Goal: Transaction & Acquisition: Obtain resource

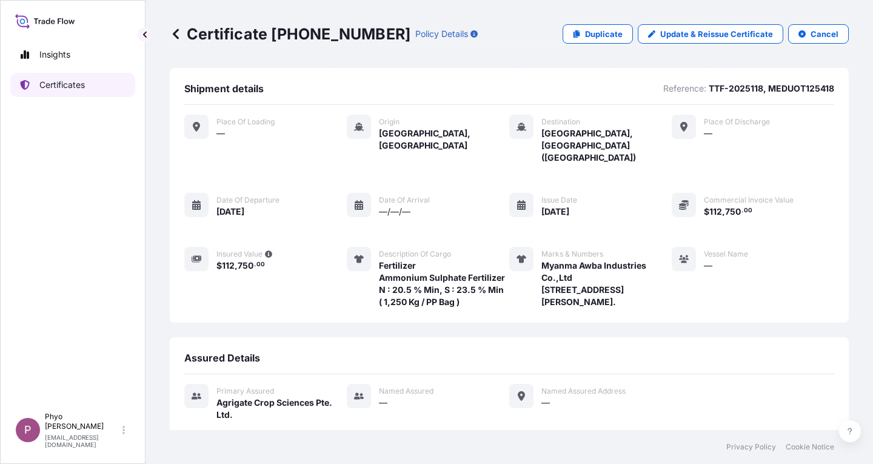
click at [70, 89] on p "Certificates" at bounding box center [61, 85] width 45 height 12
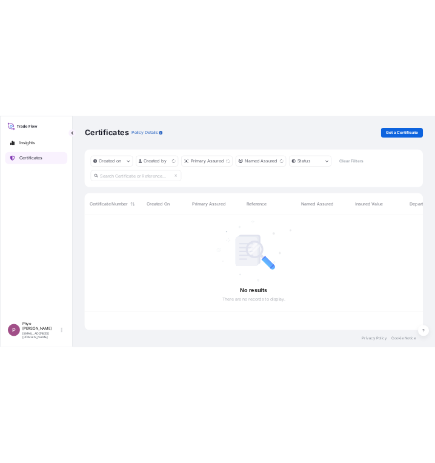
scroll to position [229, 670]
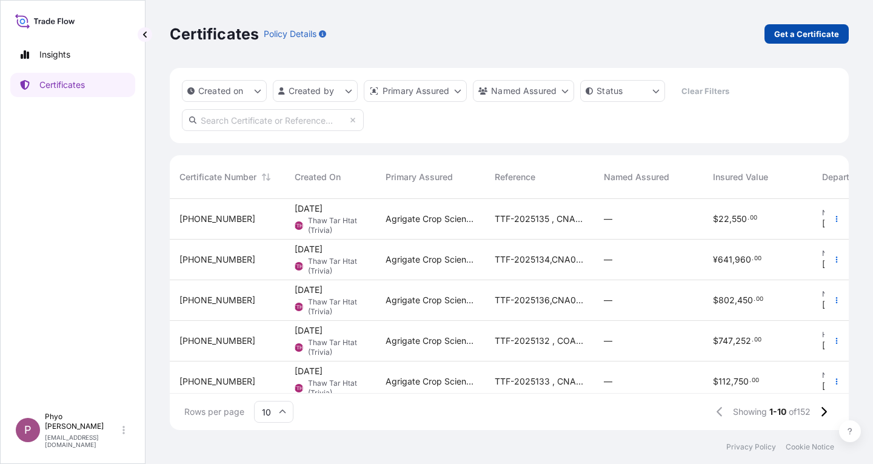
click at [788, 35] on p "Get a Certificate" at bounding box center [806, 34] width 65 height 12
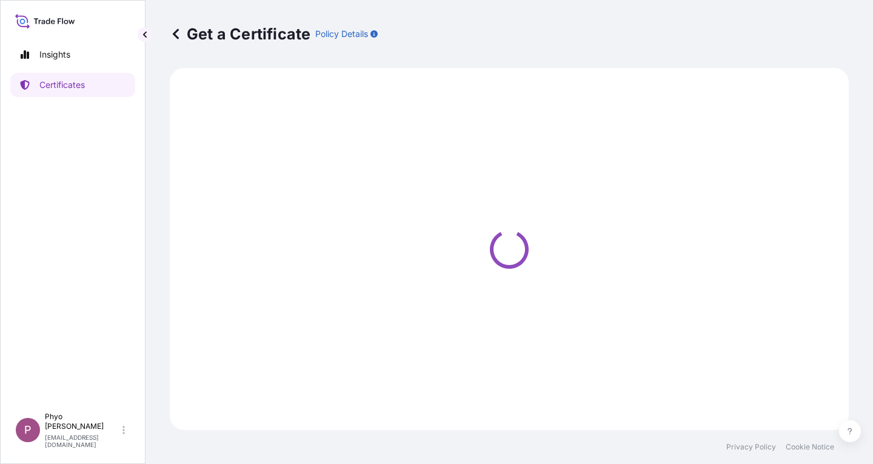
select select "Sea"
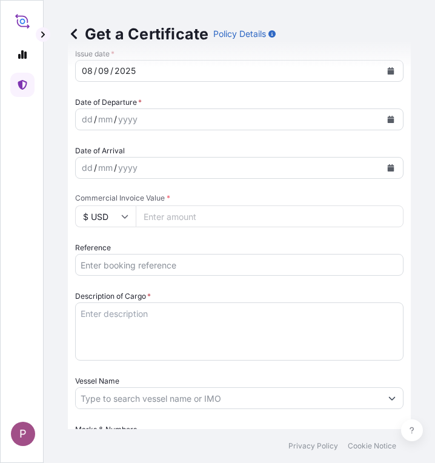
scroll to position [424, 0]
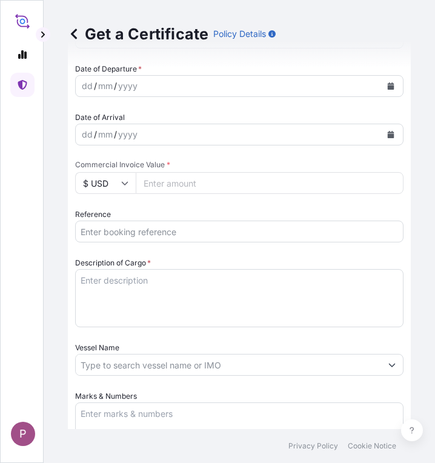
click at [118, 284] on textarea "Description of Cargo *" at bounding box center [239, 298] width 329 height 58
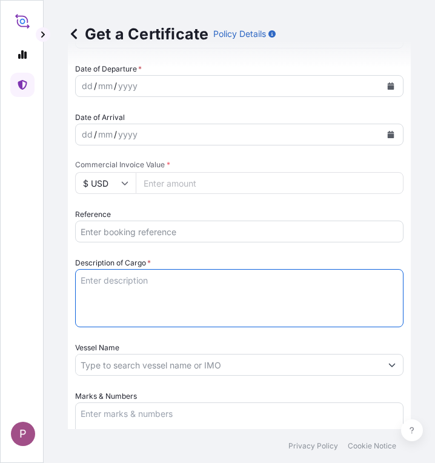
paste textarea "Fertilizer Kg 504,000.00 0.3450 173,880.00 Muriate of Potash Fertilizer K2O : 6…"
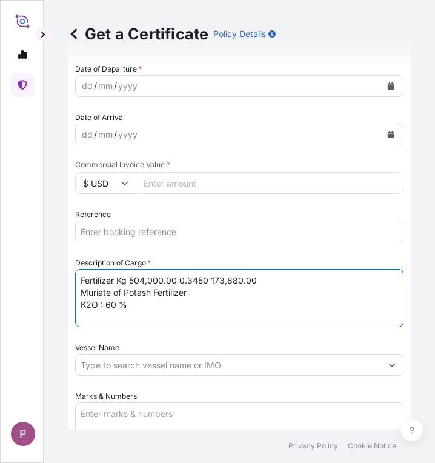
drag, startPoint x: 278, startPoint y: 280, endPoint x: 117, endPoint y: 285, distance: 161.4
click at [117, 285] on textarea "Fertilizer Kg 504,000.00 0.3450 173,880.00 Muriate of Potash Fertilizer K2O : 6…" at bounding box center [239, 298] width 329 height 58
type textarea "Fertilizer Muriate of Potash Fertilizer K2O : 60 %"
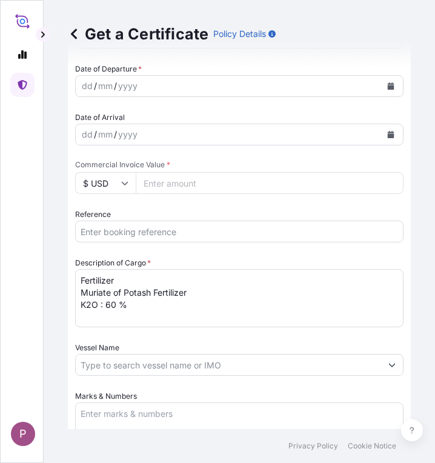
click at [102, 230] on input "Reference" at bounding box center [239, 232] width 329 height 22
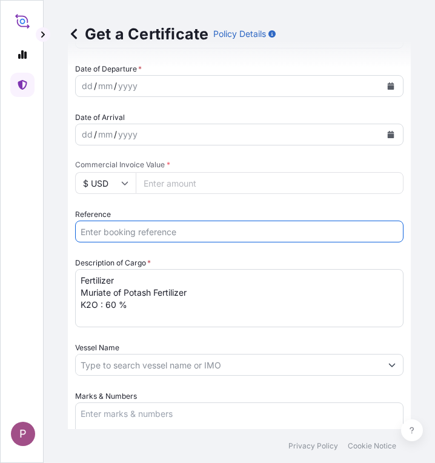
paste input "TTF-2025144"
click at [160, 229] on input "TTF-2025144" at bounding box center [239, 232] width 329 height 22
type input "TTF-2025144 ,"
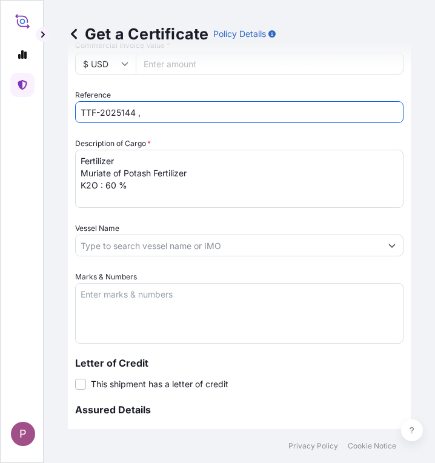
scroll to position [546, 0]
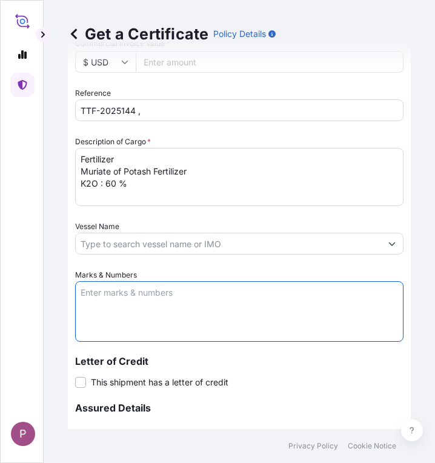
click at [104, 301] on textarea "Marks & Numbers" at bounding box center [239, 311] width 329 height 61
paste textarea "Myanma Awba Industries Co.,Ltd [STREET_ADDRESS][PERSON_NAME] TTF-2025144 [GEOGR…"
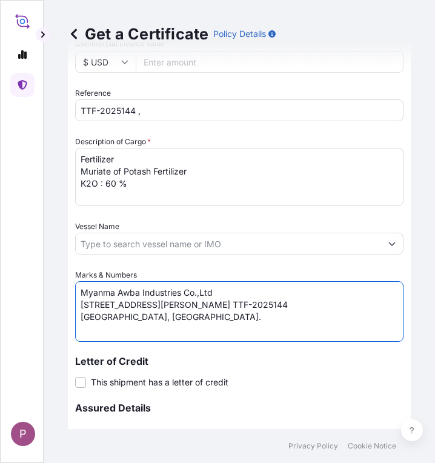
scroll to position [5, 0]
drag, startPoint x: 309, startPoint y: 312, endPoint x: 322, endPoint y: 320, distance: 15.5
click at [322, 320] on textarea "Myanma Awba Industries Co.,Ltd [STREET_ADDRESS][PERSON_NAME] TTF-2025144 [GEOGR…" at bounding box center [239, 311] width 329 height 61
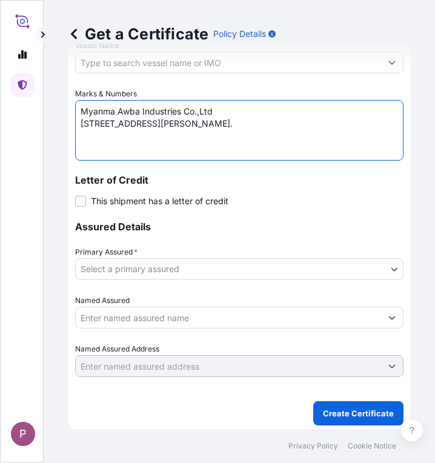
scroll to position [730, 0]
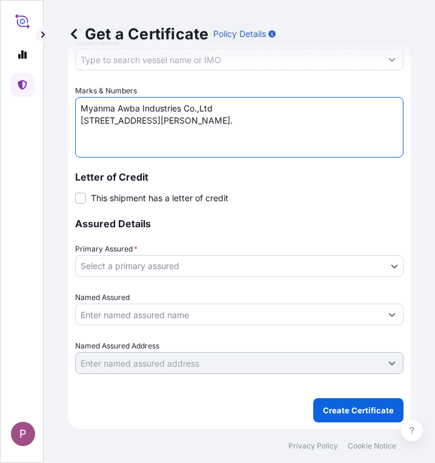
type textarea "Myanma Awba Industries Co.,Ltd [STREET_ADDRESS][PERSON_NAME]."
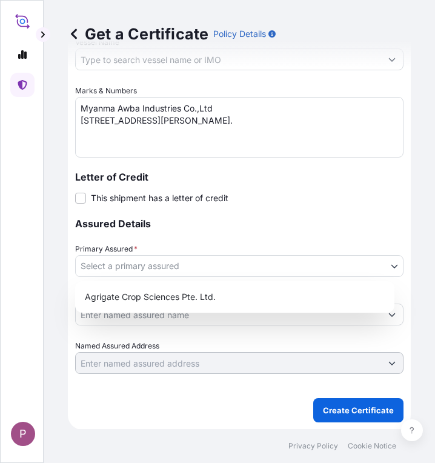
click at [282, 266] on body "P Get a Certificate Policy Details Route Details Cover door to port - Add loadi…" at bounding box center [217, 231] width 435 height 463
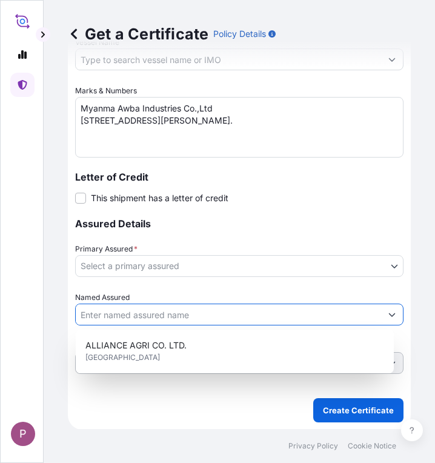
click at [293, 314] on input "Named Assured" at bounding box center [229, 315] width 306 height 22
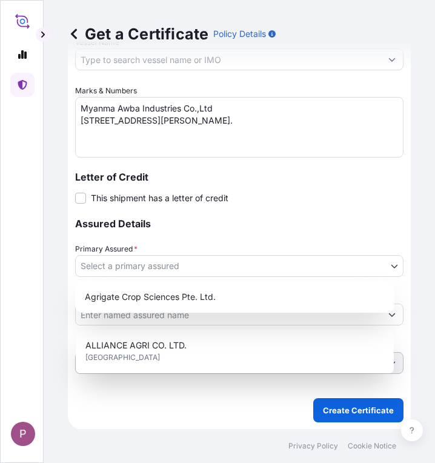
click at [352, 264] on body "1 option available. P Get a Certificate Policy Details Route Details Cover door…" at bounding box center [217, 231] width 435 height 463
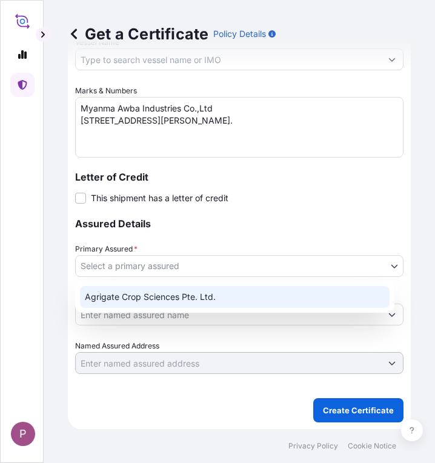
click at [310, 295] on div "Agrigate Crop Sciences Pte. Ltd." at bounding box center [235, 297] width 310 height 22
select select "31456"
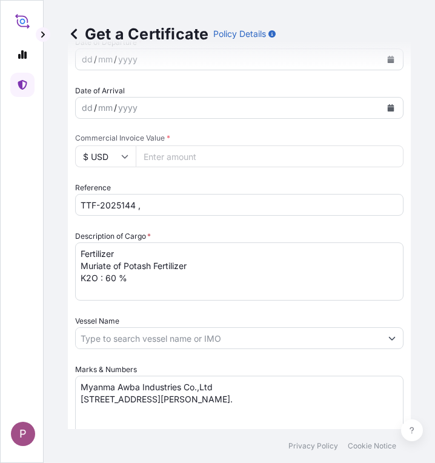
scroll to position [427, 0]
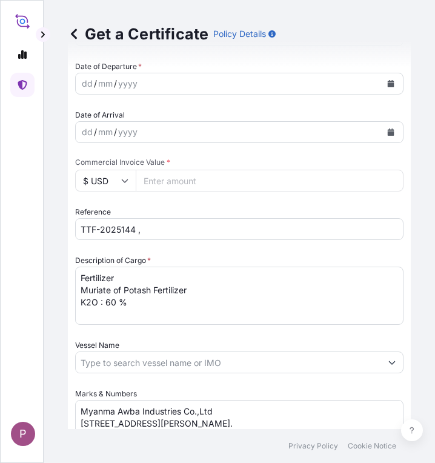
click at [185, 181] on input "Commercial Invoice Value *" at bounding box center [270, 181] width 268 height 22
click at [192, 179] on input "Commercial Invoice Value *" at bounding box center [270, 181] width 268 height 22
type input "191268"
click at [181, 231] on input "TTF-2025144 ," at bounding box center [239, 229] width 329 height 22
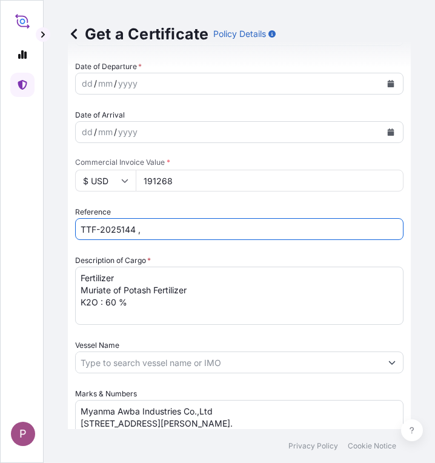
paste input "Myanma Awba Industries Co.,Ltd [STREET_ADDRESS][PERSON_NAME] TTF-2025144 [GEOGR…"
click at [152, 225] on input "TTF-2025144 ," at bounding box center [239, 229] width 329 height 22
paste input "Myanma Awba Industries Co.,Ltd [STREET_ADDRESS][PERSON_NAME] TTF-2025144 [GEOGR…"
click at [153, 229] on input "TTF-2025144 ," at bounding box center [239, 229] width 329 height 22
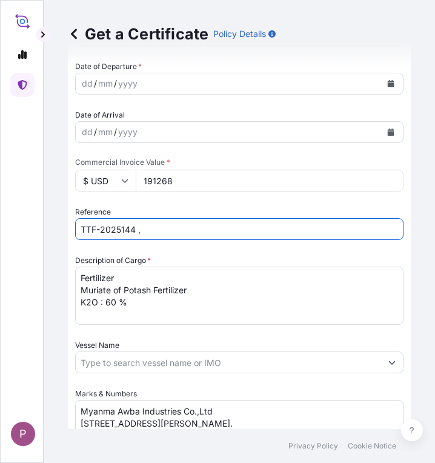
click at [160, 235] on input "TTF-2025144 ," at bounding box center [239, 229] width 329 height 22
paste input "HBG2007158"
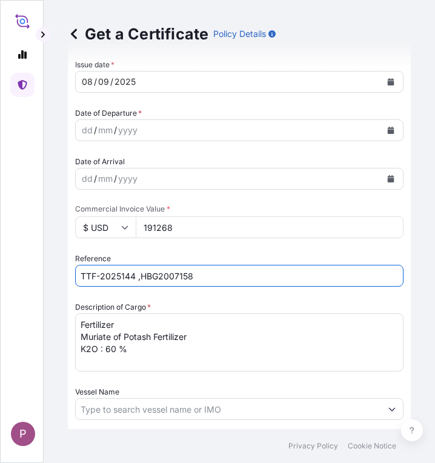
scroll to position [366, 0]
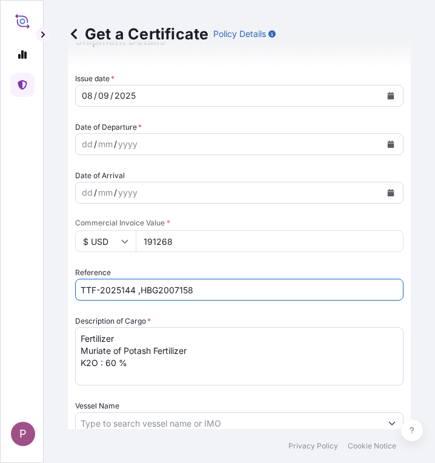
type input "TTF-2025144 ,HBG2007158"
click at [148, 140] on div "dd / mm / yyyy" at bounding box center [229, 144] width 306 height 22
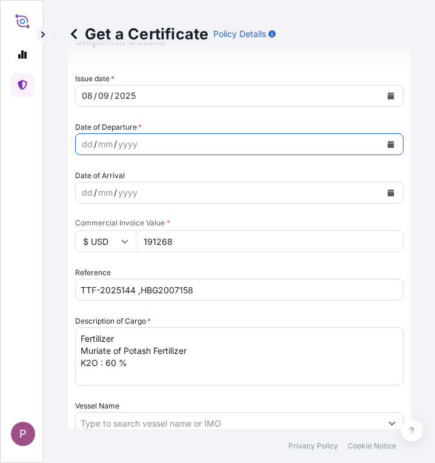
click at [386, 145] on button "Calendar" at bounding box center [390, 144] width 19 height 19
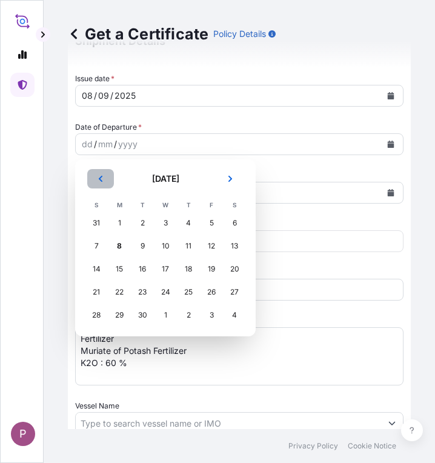
click at [101, 180] on icon "Previous" at bounding box center [101, 179] width 4 height 6
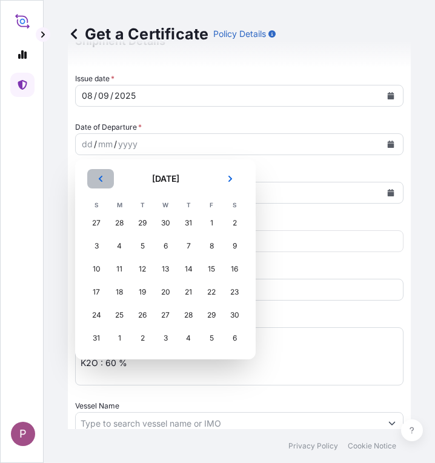
click at [101, 180] on icon "Previous" at bounding box center [101, 179] width 4 height 6
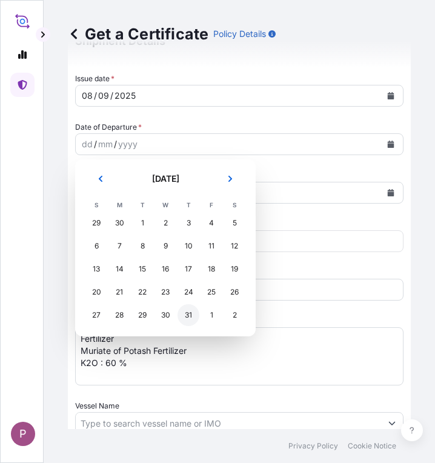
click at [189, 315] on div "31" at bounding box center [189, 315] width 22 height 22
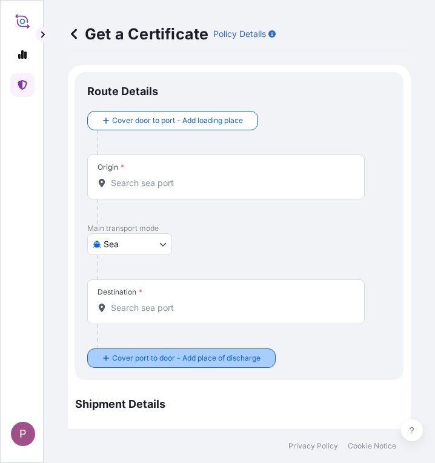
scroll to position [2, 0]
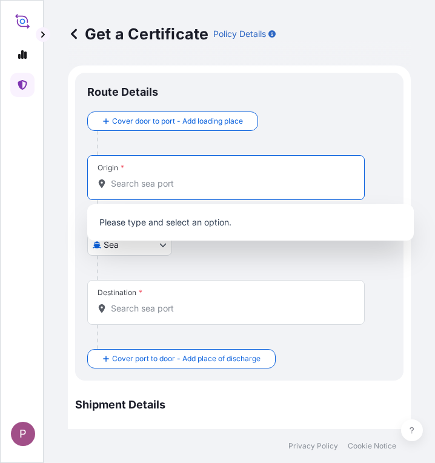
click at [161, 184] on input "Origin *" at bounding box center [230, 184] width 239 height 12
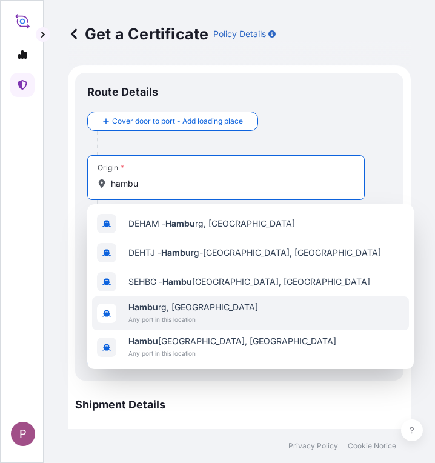
click at [175, 317] on span "Any port in this location" at bounding box center [194, 319] width 130 height 12
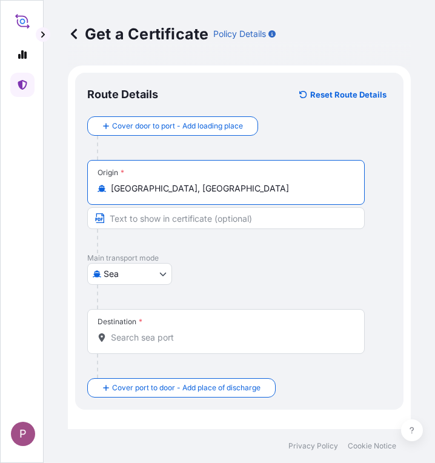
type input "[GEOGRAPHIC_DATA], [GEOGRAPHIC_DATA]"
click at [144, 338] on input "Destination *" at bounding box center [230, 338] width 239 height 12
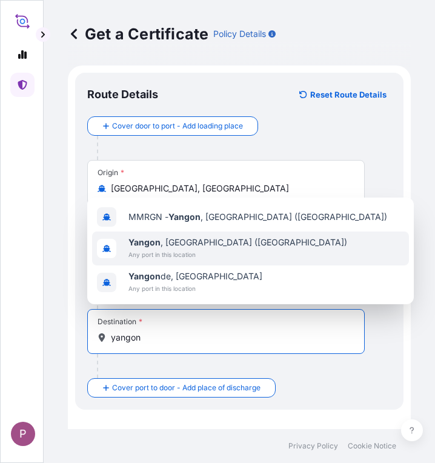
click at [181, 251] on span "Any port in this location" at bounding box center [238, 255] width 219 height 12
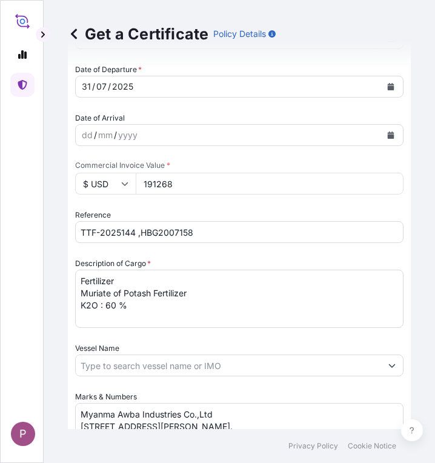
scroll to position [485, 0]
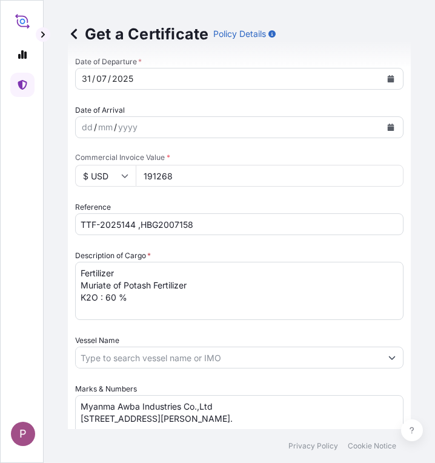
type input "[GEOGRAPHIC_DATA], [GEOGRAPHIC_DATA] ([GEOGRAPHIC_DATA])"
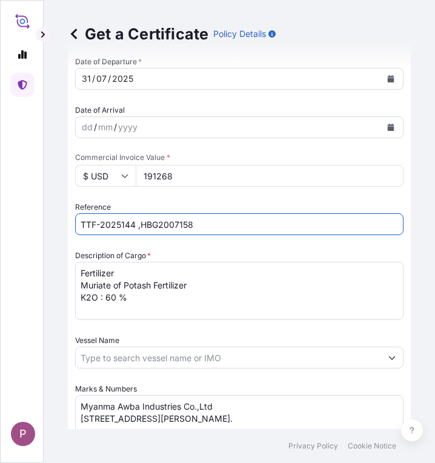
drag, startPoint x: 217, startPoint y: 224, endPoint x: 50, endPoint y: 233, distance: 167.0
click at [50, 233] on div "Get a Certificate Policy Details Route Details Reset Route Details Cover door t…" at bounding box center [240, 214] width 392 height 429
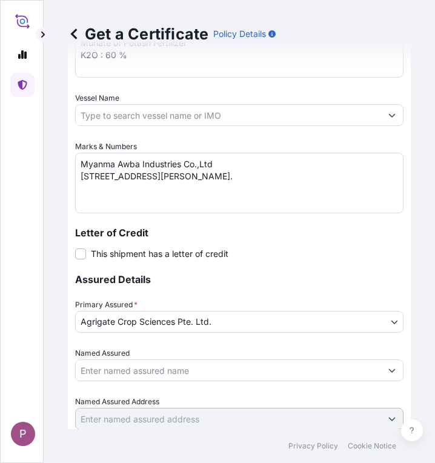
scroll to position [783, 0]
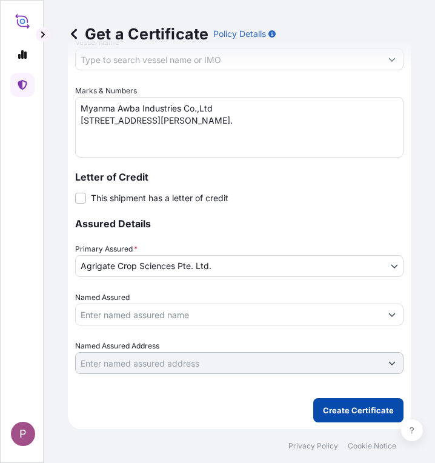
click at [348, 411] on p "Create Certificate" at bounding box center [358, 410] width 71 height 12
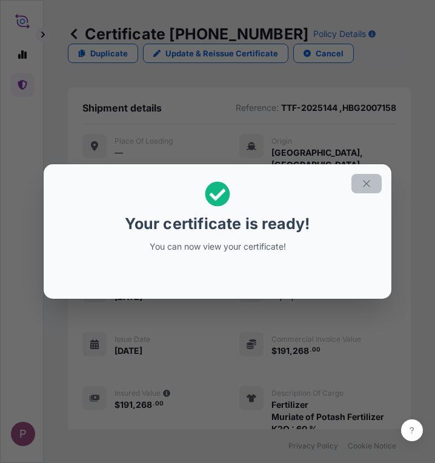
click at [371, 184] on icon "button" at bounding box center [366, 183] width 11 height 11
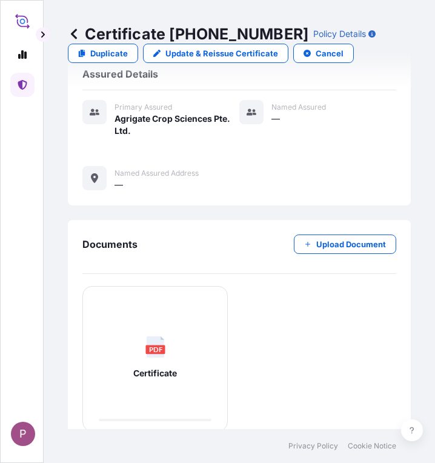
scroll to position [516, 0]
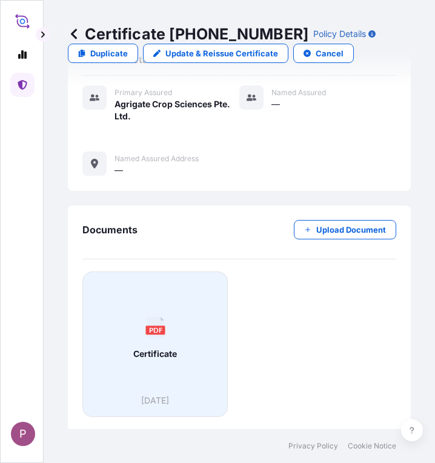
click at [149, 348] on span "Certificate" at bounding box center [155, 354] width 44 height 12
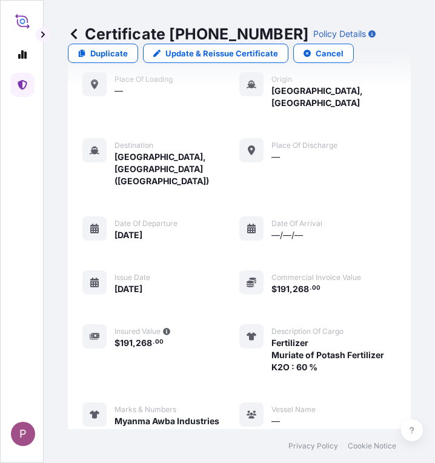
scroll to position [0, 0]
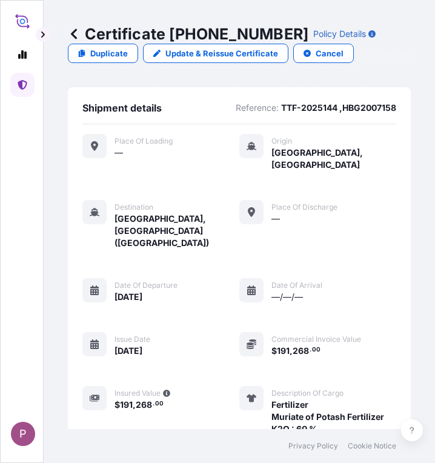
click at [28, 84] on link at bounding box center [22, 85] width 24 height 24
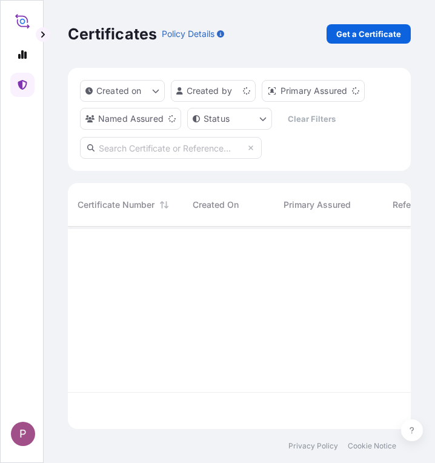
scroll to position [200, 334]
click at [365, 36] on p "Get a Certificate" at bounding box center [369, 34] width 65 height 12
select select "Sea"
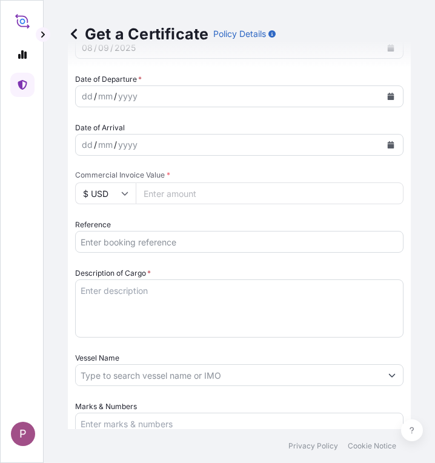
scroll to position [424, 0]
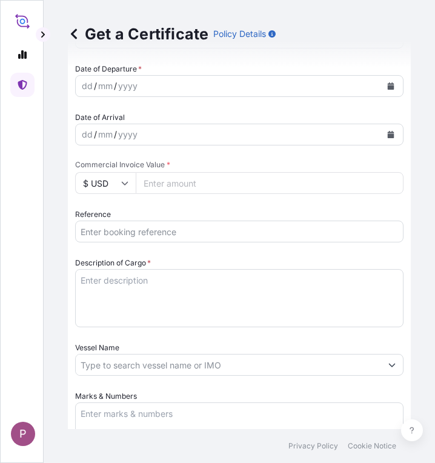
click at [124, 235] on input "Reference" at bounding box center [239, 232] width 329 height 22
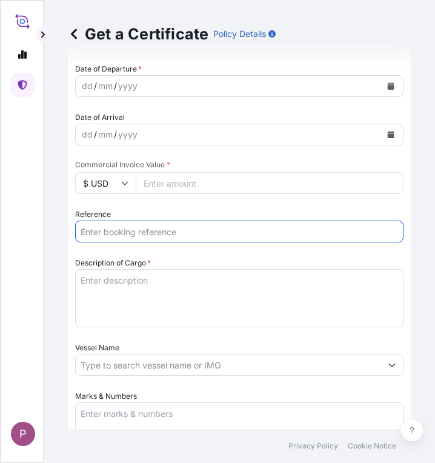
paste input "TTF-2025144 ,HBG2007158"
drag, startPoint x: 220, startPoint y: 230, endPoint x: 70, endPoint y: 232, distance: 149.8
click at [70, 232] on form "Route Details Cover door to port - Add loading place Place of loading Road / [G…" at bounding box center [239, 189] width 343 height 1092
paste input "5"
click at [160, 229] on input "TTF-2025145 ," at bounding box center [239, 232] width 329 height 22
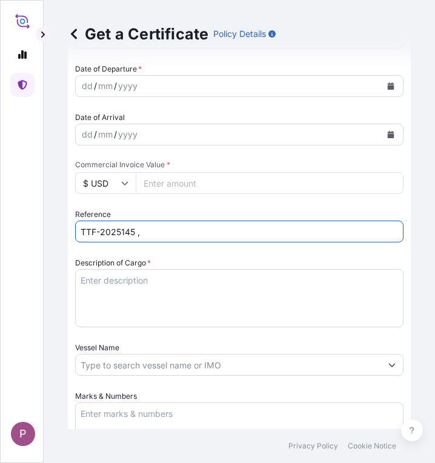
paste input "CEM0136223"
type input "TTF-2025145 ,CEM0136223"
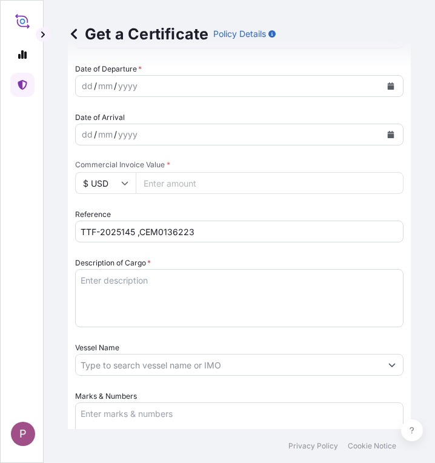
click at [111, 286] on textarea "Description of Cargo *" at bounding box center [239, 298] width 329 height 58
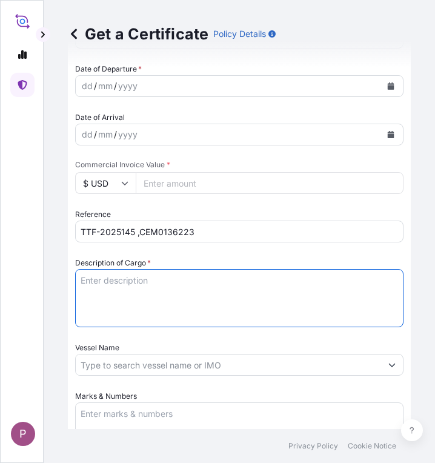
paste textarea "Fertilizer Kg 130,000.00 0.1650 21,450.00 [MEDICAL_DATA] Fertilizer MgO : 27 % …"
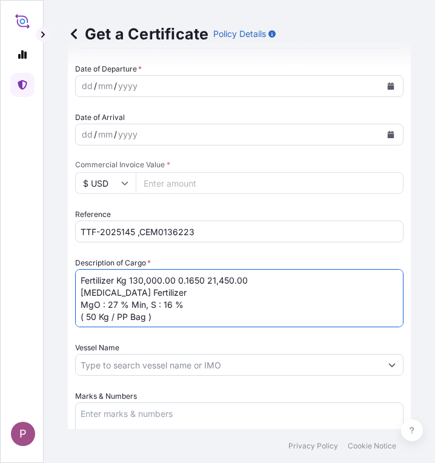
drag, startPoint x: 264, startPoint y: 274, endPoint x: 131, endPoint y: 269, distance: 132.9
click at [131, 269] on textarea "Fertilizer Kg 130,000.00 0.1650 21,450.00 [MEDICAL_DATA] Fertilizer MgO : 27 % …" at bounding box center [239, 298] width 329 height 58
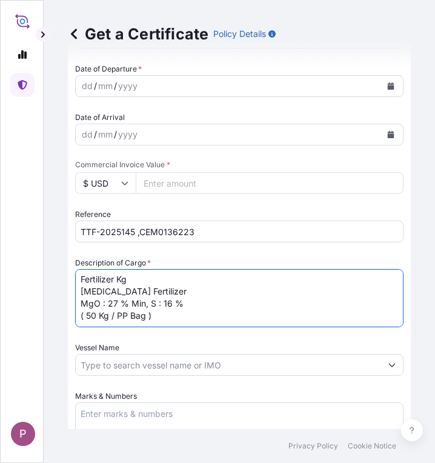
scroll to position [546, 0]
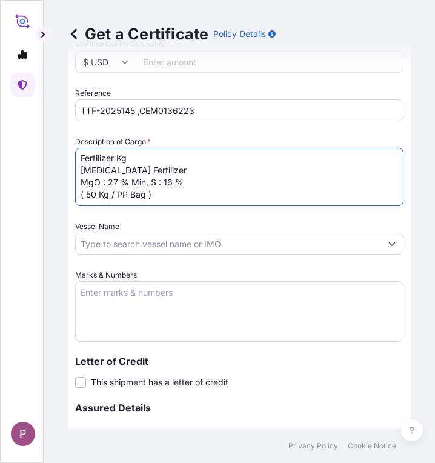
type textarea "Fertilizer Kg [MEDICAL_DATA] Fertilizer MgO : 27 % Min, S : 16 % ( 50 Kg / PP B…"
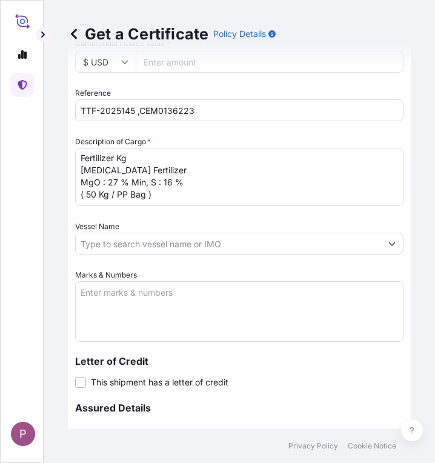
click at [97, 294] on textarea "Marks & Numbers" at bounding box center [239, 311] width 329 height 61
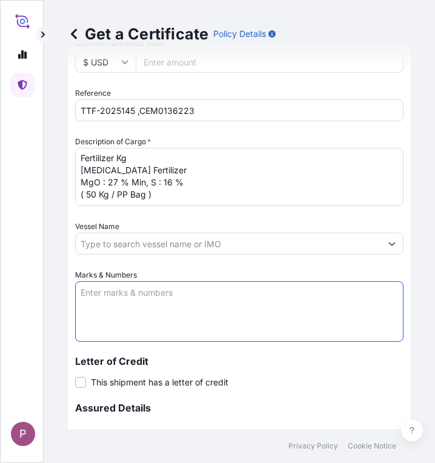
paste textarea "Myanma Awba Industries Co.,Ltd [STREET_ADDRESS][PERSON_NAME] TTF-2025145 [GEOGR…"
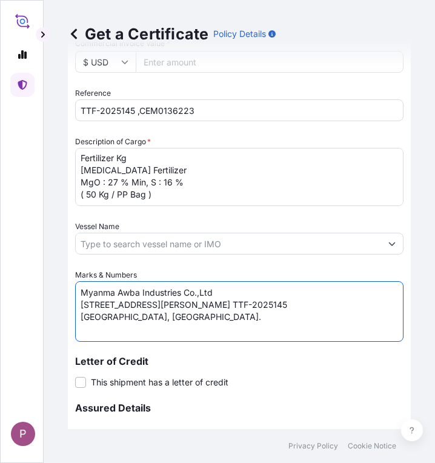
scroll to position [5, 0]
drag, startPoint x: 341, startPoint y: 311, endPoint x: 359, endPoint y: 323, distance: 21.9
click at [359, 323] on textarea "Myanma Awba Industries Co.,Ltd [STREET_ADDRESS][PERSON_NAME] TTF-2025145 [GEOGR…" at bounding box center [239, 311] width 329 height 61
drag, startPoint x: 303, startPoint y: 318, endPoint x: 389, endPoint y: 318, distance: 85.5
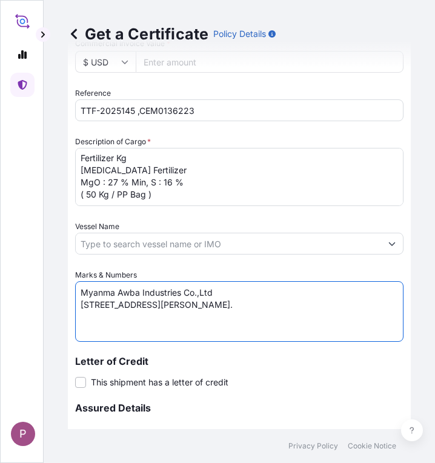
click at [389, 318] on textarea "Myanma Awba Industries Co.,Ltd [STREET_ADDRESS][PERSON_NAME]." at bounding box center [239, 311] width 329 height 61
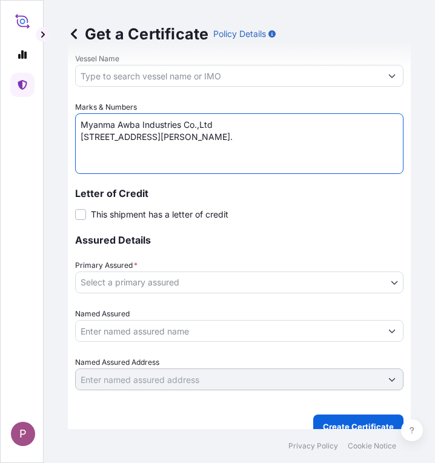
scroll to position [728, 0]
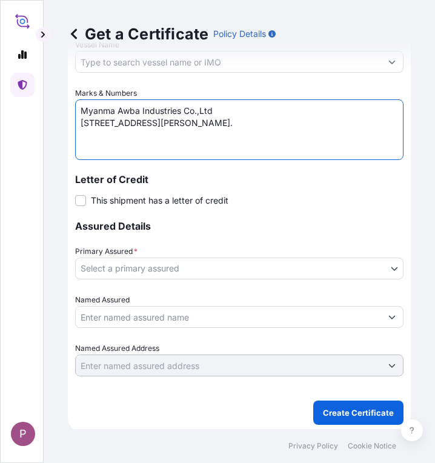
type textarea "Myanma Awba Industries Co.,Ltd [STREET_ADDRESS][PERSON_NAME]."
click at [293, 269] on body "P Get a Certificate Policy Details Route Details Cover door to port - Add loadi…" at bounding box center [217, 231] width 435 height 463
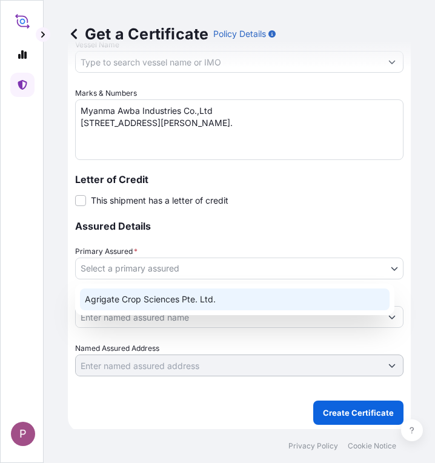
click at [248, 295] on div "Agrigate Crop Sciences Pte. Ltd." at bounding box center [235, 300] width 310 height 22
select select "31456"
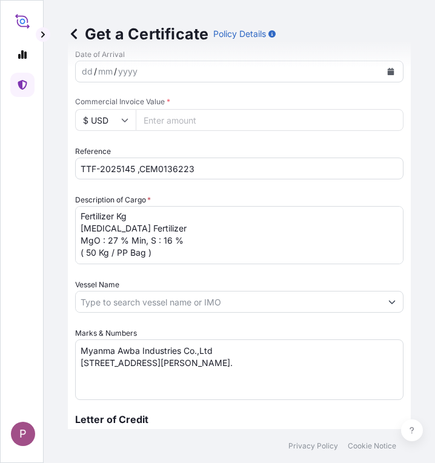
scroll to position [427, 0]
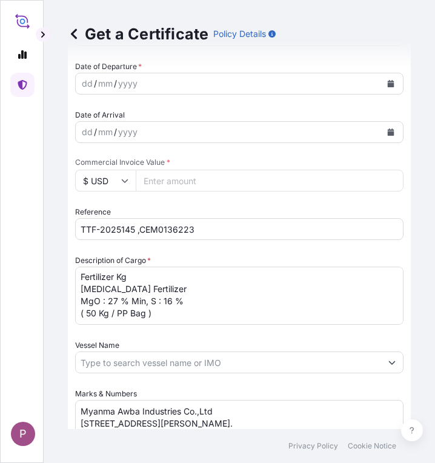
click at [161, 178] on input "Commercial Invoice Value *" at bounding box center [270, 181] width 268 height 22
type input "23595"
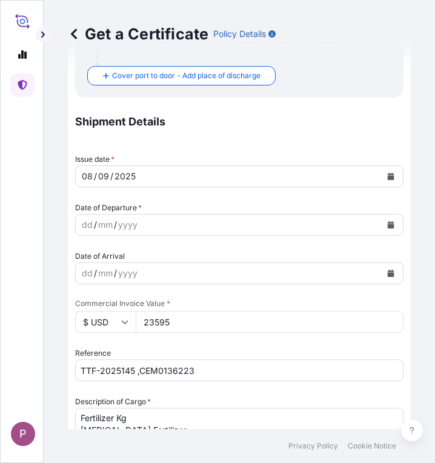
scroll to position [306, 0]
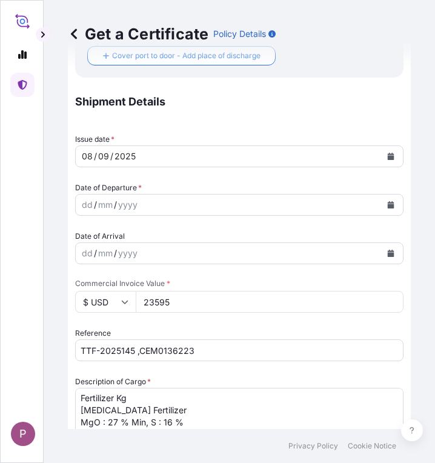
click at [387, 201] on icon "Calendar" at bounding box center [390, 204] width 7 height 7
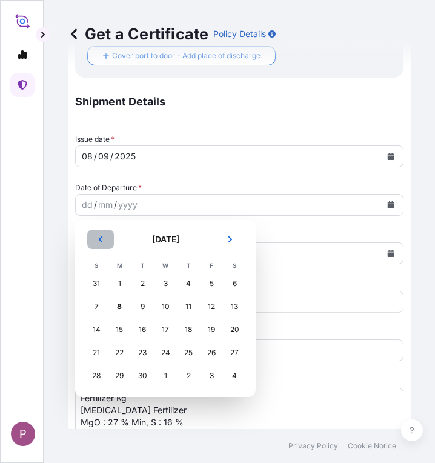
click at [101, 243] on icon "Previous" at bounding box center [100, 239] width 7 height 7
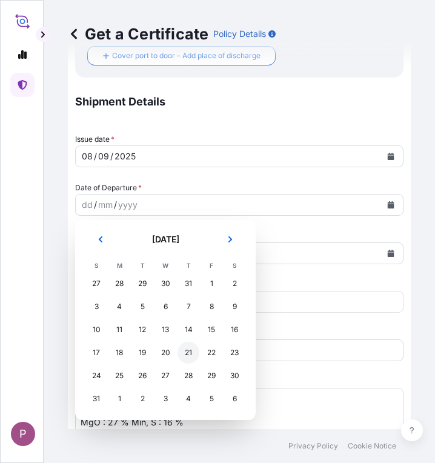
click at [185, 348] on div "21" at bounding box center [189, 353] width 22 height 22
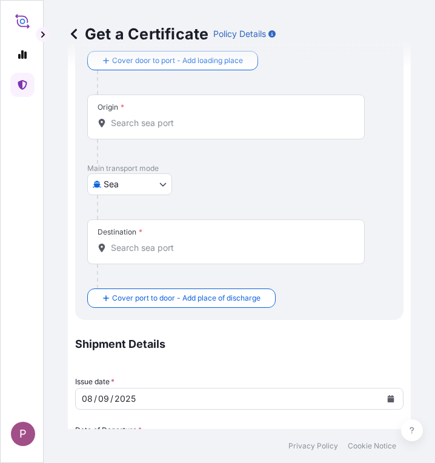
scroll to position [2, 0]
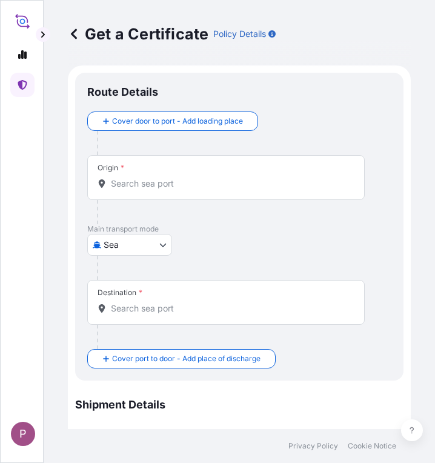
click at [149, 185] on input "Origin *" at bounding box center [230, 184] width 239 height 12
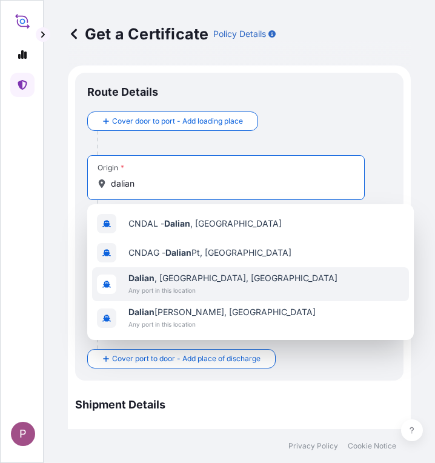
click at [201, 288] on span "Any port in this location" at bounding box center [233, 290] width 209 height 12
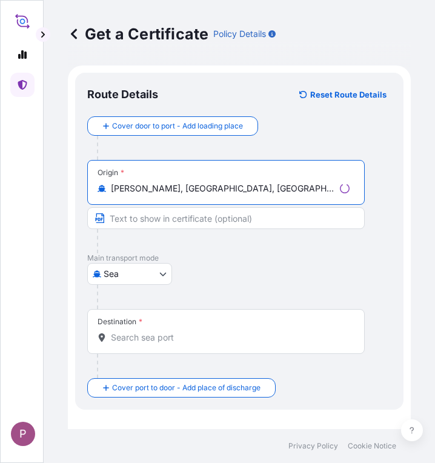
type input "[PERSON_NAME], [GEOGRAPHIC_DATA], [GEOGRAPHIC_DATA]"
click at [163, 324] on div "Destination *" at bounding box center [226, 331] width 278 height 45
click at [163, 332] on input "Destination *" at bounding box center [230, 338] width 239 height 12
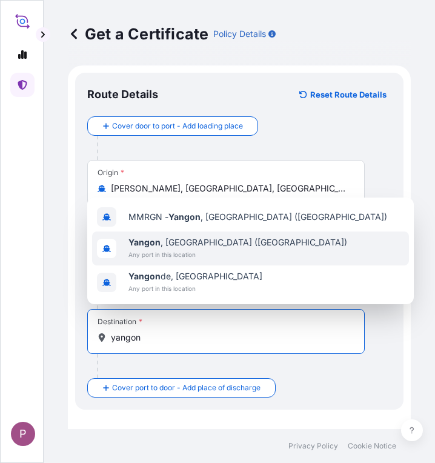
click at [165, 251] on span "Any port in this location" at bounding box center [238, 255] width 219 height 12
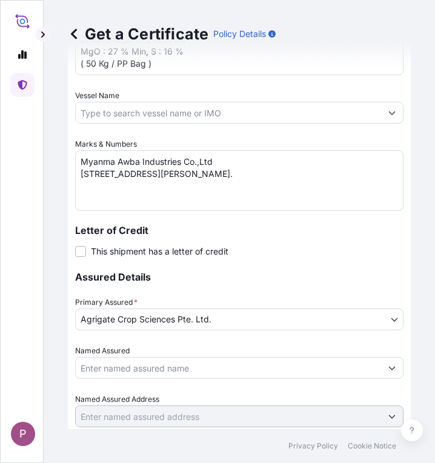
scroll to position [783, 0]
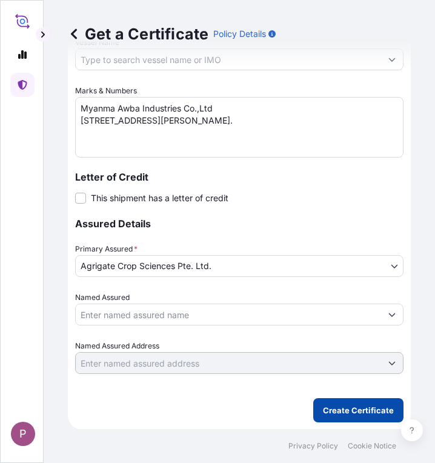
type input "[GEOGRAPHIC_DATA], [GEOGRAPHIC_DATA] ([GEOGRAPHIC_DATA])"
click at [347, 408] on p "Create Certificate" at bounding box center [358, 410] width 71 height 12
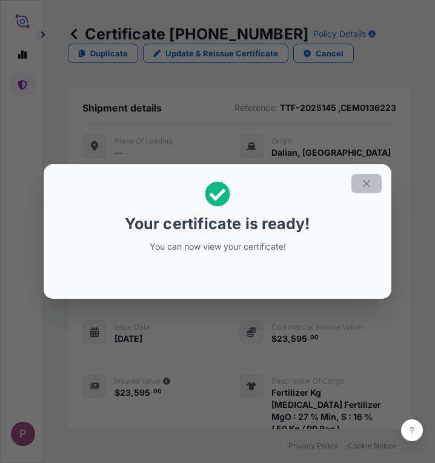
click at [366, 186] on icon "button" at bounding box center [366, 183] width 11 height 11
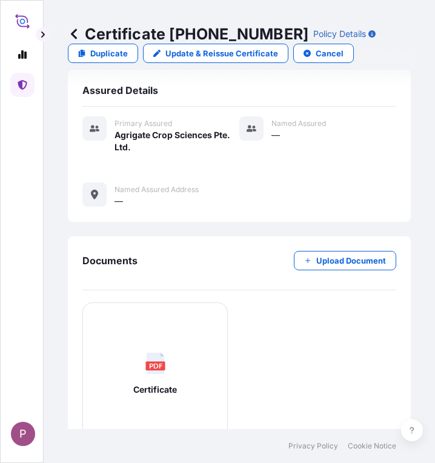
scroll to position [540, 0]
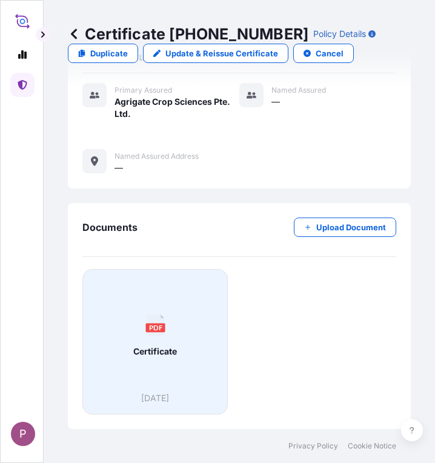
click at [146, 307] on div "PDF Certificate" at bounding box center [155, 336] width 125 height 113
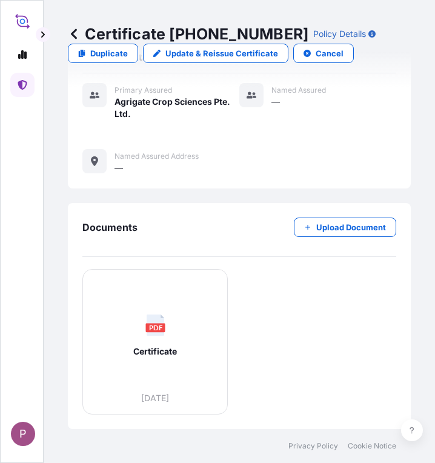
click at [24, 85] on icon at bounding box center [23, 85] width 10 height 10
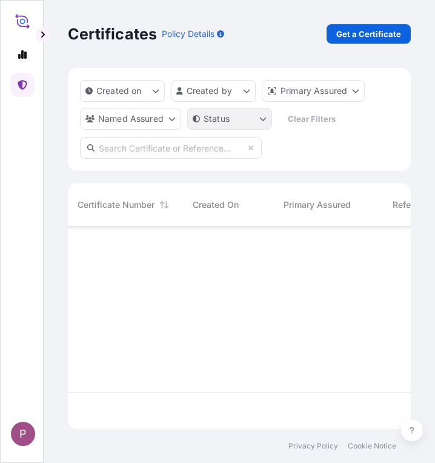
scroll to position [200, 334]
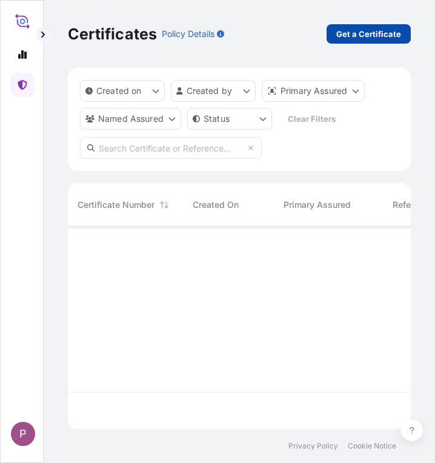
click at [353, 33] on p "Get a Certificate" at bounding box center [369, 34] width 65 height 12
select select "Sea"
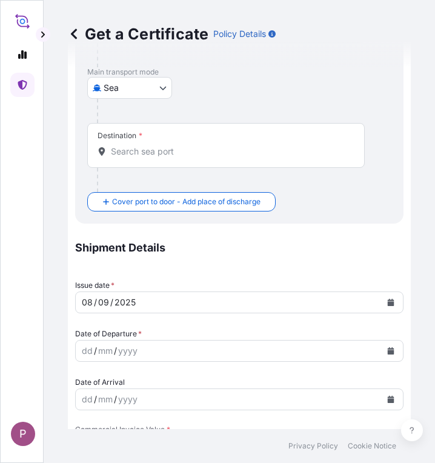
scroll to position [303, 0]
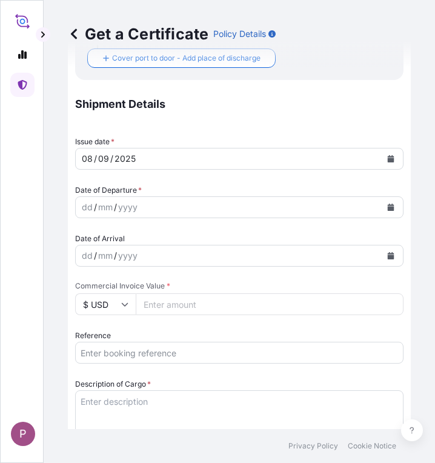
click at [135, 355] on input "Reference" at bounding box center [239, 353] width 329 height 22
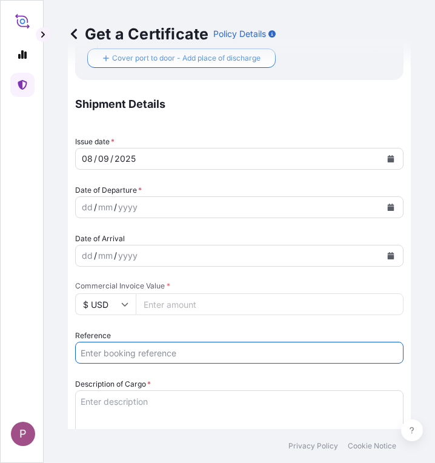
paste input "TTF-2025145 ,CEM0136223"
drag, startPoint x: 206, startPoint y: 355, endPoint x: 49, endPoint y: 367, distance: 156.9
click at [49, 367] on div "Get a Certificate Policy Details Route Details Cover door to port - Add loading…" at bounding box center [240, 214] width 392 height 429
paste input "6"
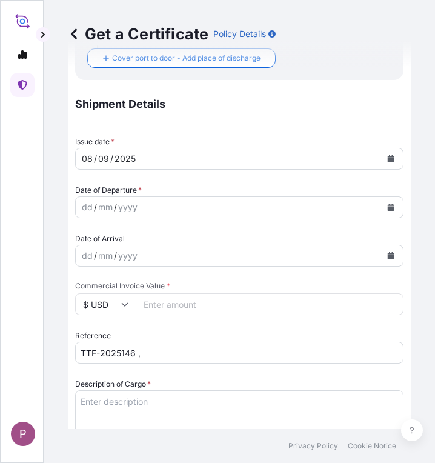
click at [167, 355] on input "TTF-2025146 ," at bounding box center [239, 353] width 329 height 22
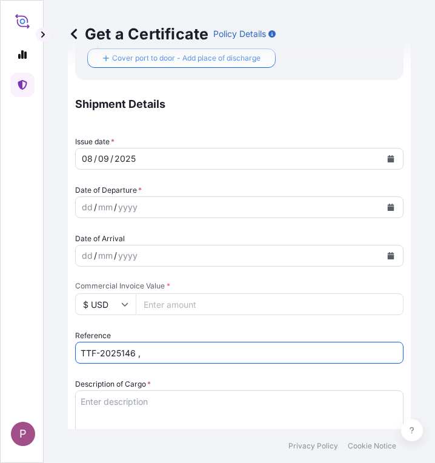
paste input "COAU7261143640"
type input "TTF-2025146 , COAU7261143640"
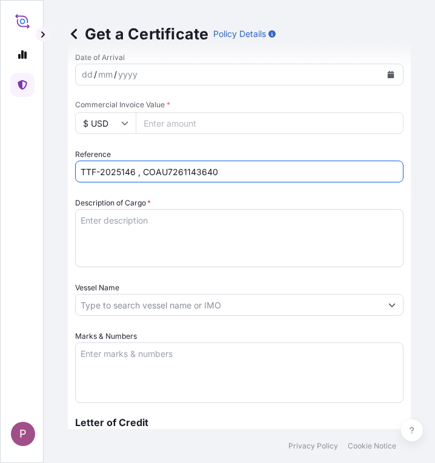
scroll to position [485, 0]
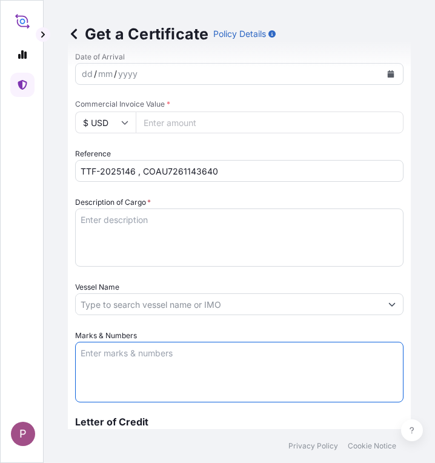
click at [107, 355] on textarea "Marks & Numbers" at bounding box center [239, 372] width 329 height 61
paste textarea "Myanma Awba Industries Co.,Ltd [STREET_ADDRESS][PERSON_NAME]."
type textarea "Myanma Awba Industries Co.,Ltd [STREET_ADDRESS][PERSON_NAME]."
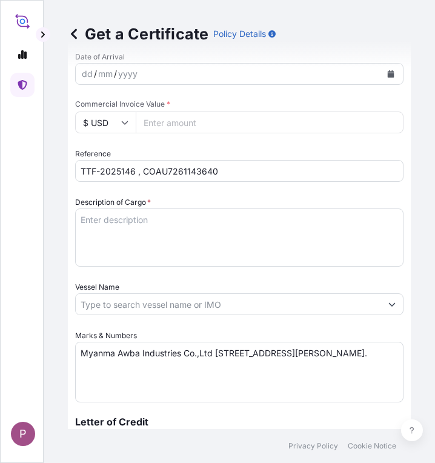
click at [88, 224] on textarea "Description of Cargo *" at bounding box center [239, 238] width 329 height 58
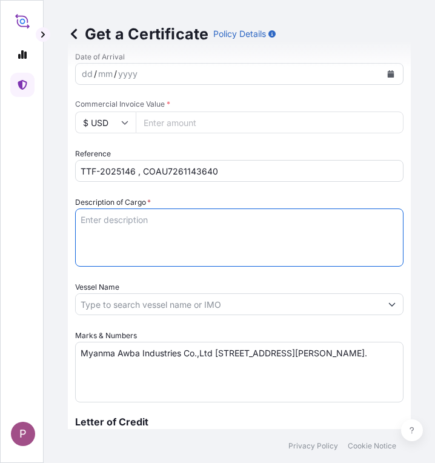
paste textarea "Fertilizer Kg 926,000.00 0.6800 629,680.00 Diammonium Phosphate Fertilizer N : …"
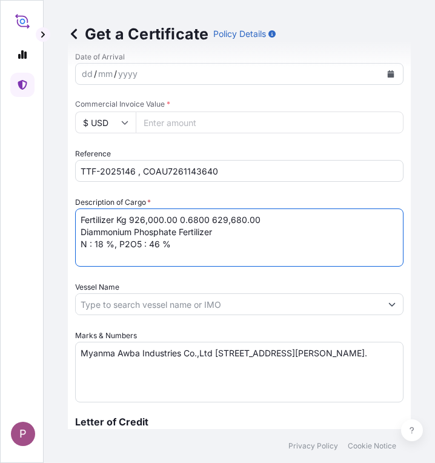
drag, startPoint x: 119, startPoint y: 220, endPoint x: 267, endPoint y: 222, distance: 148.0
click at [267, 222] on textarea "Fertilizer Kg 926,000.00 0.6800 629,680.00 Diammonium Phosphate Fertilizer N : …" at bounding box center [239, 238] width 329 height 58
click at [193, 248] on textarea "Fertilizer Diammonium Phosphate Fertilizer N : 18 %, P2O5 : 46 %" at bounding box center [239, 238] width 329 height 58
click at [83, 258] on textarea "Fertilizer Diammonium Phosphate Fertilizer N : 18 %, P2O5 : 46 %" at bounding box center [239, 238] width 329 height 58
paste textarea "Fertilizer Kg 73,620.00 0.6050 44,540.10 Diammonium Phosphate Fertilizer N : 18…"
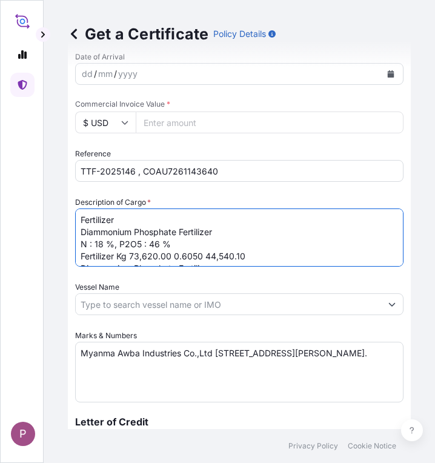
scroll to position [19, 0]
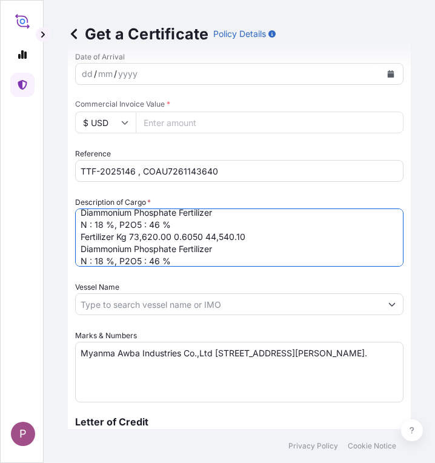
drag, startPoint x: 268, startPoint y: 236, endPoint x: 119, endPoint y: 235, distance: 149.2
click at [119, 235] on textarea "Fertilizer Diammonium Phosphate Fertilizer N : 18 %, P2O5 : 46 % Fertilizer Kg …" at bounding box center [239, 238] width 329 height 58
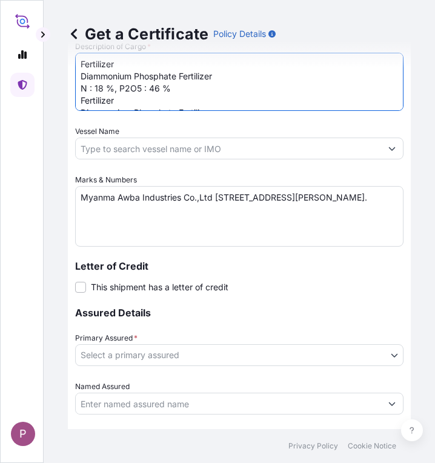
scroll to position [730, 0]
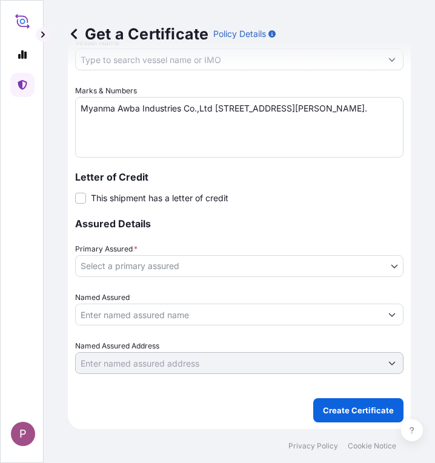
type textarea "Fertilizer Diammonium Phosphate Fertilizer N : 18 %, P2O5 : 46 % Fertilizer Dia…"
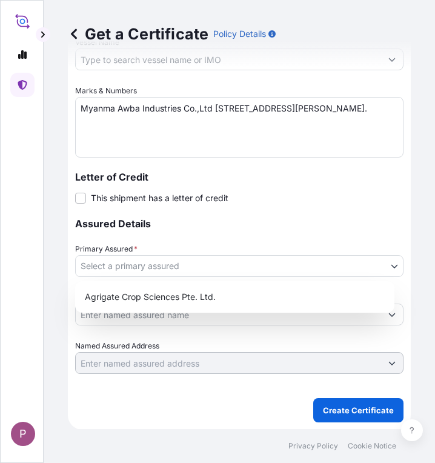
click at [380, 269] on body "P Get a Certificate Policy Details Route Details Cover door to port - Add loadi…" at bounding box center [217, 231] width 435 height 463
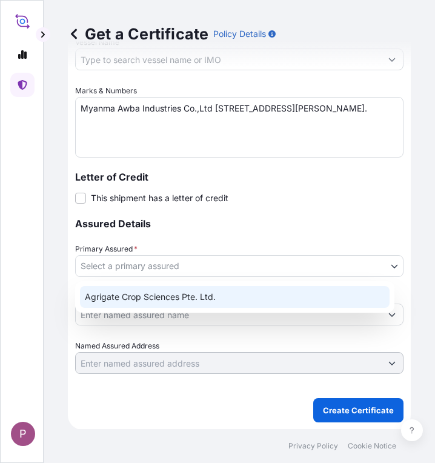
click at [223, 303] on div "Agrigate Crop Sciences Pte. Ltd." at bounding box center [235, 297] width 310 height 22
select select "31456"
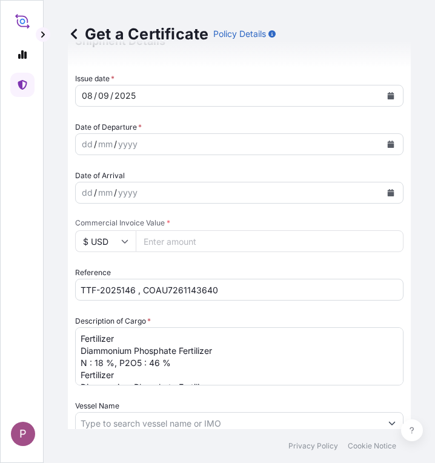
scroll to position [306, 0]
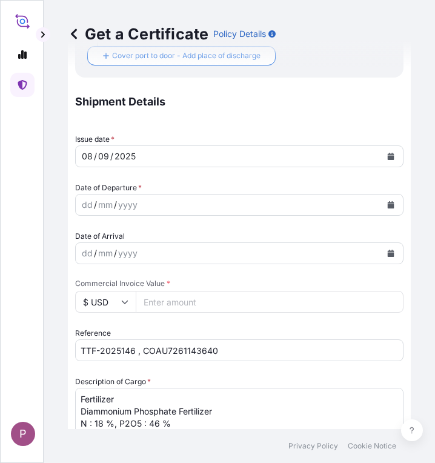
click at [388, 204] on icon "Calendar" at bounding box center [391, 204] width 7 height 7
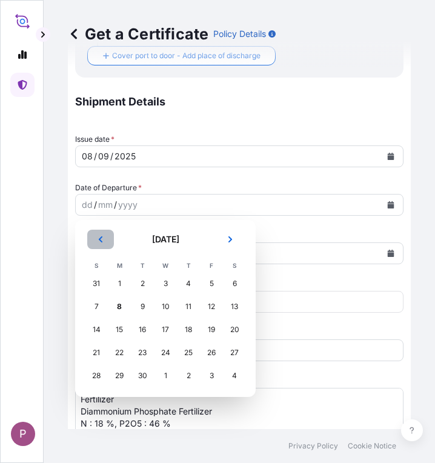
click at [102, 243] on button "Previous" at bounding box center [100, 239] width 27 height 19
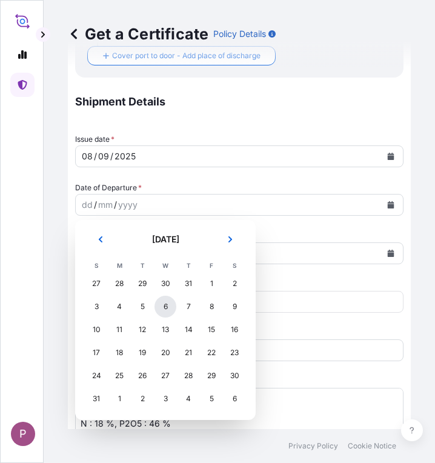
click at [165, 309] on div "6" at bounding box center [166, 307] width 22 height 22
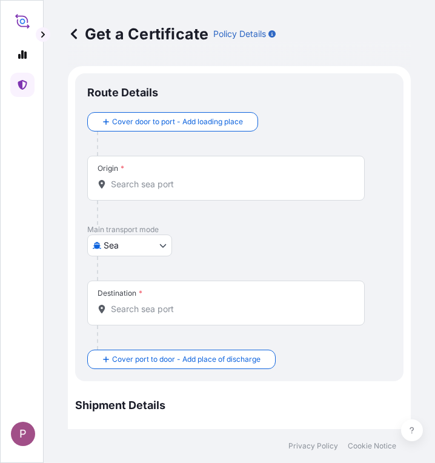
scroll to position [0, 0]
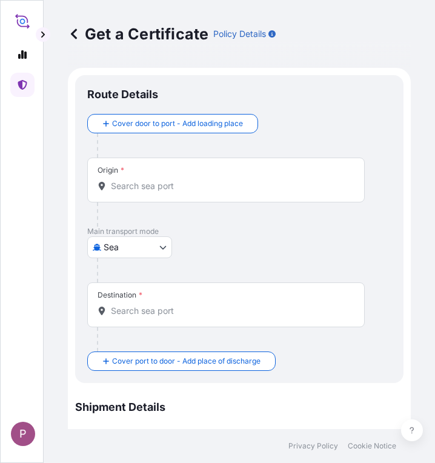
click at [149, 190] on input "Origin *" at bounding box center [230, 186] width 239 height 12
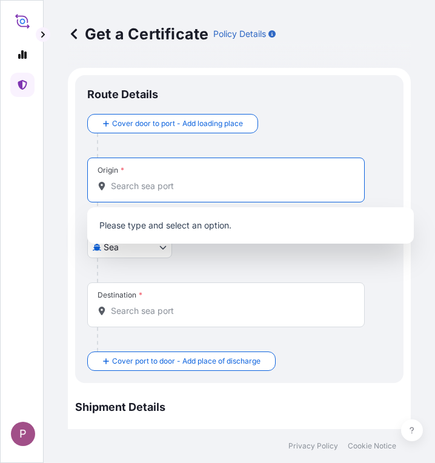
paste input "[GEOGRAPHIC_DATA]"
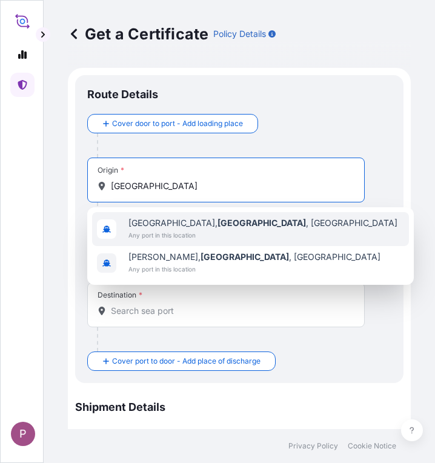
click at [183, 234] on span "Any port in this location" at bounding box center [263, 235] width 269 height 12
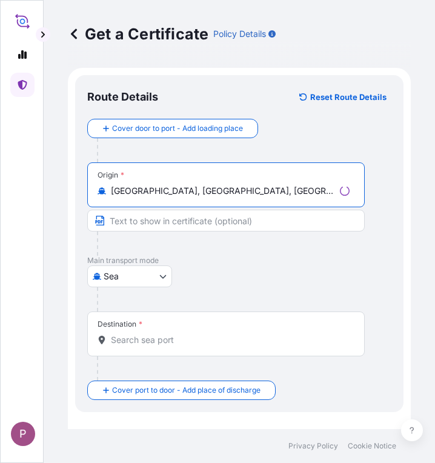
type input "[GEOGRAPHIC_DATA], [GEOGRAPHIC_DATA], [GEOGRAPHIC_DATA]"
click at [130, 343] on input "Destination *" at bounding box center [230, 340] width 239 height 12
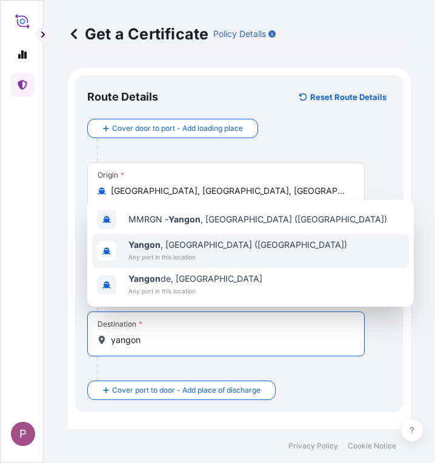
click at [229, 256] on span "Any port in this location" at bounding box center [238, 257] width 219 height 12
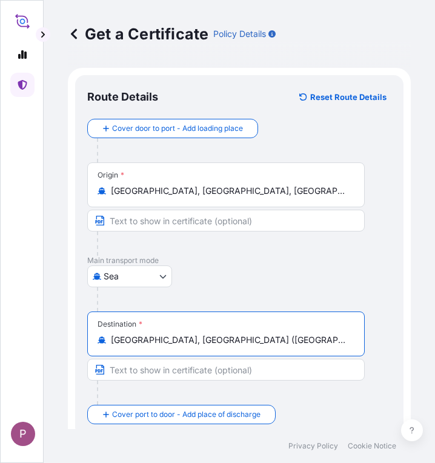
type input "[GEOGRAPHIC_DATA], [GEOGRAPHIC_DATA] ([GEOGRAPHIC_DATA])"
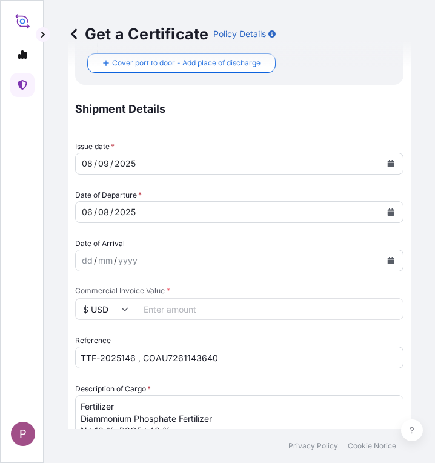
scroll to position [364, 0]
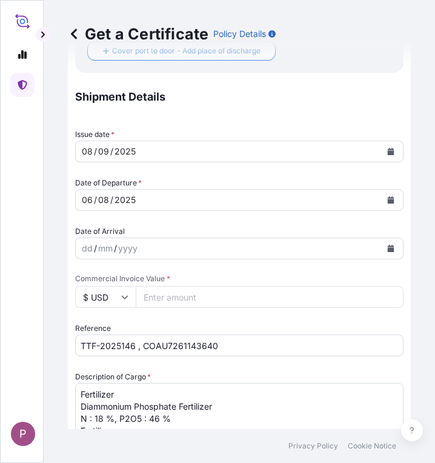
click at [176, 301] on input "Commercial Invoice Value *" at bounding box center [270, 297] width 268 height 22
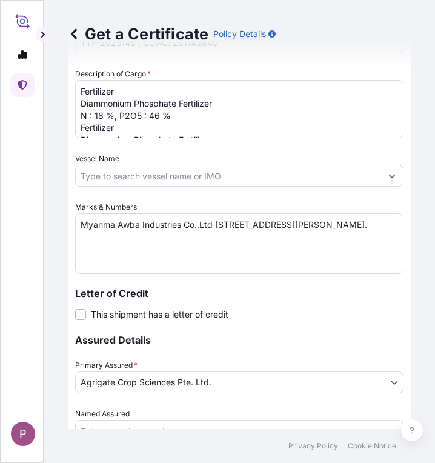
scroll to position [783, 0]
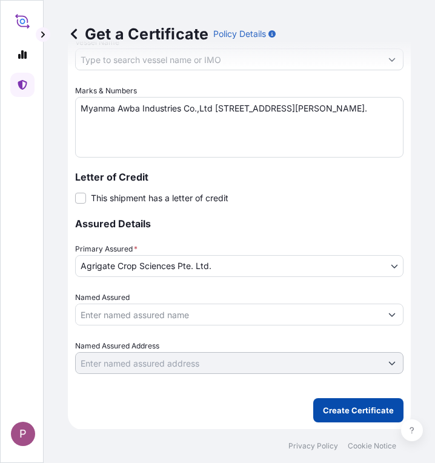
type input "741642"
click at [341, 412] on p "Create Certificate" at bounding box center [358, 410] width 71 height 12
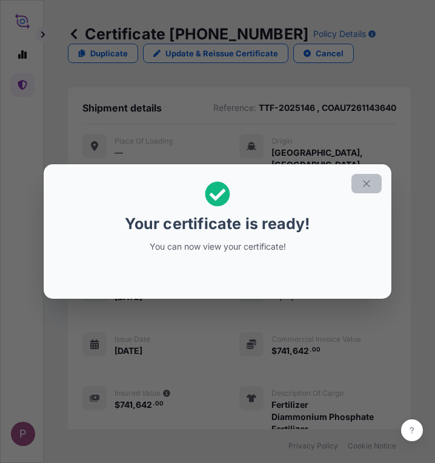
click at [371, 186] on icon "button" at bounding box center [366, 183] width 11 height 11
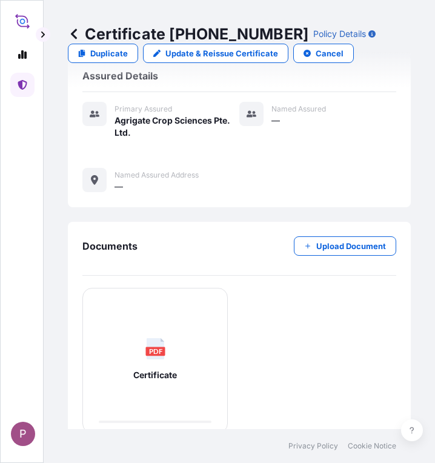
scroll to position [565, 0]
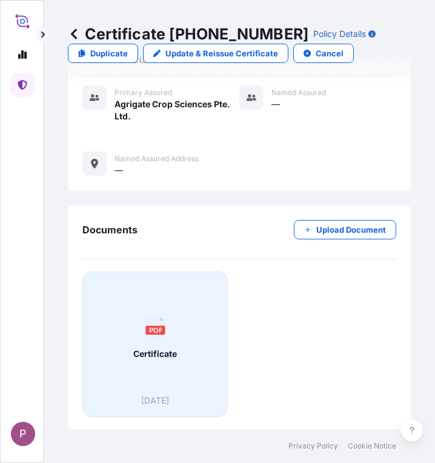
click at [151, 338] on div "PDF Certificate" at bounding box center [155, 338] width 125 height 113
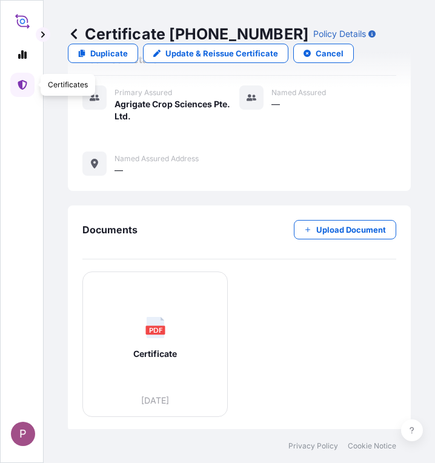
click at [19, 81] on icon at bounding box center [23, 85] width 10 height 10
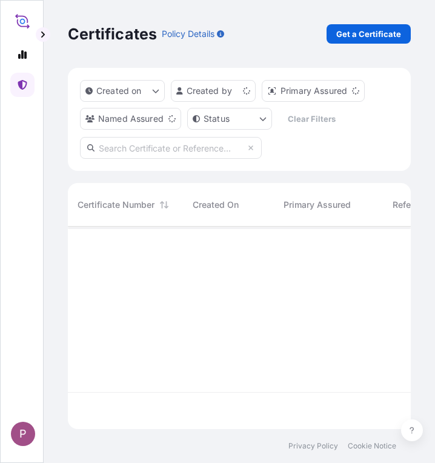
scroll to position [200, 334]
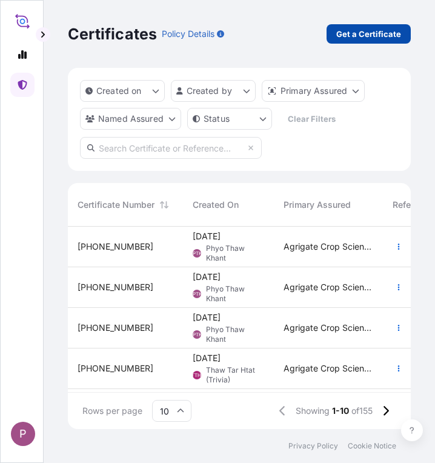
click at [367, 35] on p "Get a Certificate" at bounding box center [369, 34] width 65 height 12
select select "Sea"
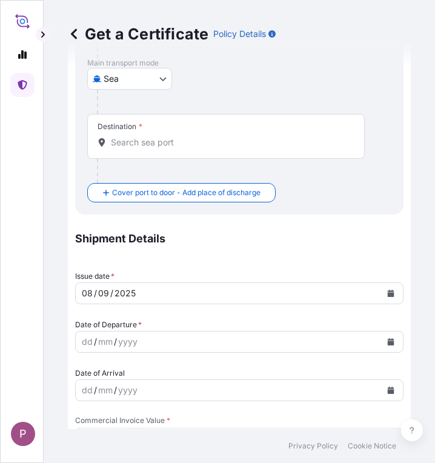
scroll to position [364, 0]
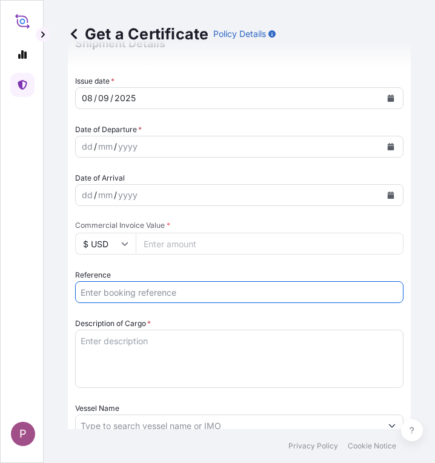
click at [115, 293] on input "Reference" at bounding box center [239, 292] width 329 height 22
paste input "TTF-2025148"
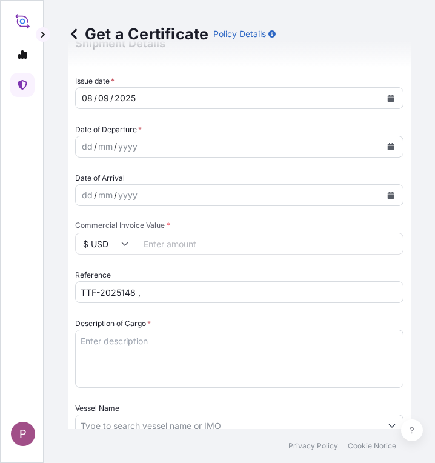
click at [152, 295] on input "TTF-2025148 ," at bounding box center [239, 292] width 329 height 22
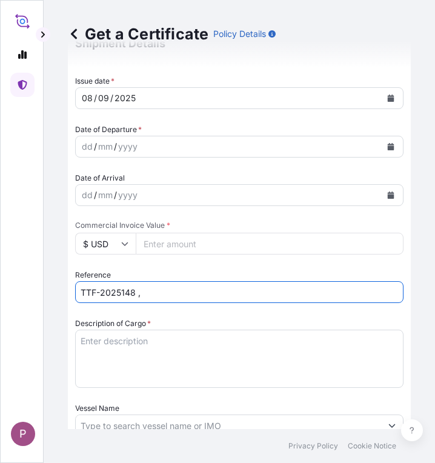
paste input "ONEYNBOFB0265700"
type input "TTF-2025148 ,ONEYNBOFB0265700"
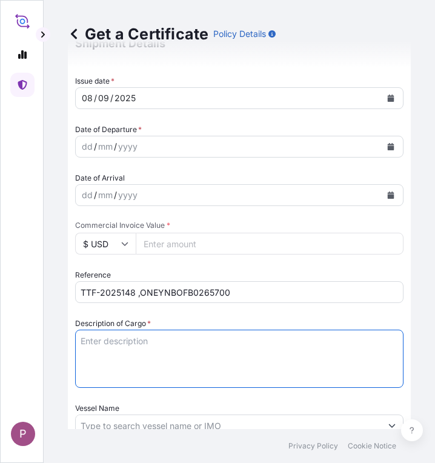
click at [117, 333] on textarea "Description of Cargo *" at bounding box center [239, 359] width 329 height 58
paste textarea "Fertilizer Kg 500,000.00 0.2450 122,500.00 Ammonium Sulphate Fertilizer N : 20.…"
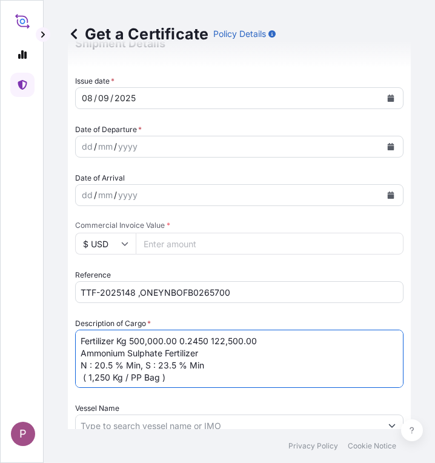
click at [131, 340] on textarea "Fertilizer Kg 500,000.00 0.2450 122,500.00 Ammonium Sulphate Fertilizer N : 20.…" at bounding box center [239, 359] width 329 height 58
drag, startPoint x: 118, startPoint y: 340, endPoint x: 330, endPoint y: 339, distance: 211.6
click at [330, 339] on textarea "Fertilizer Kg 500,000.00 0.2450 122,500.00 Ammonium Sulphate Fertilizer N : 20.…" at bounding box center [239, 359] width 329 height 58
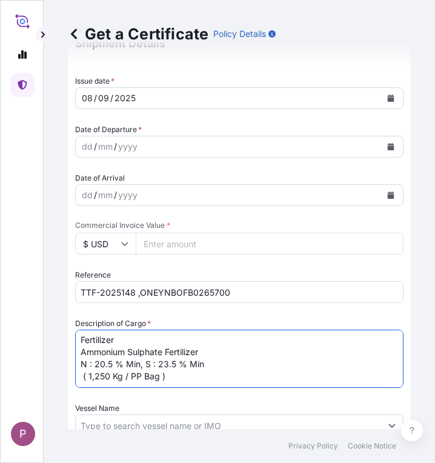
scroll to position [606, 0]
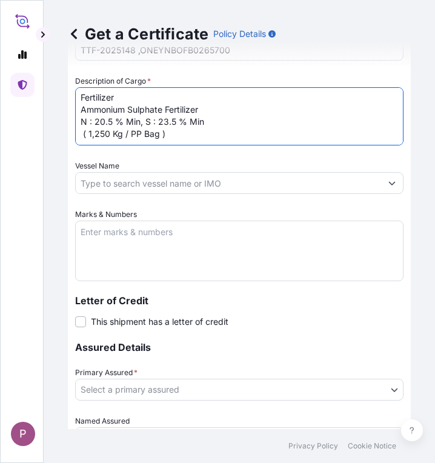
type textarea "Fertilizer Ammonium Sulphate Fertilizer N : 20.5 % Min, S : 23.5 % Min ( 1,250 …"
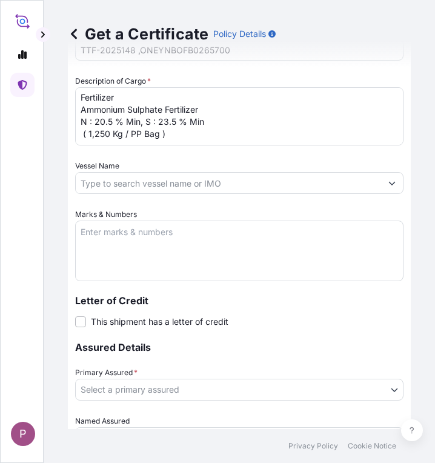
click at [103, 240] on textarea "Marks & Numbers" at bounding box center [239, 251] width 329 height 61
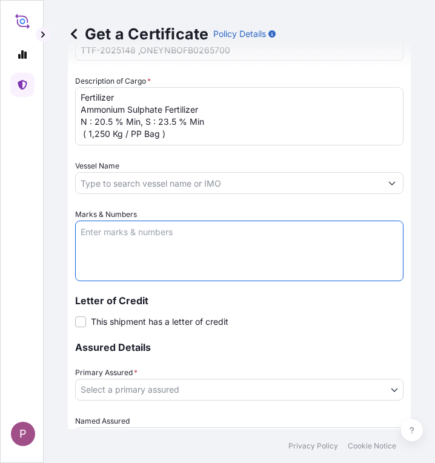
paste textarea "Myanma Awba Industries Co.,Ltd [STREET_ADDRESS][PERSON_NAME]."
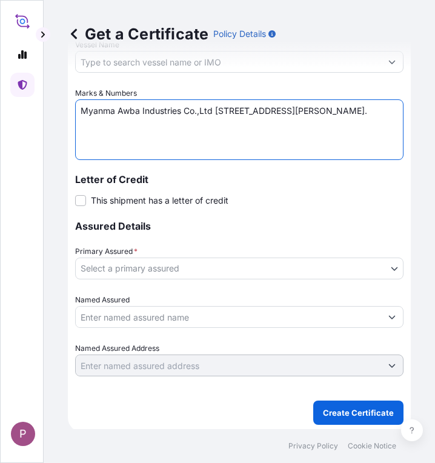
scroll to position [730, 0]
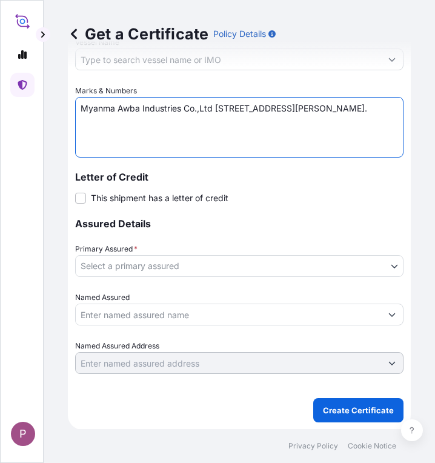
type textarea "Myanma Awba Industries Co.,Ltd [STREET_ADDRESS][PERSON_NAME]."
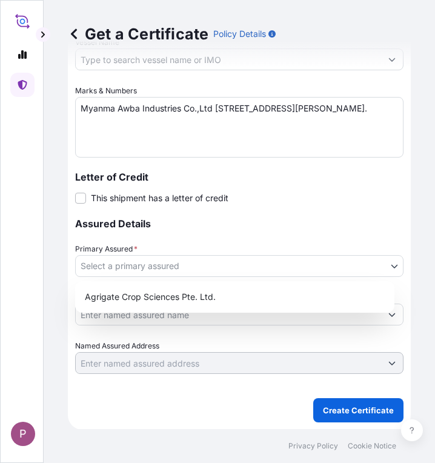
click at [167, 267] on body "P Get a Certificate Policy Details Route Details Cover door to port - Add loadi…" at bounding box center [217, 231] width 435 height 463
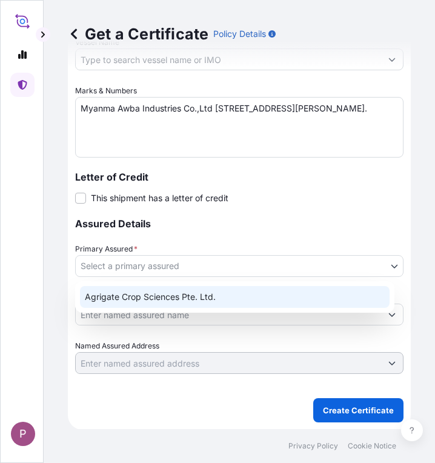
click at [190, 294] on div "Agrigate Crop Sciences Pte. Ltd." at bounding box center [235, 297] width 310 height 22
select select "31456"
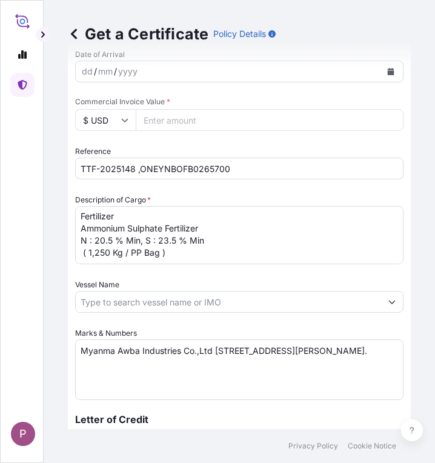
scroll to position [366, 0]
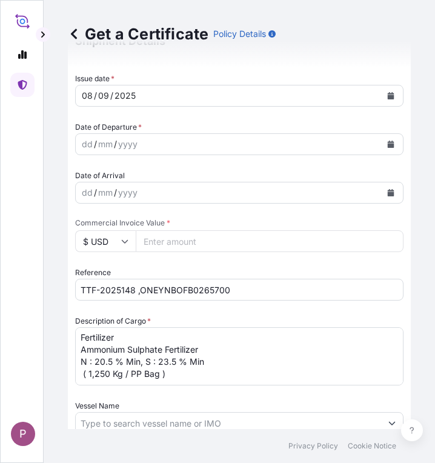
click at [178, 235] on input "Commercial Invoice Value *" at bounding box center [270, 241] width 268 height 22
type input "134750"
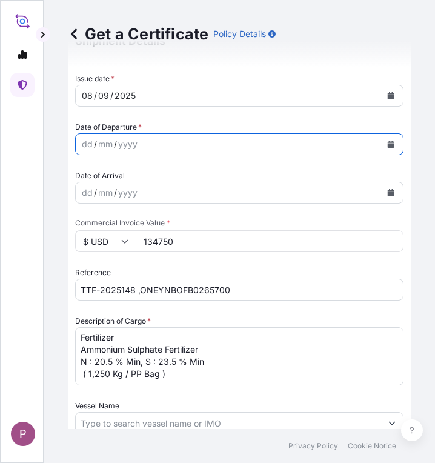
click at [388, 143] on icon "Calendar" at bounding box center [391, 144] width 7 height 7
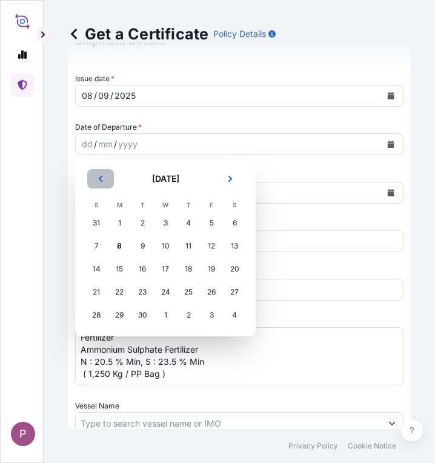
click at [101, 181] on icon "Previous" at bounding box center [101, 179] width 4 height 6
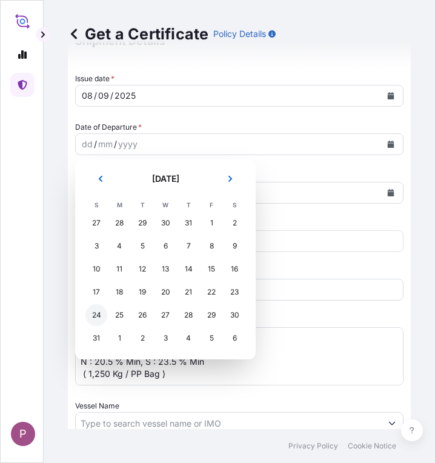
click at [102, 315] on div "24" at bounding box center [96, 315] width 22 height 22
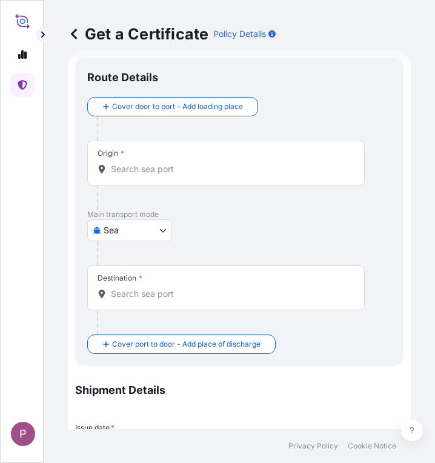
scroll to position [0, 0]
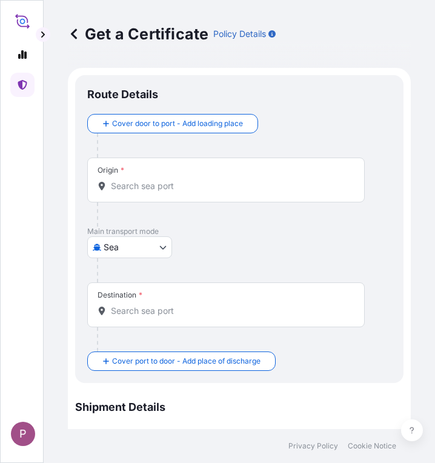
click at [149, 184] on input "Origin *" at bounding box center [230, 186] width 239 height 12
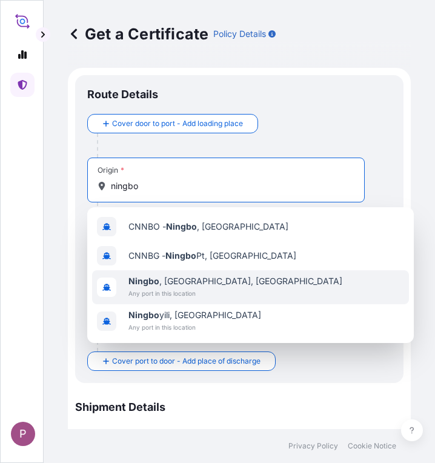
click at [183, 286] on span "[GEOGRAPHIC_DATA] , [GEOGRAPHIC_DATA], [GEOGRAPHIC_DATA]" at bounding box center [236, 281] width 214 height 12
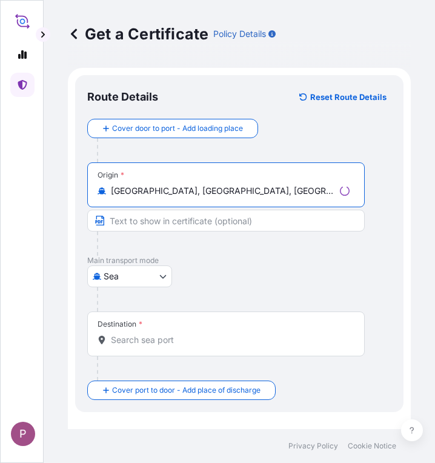
type input "[GEOGRAPHIC_DATA], [GEOGRAPHIC_DATA], [GEOGRAPHIC_DATA]"
click at [151, 341] on input "Destination *" at bounding box center [230, 340] width 239 height 12
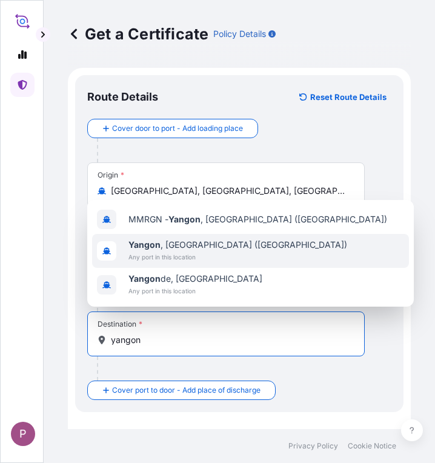
click at [176, 249] on span "[GEOGRAPHIC_DATA] , [GEOGRAPHIC_DATA] ([GEOGRAPHIC_DATA])" at bounding box center [238, 245] width 219 height 12
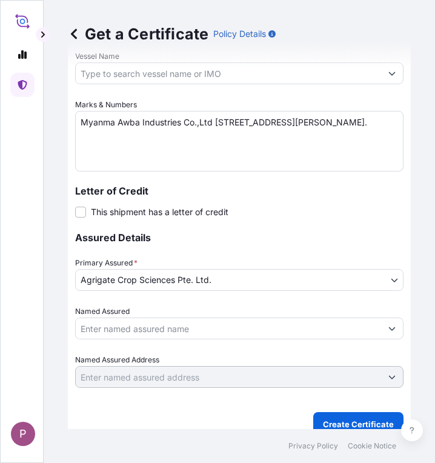
scroll to position [783, 0]
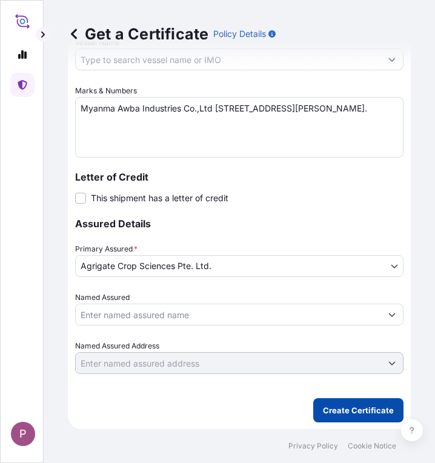
type input "[GEOGRAPHIC_DATA], [GEOGRAPHIC_DATA] ([GEOGRAPHIC_DATA])"
click at [354, 410] on p "Create Certificate" at bounding box center [358, 410] width 71 height 12
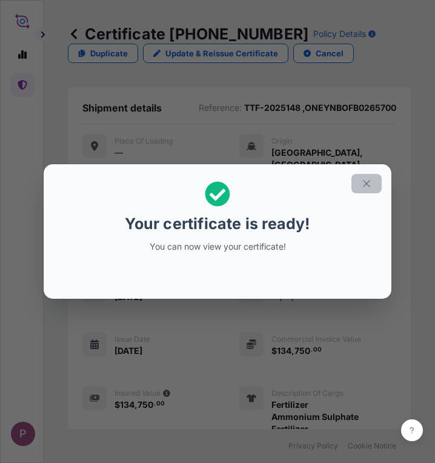
click at [361, 180] on icon "button" at bounding box center [366, 183] width 11 height 11
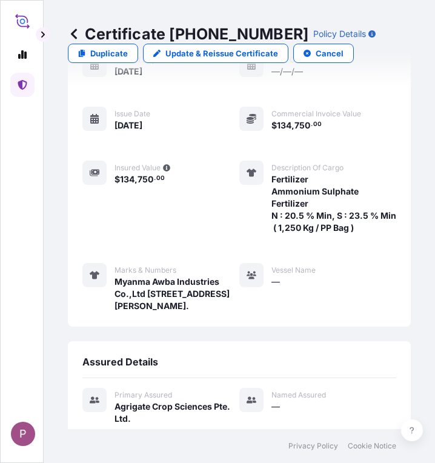
scroll to position [540, 0]
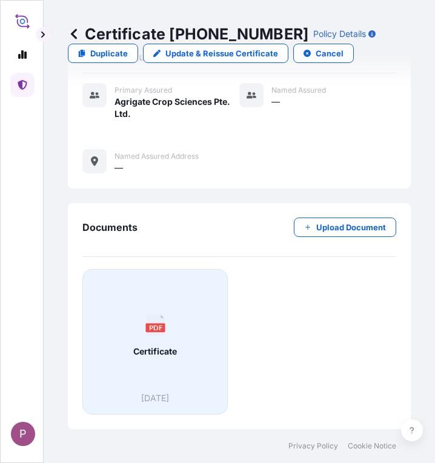
click at [171, 343] on div "PDF Certificate" at bounding box center [155, 336] width 125 height 113
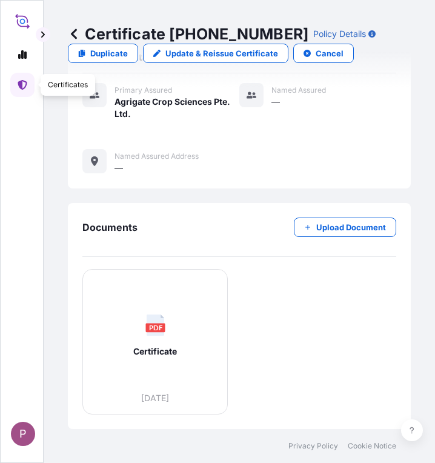
click at [21, 85] on icon at bounding box center [22, 85] width 9 height 10
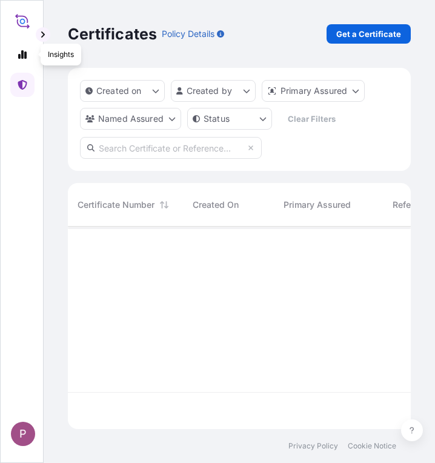
scroll to position [10, 10]
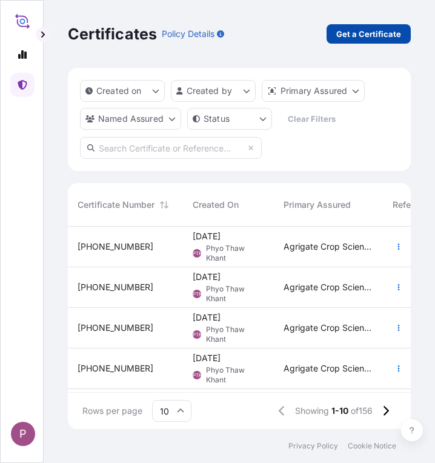
click at [350, 32] on p "Get a Certificate" at bounding box center [369, 34] width 65 height 12
select select "Sea"
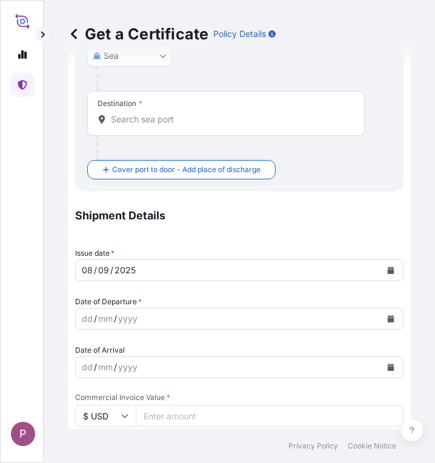
scroll to position [364, 0]
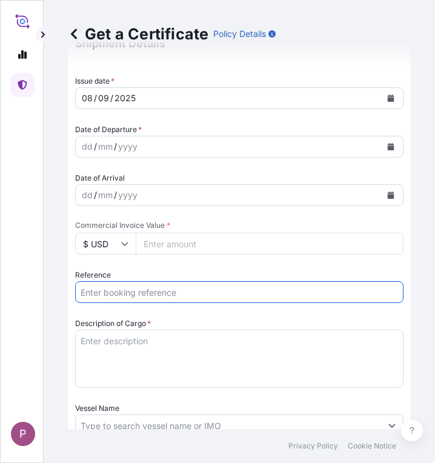
click at [141, 290] on input "Reference" at bounding box center [239, 292] width 329 height 22
paste input "TTF-2025148 ,ONEYNBOFB0265700"
drag, startPoint x: 245, startPoint y: 291, endPoint x: 57, endPoint y: 293, distance: 188.0
click at [57, 293] on div "Get a Certificate Policy Details Route Details Cover door to port - Add loading…" at bounding box center [240, 214] width 392 height 429
paste input "9"
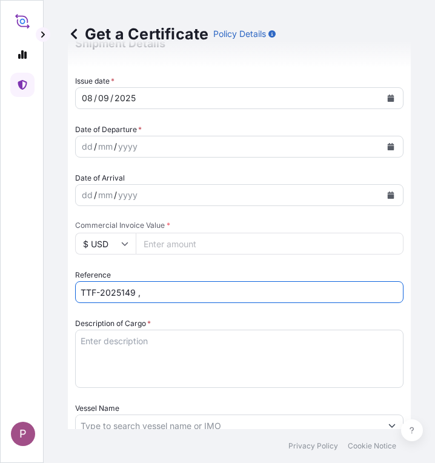
click at [153, 291] on input "TTF-2025149 ," at bounding box center [239, 292] width 329 height 22
paste input "COAU7261188430"
type input "TTF-2025149 , COAU7261188430"
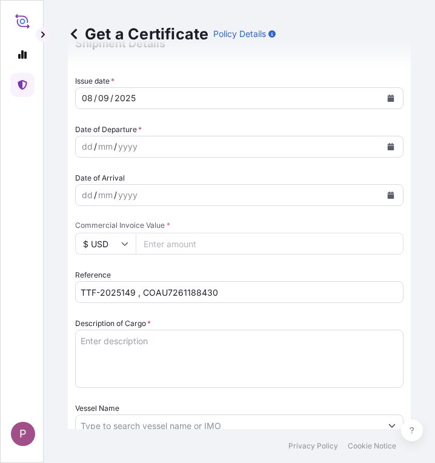
click at [108, 348] on textarea "Description of Cargo *" at bounding box center [239, 359] width 329 height 58
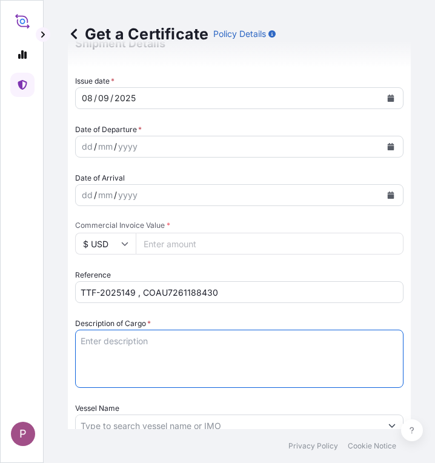
paste textarea "Fertilizer Kg 673,540.00 0.6800 458,007.20 Diammonium Phosphate Fertilizer N : …"
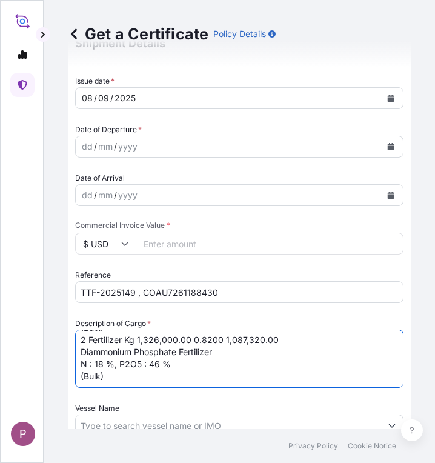
scroll to position [0, 0]
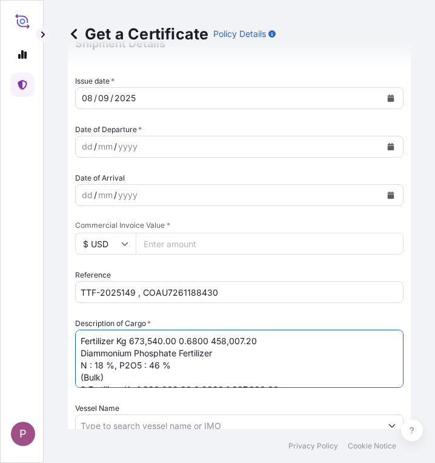
drag, startPoint x: 120, startPoint y: 342, endPoint x: 259, endPoint y: 347, distance: 138.9
click at [259, 347] on textarea "Fertilizer Kg 673,540.00 0.6800 458,007.20 Diammonium Phosphate Fertilizer N : …" at bounding box center [239, 359] width 329 height 58
click at [208, 339] on textarea "Fertilizer Kg 673,540.00 0.6800 458,007.20 Diammonium Phosphate Fertilizer N : …" at bounding box center [239, 359] width 329 height 58
drag, startPoint x: 208, startPoint y: 340, endPoint x: 116, endPoint y: 342, distance: 92.2
click at [116, 342] on textarea "Fertilizer Kg 673,540.00 0.6800 458,007.20 Diammonium Phosphate Fertilizer N : …" at bounding box center [239, 359] width 329 height 58
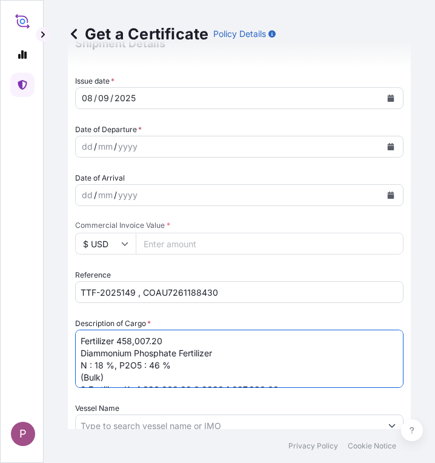
drag, startPoint x: 178, startPoint y: 343, endPoint x: 120, endPoint y: 345, distance: 58.3
click at [120, 345] on textarea "Fertilizer 458,007.20 Diammonium Phosphate Fertilizer N : 18 %, P2O5 : 46 % (Bu…" at bounding box center [239, 359] width 329 height 58
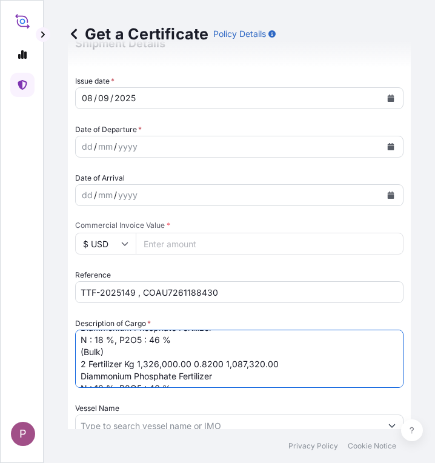
drag, startPoint x: 220, startPoint y: 361, endPoint x: 126, endPoint y: 362, distance: 94.6
click at [126, 362] on textarea "Fertilizer Diammonium Phosphate Fertilizer N : 18 %, P2O5 : 46 % (Bulk) 2 Ferti…" at bounding box center [239, 359] width 329 height 58
type textarea "Fertilizer Diammonium Phosphate Fertilizer N : 18 %, P2O5 : 46 % (Bulk) 2 Ferti…"
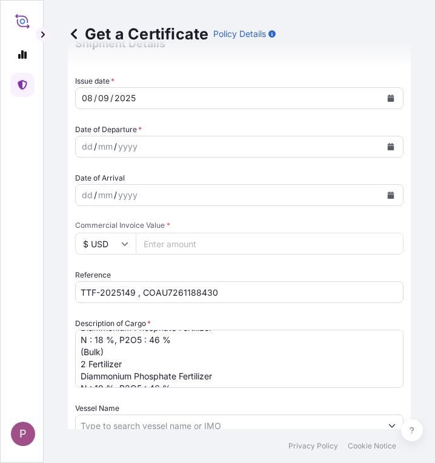
click at [166, 247] on input "Commercial Invoice Value *" at bounding box center [270, 244] width 268 height 22
paste input "1699859.92"
type input "1699859.92"
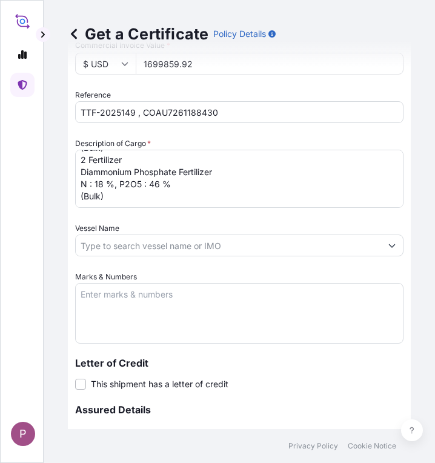
scroll to position [546, 0]
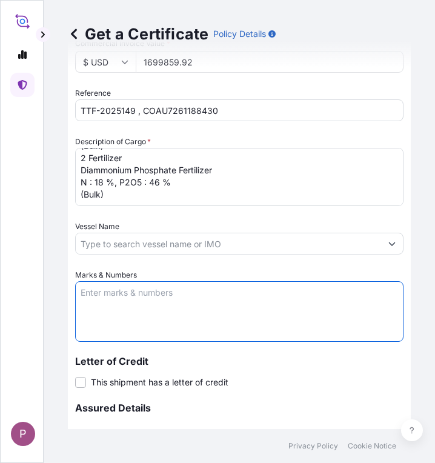
click at [124, 295] on textarea "Marks & Numbers" at bounding box center [239, 311] width 329 height 61
paste textarea "Myanma Awba Industries Co.,Ltd [STREET_ADDRESS][PERSON_NAME]."
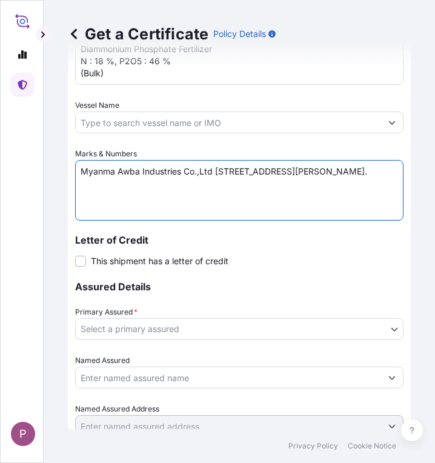
scroll to position [728, 0]
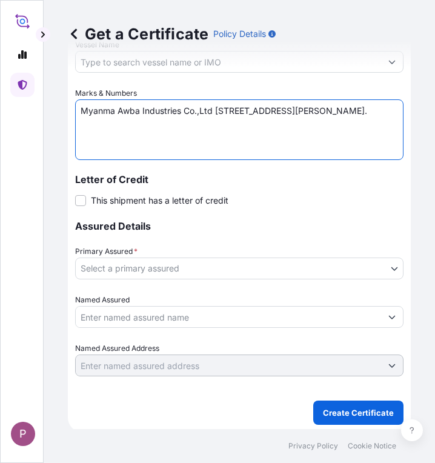
type textarea "Myanma Awba Industries Co.,Ltd [STREET_ADDRESS][PERSON_NAME]."
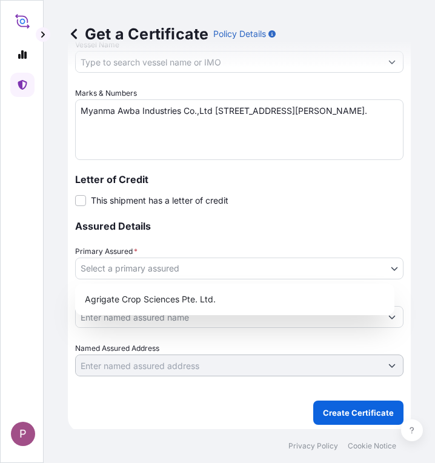
click at [166, 269] on body "P Get a Certificate Policy Details Route Details Cover door to port - Add loadi…" at bounding box center [217, 231] width 435 height 463
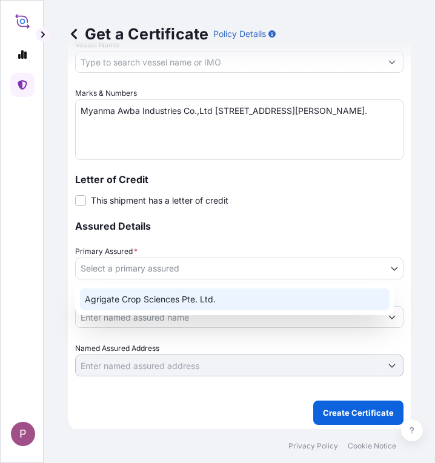
click at [188, 298] on div "Agrigate Crop Sciences Pte. Ltd." at bounding box center [235, 300] width 310 height 22
select select "31456"
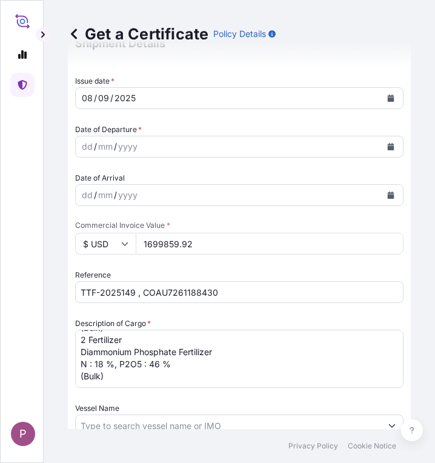
scroll to position [303, 0]
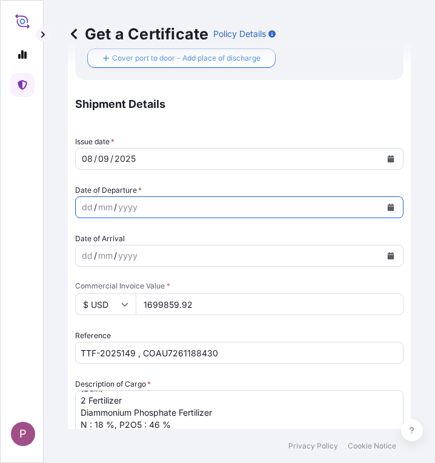
click at [388, 206] on icon "Calendar" at bounding box center [391, 207] width 7 height 7
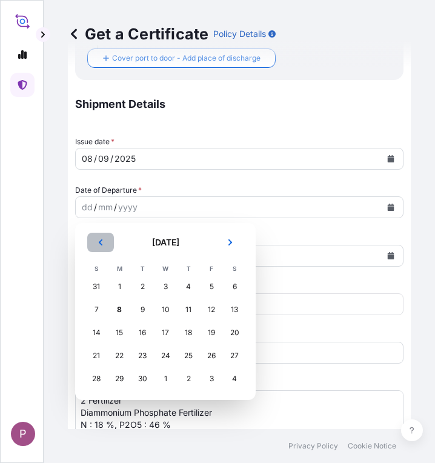
click at [104, 246] on button "Previous" at bounding box center [100, 242] width 27 height 19
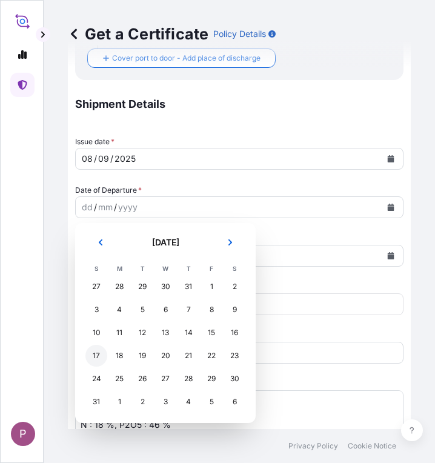
click at [96, 355] on div "17" at bounding box center [96, 356] width 22 height 22
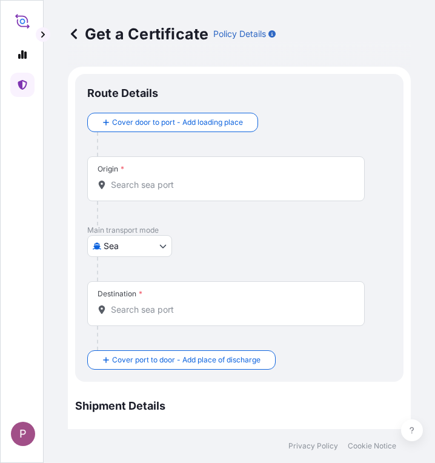
scroll to position [0, 0]
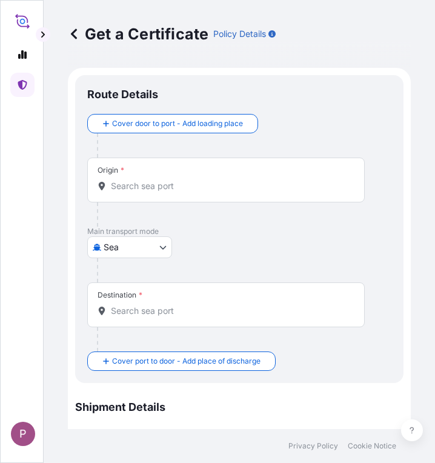
click at [135, 186] on input "Origin *" at bounding box center [230, 186] width 239 height 12
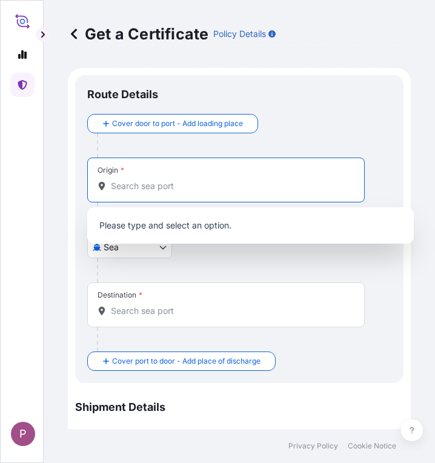
paste input "[GEOGRAPHIC_DATA]"
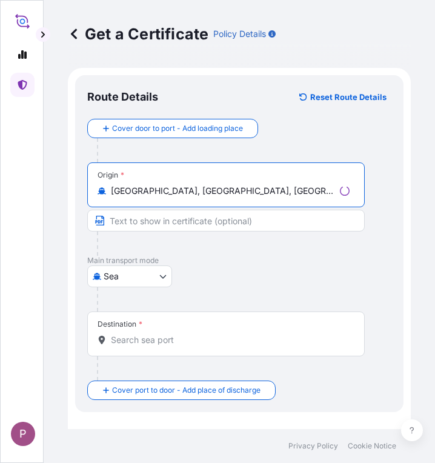
type input "[GEOGRAPHIC_DATA], [GEOGRAPHIC_DATA], [GEOGRAPHIC_DATA]"
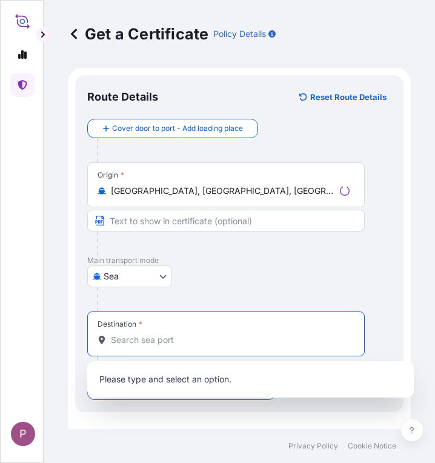
click at [127, 336] on input "Destination *" at bounding box center [230, 340] width 239 height 12
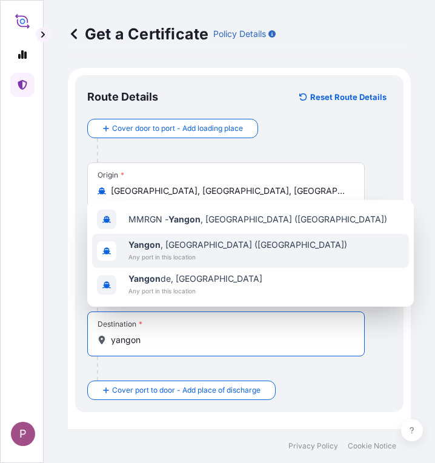
click at [187, 258] on span "Any port in this location" at bounding box center [238, 257] width 219 height 12
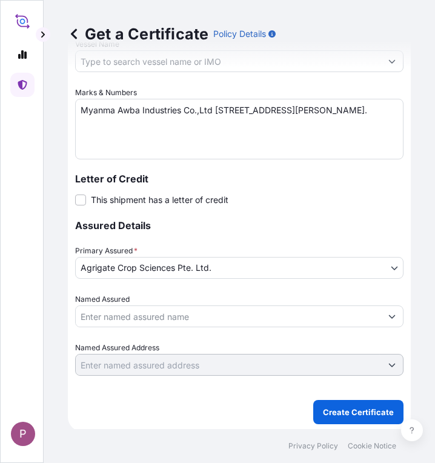
scroll to position [783, 0]
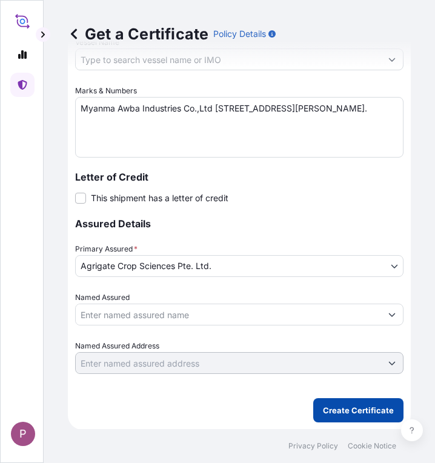
type input "[GEOGRAPHIC_DATA], [GEOGRAPHIC_DATA] ([GEOGRAPHIC_DATA])"
click at [356, 408] on p "Create Certificate" at bounding box center [358, 410] width 71 height 12
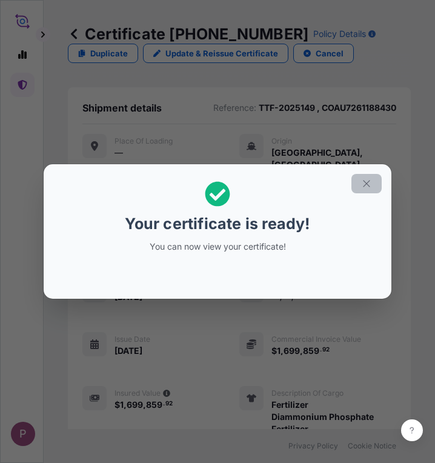
click at [371, 186] on icon "button" at bounding box center [366, 183] width 11 height 11
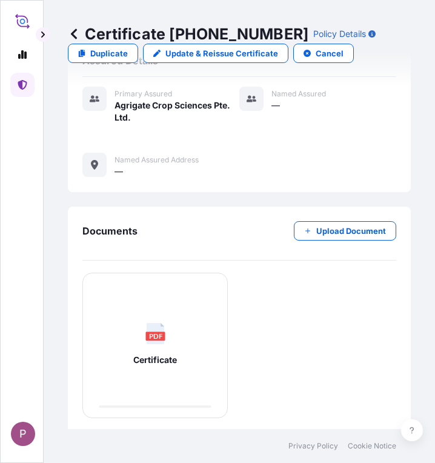
scroll to position [589, 0]
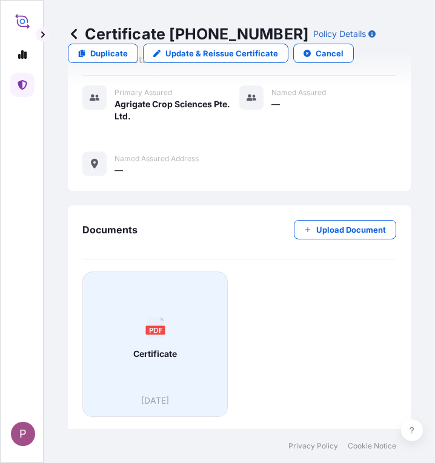
click at [164, 358] on div "PDF Certificate" at bounding box center [155, 338] width 125 height 113
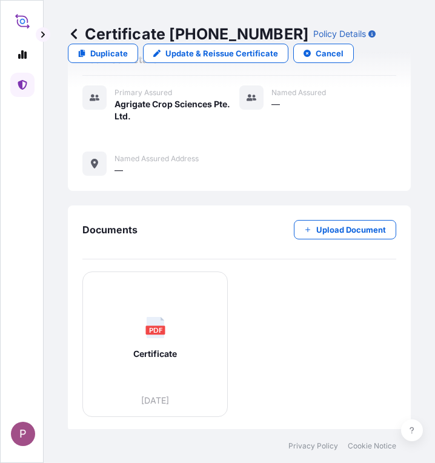
click at [27, 82] on link at bounding box center [22, 85] width 24 height 24
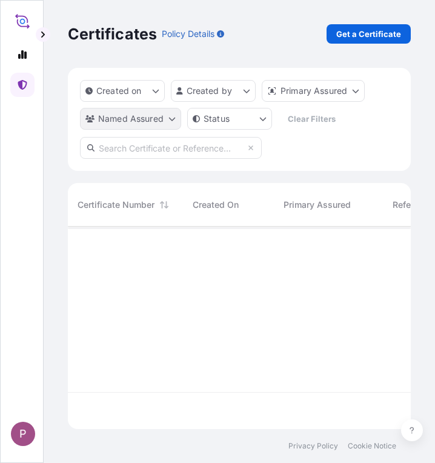
scroll to position [200, 334]
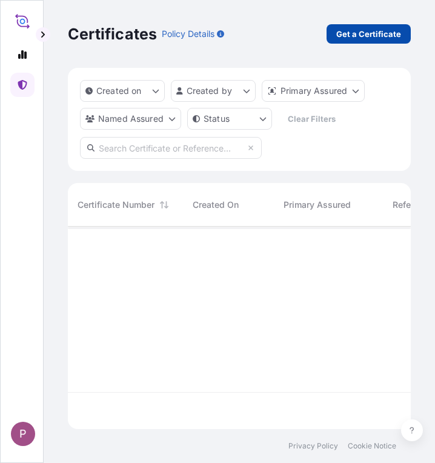
click at [344, 33] on p "Get a Certificate" at bounding box center [369, 34] width 65 height 12
select select "Sea"
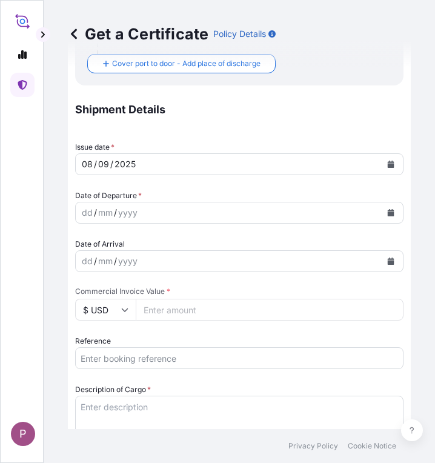
scroll to position [303, 0]
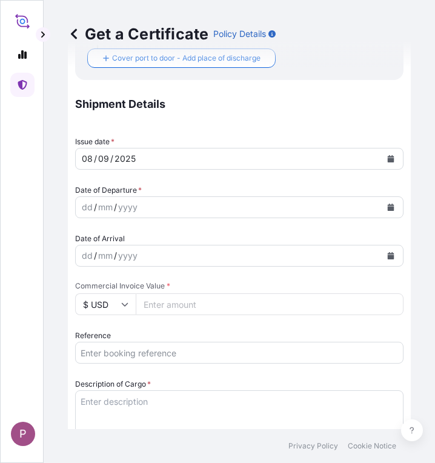
click at [109, 357] on input "Reference" at bounding box center [239, 353] width 329 height 22
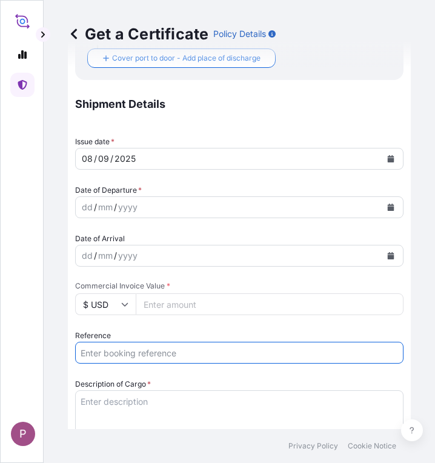
paste input "TTF-2025150"
click at [150, 352] on input "TTF-2025150" at bounding box center [239, 353] width 329 height 22
paste input "ONEYNBOFB0287400"
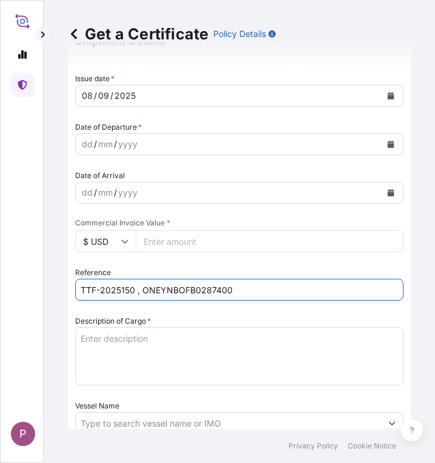
scroll to position [424, 0]
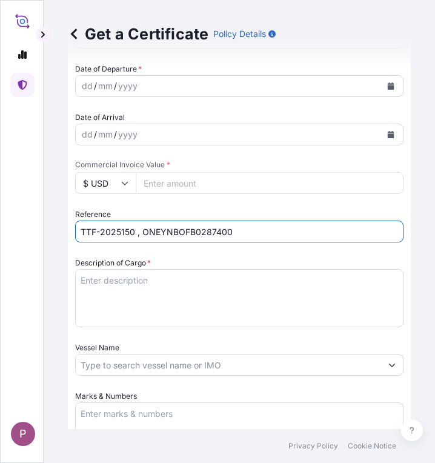
type input "TTF-2025150 , ONEYNBOFB0287400"
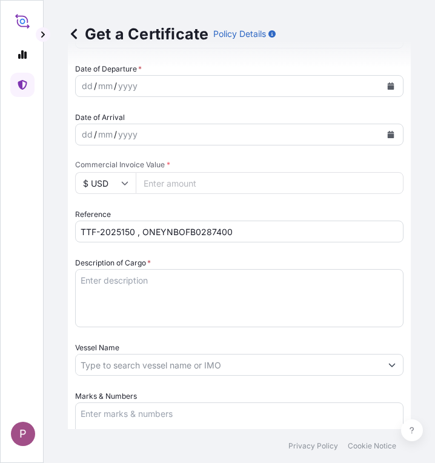
click at [106, 283] on textarea "Description of Cargo *" at bounding box center [239, 298] width 329 height 58
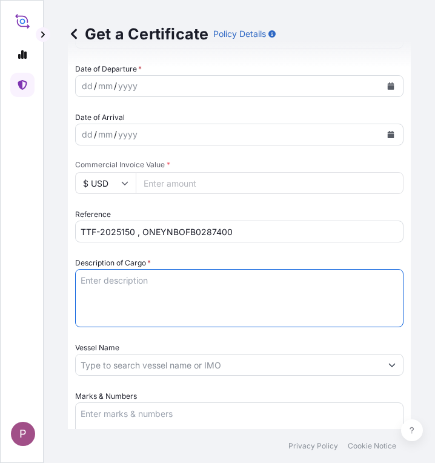
paste textarea "Fertilizer Kg 400,000.00 0.2050 82,000.00 Ammonium Sulphate Fertilizer N : 20.5…"
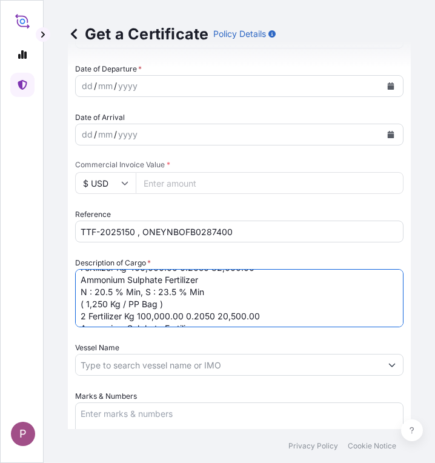
scroll to position [0, 0]
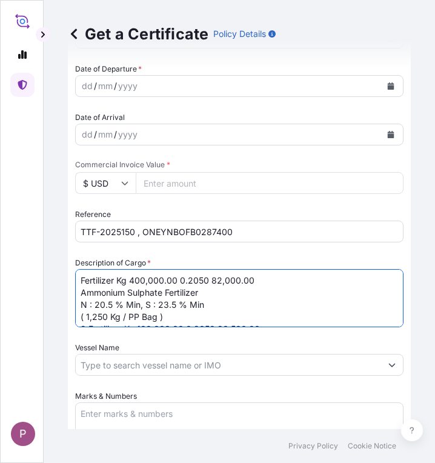
drag, startPoint x: 209, startPoint y: 278, endPoint x: 120, endPoint y: 281, distance: 89.2
click at [120, 281] on textarea "Fertilizer Kg 400,000.00 0.2050 82,000.00 Ammonium Sulphate Fertilizer N : 20.5…" at bounding box center [239, 298] width 329 height 58
click at [170, 285] on textarea "Fertilizer 82,000.00 Ammonium Sulphate Fertilizer N : 20.5 % Min, S : 23.5 % Mi…" at bounding box center [239, 298] width 329 height 58
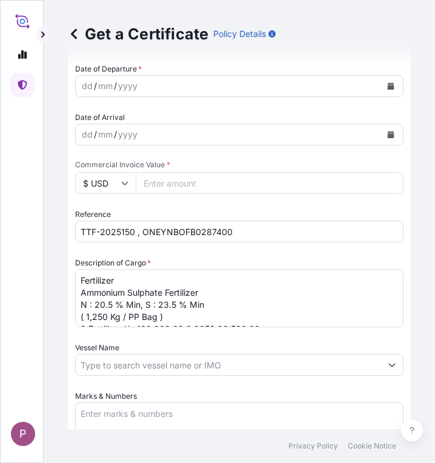
scroll to position [50, 0]
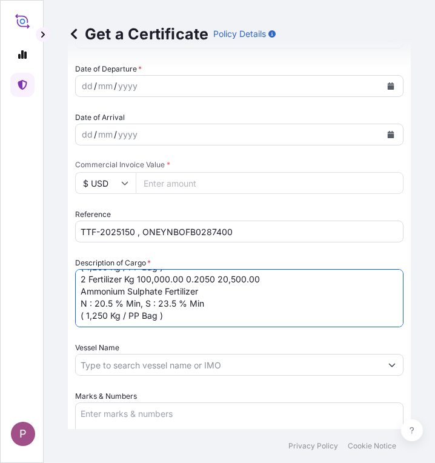
drag, startPoint x: 124, startPoint y: 281, endPoint x: 216, endPoint y: 278, distance: 92.2
click at [216, 278] on textarea "Fertilizer Ammonium Sulphate Fertilizer N : 20.5 % Min, S : 23.5 % Min ( 1,250 …" at bounding box center [239, 298] width 329 height 58
click at [178, 279] on textarea "Fertilizer Ammonium Sulphate Fertilizer N : 20.5 % Min, S : 23.5 % Min ( 1,250 …" at bounding box center [239, 298] width 329 height 58
type textarea "Fertilizer Ammonium Sulphate Fertilizer N : 20.5 % Min, S : 23.5 % Min ( 1,250 …"
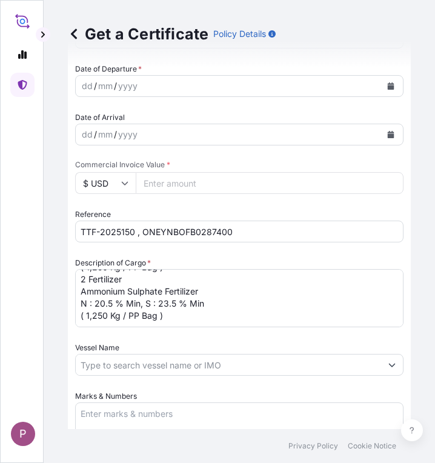
click at [180, 183] on input "Commercial Invoice Value *" at bounding box center [270, 183] width 268 height 22
paste input "112750"
type input "112750"
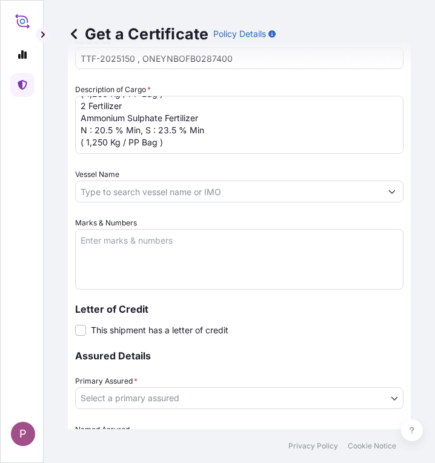
scroll to position [606, 0]
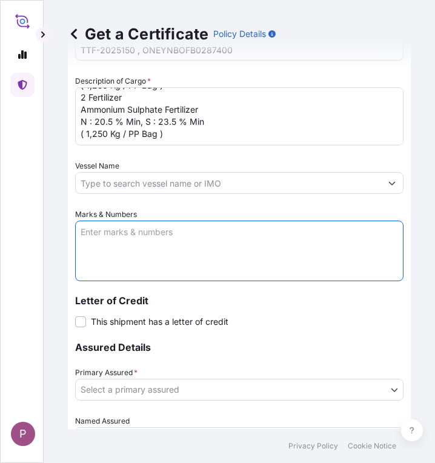
click at [113, 229] on textarea "Marks & Numbers" at bounding box center [239, 251] width 329 height 61
paste textarea "Myanma Awba Industries Co.,Ltd [STREET_ADDRESS][PERSON_NAME]."
type textarea "Myanma Awba Industries Co.,Ltd [STREET_ADDRESS][PERSON_NAME]."
click at [135, 386] on body "P Get a Certificate Policy Details Route Details Cover door to port - Add loadi…" at bounding box center [217, 231] width 435 height 463
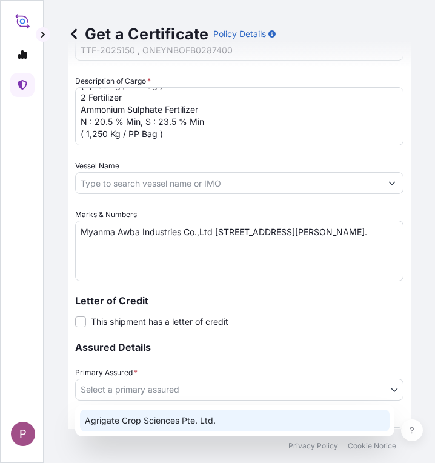
click at [142, 418] on div "Agrigate Crop Sciences Pte. Ltd." at bounding box center [235, 421] width 310 height 22
select select "31456"
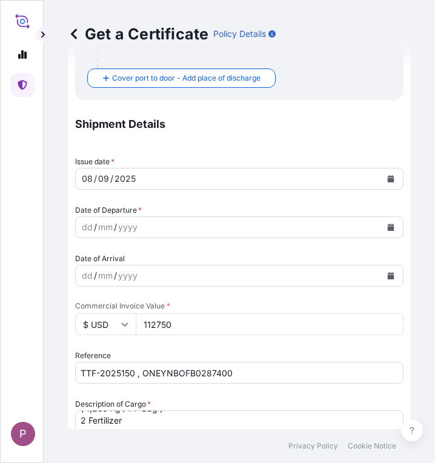
scroll to position [303, 0]
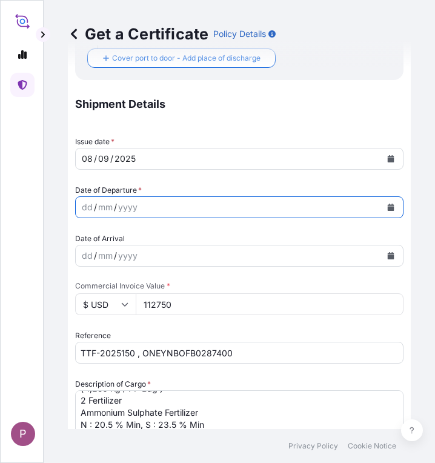
click at [388, 204] on icon "Calendar" at bounding box center [391, 207] width 7 height 7
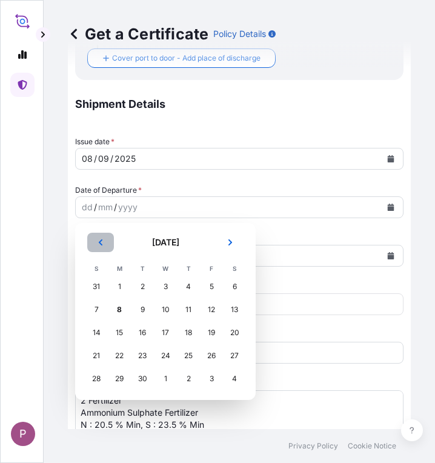
click at [102, 244] on icon "Previous" at bounding box center [100, 242] width 7 height 7
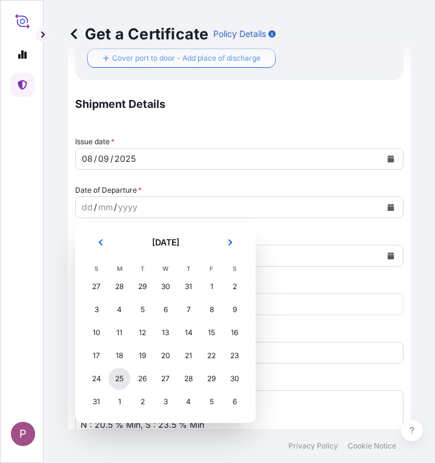
click at [120, 380] on div "25" at bounding box center [120, 379] width 22 height 22
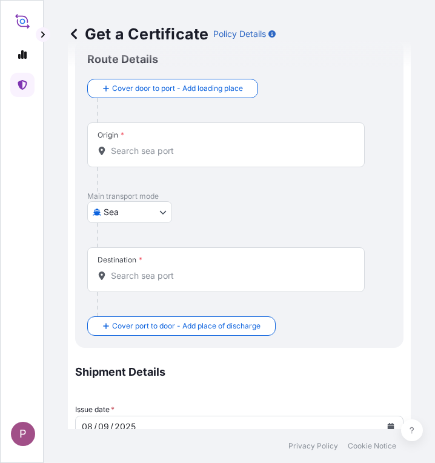
scroll to position [0, 0]
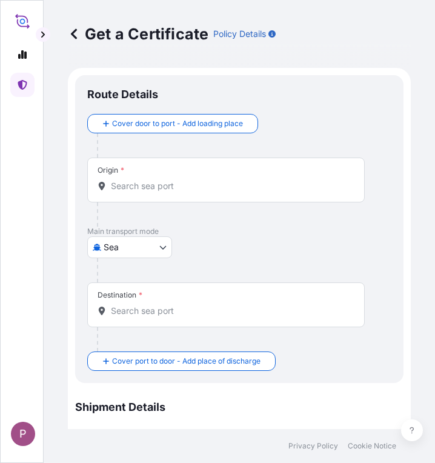
click at [141, 191] on input "Origin *" at bounding box center [230, 186] width 239 height 12
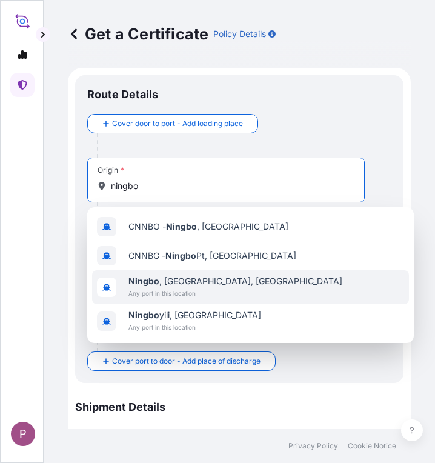
click at [229, 287] on div "[GEOGRAPHIC_DATA] , [GEOGRAPHIC_DATA], [GEOGRAPHIC_DATA] Any port in this locat…" at bounding box center [250, 287] width 317 height 34
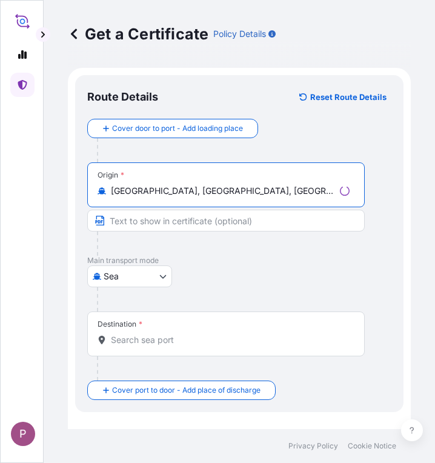
type input "[GEOGRAPHIC_DATA], [GEOGRAPHIC_DATA], [GEOGRAPHIC_DATA]"
click at [128, 338] on input "Destination *" at bounding box center [230, 340] width 239 height 12
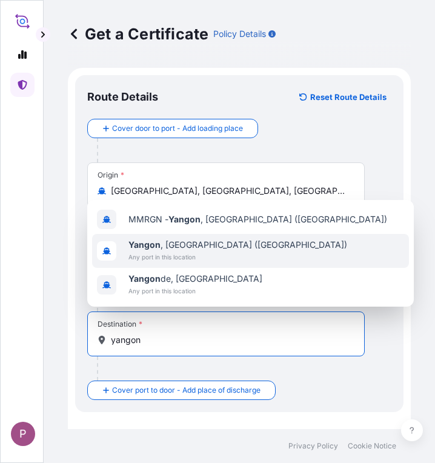
click at [184, 252] on span "Any port in this location" at bounding box center [238, 257] width 219 height 12
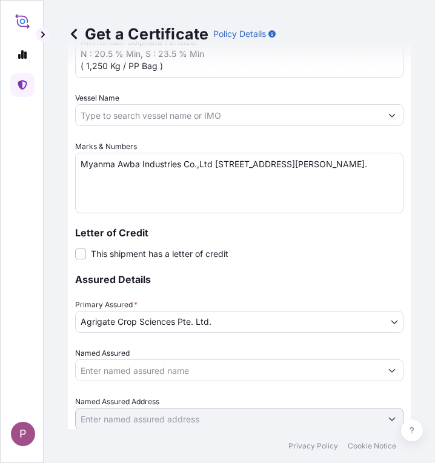
scroll to position [783, 0]
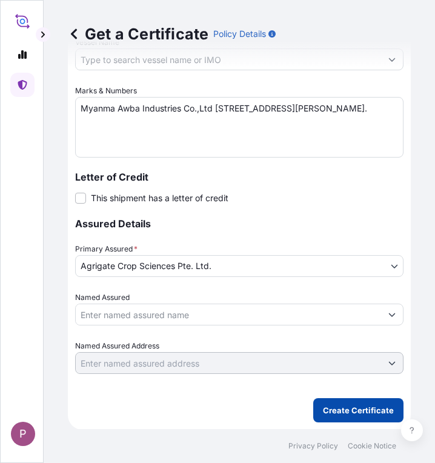
type input "[GEOGRAPHIC_DATA], [GEOGRAPHIC_DATA] ([GEOGRAPHIC_DATA])"
click at [357, 404] on p "Create Certificate" at bounding box center [358, 410] width 71 height 12
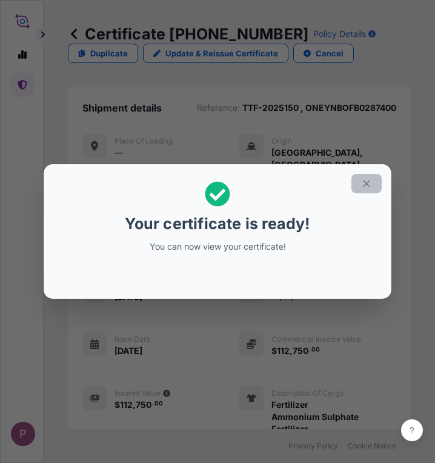
click at [370, 186] on icon "button" at bounding box center [366, 183] width 11 height 11
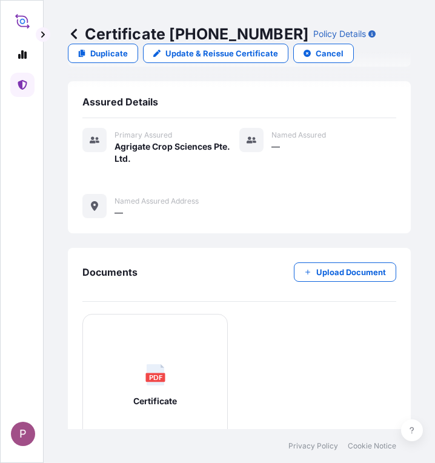
scroll to position [613, 0]
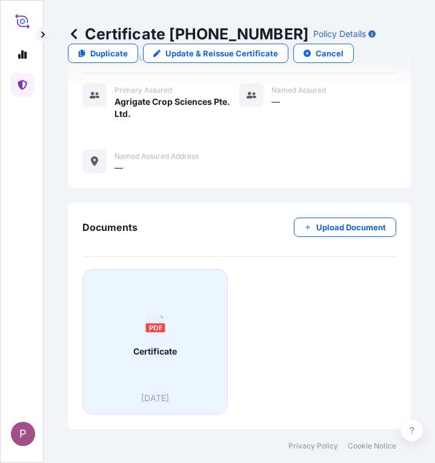
click at [178, 339] on div "PDF Certificate" at bounding box center [155, 336] width 125 height 113
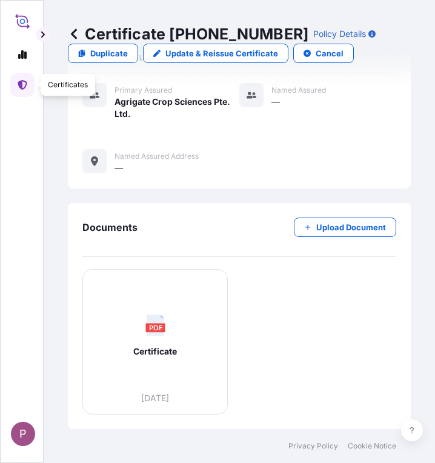
click at [28, 85] on link at bounding box center [22, 85] width 24 height 24
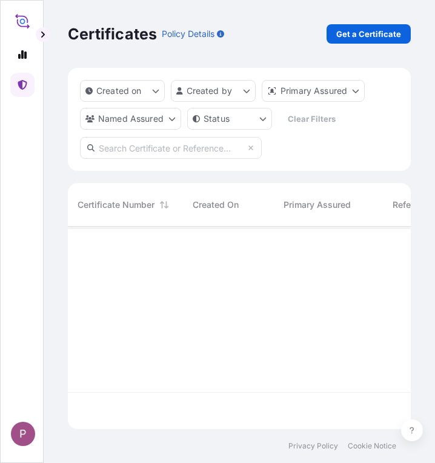
scroll to position [200, 334]
click at [362, 39] on p "Get a Certificate" at bounding box center [369, 34] width 65 height 12
select select "Sea"
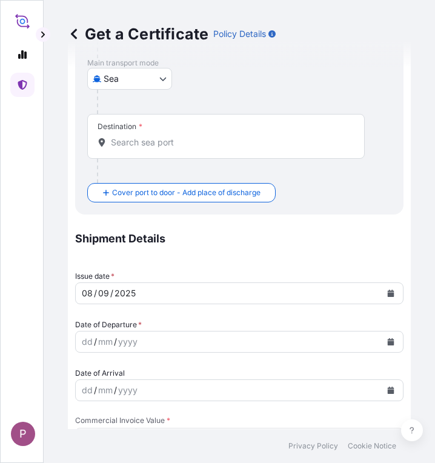
scroll to position [424, 0]
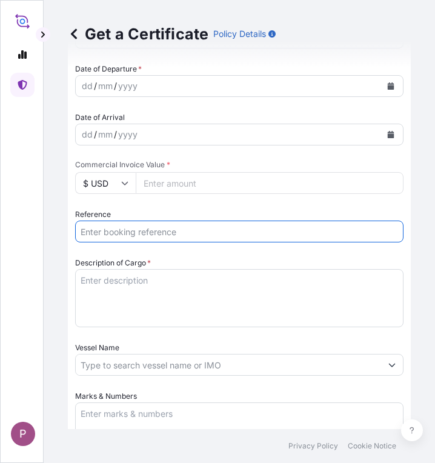
click at [141, 237] on input "Reference" at bounding box center [239, 232] width 329 height 22
paste input "TTF-2025151"
click at [158, 227] on input "TTF-2025151 ," at bounding box center [239, 232] width 329 height 22
paste input "ONEYNB5JIK703700"
type input "TTF-2025151 , ONEYNB5JIK703700"
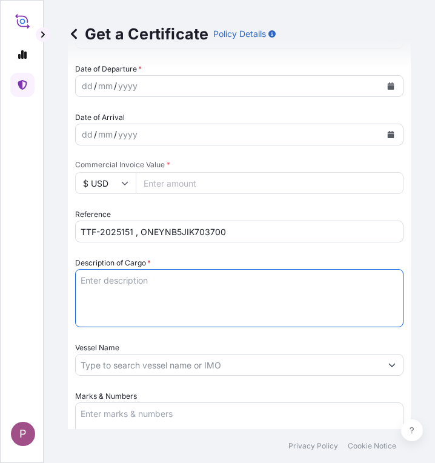
click at [99, 281] on textarea "Description of Cargo *" at bounding box center [239, 298] width 329 height 58
paste textarea "Fertilizer Kg 96,000.00 0.2050 19,680.00 Ammonium Sulphate Fertilizer N : 20.5 …"
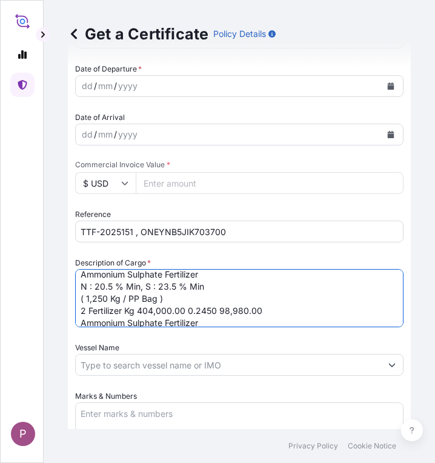
scroll to position [0, 0]
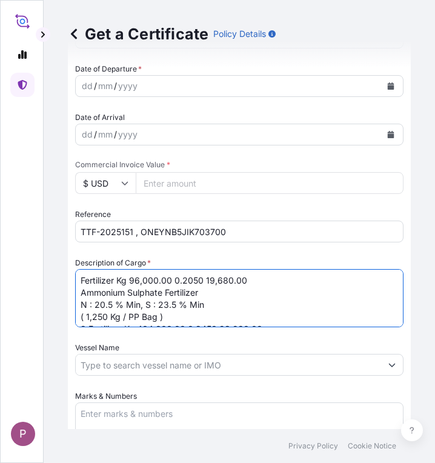
drag, startPoint x: 119, startPoint y: 282, endPoint x: 203, endPoint y: 279, distance: 83.7
click at [203, 279] on textarea "Fertilizer Kg 96,000.00 0.2050 19,680.00 Ammonium Sulphate Fertilizer N : 20.5 …" at bounding box center [239, 298] width 329 height 58
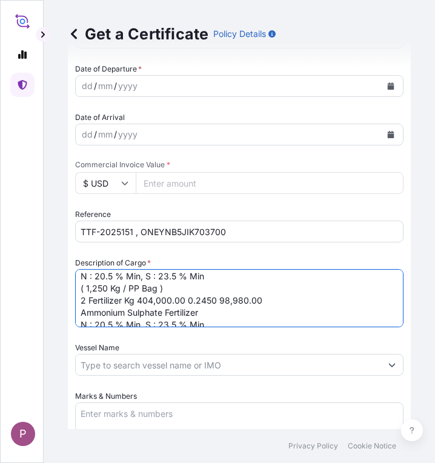
scroll to position [50, 0]
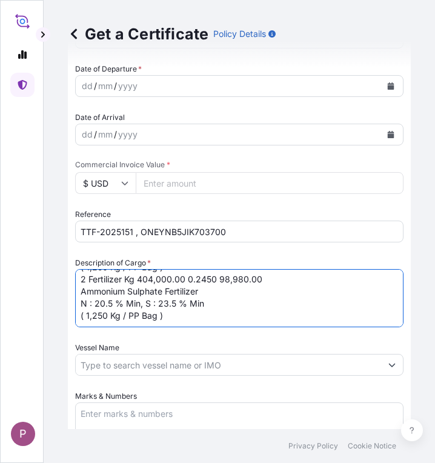
drag, startPoint x: 86, startPoint y: 281, endPoint x: 132, endPoint y: 298, distance: 49.3
click at [87, 281] on textarea "Fertilizer Ammonium Sulphate Fertilizer N : 20.5 % Min, S : 23.5 % Min ( 1,250 …" at bounding box center [239, 298] width 329 height 58
drag, startPoint x: 118, startPoint y: 281, endPoint x: 207, endPoint y: 281, distance: 88.5
click at [207, 281] on textarea "Fertilizer Ammonium Sulphate Fertilizer N : 20.5 % Min, S : 23.5 % Min ( 1,250 …" at bounding box center [239, 298] width 329 height 58
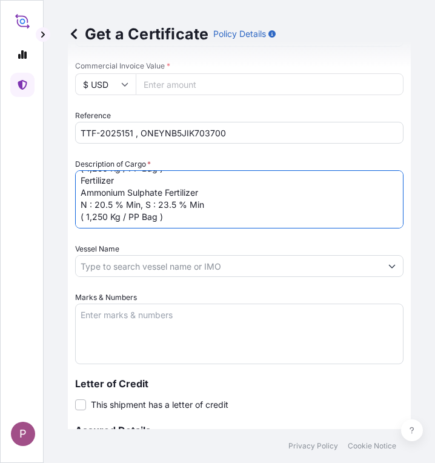
scroll to position [606, 0]
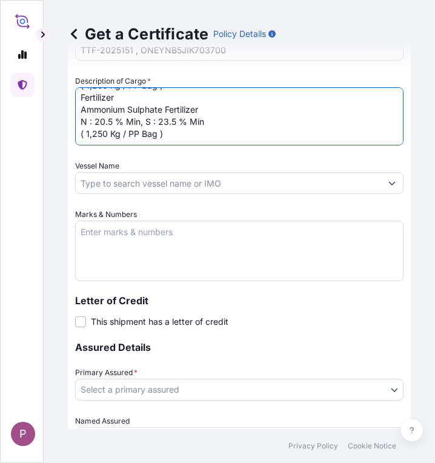
type textarea "Fertilizer Ammonium Sulphate Fertilizer N : 20.5 % Min, S : 23.5 % Min ( 1,250 …"
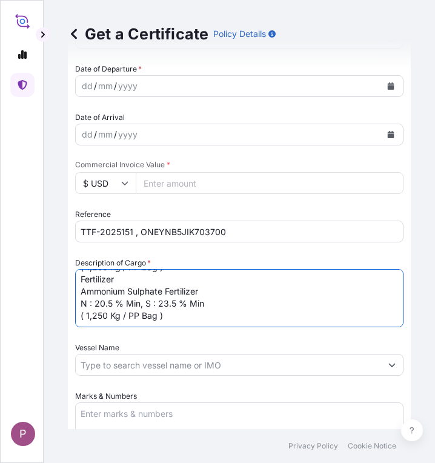
click at [174, 176] on input "Commercial Invoice Value *" at bounding box center [270, 183] width 268 height 22
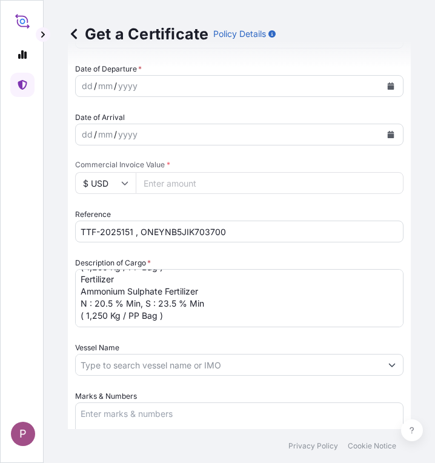
paste input "130526"
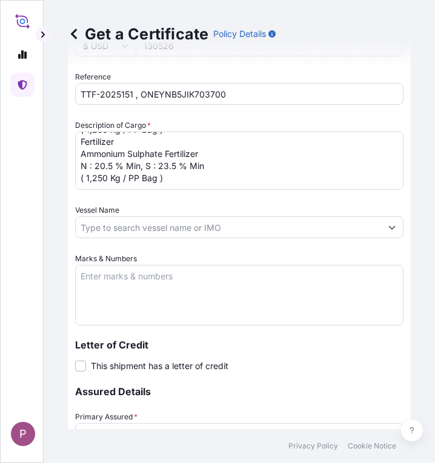
scroll to position [728, 0]
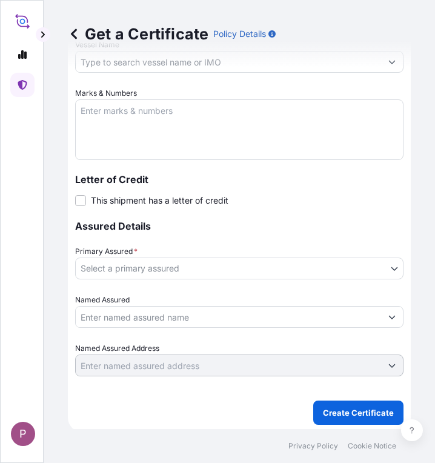
type input "130526"
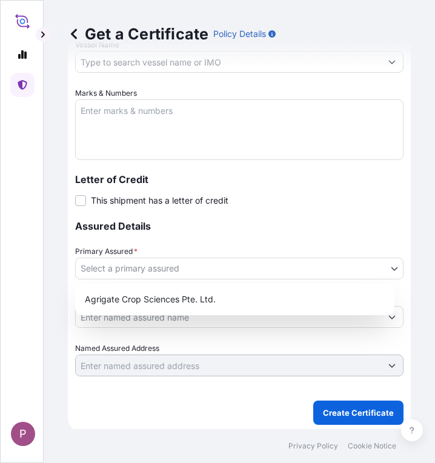
click at [151, 267] on body "P Get a Certificate Policy Details Route Details Cover door to port - Add loadi…" at bounding box center [217, 231] width 435 height 463
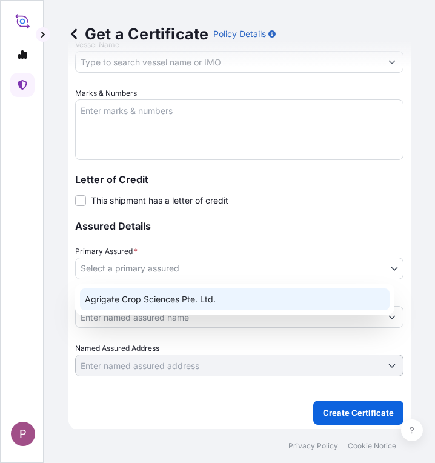
click at [172, 299] on div "Agrigate Crop Sciences Pte. Ltd." at bounding box center [235, 300] width 310 height 22
select select "31456"
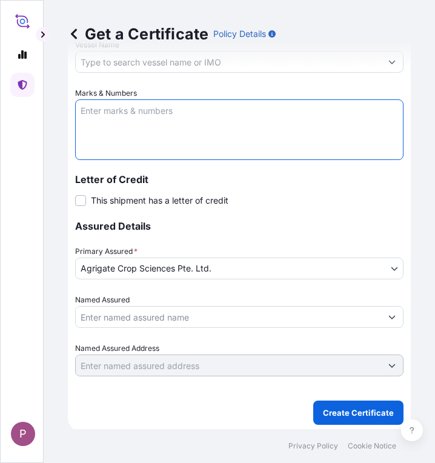
click at [100, 109] on textarea "Marks & Numbers" at bounding box center [239, 129] width 329 height 61
paste textarea "Myanma Awba Industries Co.,Ltd [STREET_ADDRESS][PERSON_NAME]."
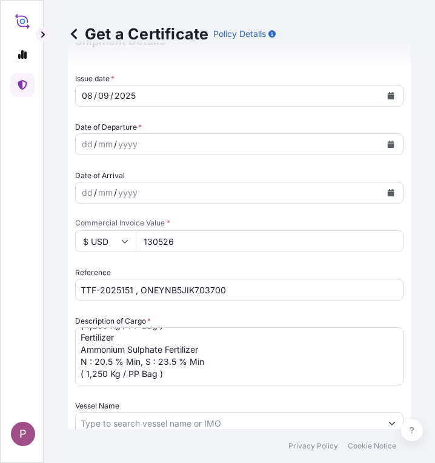
scroll to position [306, 0]
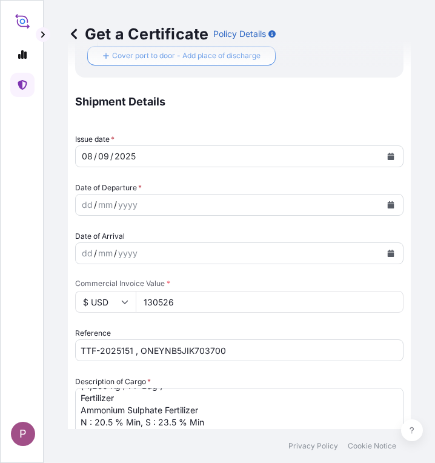
type textarea "Myanma Awba Industries Co.,Ltd [STREET_ADDRESS][PERSON_NAME]."
click at [388, 207] on icon "Calendar" at bounding box center [391, 204] width 7 height 7
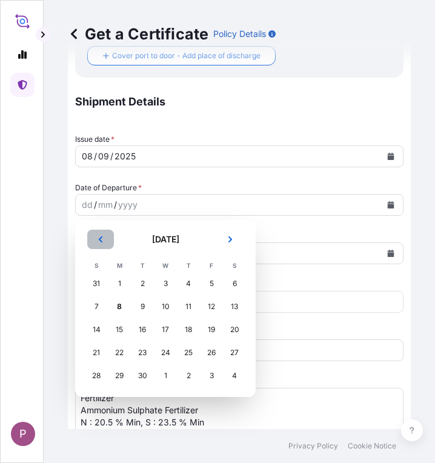
click at [97, 236] on icon "Previous" at bounding box center [100, 239] width 7 height 7
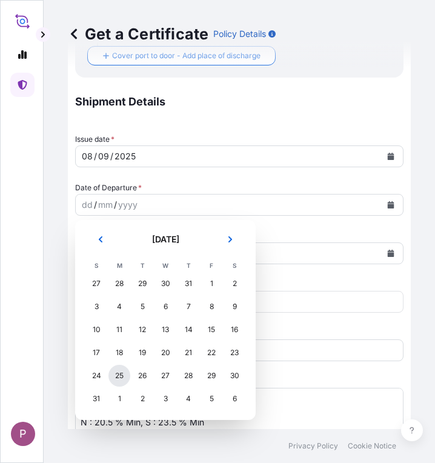
click at [116, 374] on div "25" at bounding box center [120, 376] width 22 height 22
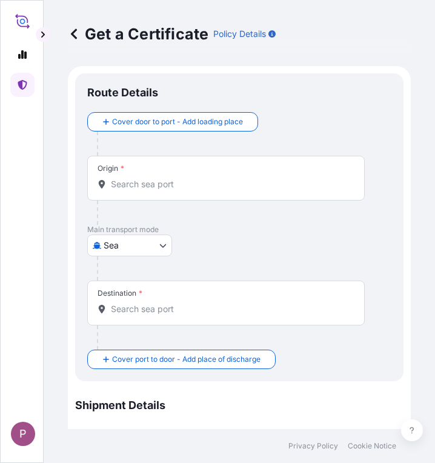
scroll to position [0, 0]
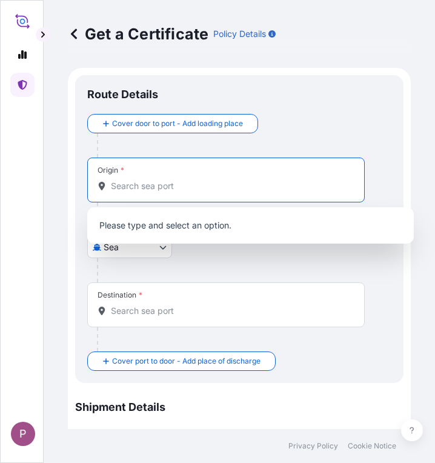
click at [139, 188] on input "Origin *" at bounding box center [230, 186] width 239 height 12
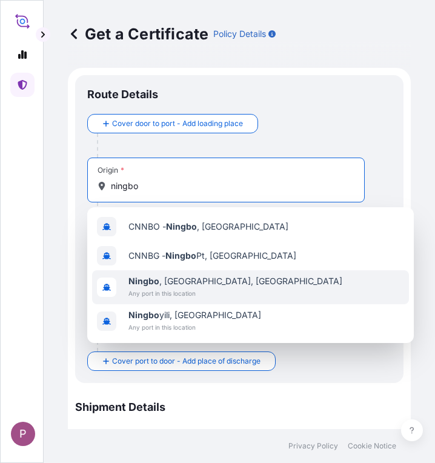
click at [229, 284] on div "[GEOGRAPHIC_DATA] , [GEOGRAPHIC_DATA], [GEOGRAPHIC_DATA] Any port in this locat…" at bounding box center [250, 287] width 317 height 34
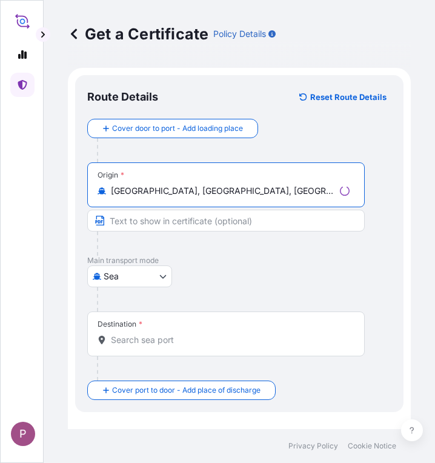
type input "[GEOGRAPHIC_DATA], [GEOGRAPHIC_DATA], [GEOGRAPHIC_DATA]"
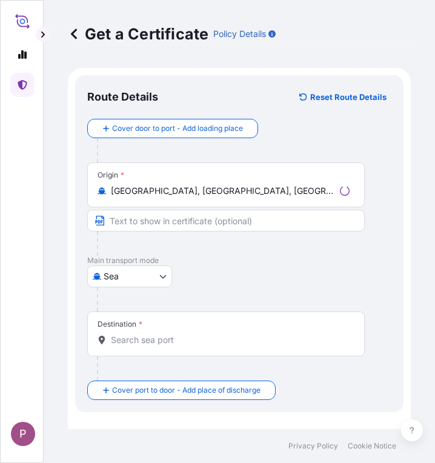
click at [147, 332] on div "Destination *" at bounding box center [226, 334] width 278 height 45
click at [147, 334] on input "Destination *" at bounding box center [230, 340] width 239 height 12
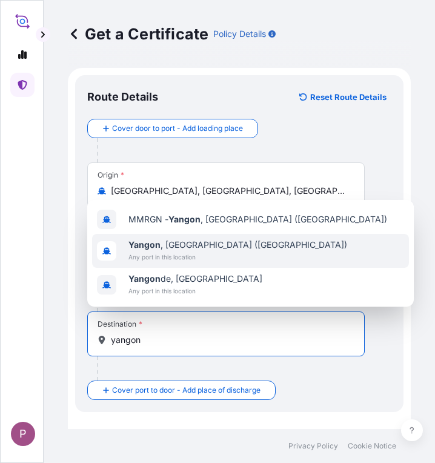
click at [154, 255] on span "Any port in this location" at bounding box center [238, 257] width 219 height 12
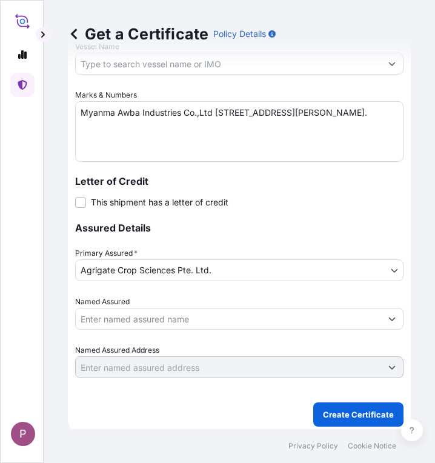
scroll to position [783, 0]
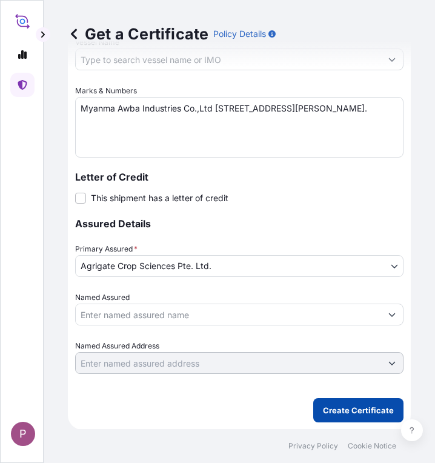
type input "[GEOGRAPHIC_DATA], [GEOGRAPHIC_DATA] ([GEOGRAPHIC_DATA])"
click at [359, 408] on p "Create Certificate" at bounding box center [358, 410] width 71 height 12
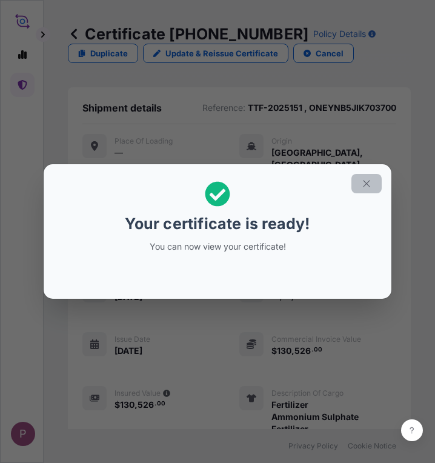
click at [363, 179] on icon "button" at bounding box center [366, 183] width 11 height 11
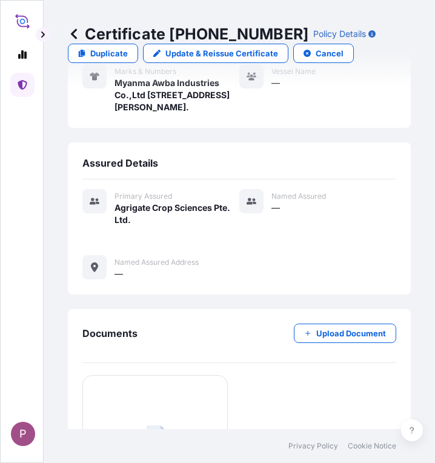
scroll to position [613, 0]
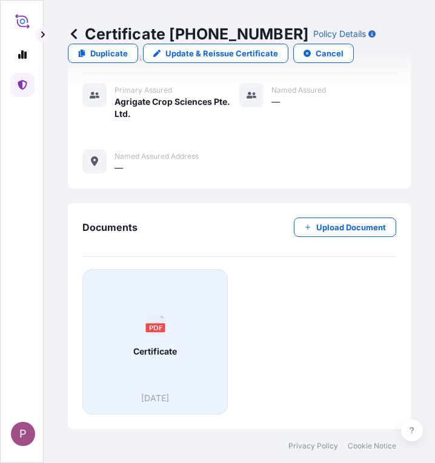
click at [121, 383] on div "PDF Certificate" at bounding box center [155, 336] width 125 height 113
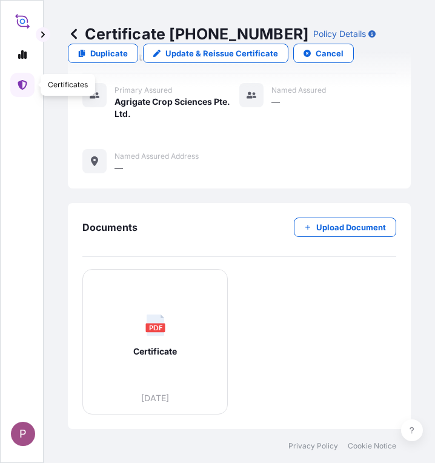
click at [25, 90] on link at bounding box center [22, 85] width 24 height 24
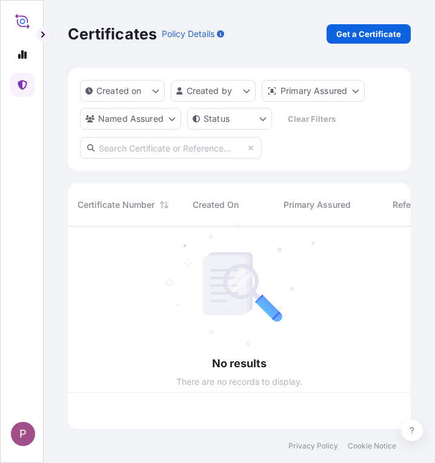
scroll to position [200, 334]
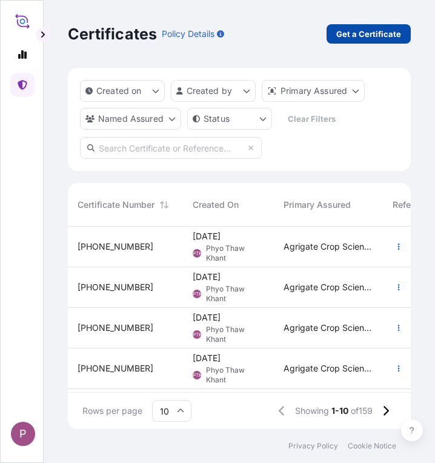
click at [368, 34] on p "Get a Certificate" at bounding box center [369, 34] width 65 height 12
select select "Sea"
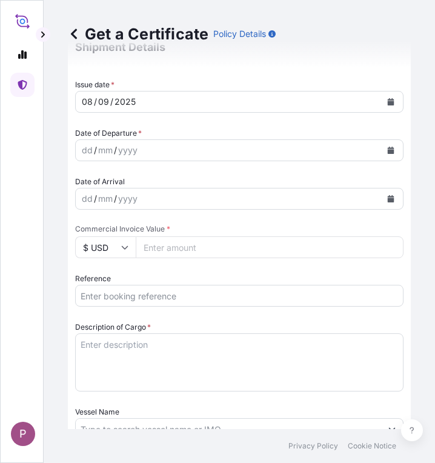
scroll to position [364, 0]
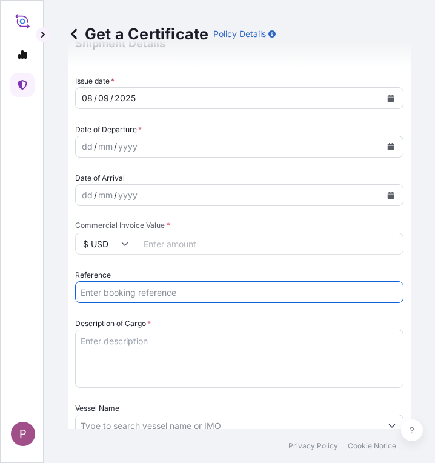
click at [138, 293] on input "Reference" at bounding box center [239, 292] width 329 height 22
paste input "TTF-2025152"
click at [159, 297] on input "TTF-2025152 ," at bounding box center [239, 292] width 329 height 22
paste input "HBG2007203"
type input "TTF-2025152 , HBG2007203"
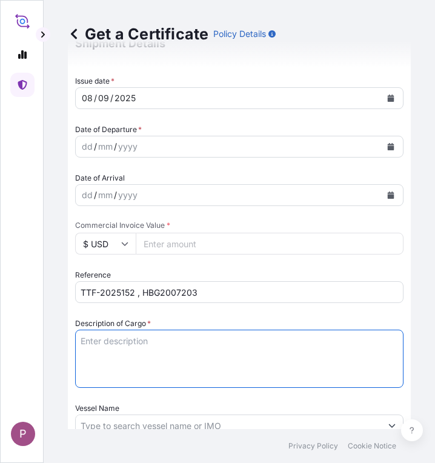
click at [121, 347] on textarea "Description of Cargo *" at bounding box center [239, 359] width 329 height 58
paste textarea "Fertilizer Kg 448,000.00 0.3450 154,560.00 Muriate of Potash Fertilizer K2O : 6…"
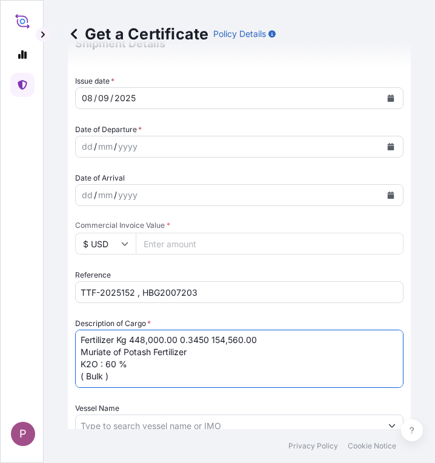
scroll to position [0, 0]
drag, startPoint x: 118, startPoint y: 342, endPoint x: 210, endPoint y: 344, distance: 92.8
click at [210, 344] on textarea "Fertilizer Kg 448,000.00 0.3450 154,560.00 Muriate of Potash Fertilizer K2O : 6…" at bounding box center [239, 359] width 329 height 58
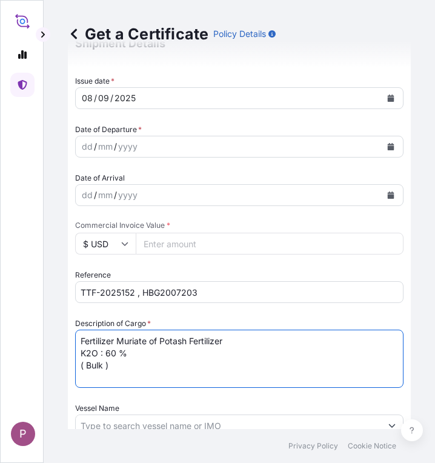
type textarea "Fertilizer Muriate of Potash Fertilizer K2O : 60 % ( Bulk )"
click at [163, 238] on input "Commercial Invoice Value *" at bounding box center [270, 244] width 268 height 22
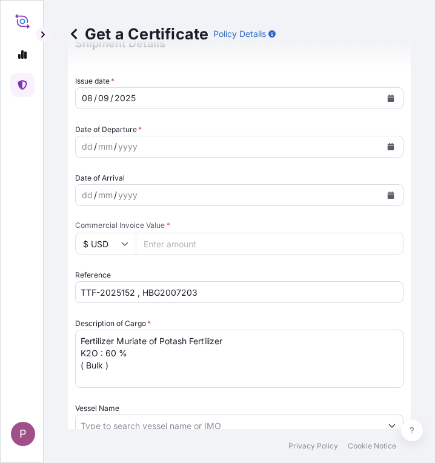
paste input "170016"
type input "170016"
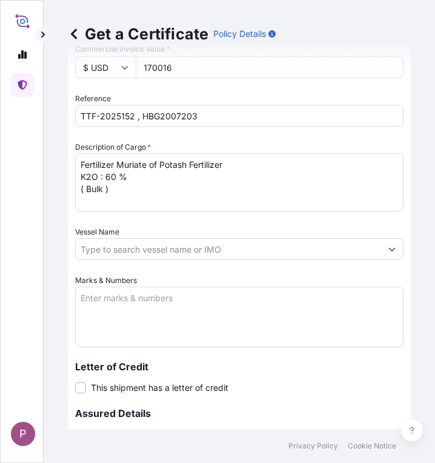
scroll to position [546, 0]
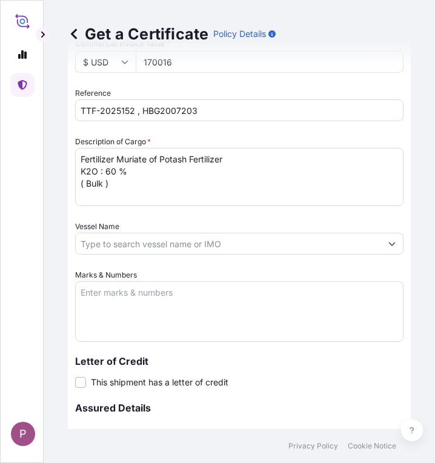
click at [91, 292] on textarea "Marks & Numbers" at bounding box center [239, 311] width 329 height 61
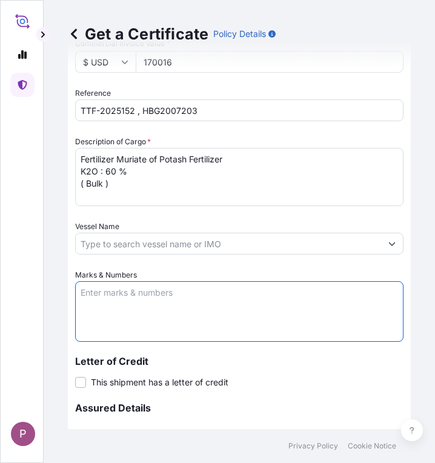
paste textarea "Myanma Awba Industries Co.,Ltd [STREET_ADDRESS][PERSON_NAME]."
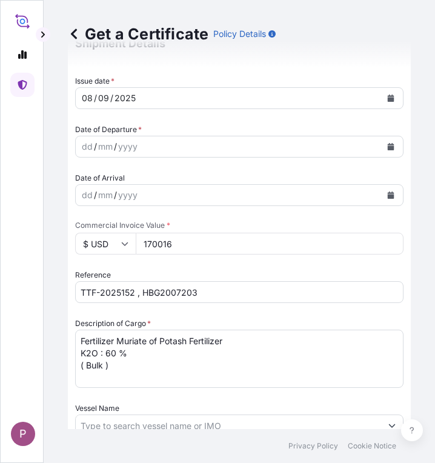
scroll to position [0, 0]
type textarea "Myanma Awba Industries Co.,Ltd [STREET_ADDRESS][PERSON_NAME]."
click at [386, 97] on button "Calendar" at bounding box center [390, 98] width 19 height 19
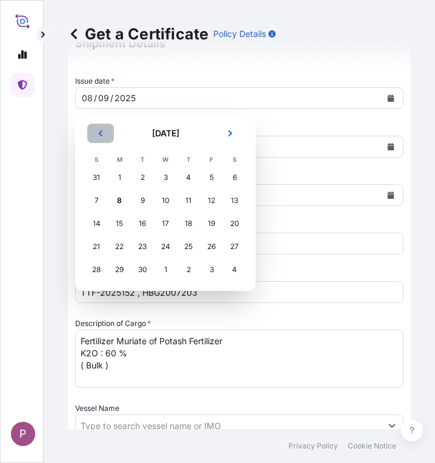
click at [110, 133] on button "Previous" at bounding box center [100, 133] width 27 height 19
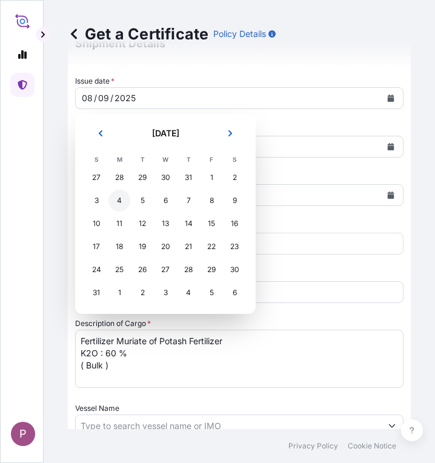
click at [129, 199] on div "4" at bounding box center [120, 201] width 22 height 22
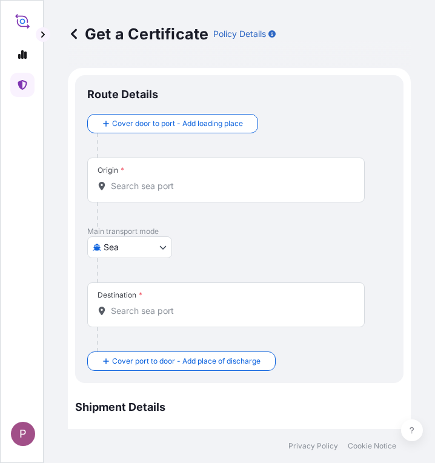
click at [153, 192] on div "Origin *" at bounding box center [226, 180] width 278 height 45
click at [153, 192] on input "Origin *" at bounding box center [230, 186] width 239 height 12
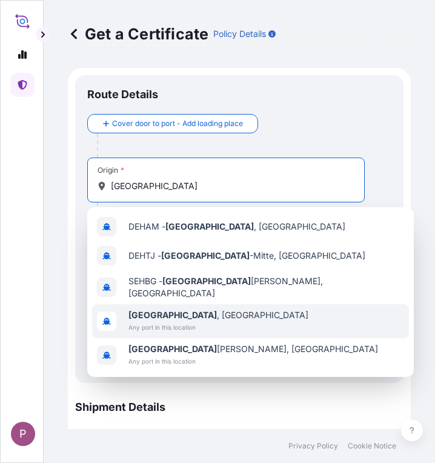
click at [212, 318] on div "[GEOGRAPHIC_DATA] , [GEOGRAPHIC_DATA] Any port in this location" at bounding box center [250, 321] width 317 height 34
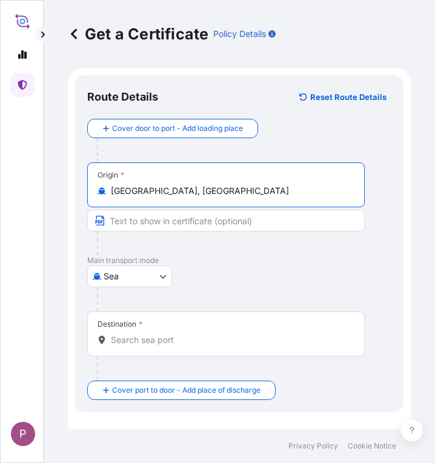
type input "[GEOGRAPHIC_DATA], [GEOGRAPHIC_DATA]"
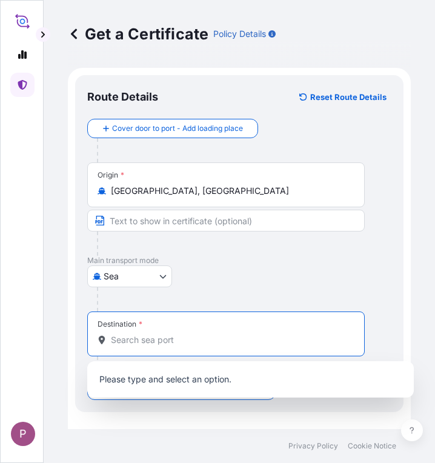
click at [129, 344] on input "Destination *" at bounding box center [230, 340] width 239 height 12
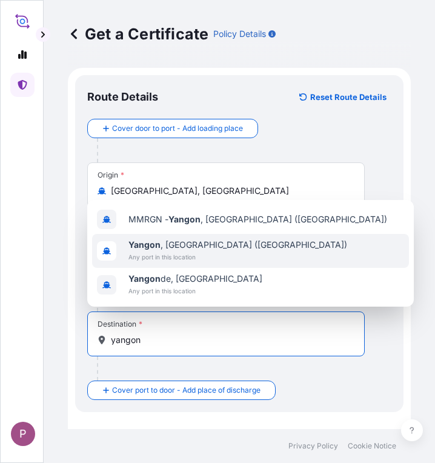
click at [165, 241] on span "[GEOGRAPHIC_DATA] , [GEOGRAPHIC_DATA] ([GEOGRAPHIC_DATA])" at bounding box center [238, 245] width 219 height 12
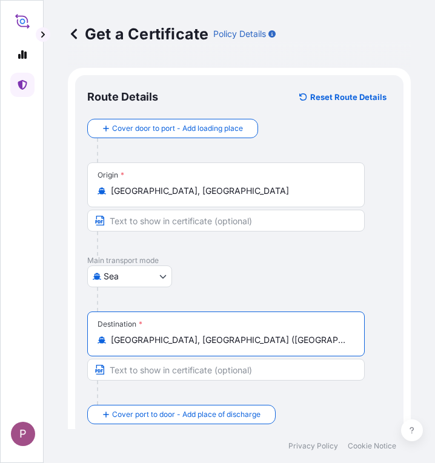
click at [233, 334] on input "[GEOGRAPHIC_DATA], [GEOGRAPHIC_DATA] ([GEOGRAPHIC_DATA])" at bounding box center [230, 340] width 239 height 12
drag, startPoint x: 233, startPoint y: 334, endPoint x: 110, endPoint y: 338, distance: 123.1
click at [110, 338] on div "[GEOGRAPHIC_DATA], [GEOGRAPHIC_DATA] ([GEOGRAPHIC_DATA])" at bounding box center [226, 340] width 257 height 12
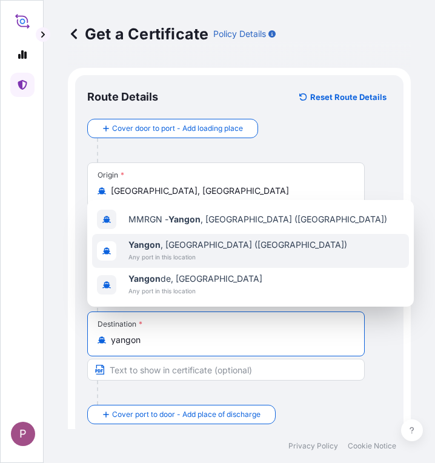
click at [186, 255] on span "Any port in this location" at bounding box center [238, 257] width 219 height 12
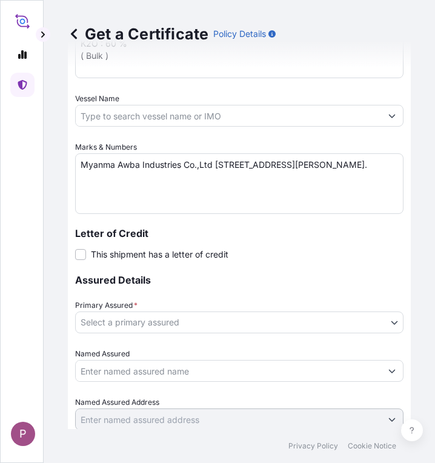
scroll to position [728, 0]
type input "[GEOGRAPHIC_DATA], [GEOGRAPHIC_DATA] ([GEOGRAPHIC_DATA])"
click at [278, 321] on body "P Get a Certificate Policy Details Route Details Reset Route Details Cover door…" at bounding box center [217, 231] width 435 height 463
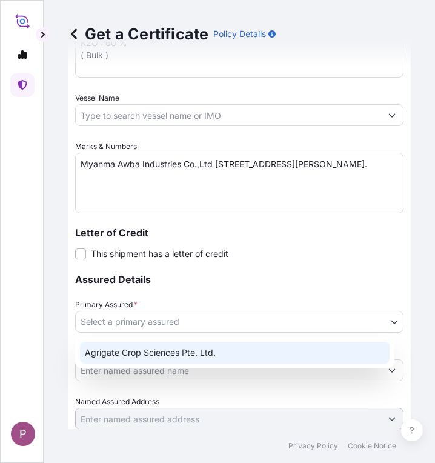
click at [258, 355] on div "Agrigate Crop Sciences Pte. Ltd." at bounding box center [235, 353] width 310 height 22
select select "31456"
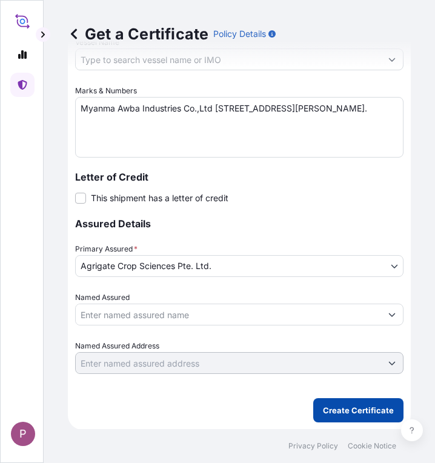
click at [340, 410] on p "Create Certificate" at bounding box center [358, 410] width 71 height 12
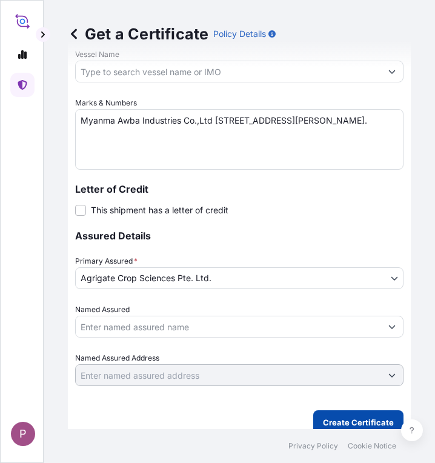
scroll to position [796, 0]
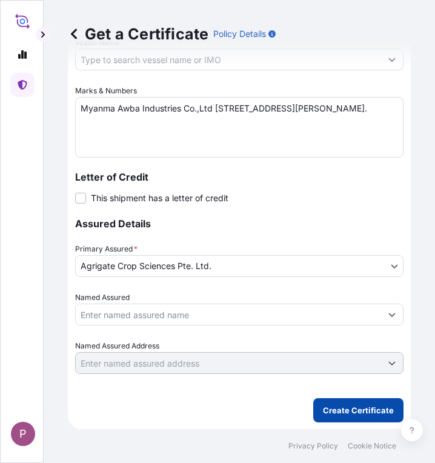
click at [350, 415] on p "Create Certificate" at bounding box center [358, 410] width 71 height 12
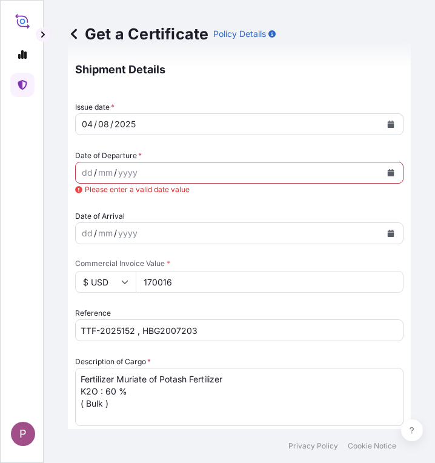
scroll to position [371, 0]
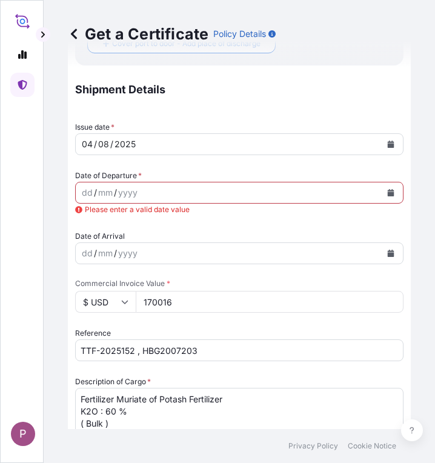
click at [277, 144] on div "[DATE]" at bounding box center [229, 144] width 306 height 22
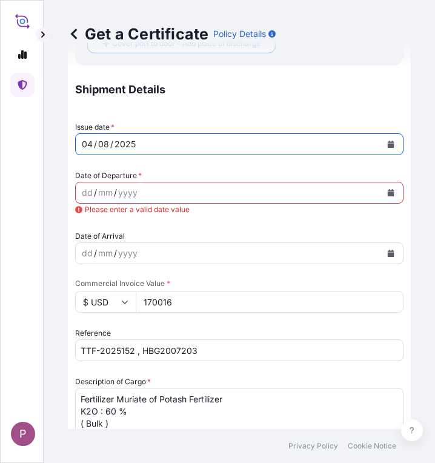
click at [205, 153] on div "[DATE]" at bounding box center [229, 144] width 306 height 22
drag, startPoint x: 81, startPoint y: 142, endPoint x: 152, endPoint y: 147, distance: 71.1
click at [152, 147] on div "[DATE]" at bounding box center [229, 144] width 306 height 22
click at [388, 145] on icon "Calendar" at bounding box center [391, 144] width 7 height 7
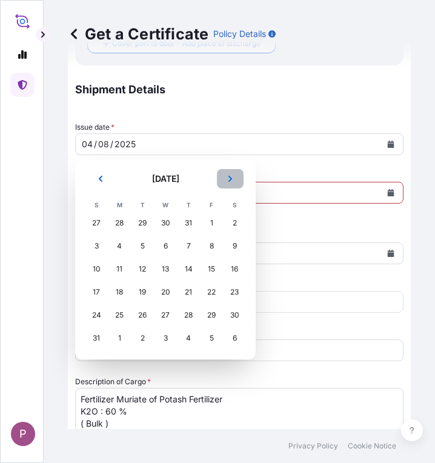
click at [231, 178] on icon "Next" at bounding box center [231, 179] width 4 height 6
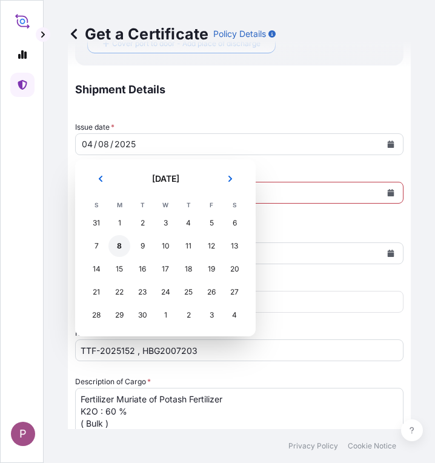
click at [121, 247] on div "8" at bounding box center [120, 246] width 22 height 22
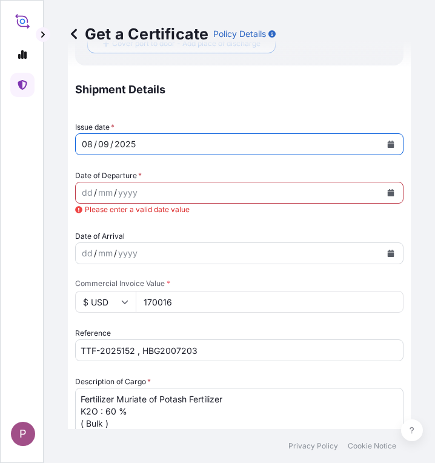
click at [388, 193] on icon "Calendar" at bounding box center [391, 192] width 7 height 7
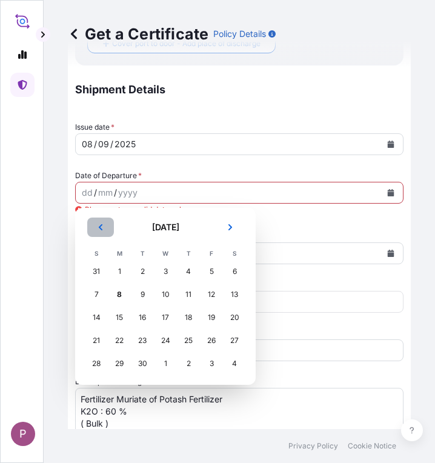
click at [102, 229] on icon "Previous" at bounding box center [100, 227] width 7 height 7
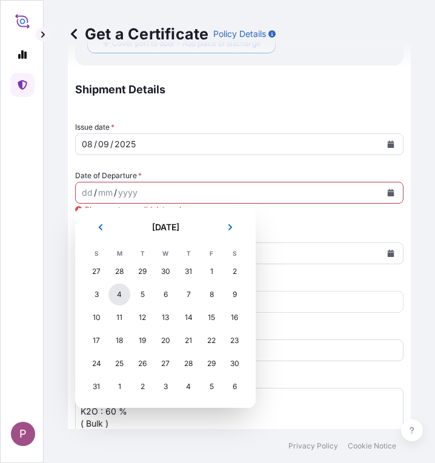
click at [117, 293] on div "4" at bounding box center [120, 295] width 22 height 22
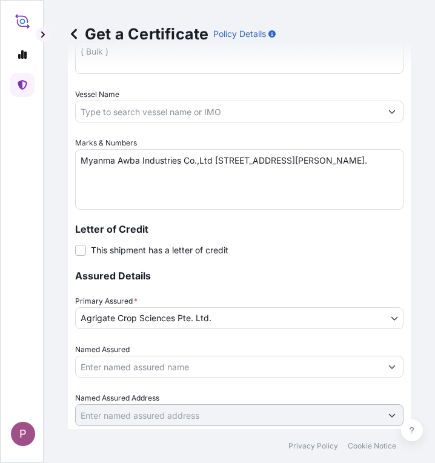
scroll to position [783, 0]
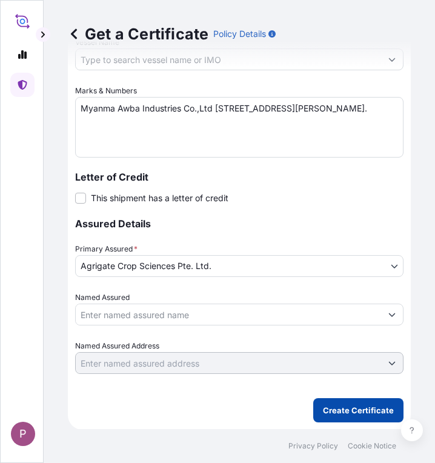
click at [331, 403] on button "Create Certificate" at bounding box center [358, 410] width 90 height 24
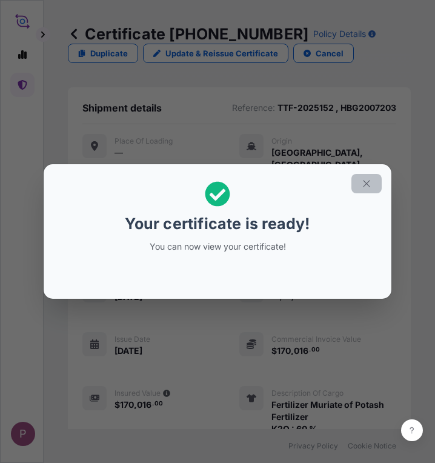
click at [361, 183] on icon "button" at bounding box center [366, 183] width 11 height 11
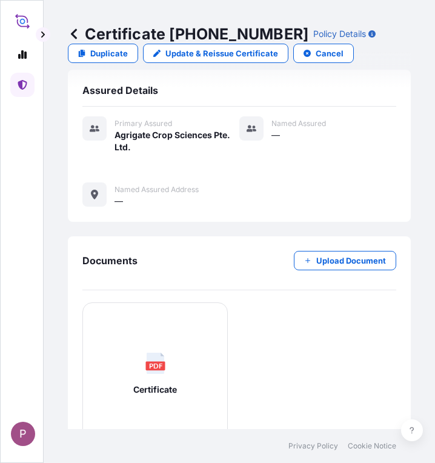
scroll to position [516, 0]
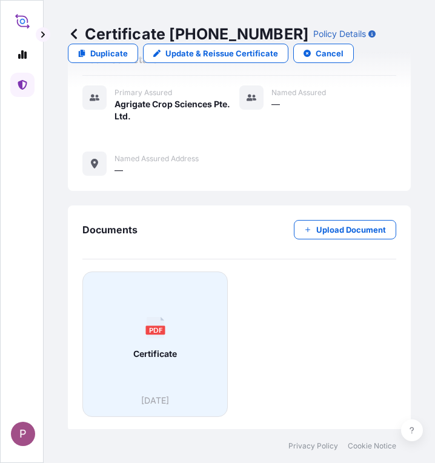
click at [163, 353] on span "Certificate" at bounding box center [155, 354] width 44 height 12
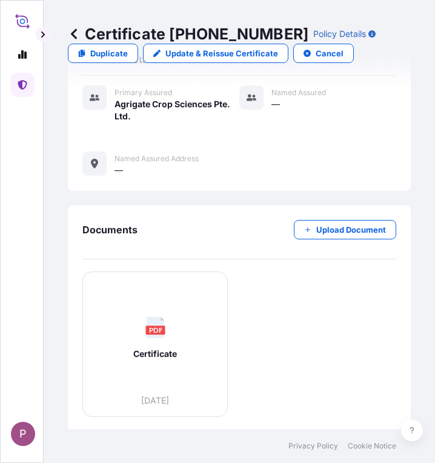
click at [18, 83] on icon at bounding box center [22, 85] width 9 height 10
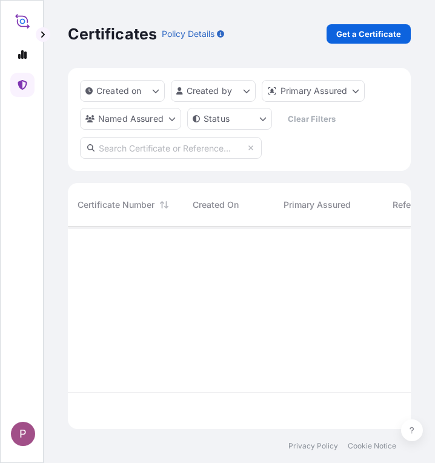
scroll to position [200, 334]
click at [339, 29] on p "Get a Certificate" at bounding box center [369, 34] width 65 height 12
select select "Sea"
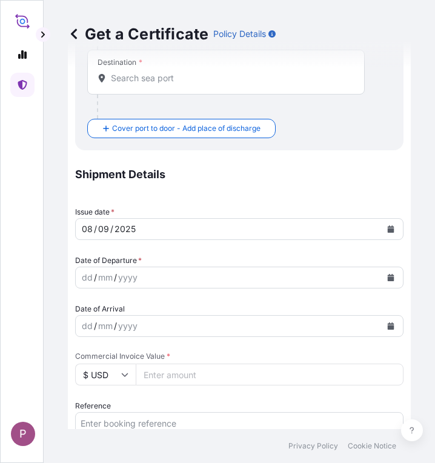
scroll to position [424, 0]
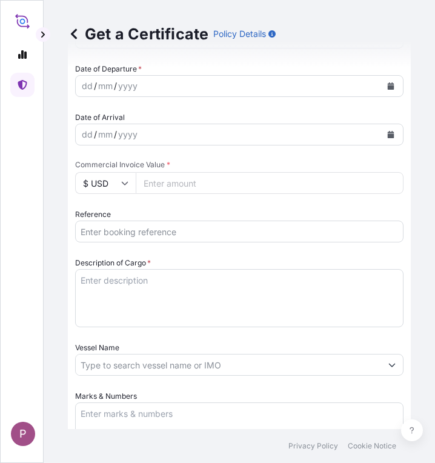
click at [116, 228] on input "Reference" at bounding box center [239, 232] width 329 height 22
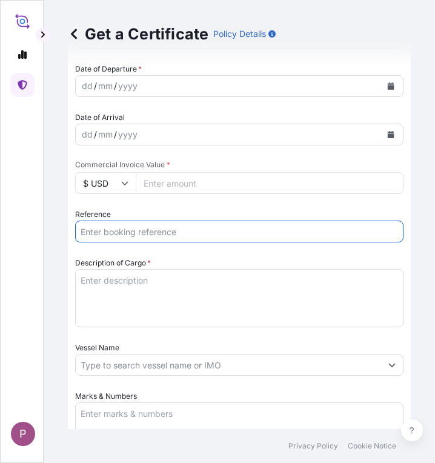
paste input "TTF-2025153"
click at [172, 236] on input "TTF-2025153 ," at bounding box center [239, 232] width 329 height 22
paste input "ONEYCSBF01069800"
type input "TTF-2025153 ,ONEYCSBF01069800"
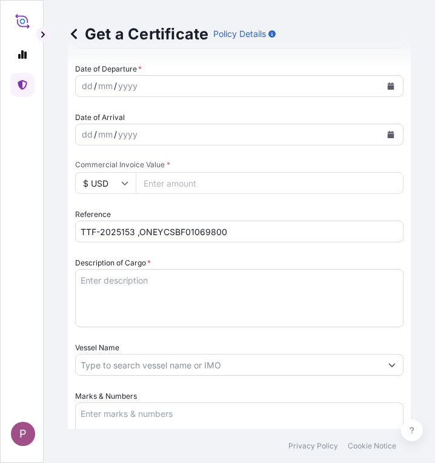
click at [124, 282] on textarea "Description of Cargo *" at bounding box center [239, 298] width 329 height 58
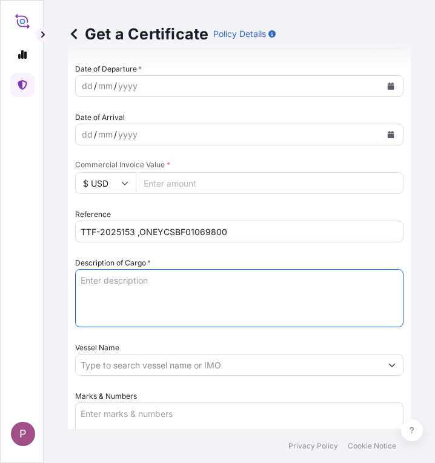
paste textarea "Fertilizer Kg 1,000,440.00 0.7800 780,343.20 Diammonium Phosphate Fertilizer N …"
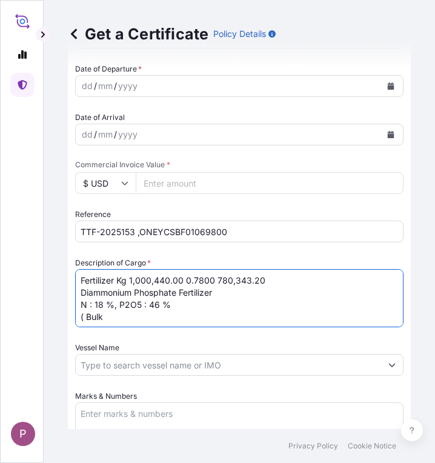
drag, startPoint x: 119, startPoint y: 277, endPoint x: 212, endPoint y: 270, distance: 93.6
click at [212, 270] on textarea "Fertilizer Kg 1,000,440.00 0.7800 780,343.20 Diammonium Phosphate Fertilizer N …" at bounding box center [239, 298] width 329 height 58
click at [186, 281] on textarea "Fertilizer 780,343.20 Diammonium Phosphate Fertilizer N : 18 %, P2O5 : 46 % ( B…" at bounding box center [239, 298] width 329 height 58
type textarea "Fertilizer Diammonium Phosphate Fertilizer N : 18 %, P2O5 : 46 % ( Bulk"
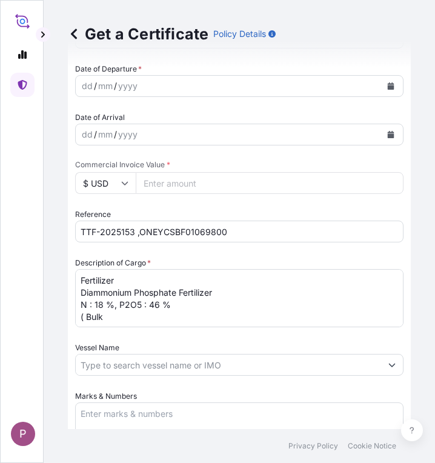
click at [175, 186] on input "Commercial Invoice Value *" at bounding box center [270, 183] width 268 height 22
paste input "858377.52"
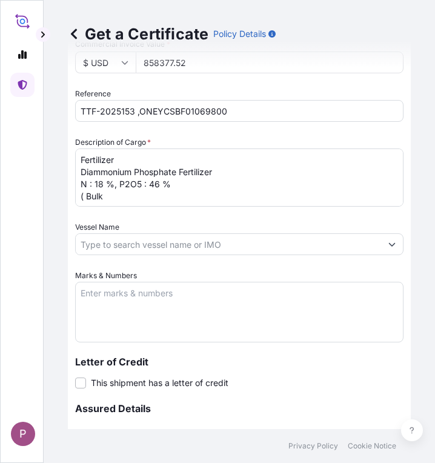
scroll to position [546, 0]
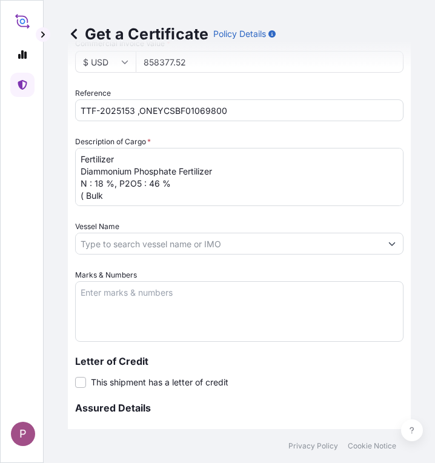
type input "858377.52"
click at [144, 301] on textarea "Marks & Numbers" at bounding box center [239, 311] width 329 height 61
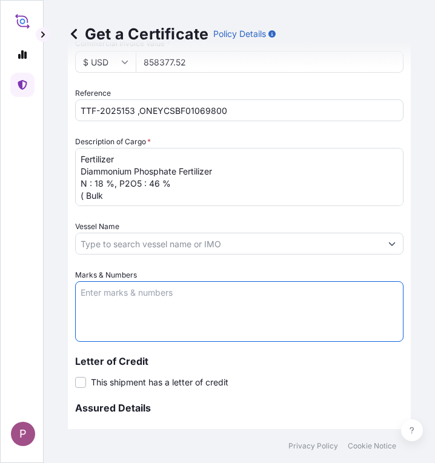
paste textarea "Myanma Awba Industries Co.,Ltd [STREET_ADDRESS][PERSON_NAME]."
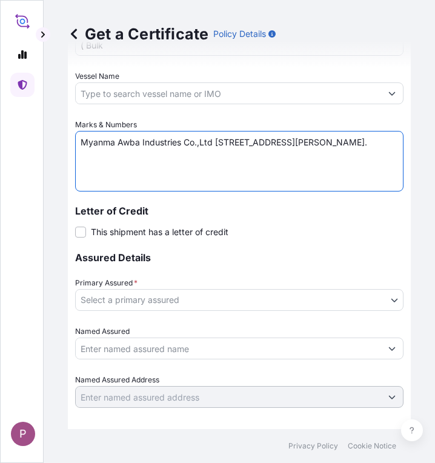
scroll to position [728, 0]
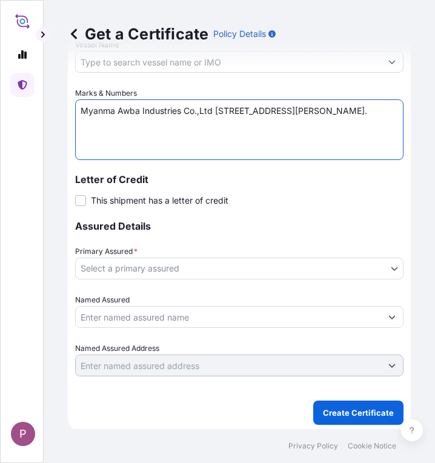
type textarea "Myanma Awba Industries Co.,Ltd [STREET_ADDRESS][PERSON_NAME]."
click at [173, 269] on body "P Get a Certificate Policy Details Route Details Cover door to port - Add loadi…" at bounding box center [217, 231] width 435 height 463
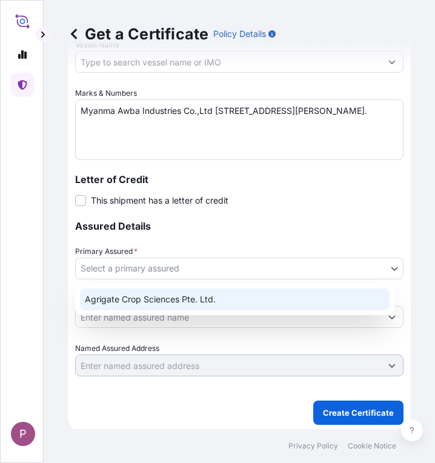
click at [176, 302] on div "Agrigate Crop Sciences Pte. Ltd." at bounding box center [235, 300] width 310 height 22
select select "31456"
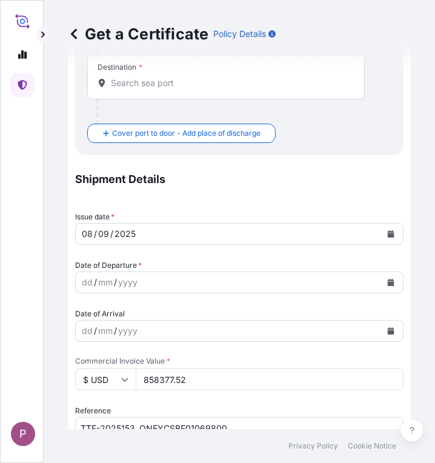
scroll to position [364, 0]
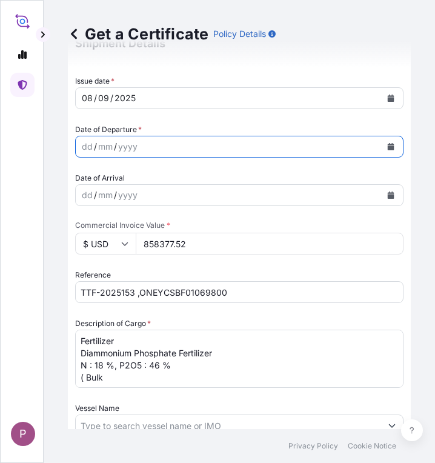
click at [388, 146] on icon "Calendar" at bounding box center [391, 146] width 7 height 7
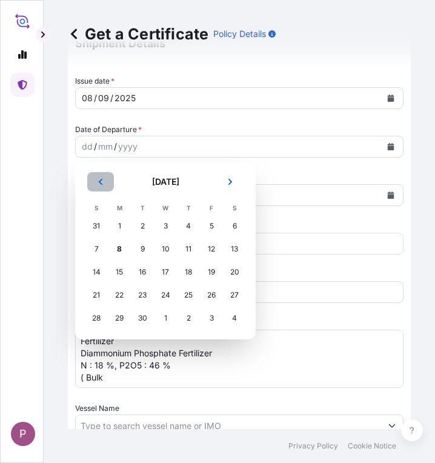
click at [99, 182] on icon "Previous" at bounding box center [101, 182] width 4 height 6
click at [141, 315] on div "29" at bounding box center [143, 318] width 22 height 22
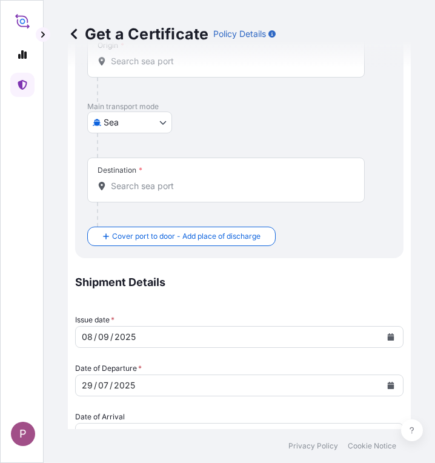
scroll to position [0, 0]
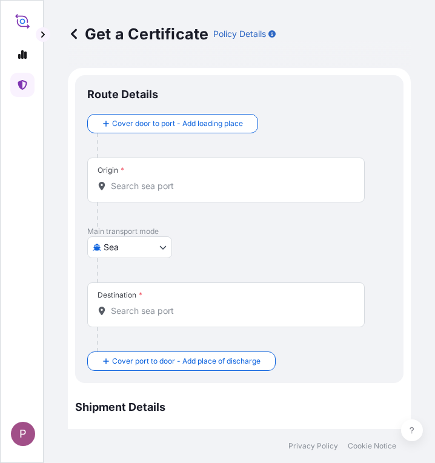
click at [128, 189] on input "Origin *" at bounding box center [230, 186] width 239 height 12
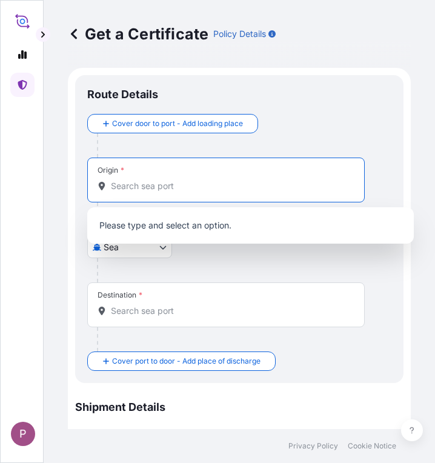
paste input "KLAIPEDA"
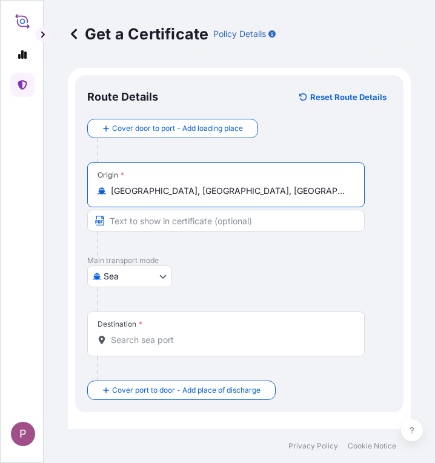
type input "[GEOGRAPHIC_DATA], [GEOGRAPHIC_DATA], [GEOGRAPHIC_DATA]"
click at [142, 346] on div "Destination *" at bounding box center [226, 334] width 278 height 45
click at [142, 346] on input "Destination *" at bounding box center [230, 340] width 239 height 12
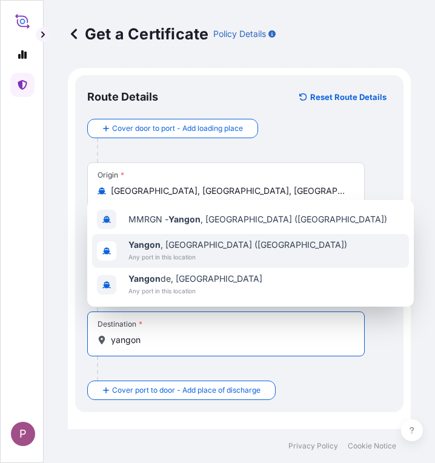
click at [195, 255] on span "Any port in this location" at bounding box center [238, 257] width 219 height 12
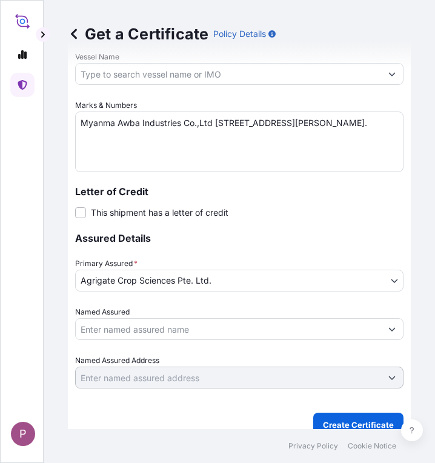
scroll to position [783, 0]
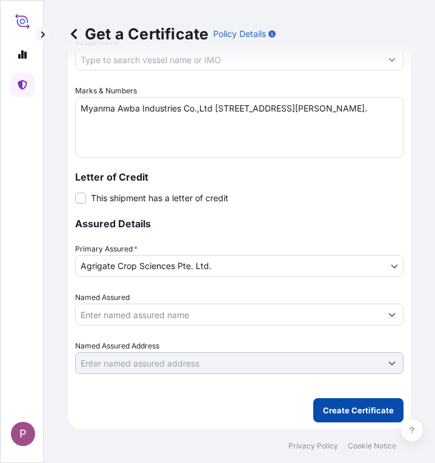
type input "[GEOGRAPHIC_DATA], [GEOGRAPHIC_DATA] ([GEOGRAPHIC_DATA])"
click at [346, 409] on p "Create Certificate" at bounding box center [358, 410] width 71 height 12
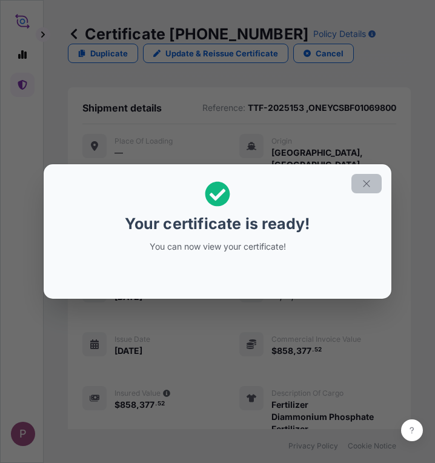
click at [363, 180] on icon "button" at bounding box center [366, 183] width 11 height 11
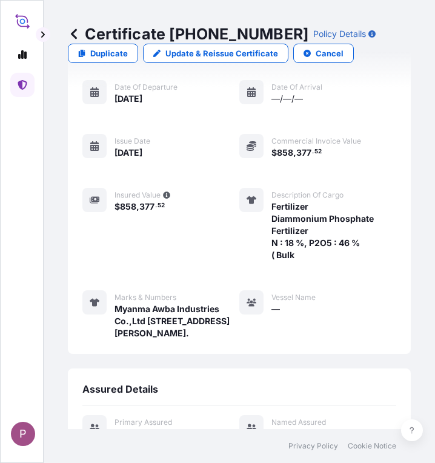
scroll to position [528, 0]
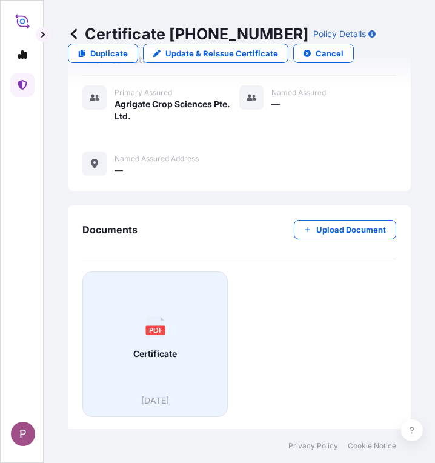
click at [154, 339] on div "PDF Certificate" at bounding box center [155, 338] width 125 height 113
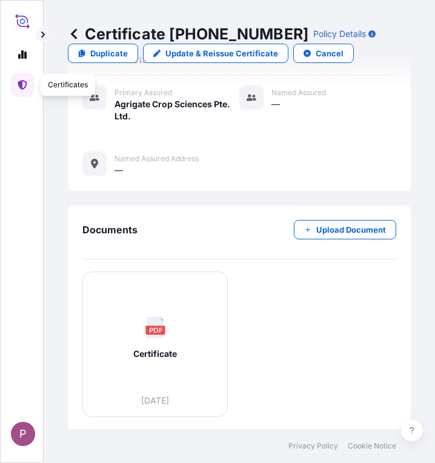
click at [22, 86] on icon at bounding box center [23, 85] width 10 height 10
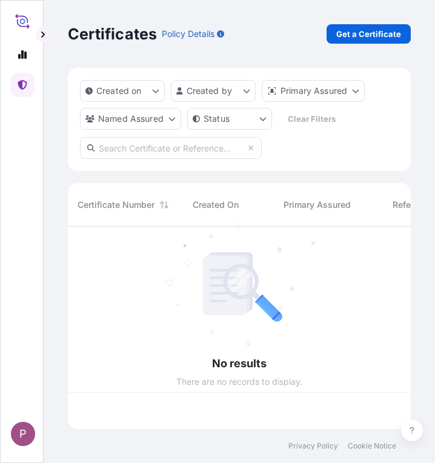
scroll to position [200, 334]
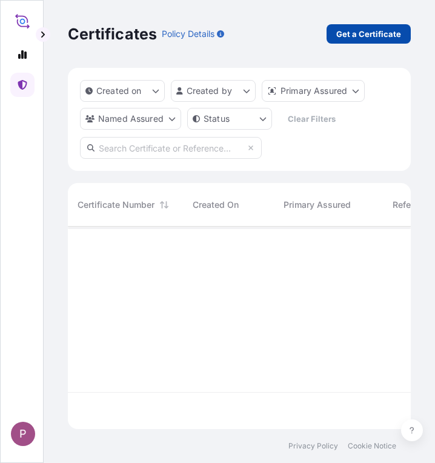
click at [368, 29] on p "Get a Certificate" at bounding box center [369, 34] width 65 height 12
select select "Sea"
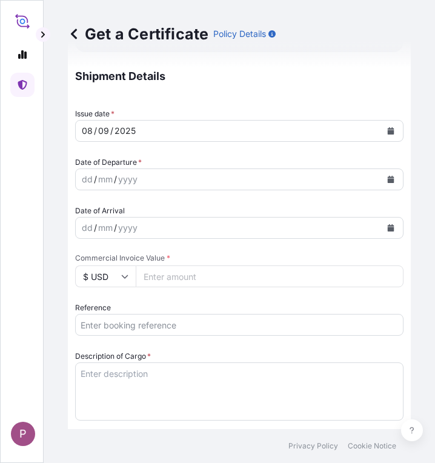
scroll to position [364, 0]
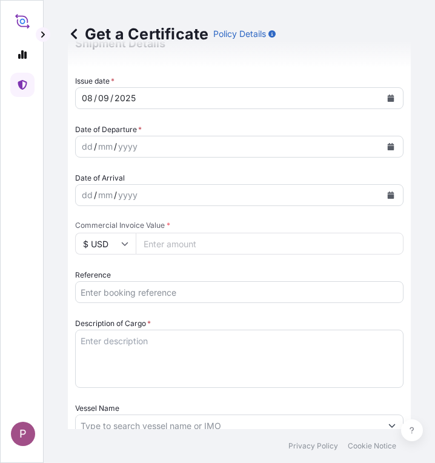
click at [103, 294] on input "Reference" at bounding box center [239, 292] width 329 height 22
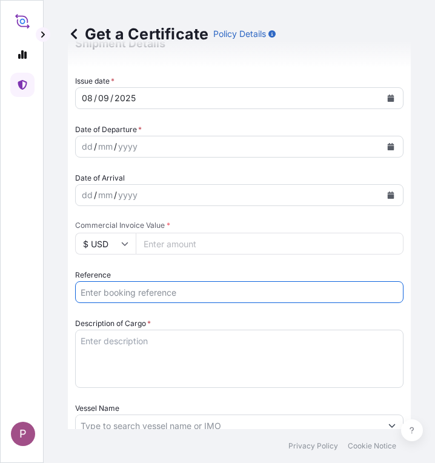
paste input "TTF-2025154"
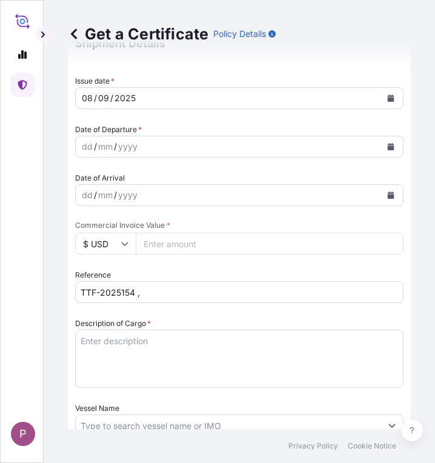
click at [163, 291] on input "TTF-2025154 ," at bounding box center [239, 292] width 329 height 22
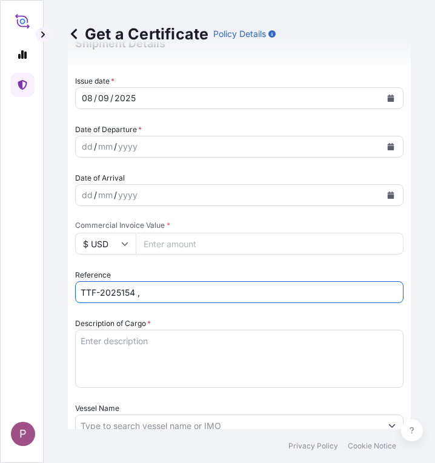
paste input "ONEYNBOFB8610900"
type input "TTF-2025154 ,ONEYNBOFB8610900"
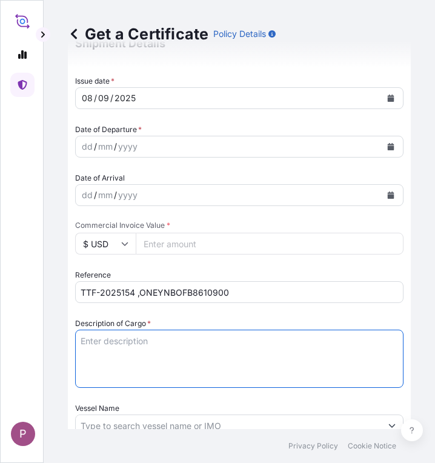
click at [115, 340] on textarea "Description of Cargo *" at bounding box center [239, 359] width 329 height 58
paste textarea "Fertilizer Kg 500,000.00 0.2050 102,500.00 Ammonium Sulphate Fertilizer N : 20.…"
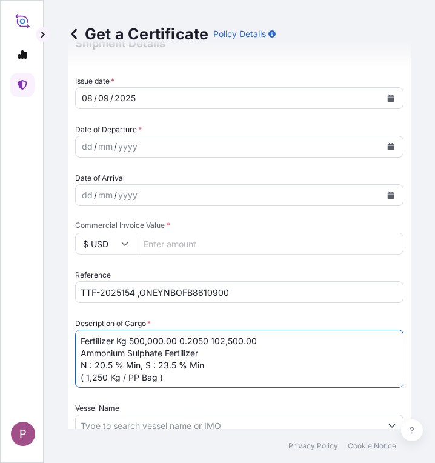
drag, startPoint x: 117, startPoint y: 340, endPoint x: 208, endPoint y: 338, distance: 91.0
click at [208, 338] on textarea "Fertilizer Kg 500,000.00 0.2050 102,500.00 Ammonium Sulphate Fertilizer N : 20.…" at bounding box center [239, 359] width 329 height 58
click at [201, 340] on textarea "Fertilizer 102,500.00 Ammonium Sulphate Fertilizer N : 20.5 % Min, S : 23.5 % M…" at bounding box center [239, 359] width 329 height 58
click at [144, 347] on textarea "Fertilizer Ammonium Sulphate Fertilizer N : 20.5 % Min, S : 23.5 % Min ( 1,250 …" at bounding box center [239, 359] width 329 height 58
click at [144, 341] on textarea "Fertilizer Ammonium Sulphate Fertilizer N : 20.5 % Min, S : 23.5 % Min ( 1,250 …" at bounding box center [239, 359] width 329 height 58
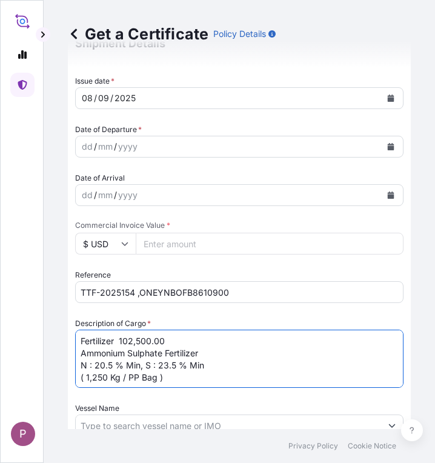
type textarea "Fertilizer 102,500.00 Ammonium Sulphate Fertilizer N : 20.5 % Min, S : 23.5 % M…"
click at [165, 246] on input "Commercial Invoice Value *" at bounding box center [270, 244] width 268 height 22
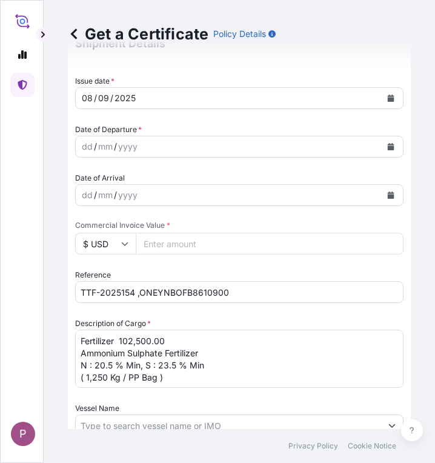
paste input "112750"
type input "112750"
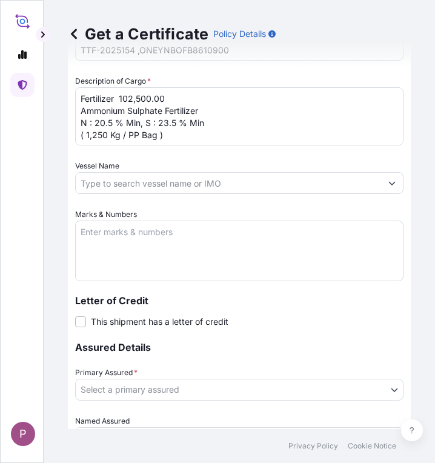
click at [100, 236] on textarea "Marks & Numbers" at bounding box center [239, 251] width 329 height 61
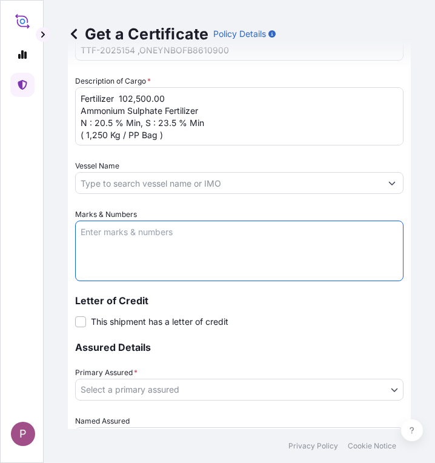
paste textarea "Myanma Awba Industries Co.,Ltd [STREET_ADDRESS][PERSON_NAME]."
type textarea "Myanma Awba Industries Co.,Ltd [STREET_ADDRESS][PERSON_NAME]."
click at [149, 381] on body "P Get a Certificate Policy Details Route Details Cover door to port - Add loadi…" at bounding box center [217, 231] width 435 height 463
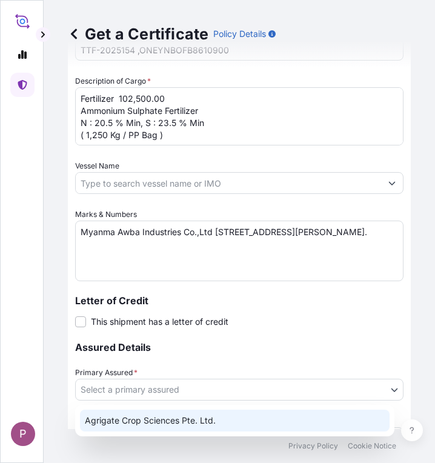
click at [152, 421] on div "Agrigate Crop Sciences Pte. Ltd." at bounding box center [235, 421] width 310 height 22
select select "31456"
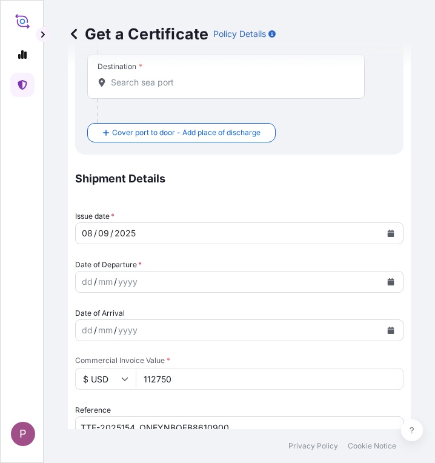
scroll to position [303, 0]
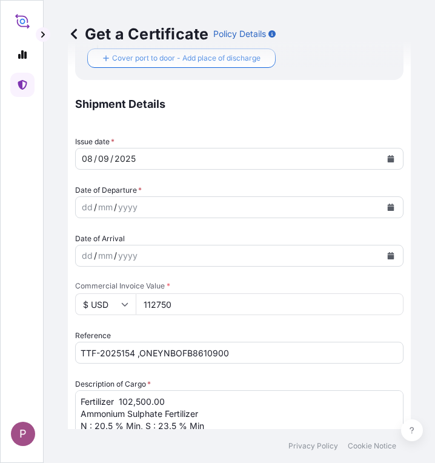
click at [388, 210] on icon "Calendar" at bounding box center [391, 207] width 7 height 7
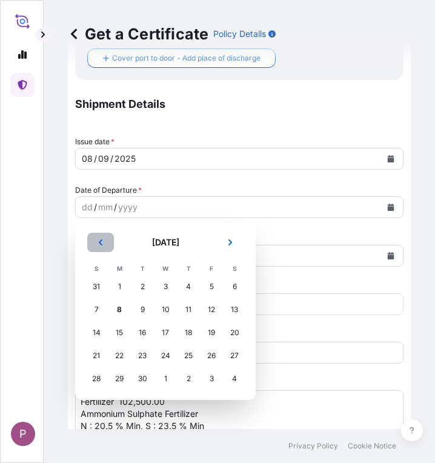
click at [105, 243] on button "Previous" at bounding box center [100, 242] width 27 height 19
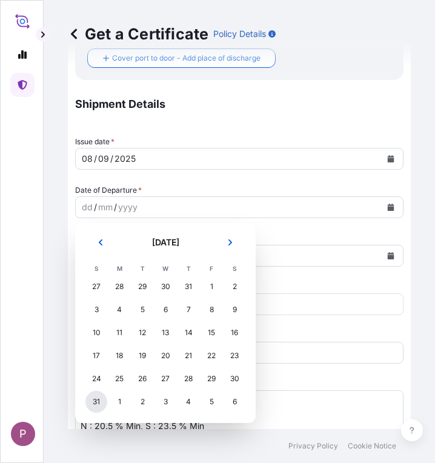
click at [93, 398] on div "31" at bounding box center [96, 402] width 22 height 22
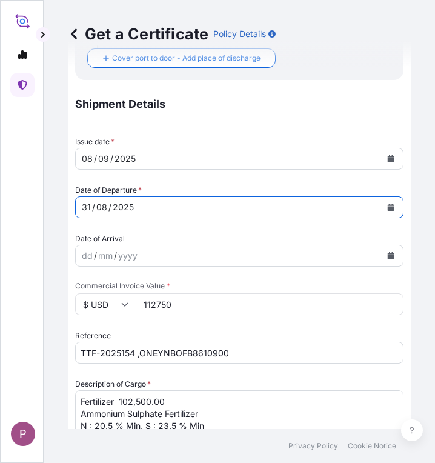
scroll to position [0, 0]
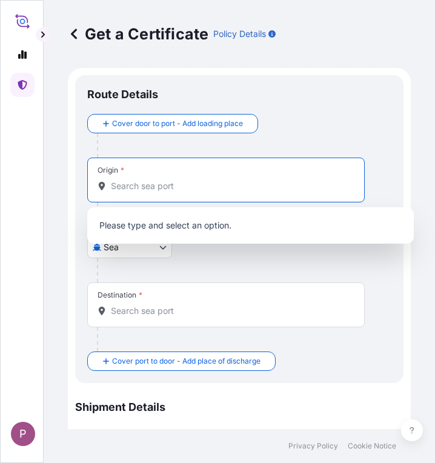
click at [152, 186] on input "Origin *" at bounding box center [230, 186] width 239 height 12
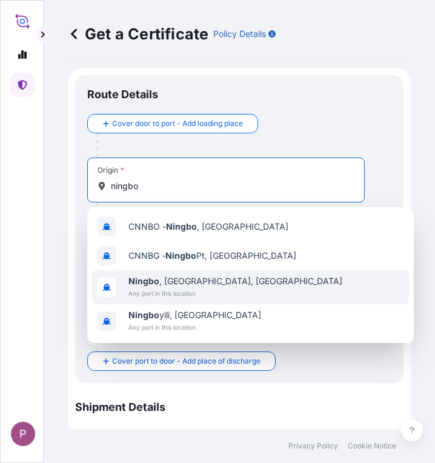
click at [241, 290] on div "[GEOGRAPHIC_DATA] , [GEOGRAPHIC_DATA], [GEOGRAPHIC_DATA] Any port in this locat…" at bounding box center [250, 287] width 317 height 34
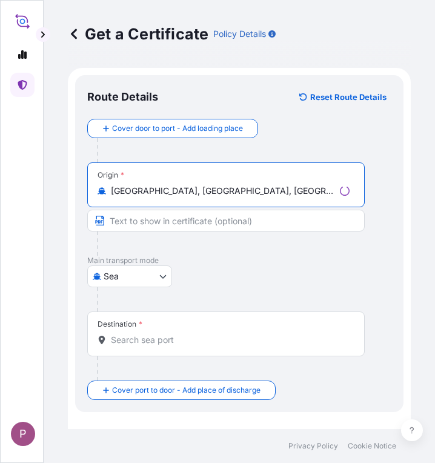
type input "[GEOGRAPHIC_DATA], [GEOGRAPHIC_DATA], [GEOGRAPHIC_DATA]"
click at [178, 333] on div "Destination *" at bounding box center [226, 334] width 278 height 45
click at [178, 334] on input "Destination *" at bounding box center [230, 340] width 239 height 12
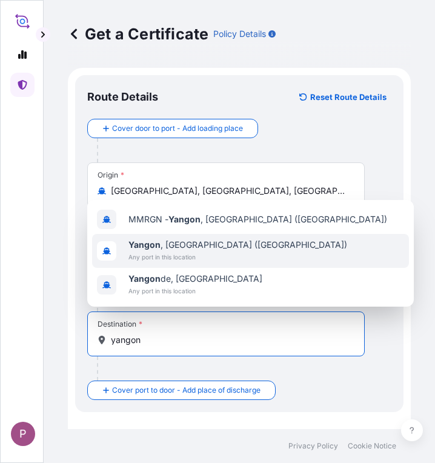
click at [179, 240] on span "[GEOGRAPHIC_DATA] , [GEOGRAPHIC_DATA] ([GEOGRAPHIC_DATA])" at bounding box center [238, 245] width 219 height 12
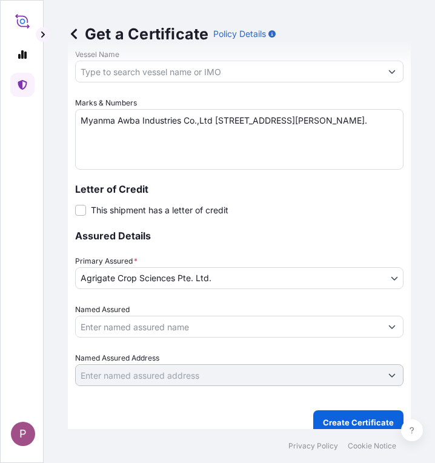
scroll to position [783, 0]
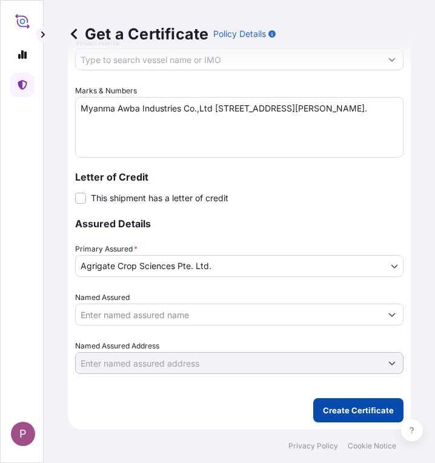
type input "[GEOGRAPHIC_DATA], [GEOGRAPHIC_DATA] ([GEOGRAPHIC_DATA])"
click at [326, 409] on p "Create Certificate" at bounding box center [358, 410] width 71 height 12
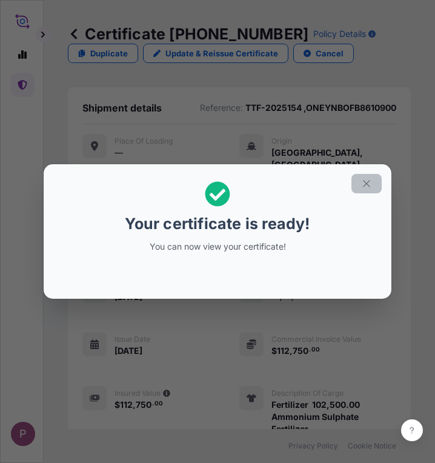
click at [364, 181] on icon "button" at bounding box center [366, 183] width 11 height 11
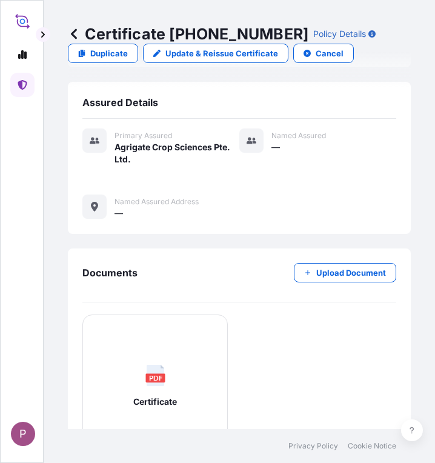
scroll to position [540, 0]
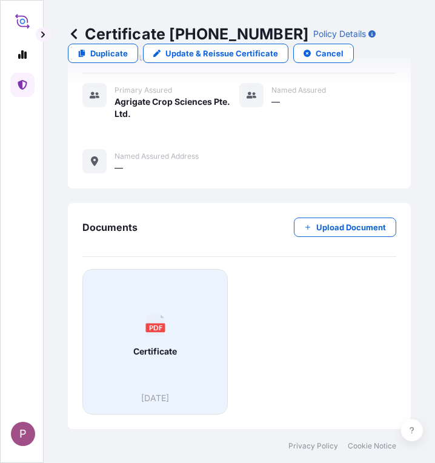
click at [141, 326] on div "PDF Certificate" at bounding box center [155, 336] width 125 height 113
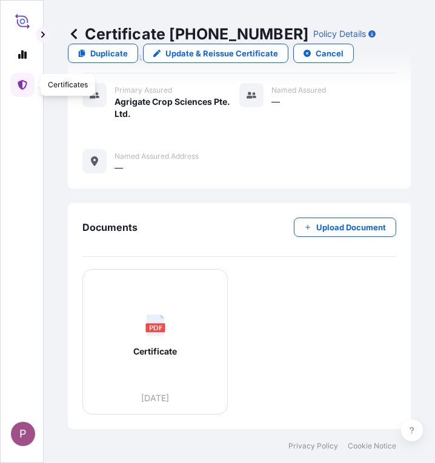
click at [19, 86] on icon at bounding box center [22, 85] width 9 height 10
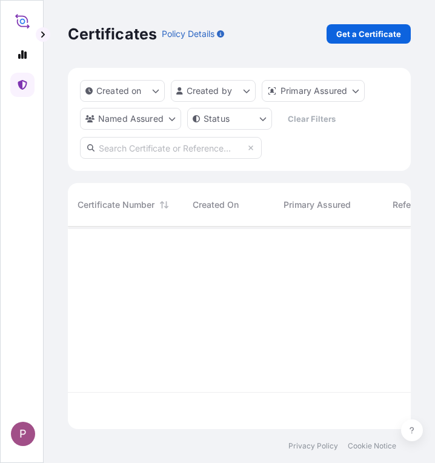
scroll to position [200, 334]
click at [347, 33] on p "Get a Certificate" at bounding box center [369, 34] width 65 height 12
select select "Sea"
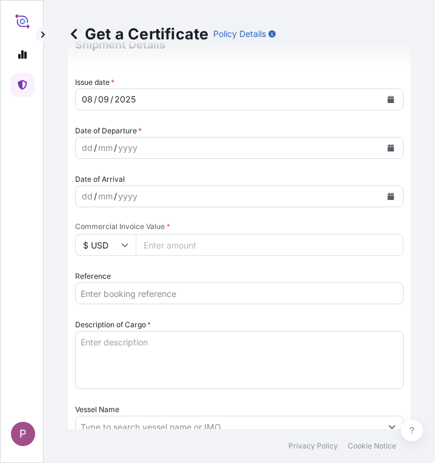
scroll to position [364, 0]
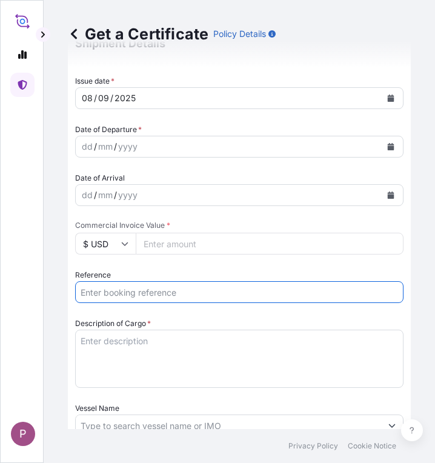
click at [153, 295] on input "Reference" at bounding box center [239, 292] width 329 height 22
paste input "TTF-2025155"
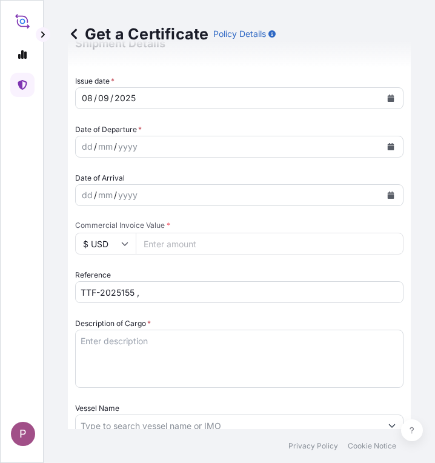
click at [176, 295] on input "TTF-2025155 ," at bounding box center [239, 292] width 329 height 22
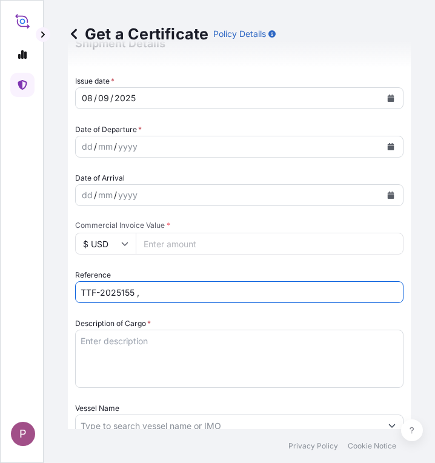
paste input "ONEYNB5JIK704800"
type input "TTF-2025155 ,ONEYNB5JIK704800"
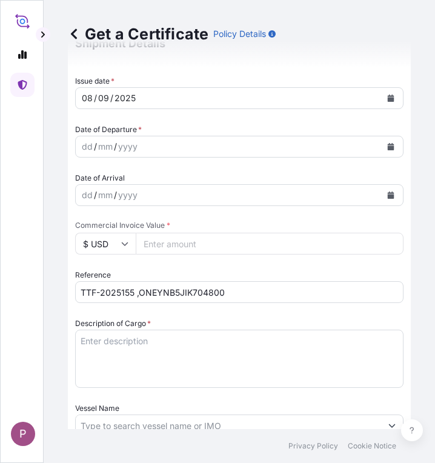
click at [103, 340] on textarea "Description of Cargo *" at bounding box center [239, 359] width 329 height 58
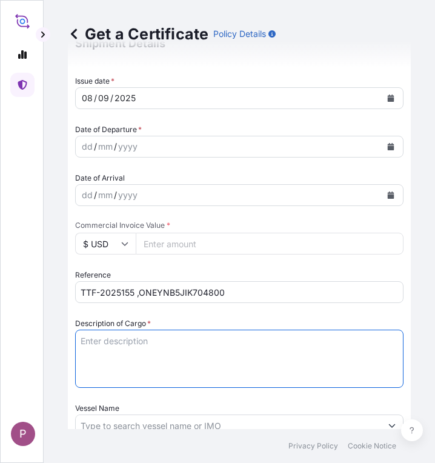
paste textarea "Fertilizer Kg 500,000.00 0.2050 102,500.00 Ammonium Sulphate Fertilizer N : 20.…"
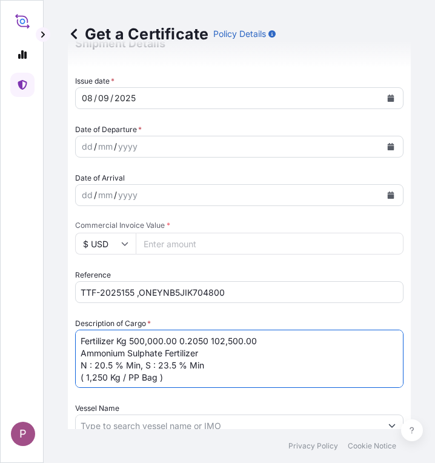
drag, startPoint x: 119, startPoint y: 339, endPoint x: 207, endPoint y: 340, distance: 87.9
click at [207, 340] on textarea "Fertilizer Kg 500,000.00 0.2050 102,500.00 Ammonium Sulphate Fertilizer N : 20.…" at bounding box center [239, 359] width 329 height 58
click at [192, 337] on textarea "Fertilizer 102,500.00 Ammonium Sulphate Fertilizer N : 20.5 % Min, S : 23.5 % M…" at bounding box center [239, 359] width 329 height 58
type textarea "Fertilizer Ammonium Sulphate Fertilizer N : 20.5 % Min, S : 23.5 % Min ( 1,250 …"
click at [159, 243] on input "Commercial Invoice Value *" at bounding box center [270, 244] width 268 height 22
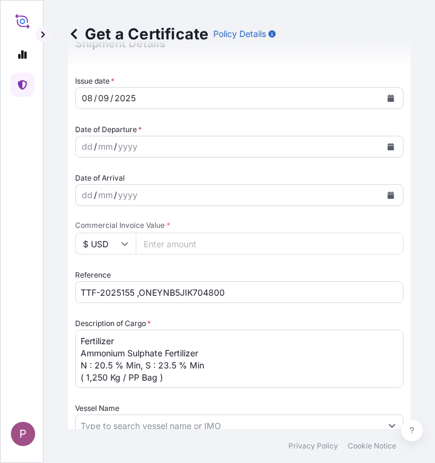
paste input "112750"
type input "112750"
click at [153, 343] on textarea "Fertilizer Ammonium Sulphate Fertilizer N : 20.5 % Min, S : 23.5 % Min ( 1,250 …" at bounding box center [239, 359] width 329 height 58
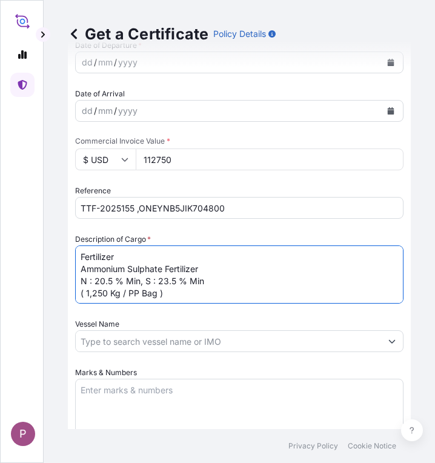
scroll to position [546, 0]
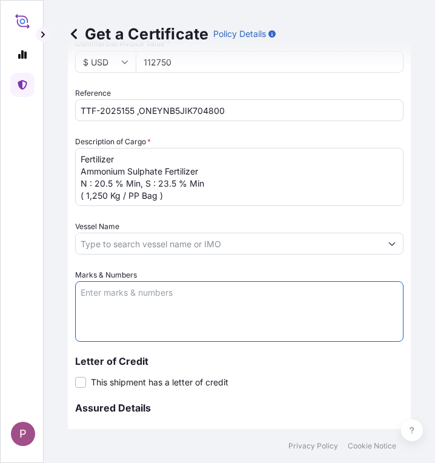
click at [135, 296] on textarea "Marks & Numbers" at bounding box center [239, 311] width 329 height 61
paste textarea "Myanma Awba Industries Co.,Ltd [STREET_ADDRESS][PERSON_NAME]."
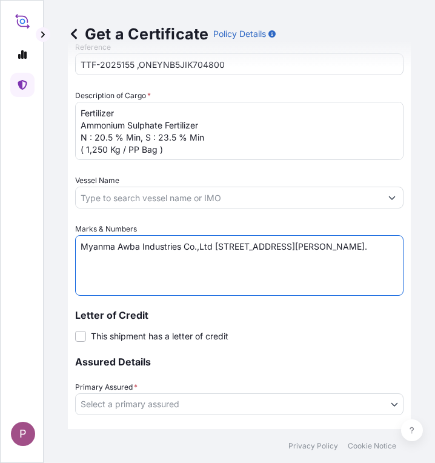
scroll to position [606, 0]
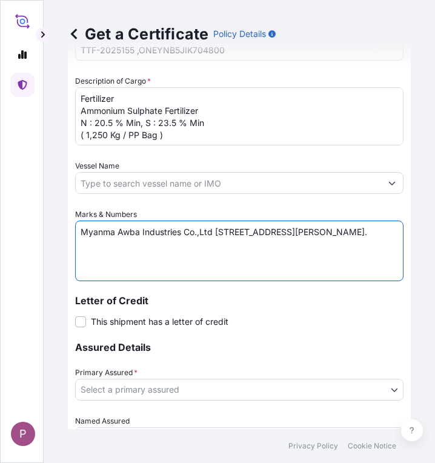
type textarea "Myanma Awba Industries Co.,Ltd [STREET_ADDRESS][PERSON_NAME]."
click at [162, 390] on body "P Get a Certificate Policy Details Route Details Cover door to port - Add loadi…" at bounding box center [217, 231] width 435 height 463
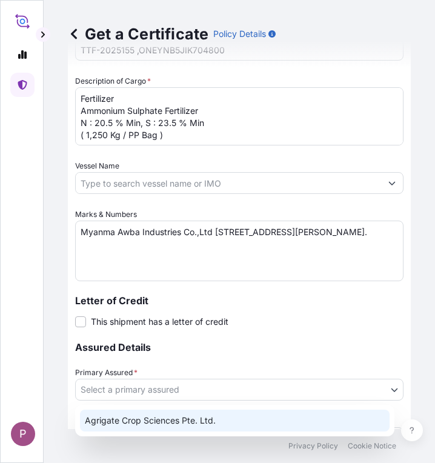
click at [170, 420] on div "Agrigate Crop Sciences Pte. Ltd." at bounding box center [235, 421] width 310 height 22
select select "31456"
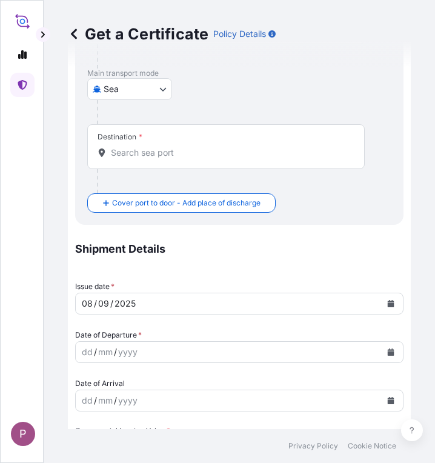
scroll to position [182, 0]
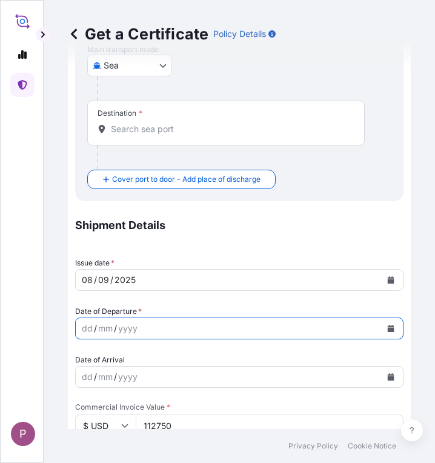
click at [388, 327] on icon "Calendar" at bounding box center [391, 328] width 7 height 7
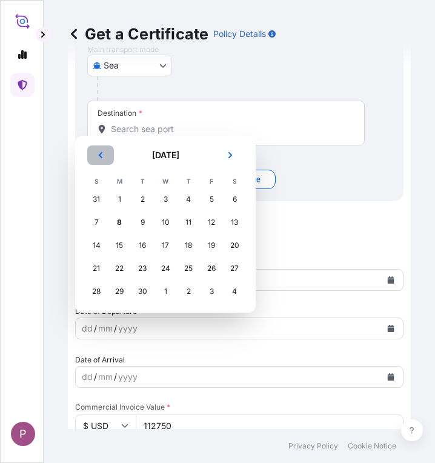
click at [95, 155] on button "Previous" at bounding box center [100, 155] width 27 height 19
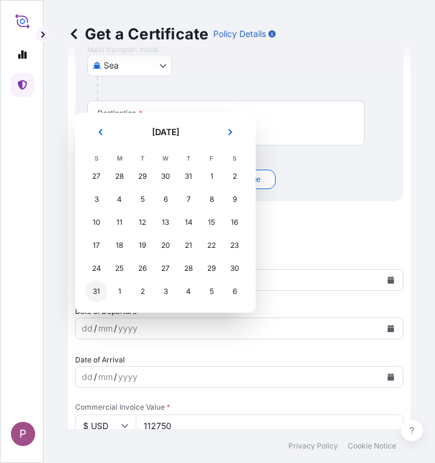
click at [96, 291] on div "31" at bounding box center [96, 292] width 22 height 22
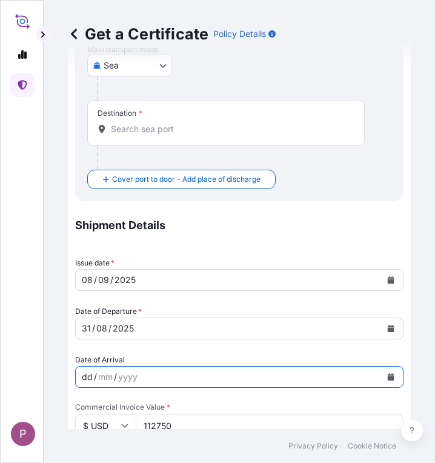
click at [148, 377] on div "dd / mm / yyyy" at bounding box center [229, 377] width 306 height 22
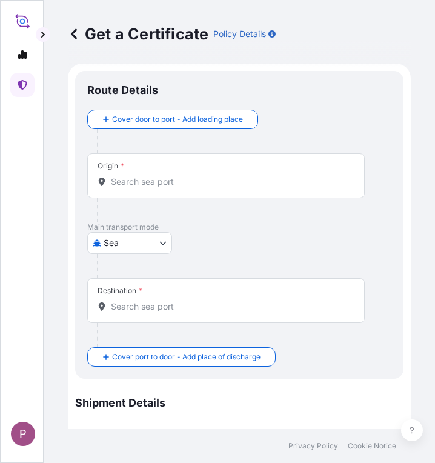
scroll to position [0, 0]
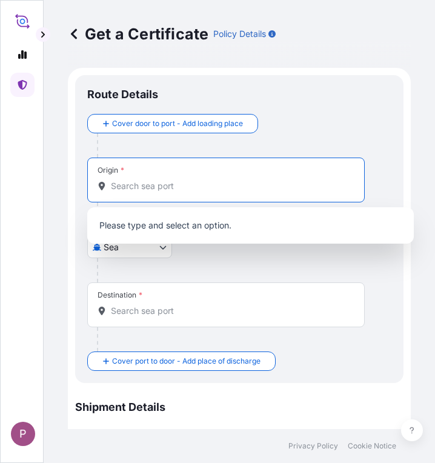
click at [125, 183] on input "Origin *" at bounding box center [230, 186] width 239 height 12
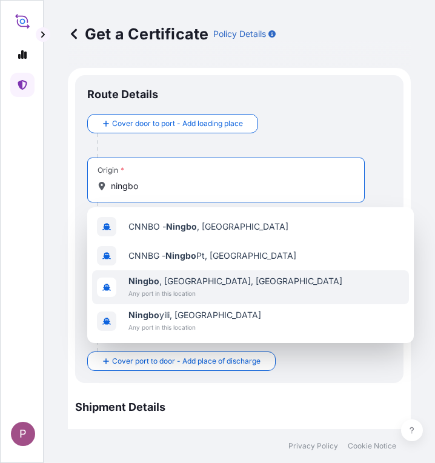
click at [233, 289] on div "[GEOGRAPHIC_DATA] , [GEOGRAPHIC_DATA], [GEOGRAPHIC_DATA] Any port in this locat…" at bounding box center [250, 287] width 317 height 34
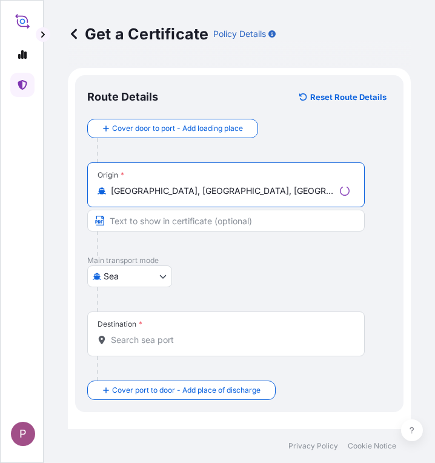
type input "[GEOGRAPHIC_DATA], [GEOGRAPHIC_DATA], [GEOGRAPHIC_DATA]"
click at [167, 336] on input "Destination *" at bounding box center [230, 340] width 239 height 12
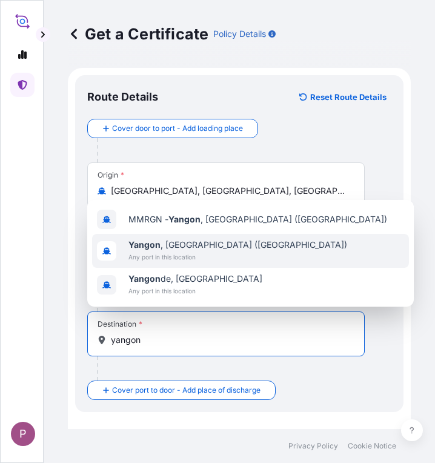
click at [198, 253] on span "Any port in this location" at bounding box center [238, 257] width 219 height 12
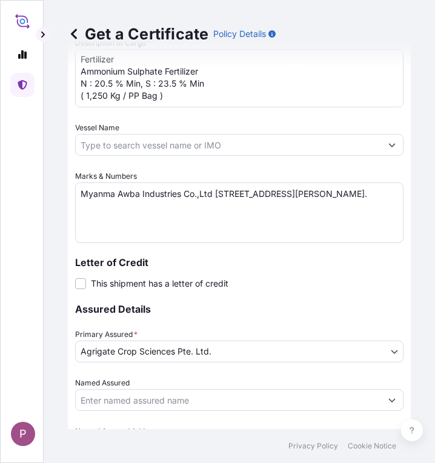
scroll to position [783, 0]
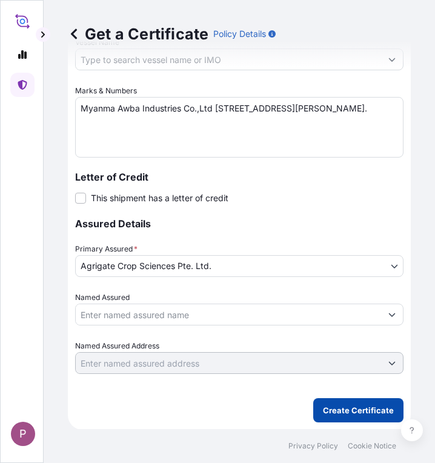
type input "[GEOGRAPHIC_DATA], [GEOGRAPHIC_DATA] ([GEOGRAPHIC_DATA])"
click at [339, 403] on button "Create Certificate" at bounding box center [358, 410] width 90 height 24
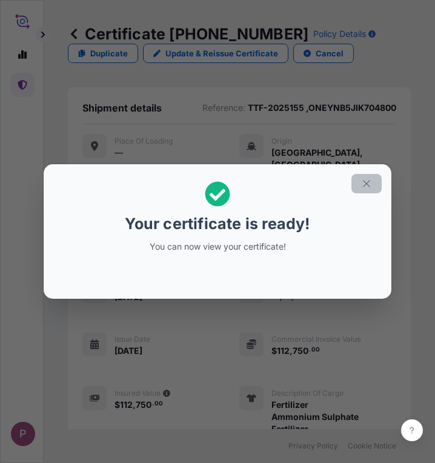
click at [361, 182] on button "button" at bounding box center [367, 183] width 30 height 19
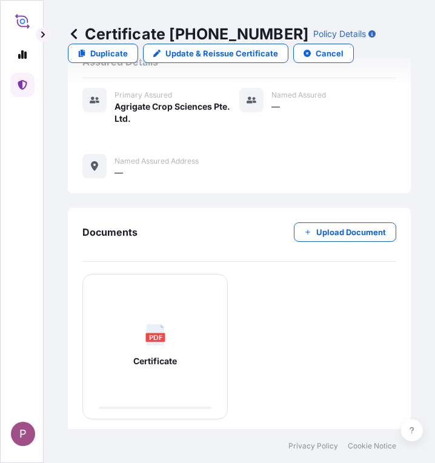
scroll to position [540, 0]
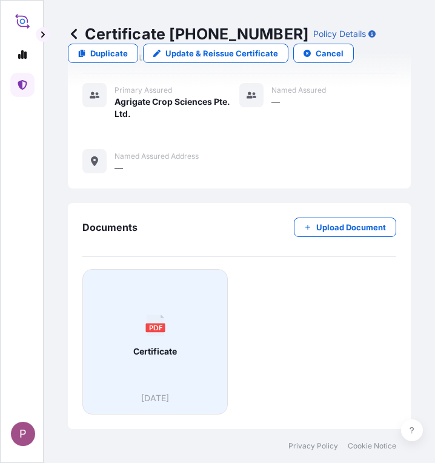
click at [176, 353] on span "Certificate" at bounding box center [155, 352] width 44 height 12
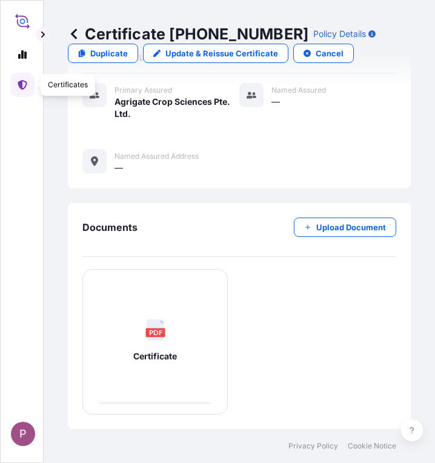
click at [26, 88] on icon at bounding box center [23, 85] width 10 height 10
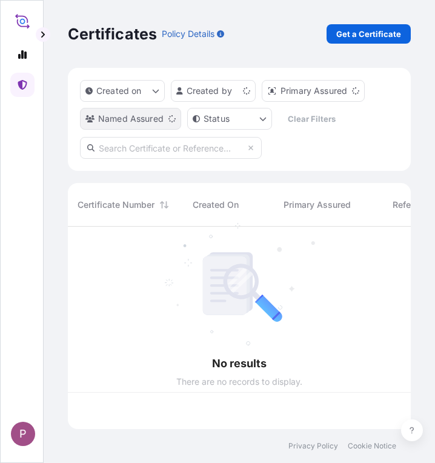
scroll to position [200, 334]
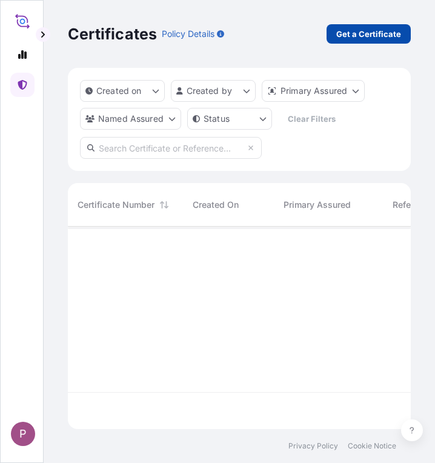
click at [352, 36] on p "Get a Certificate" at bounding box center [369, 34] width 65 height 12
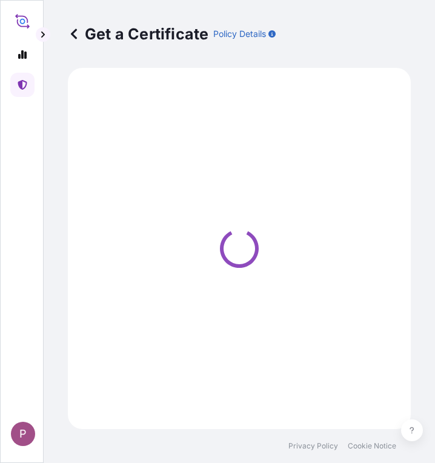
select select "Sea"
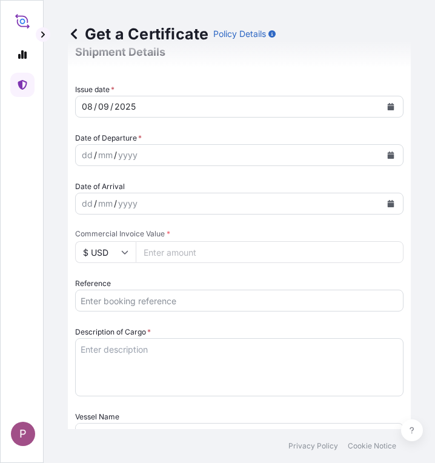
scroll to position [364, 0]
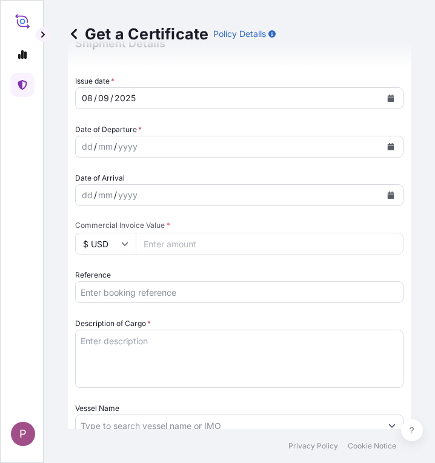
click at [97, 290] on input "Reference" at bounding box center [239, 292] width 329 height 22
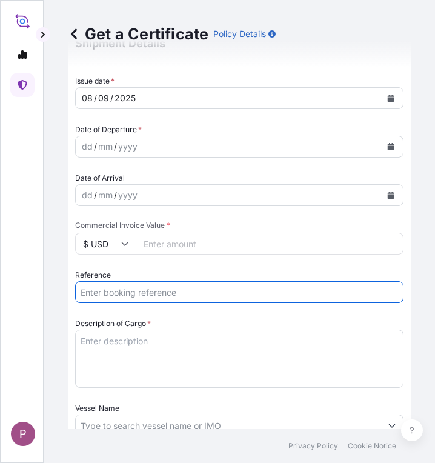
paste input "TTF-2025140"
click at [157, 295] on input "TTF-2025140 ," at bounding box center [239, 292] width 329 height 22
paste input "ONEYNBOFB0264600"
type input "TTF-2025140 , ONEYNBOFB0264600"
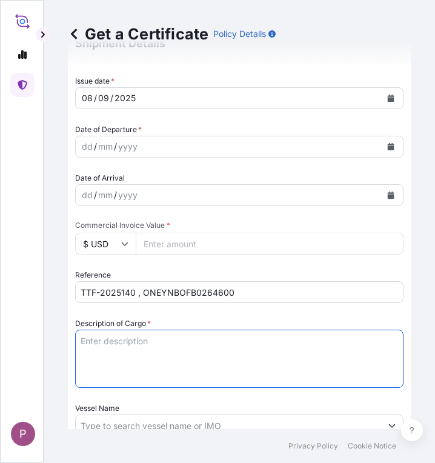
click at [107, 342] on textarea "Description of Cargo *" at bounding box center [239, 359] width 329 height 58
paste textarea "Fertilizer Kg 500,000.00 0.2050 102,500.00 Ammonium Sulphate Fertilizer N : 20.…"
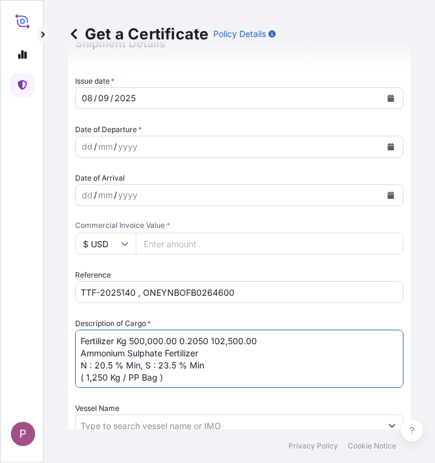
drag, startPoint x: 118, startPoint y: 340, endPoint x: 207, endPoint y: 340, distance: 89.1
click at [207, 340] on textarea "Fertilizer Kg 500,000.00 0.2050 102,500.00 Ammonium Sulphate Fertilizer N : 20.…" at bounding box center [239, 359] width 329 height 58
click at [192, 339] on textarea "Fertilizer 102,500.00 Ammonium Sulphate Fertilizer N : 20.5 % Min, S : 23.5 % M…" at bounding box center [239, 359] width 329 height 58
type textarea "Fertilizer Ammonium Sulphate Fertilizer N : 20.5 % Min, S : 23.5 % Min ( 1,250 …"
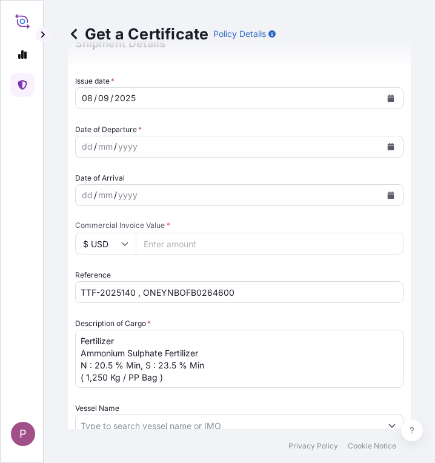
click at [175, 240] on input "Commercial Invoice Value *" at bounding box center [270, 244] width 268 height 22
paste input "112750"
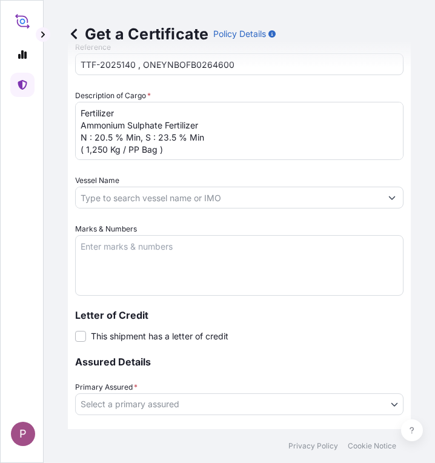
scroll to position [606, 0]
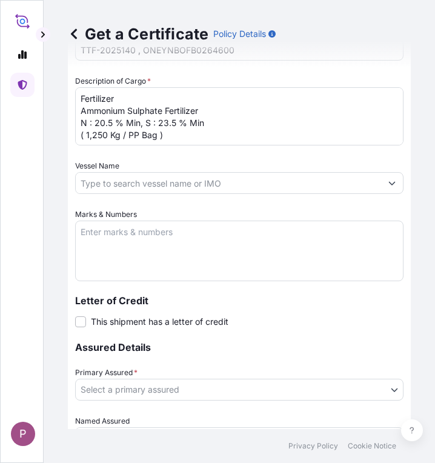
type input "112750"
click at [108, 243] on textarea "Marks & Numbers" at bounding box center [239, 251] width 329 height 61
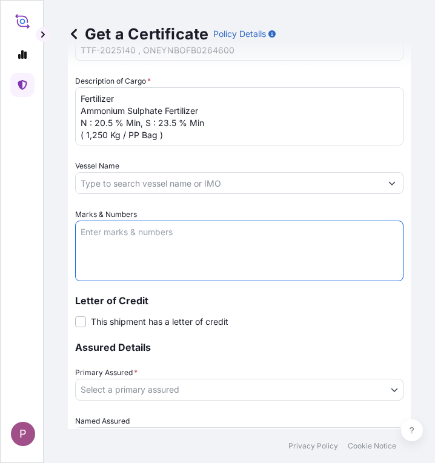
paste textarea "Myanma Awba Industries Co.,Ltd [STREET_ADDRESS][PERSON_NAME]."
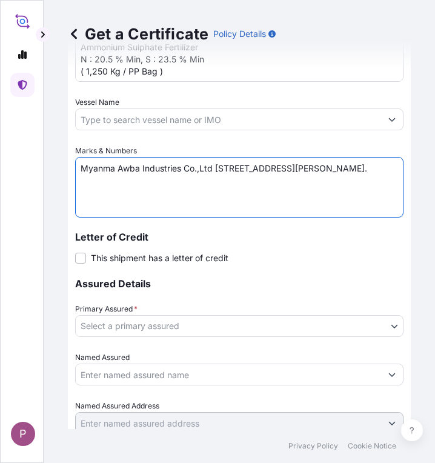
scroll to position [728, 0]
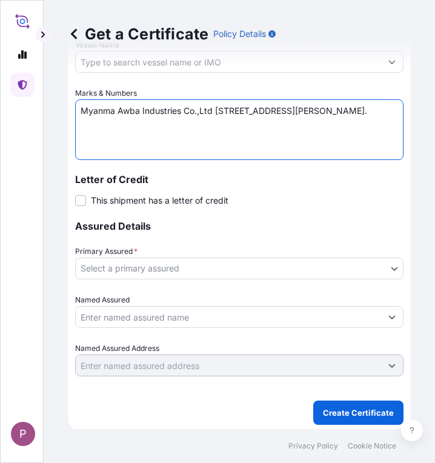
type textarea "Myanma Awba Industries Co.,Ltd [STREET_ADDRESS][PERSON_NAME]."
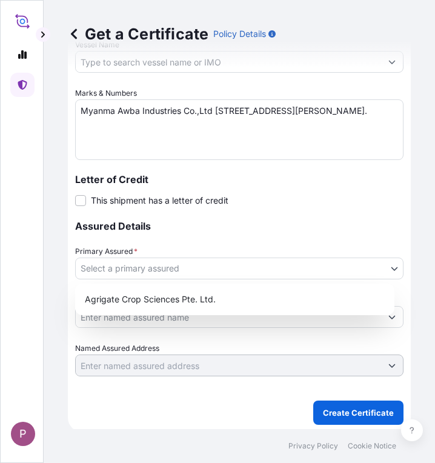
click at [159, 260] on body "P Get a Certificate Policy Details Route Details Cover door to port - Add loadi…" at bounding box center [217, 231] width 435 height 463
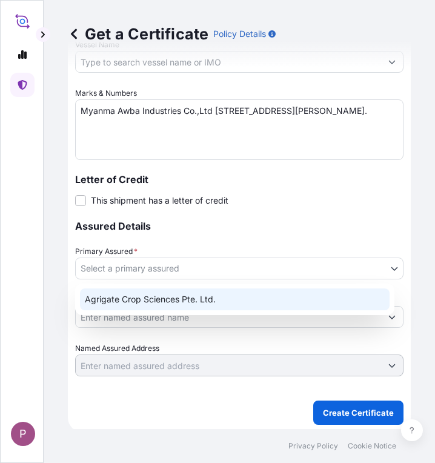
click at [167, 303] on div "Agrigate Crop Sciences Pte. Ltd." at bounding box center [235, 300] width 310 height 22
select select "31456"
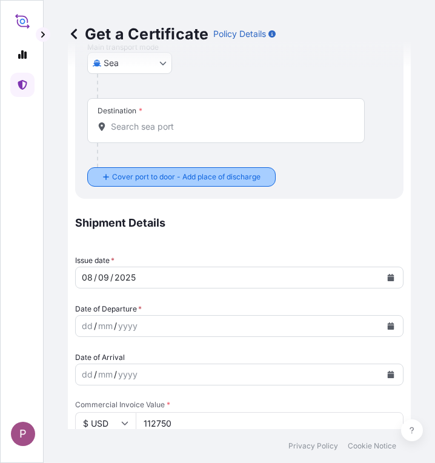
scroll to position [303, 0]
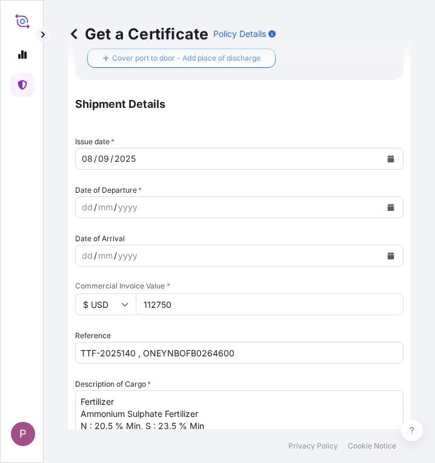
click at [388, 208] on icon "Calendar" at bounding box center [391, 207] width 7 height 7
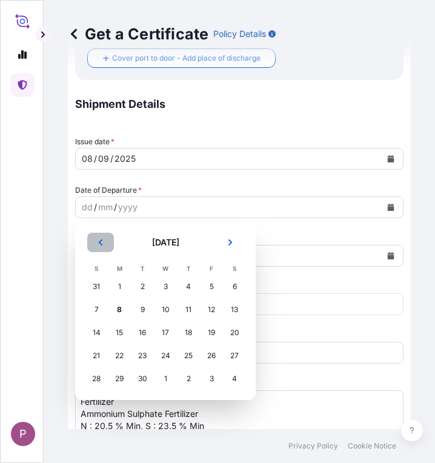
click at [104, 244] on icon "Previous" at bounding box center [100, 242] width 7 height 7
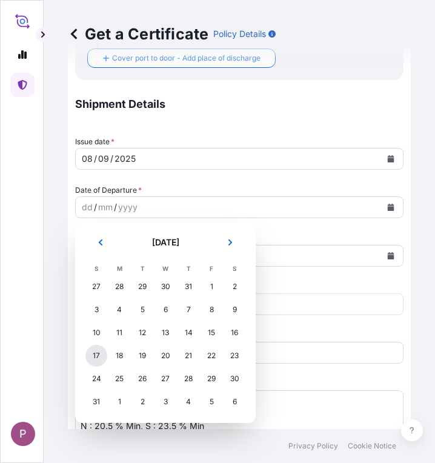
click at [87, 358] on div "17" at bounding box center [96, 356] width 22 height 22
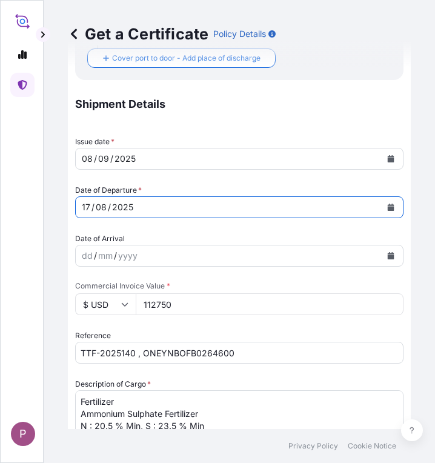
scroll to position [0, 0]
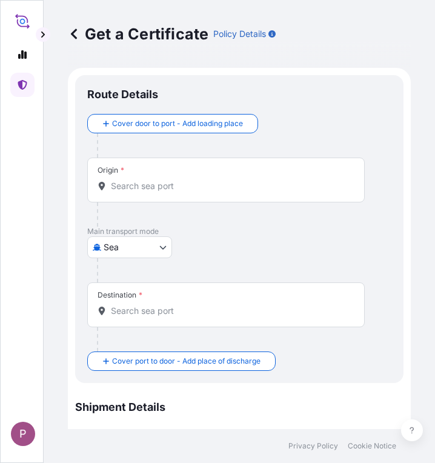
click at [156, 180] on input "Origin *" at bounding box center [230, 186] width 239 height 12
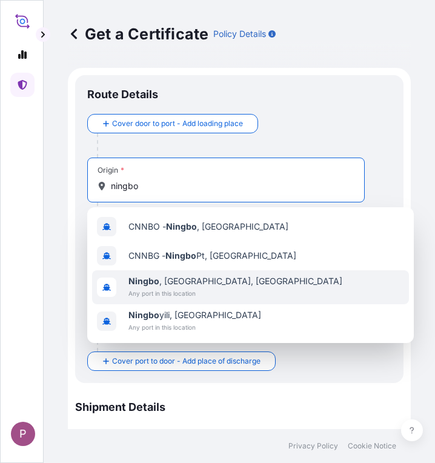
click at [236, 280] on div "[GEOGRAPHIC_DATA] , [GEOGRAPHIC_DATA], [GEOGRAPHIC_DATA] Any port in this locat…" at bounding box center [250, 287] width 317 height 34
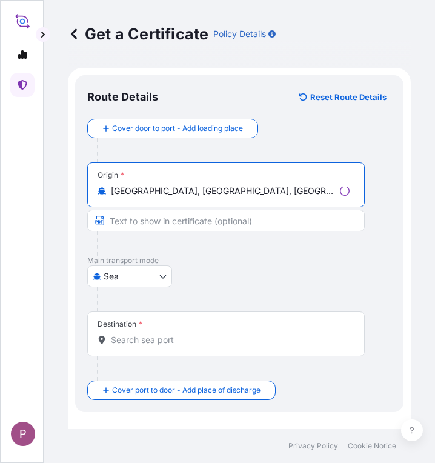
type input "[GEOGRAPHIC_DATA], [GEOGRAPHIC_DATA], [GEOGRAPHIC_DATA]"
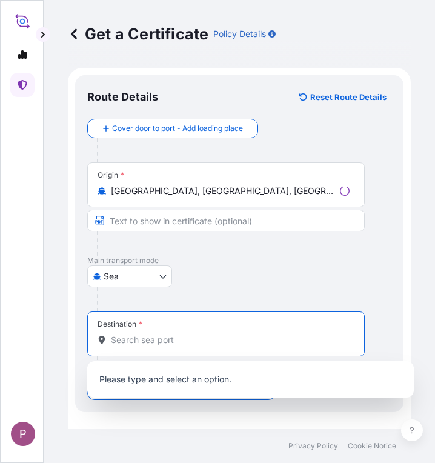
click at [165, 345] on input "Destination *" at bounding box center [230, 340] width 239 height 12
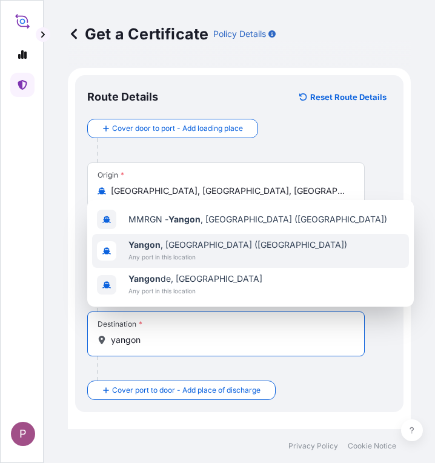
click at [176, 249] on span "[GEOGRAPHIC_DATA] , [GEOGRAPHIC_DATA] ([GEOGRAPHIC_DATA])" at bounding box center [238, 245] width 219 height 12
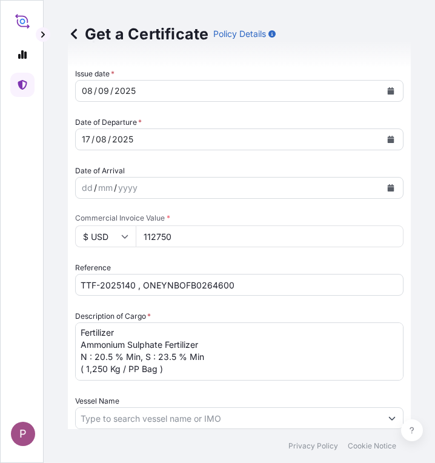
scroll to position [783, 0]
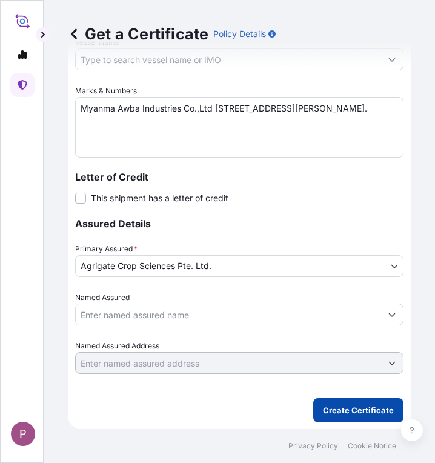
type input "[GEOGRAPHIC_DATA], [GEOGRAPHIC_DATA] ([GEOGRAPHIC_DATA])"
click at [367, 408] on p "Create Certificate" at bounding box center [358, 410] width 71 height 12
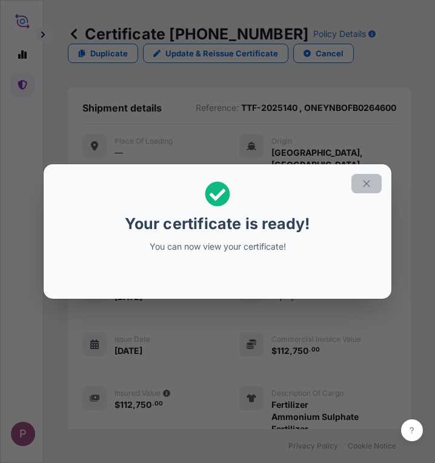
click at [370, 182] on icon "button" at bounding box center [366, 183] width 11 height 11
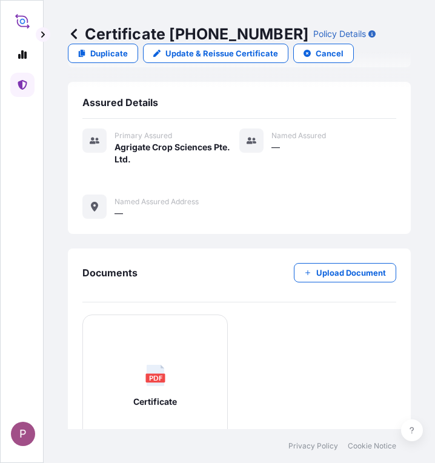
scroll to position [540, 0]
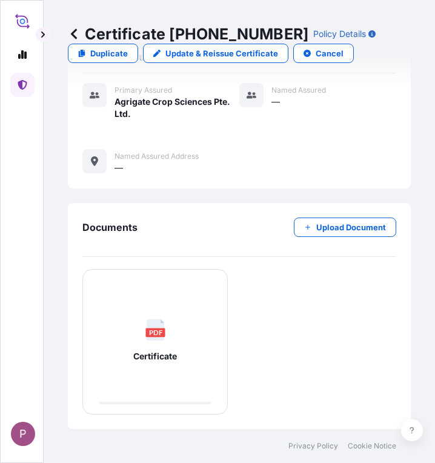
click at [164, 309] on div "PDF Certificate" at bounding box center [155, 341] width 125 height 122
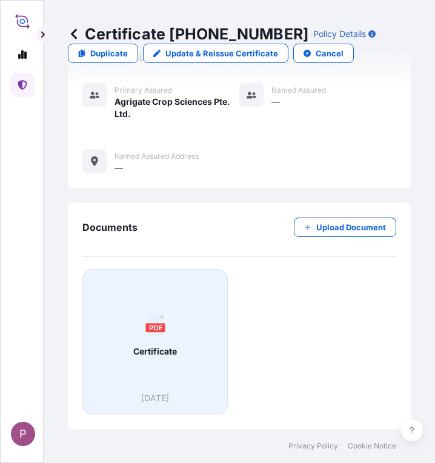
click at [167, 339] on div "PDF Certificate" at bounding box center [155, 336] width 125 height 113
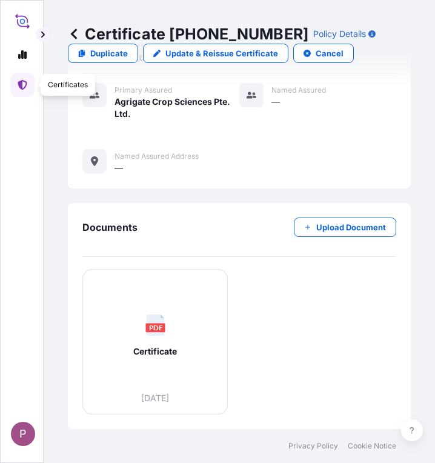
click at [29, 85] on link at bounding box center [22, 85] width 24 height 24
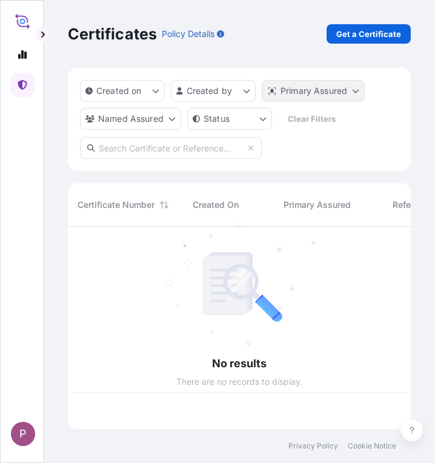
scroll to position [200, 334]
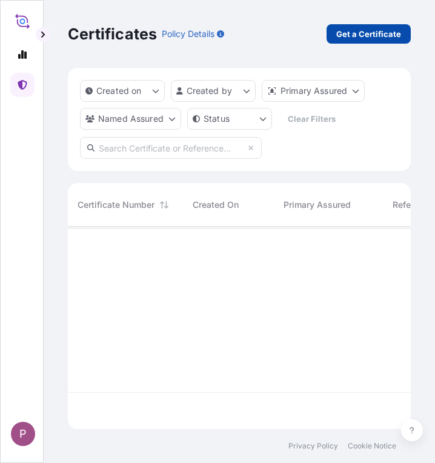
click at [343, 30] on p "Get a Certificate" at bounding box center [369, 34] width 65 height 12
select select "Sea"
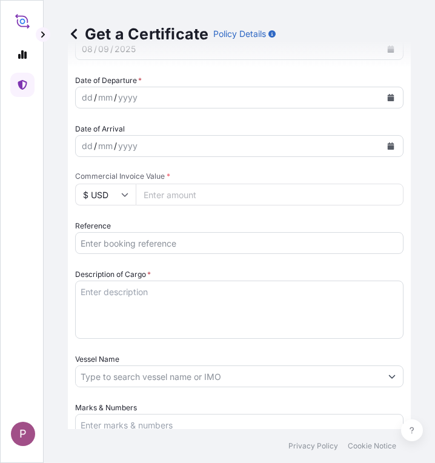
scroll to position [424, 0]
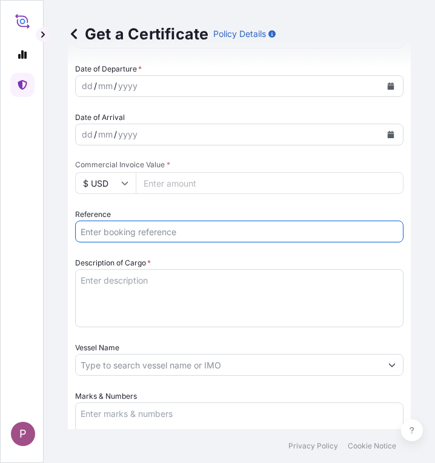
click at [102, 230] on input "Reference" at bounding box center [239, 232] width 329 height 22
paste input "TTF-2025141"
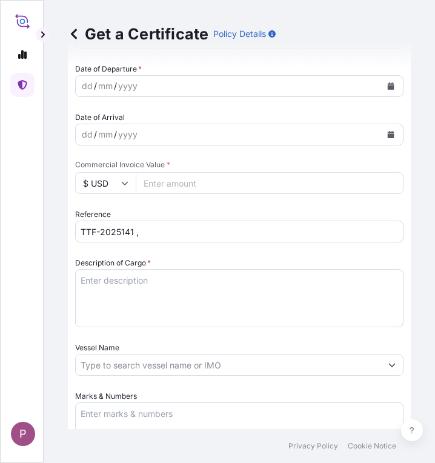
click at [167, 235] on input "TTF-2025141 ," at bounding box center [239, 232] width 329 height 22
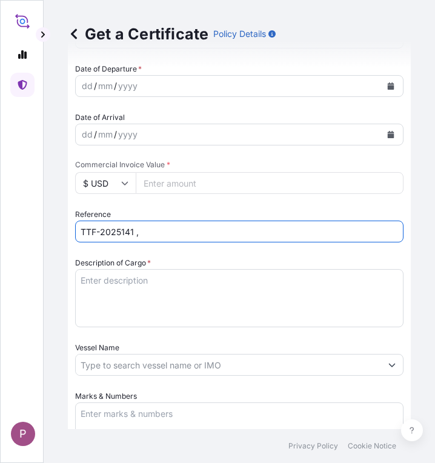
paste input "HBG2010883"
type input "TTF-2025141 , HBG2010883"
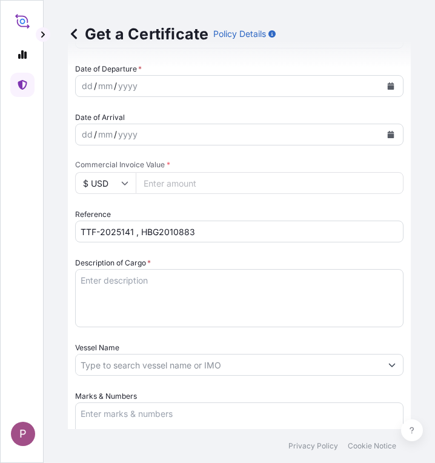
click at [105, 284] on textarea "Description of Cargo *" at bounding box center [239, 298] width 329 height 58
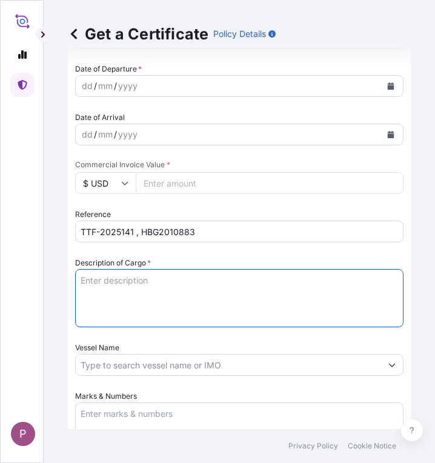
paste textarea "Fertilizer Kg 400,000.00 0.3400 136,000.00 Korn-Kali+B K2O: 40%, MgO: 6%, S: 4%…"
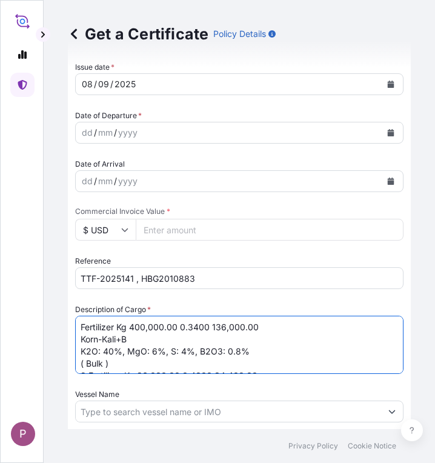
scroll to position [364, 0]
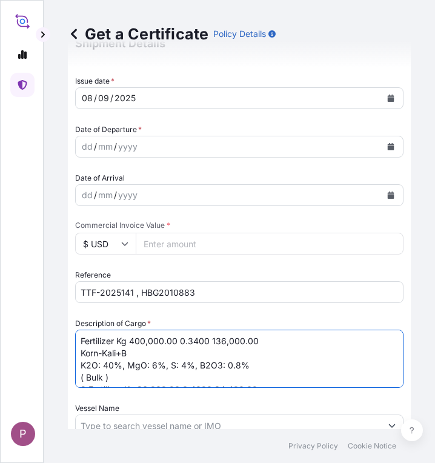
drag, startPoint x: 120, startPoint y: 340, endPoint x: 138, endPoint y: 340, distance: 18.2
click at [138, 340] on textarea "Fertilizer Kg 400,000.00 0.3400 136,000.00 Korn-Kali+B K2O: 40%, MgO: 6%, S: 4%…" at bounding box center [239, 359] width 329 height 58
drag, startPoint x: 117, startPoint y: 341, endPoint x: 206, endPoint y: 343, distance: 89.2
click at [206, 343] on textarea "Fertilizer Kg 400,000.00 0.3400 136,000.00 Korn-Kali+B K2O: 40%, MgO: 6%, S: 4%…" at bounding box center [239, 359] width 329 height 58
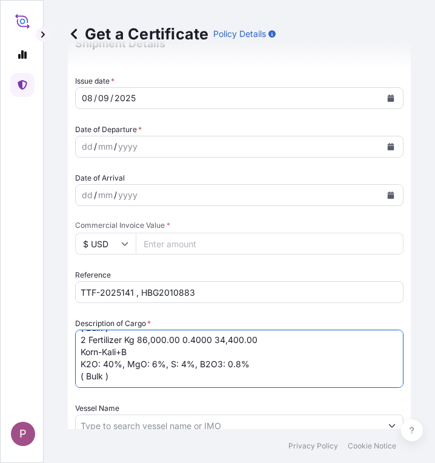
scroll to position [36, 0]
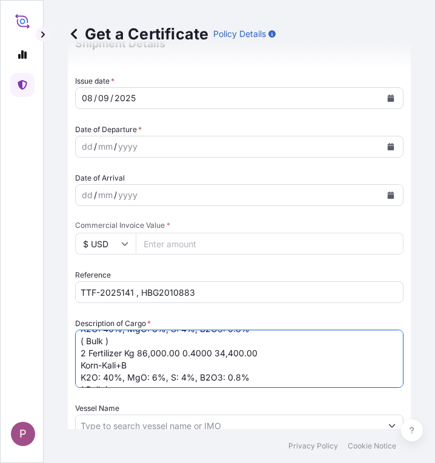
click at [89, 352] on textarea "Fertilizer Korn-Kali+B K2O: 40%, MgO: 6%, S: 4%, B2O3: 0.8% ( Bulk ) 2 Fertiliz…" at bounding box center [239, 359] width 329 height 58
drag, startPoint x: 118, startPoint y: 355, endPoint x: 201, endPoint y: 355, distance: 83.1
click at [201, 355] on textarea "Fertilizer Korn-Kali+B K2O: 40%, MgO: 6%, S: 4%, B2O3: 0.8% ( Bulk ) Fertilizer…" at bounding box center [239, 359] width 329 height 58
click at [182, 350] on textarea "Fertilizer Korn-Kali+B K2O: 40%, MgO: 6%, S: 4%, B2O3: 0.8% ( Bulk ) Fertilizer…" at bounding box center [239, 359] width 329 height 58
type textarea "Fertilizer Korn-Kali+B K2O: 40%, MgO: 6%, S: 4%, B2O3: 0.8% ( Bulk ) Fertilizer…"
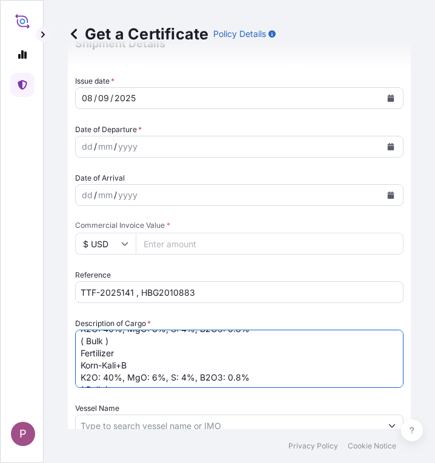
click at [166, 243] on input "Commercial Invoice Value *" at bounding box center [270, 244] width 268 height 22
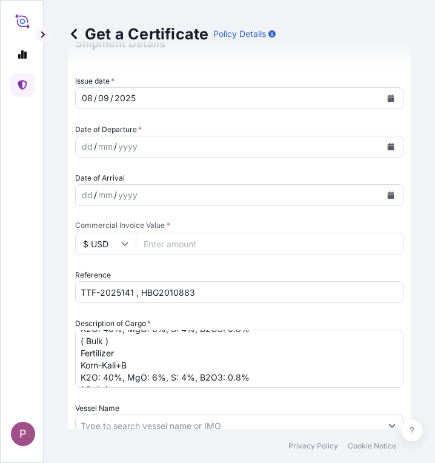
paste input "187440"
type input "187440"
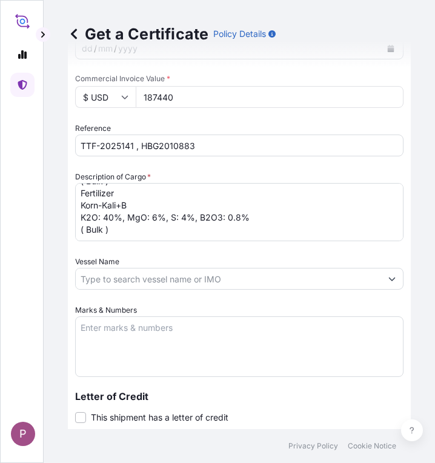
scroll to position [667, 0]
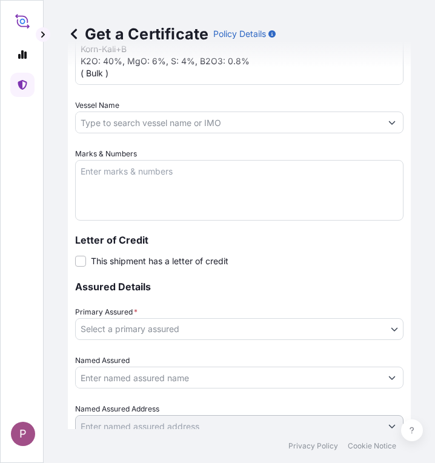
click at [92, 178] on textarea "Marks & Numbers" at bounding box center [239, 190] width 329 height 61
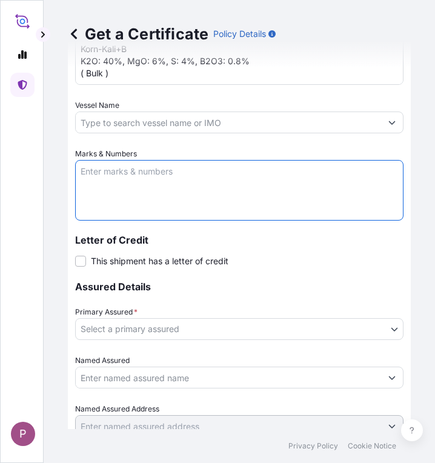
paste textarea "Myanma Awba Industries Co.,Ltd [STREET_ADDRESS][PERSON_NAME]."
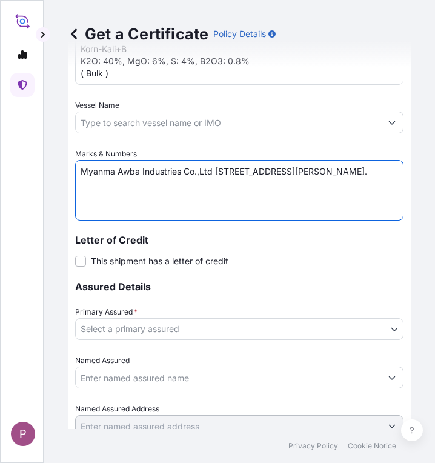
type textarea "Myanma Awba Industries Co.,Ltd [STREET_ADDRESS][PERSON_NAME]."
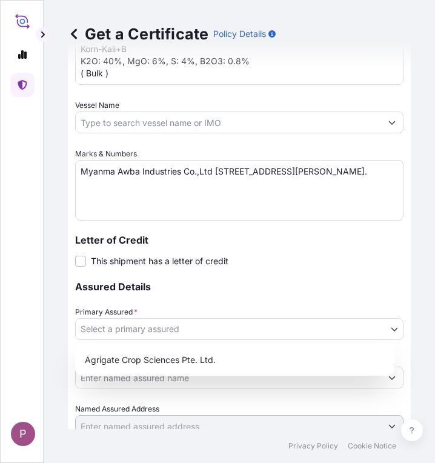
click at [167, 329] on body "P Get a Certificate Policy Details Route Details Cover door to port - Add loadi…" at bounding box center [217, 231] width 435 height 463
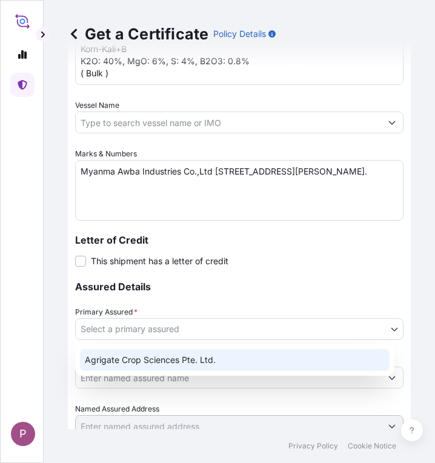
click at [149, 355] on div "Agrigate Crop Sciences Pte. Ltd." at bounding box center [235, 360] width 310 height 22
select select "31456"
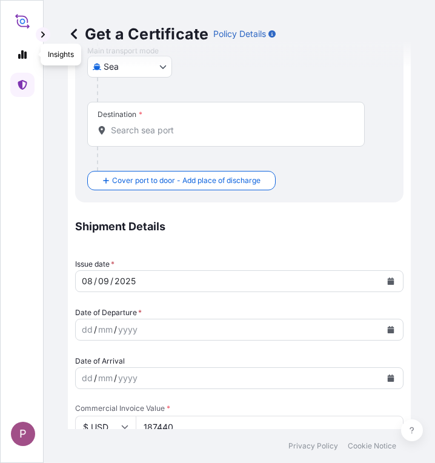
scroll to position [303, 0]
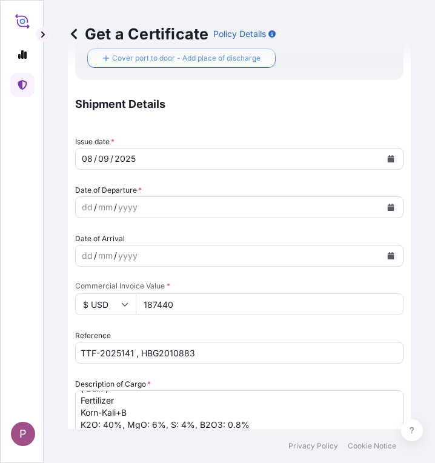
click at [387, 207] on button "Calendar" at bounding box center [390, 207] width 19 height 19
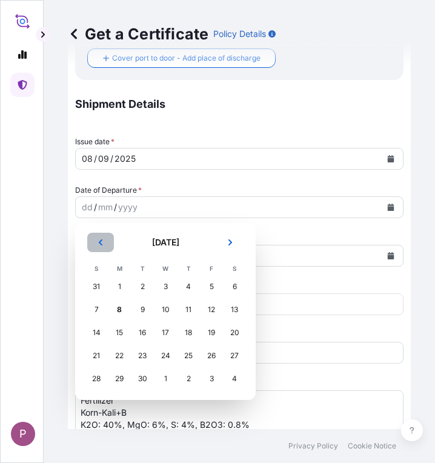
click at [95, 242] on button "Previous" at bounding box center [100, 242] width 27 height 19
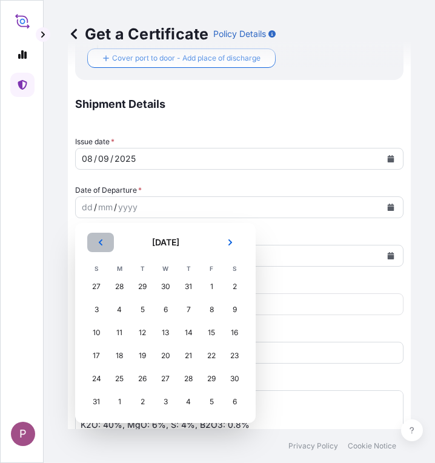
click at [95, 242] on button "Previous" at bounding box center [100, 242] width 27 height 19
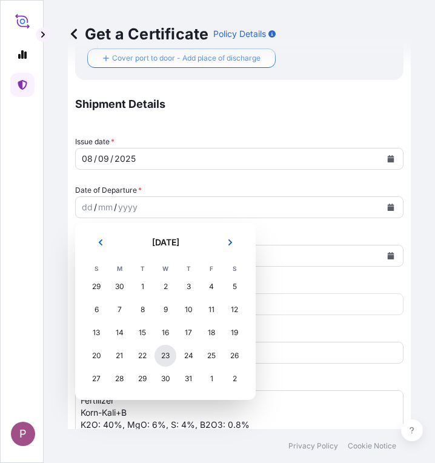
click at [164, 359] on div "23" at bounding box center [166, 356] width 22 height 22
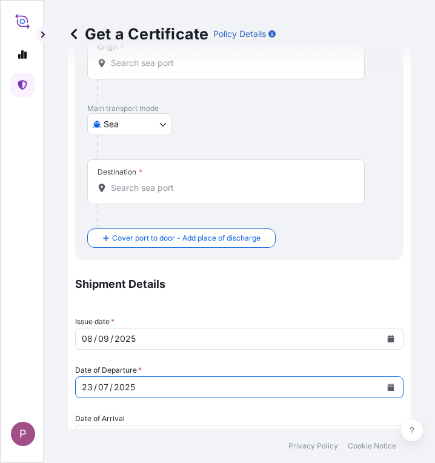
scroll to position [0, 0]
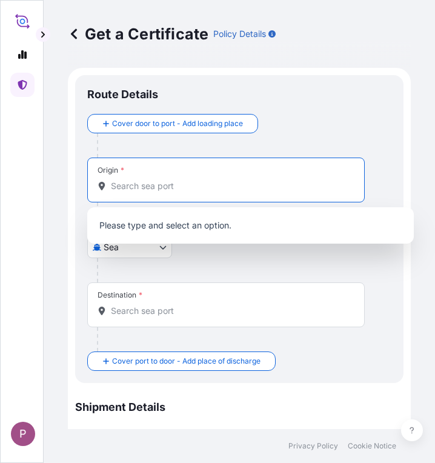
click at [132, 187] on input "Origin *" at bounding box center [230, 186] width 239 height 12
paste input "[GEOGRAPHIC_DATA]"
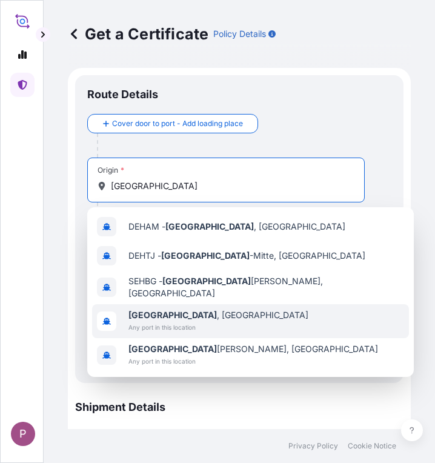
click at [208, 318] on div "[GEOGRAPHIC_DATA] , [GEOGRAPHIC_DATA] Any port in this location" at bounding box center [250, 321] width 317 height 34
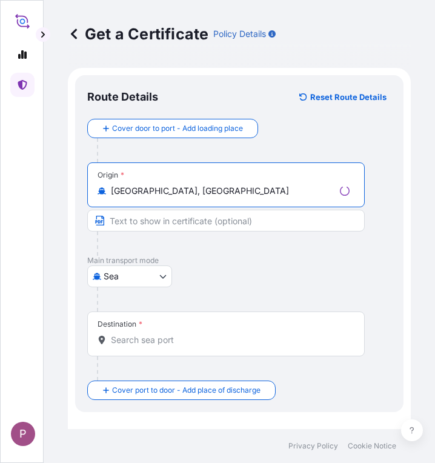
type input "[GEOGRAPHIC_DATA], [GEOGRAPHIC_DATA]"
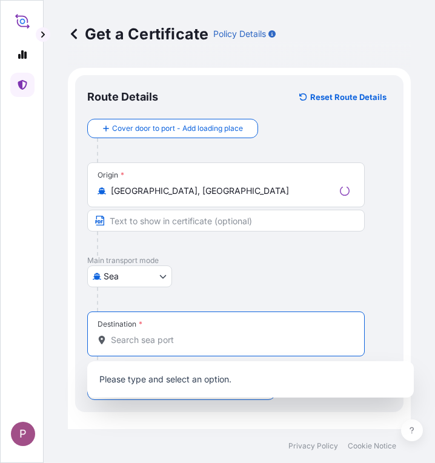
click at [145, 341] on input "Destination *" at bounding box center [230, 340] width 239 height 12
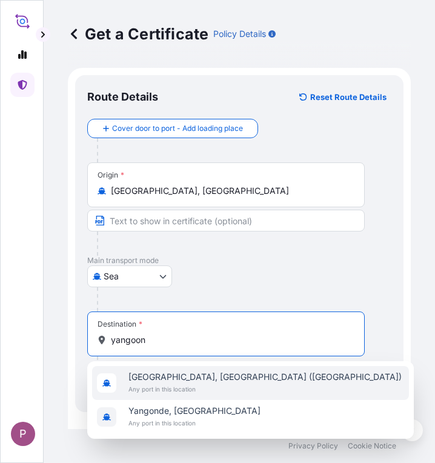
click at [209, 389] on span "Any port in this location" at bounding box center [265, 389] width 273 height 12
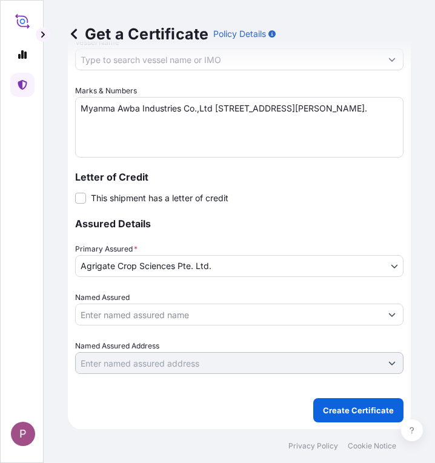
scroll to position [783, 0]
type input "[GEOGRAPHIC_DATA], [GEOGRAPHIC_DATA] ([GEOGRAPHIC_DATA])"
click at [323, 404] on p "Create Certificate" at bounding box center [358, 410] width 71 height 12
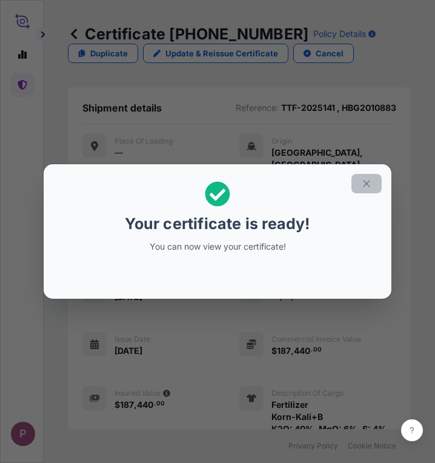
click at [370, 181] on icon "button" at bounding box center [366, 183] width 11 height 11
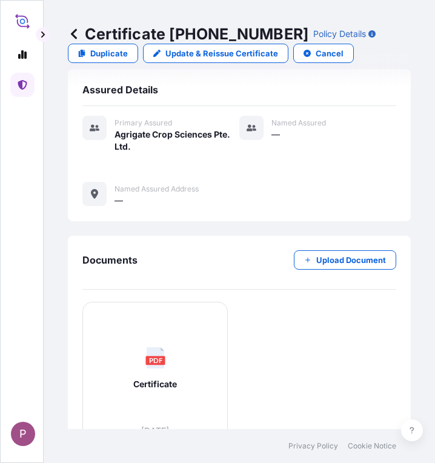
scroll to position [589, 0]
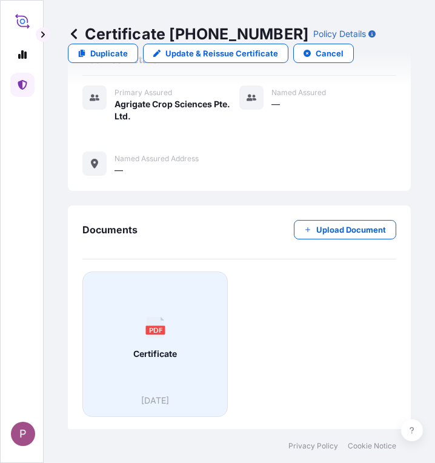
click at [153, 326] on text "PDF" at bounding box center [156, 330] width 14 height 8
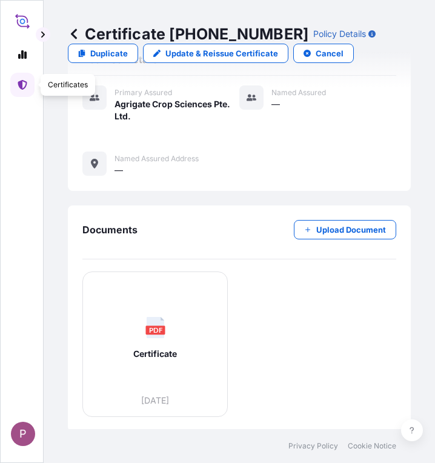
click at [16, 79] on link at bounding box center [22, 85] width 24 height 24
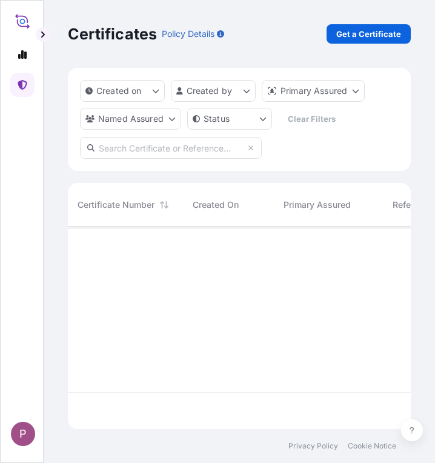
scroll to position [200, 334]
click at [382, 30] on p "Get a Certificate" at bounding box center [369, 34] width 65 height 12
select select "Sea"
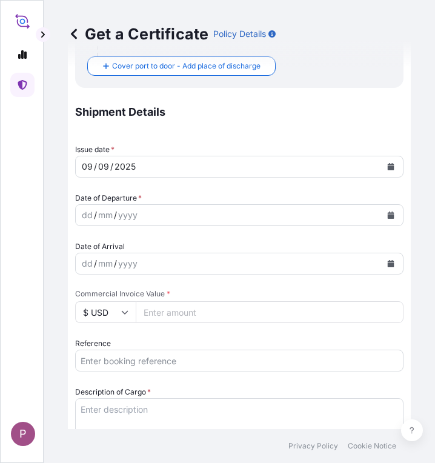
scroll to position [303, 0]
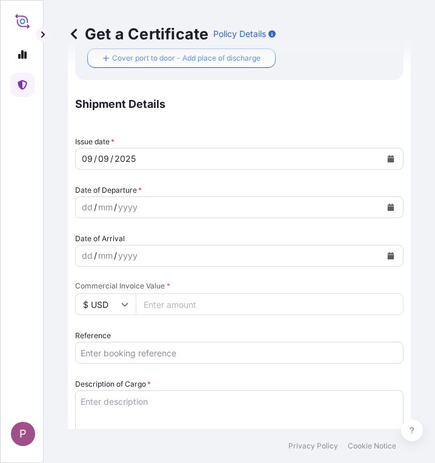
click at [133, 353] on input "Reference" at bounding box center [239, 353] width 329 height 22
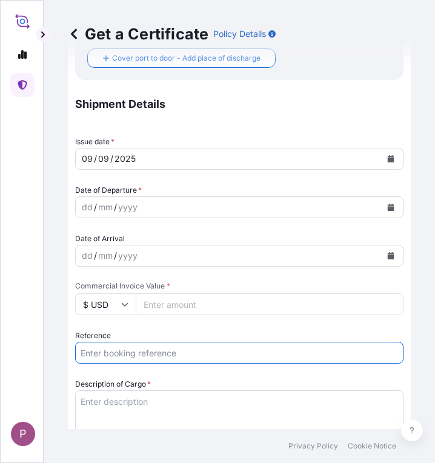
paste input "TTF-2025141 , HBG2010883"
drag, startPoint x: 213, startPoint y: 359, endPoint x: 68, endPoint y: 365, distance: 145.0
click at [68, 365] on form "Route Details Cover door to port - Add loading place Place of loading Road / [G…" at bounding box center [239, 311] width 343 height 1092
paste input "2"
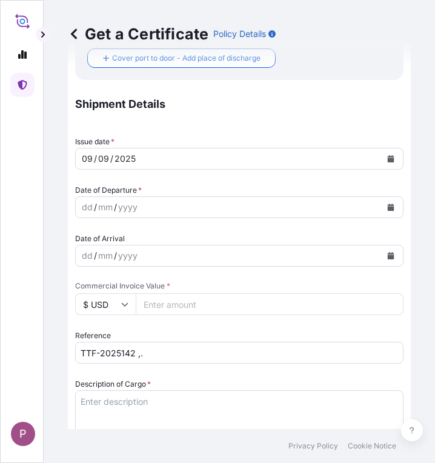
click at [175, 349] on input "TTF-2025142 ,." at bounding box center [239, 353] width 329 height 22
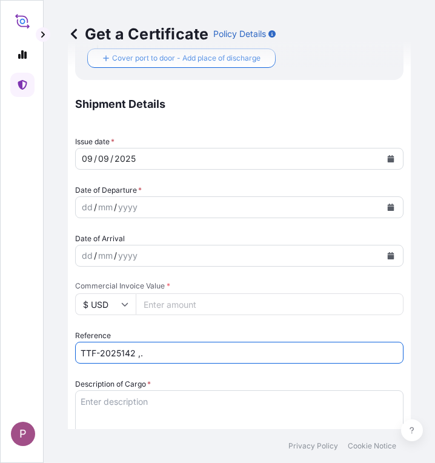
paste input "HBG2010863"
click at [142, 355] on input "TTF-2025142 ,.HBG2010863" at bounding box center [239, 353] width 329 height 22
type input "TTF-2025142 ,HBG2010863"
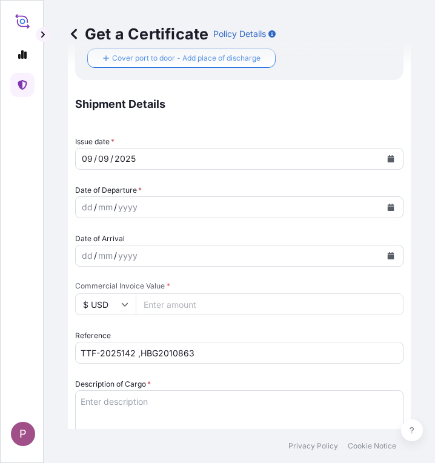
click at [97, 407] on textarea "Description of Cargo *" at bounding box center [239, 419] width 329 height 58
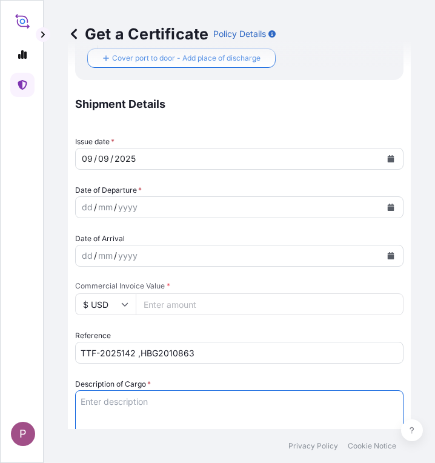
paste textarea "Fertilizer Kg 513,000.00 0.4000 205,200.00 Korn-Kali+B K2O: 40%, MgO: 6%, S: 4%…"
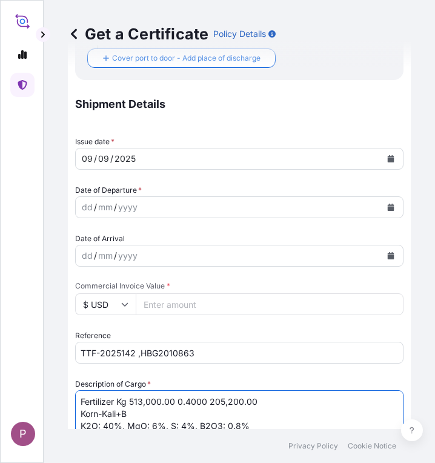
scroll to position [317, 0]
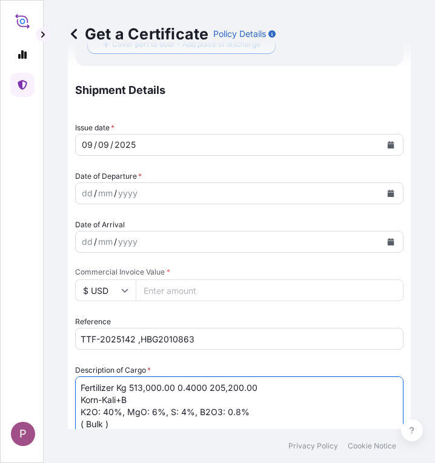
drag, startPoint x: 119, startPoint y: 387, endPoint x: 205, endPoint y: 385, distance: 85.5
click at [205, 385] on textarea "Fertilizer Kg 513,000.00 0.4000 205,200.00 Korn-Kali+B K2O: 40%, MgO: 6%, S: 4%…" at bounding box center [239, 406] width 329 height 58
click at [190, 389] on textarea "Fertilizer 205,200.00 Korn-Kali+B K2O: 40%, MgO: 6%, S: 4%, B2O3: 0.8% ( Bulk )" at bounding box center [239, 406] width 329 height 58
type textarea "Fertilizer Korn-Kali+B K2O: 40%, MgO: 6%, S: 4%, B2O3: 0.8% ( Bulk )"
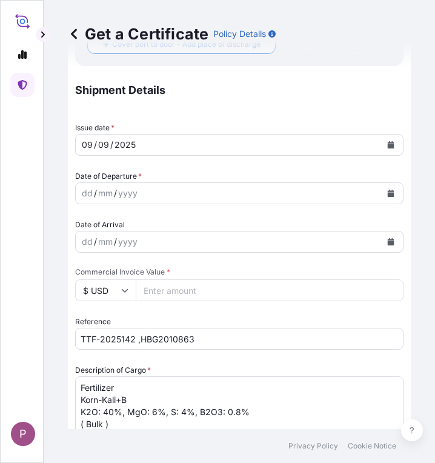
click at [169, 460] on footer "Privacy Policy Cookie Notice" at bounding box center [240, 446] width 392 height 34
click at [179, 293] on input "Commercial Invoice Value *" at bounding box center [270, 291] width 268 height 22
paste input "263560"
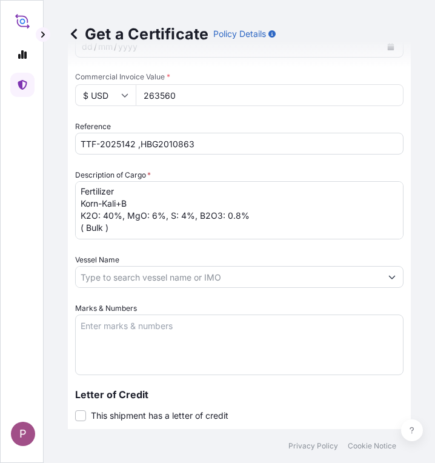
scroll to position [730, 0]
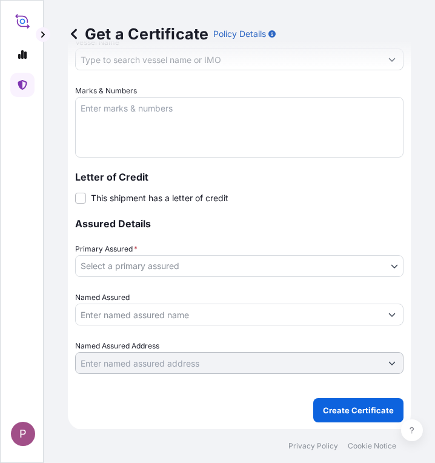
type input "263560"
click at [158, 270] on body "P Get a Certificate Policy Details Route Details Cover door to port - Add loadi…" at bounding box center [217, 231] width 435 height 463
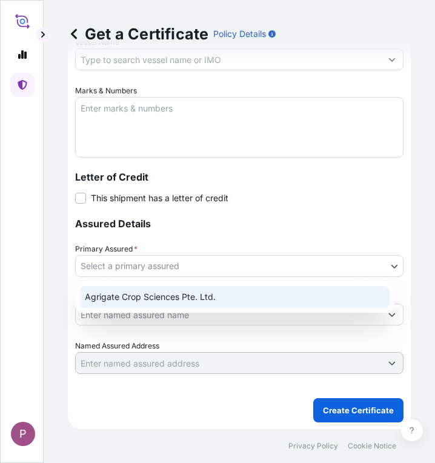
click at [147, 299] on div "Agrigate Crop Sciences Pte. Ltd." at bounding box center [235, 297] width 310 height 22
select select "31456"
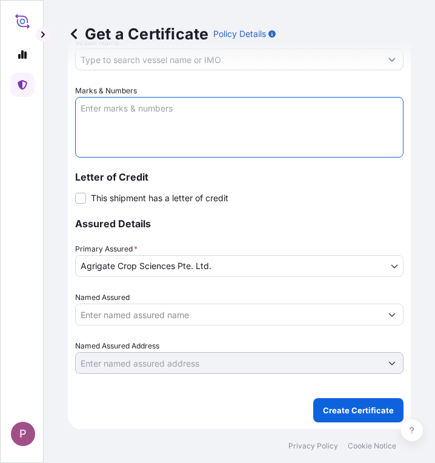
click at [93, 104] on textarea "Marks & Numbers" at bounding box center [239, 127] width 329 height 61
paste textarea "Myanma Awba Industries Co.,Ltd [STREET_ADDRESS][PERSON_NAME]."
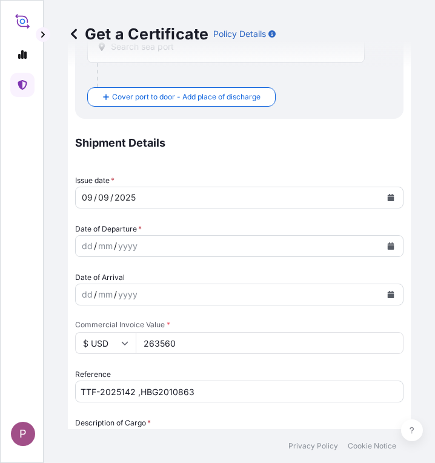
scroll to position [245, 0]
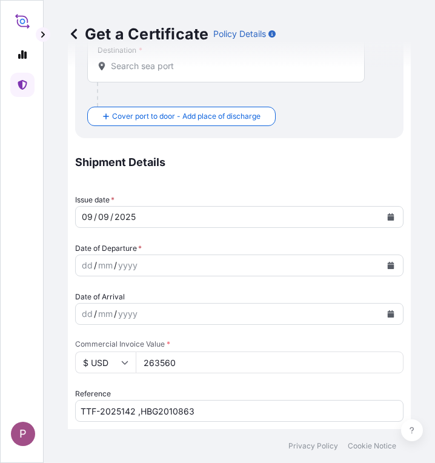
type textarea "Myanma Awba Industries Co.,Ltd [STREET_ADDRESS][PERSON_NAME]."
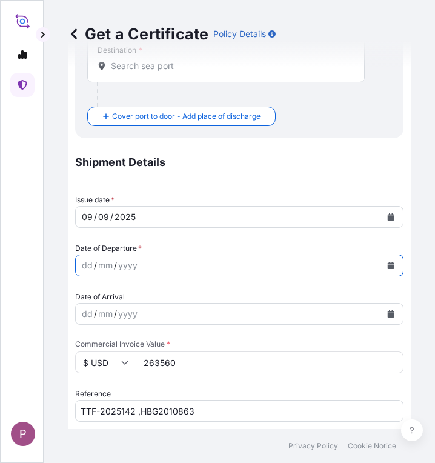
click at [381, 263] on button "Calendar" at bounding box center [390, 265] width 19 height 19
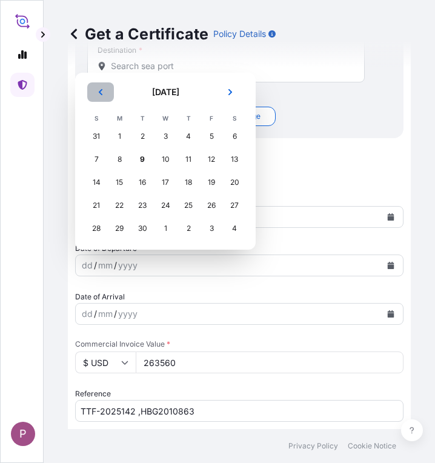
click at [109, 91] on button "Previous" at bounding box center [100, 91] width 27 height 19
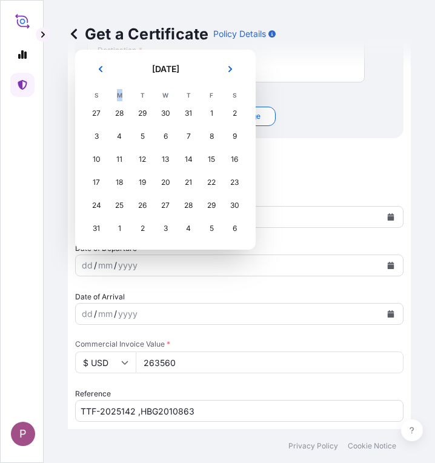
click at [109, 91] on th "M" at bounding box center [119, 95] width 23 height 13
click at [97, 70] on icon "Previous" at bounding box center [100, 68] width 7 height 7
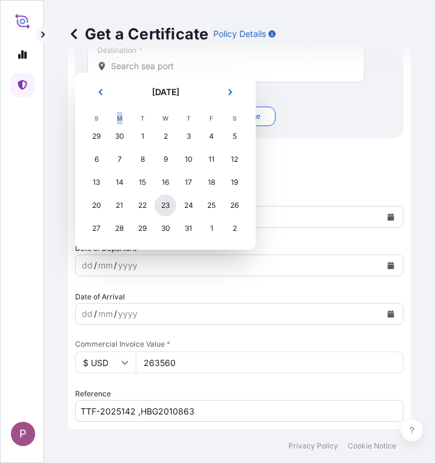
click at [173, 206] on div "23" at bounding box center [166, 206] width 22 height 22
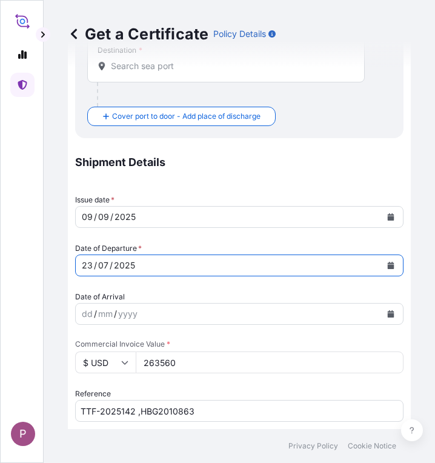
scroll to position [0, 0]
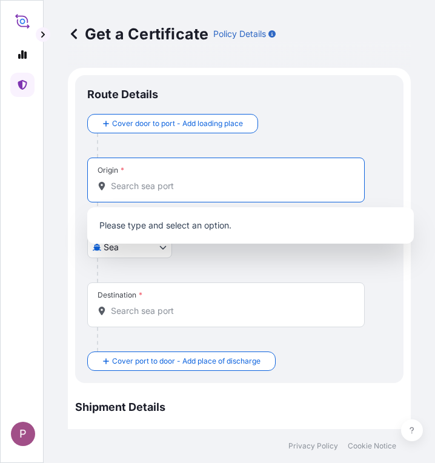
click at [128, 184] on input "Origin *" at bounding box center [230, 186] width 239 height 12
paste input "[GEOGRAPHIC_DATA]"
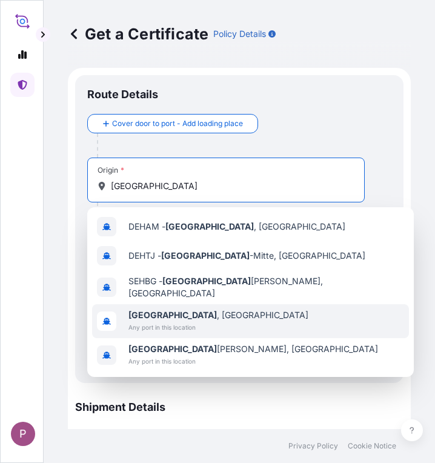
click at [206, 321] on span "Any port in this location" at bounding box center [219, 327] width 180 height 12
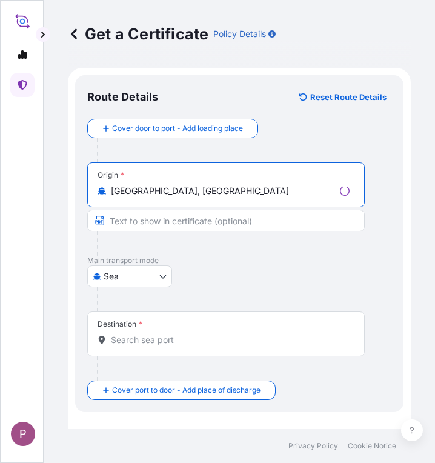
type input "[GEOGRAPHIC_DATA], [GEOGRAPHIC_DATA]"
click at [157, 330] on div "Destination *" at bounding box center [226, 334] width 278 height 45
click at [157, 334] on input "Destination *" at bounding box center [230, 340] width 239 height 12
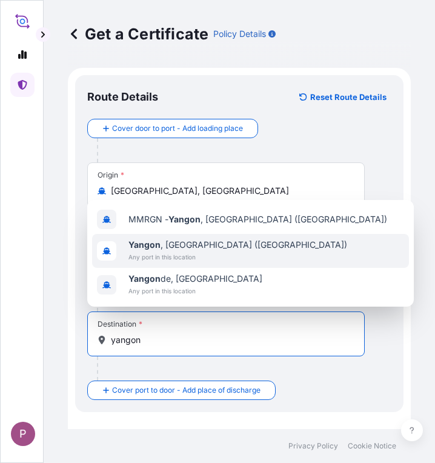
click at [197, 255] on span "Any port in this location" at bounding box center [238, 257] width 219 height 12
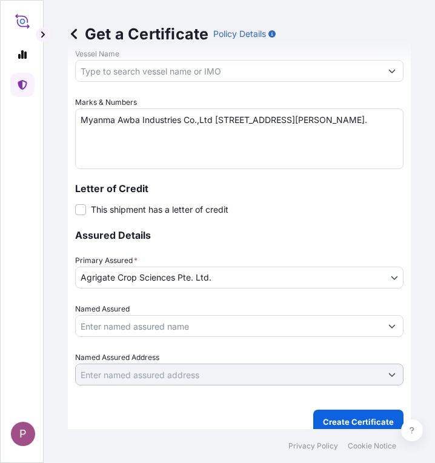
scroll to position [783, 0]
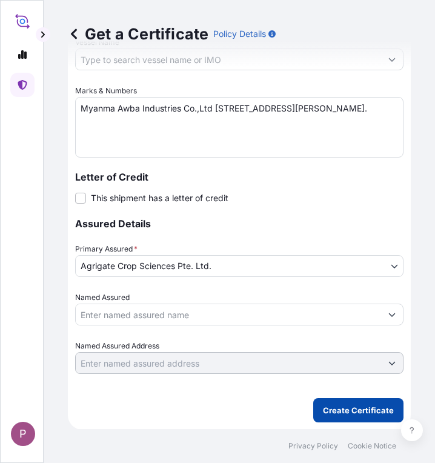
type input "[GEOGRAPHIC_DATA], [GEOGRAPHIC_DATA] ([GEOGRAPHIC_DATA])"
click at [344, 405] on p "Create Certificate" at bounding box center [358, 410] width 71 height 12
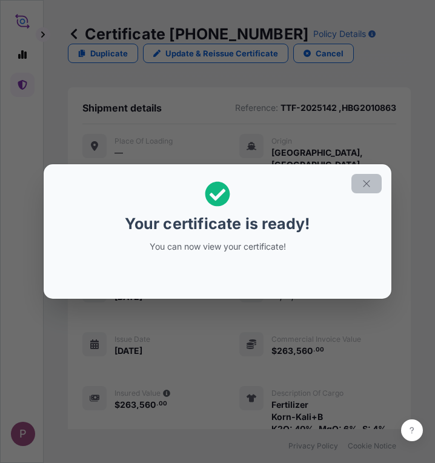
click at [358, 182] on button "button" at bounding box center [367, 183] width 30 height 19
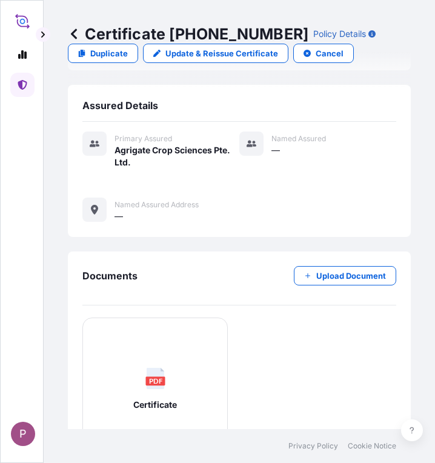
scroll to position [485, 0]
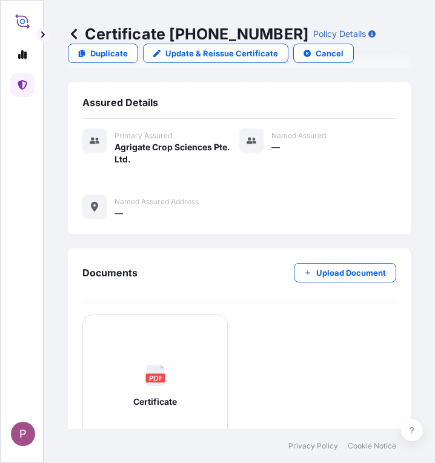
click at [155, 365] on icon at bounding box center [155, 375] width 18 height 21
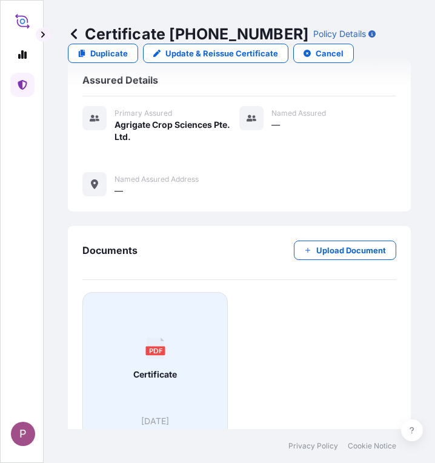
scroll to position [528, 0]
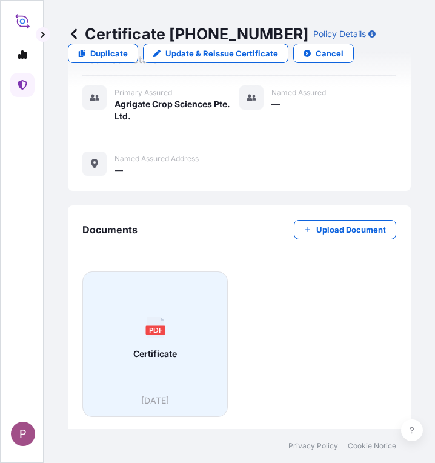
click at [150, 355] on span "Certificate" at bounding box center [155, 354] width 44 height 12
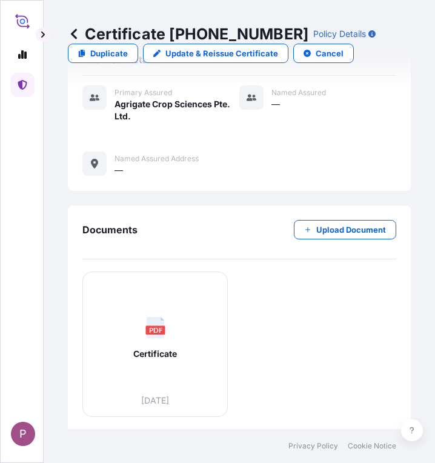
click at [21, 87] on icon at bounding box center [22, 85] width 9 height 10
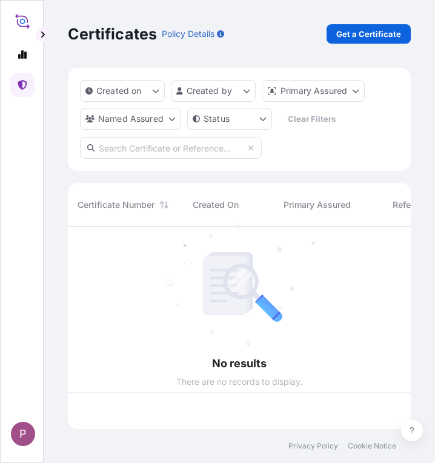
scroll to position [200, 334]
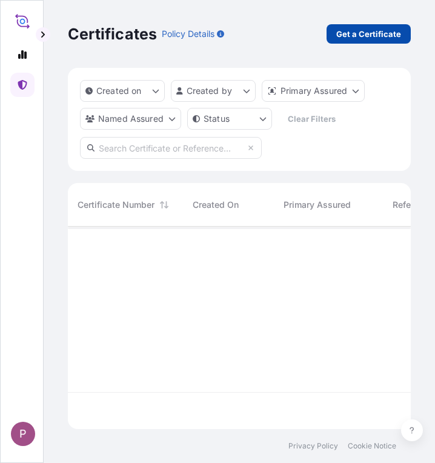
click at [338, 31] on p "Get a Certificate" at bounding box center [369, 34] width 65 height 12
select select "Sea"
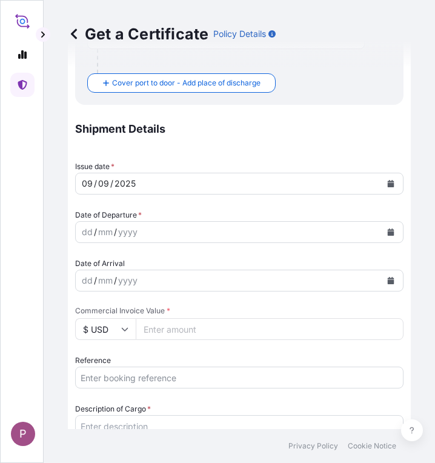
scroll to position [303, 0]
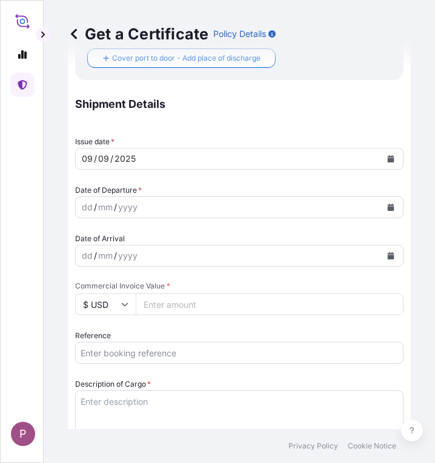
click at [118, 350] on input "Reference" at bounding box center [239, 353] width 329 height 22
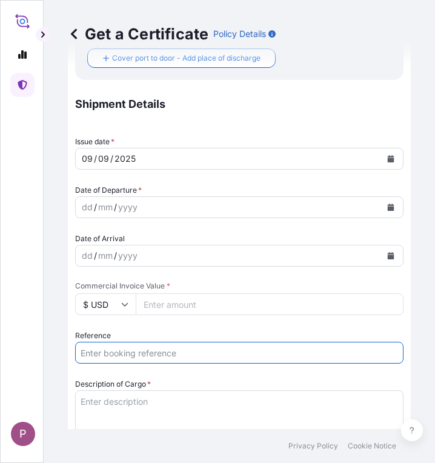
paste input "TTF-2025143"
click at [159, 354] on input "TTF-2025143 ," at bounding box center [239, 353] width 329 height 22
paste input "ONEYHAMF54169600"
type input "TTF-2025143 , ONEYHAMF54169600"
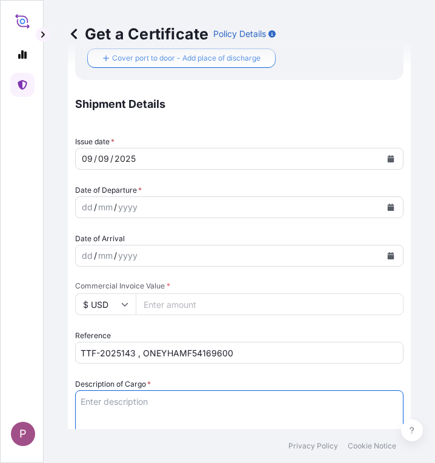
click at [143, 399] on textarea "Description of Cargo *" at bounding box center [239, 419] width 329 height 58
paste textarea "Fertilizer Kg 297,000.00 0.5850 173,745.00 Entec (13+10+20+3S) N : 13%, P2O5 : …"
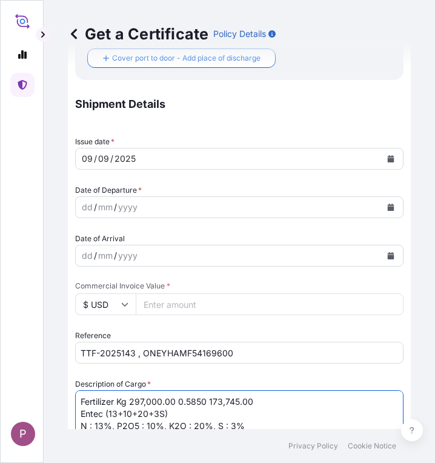
scroll to position [322, 0]
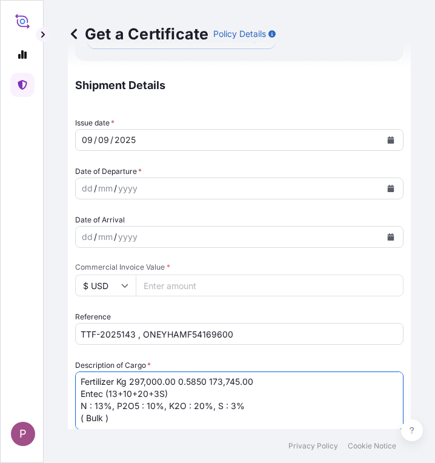
click at [143, 399] on textarea "Fertilizer Kg 297,000.00 0.5850 173,745.00 Entec (13+10+20+3S) N : 13%, P2O5 : …" at bounding box center [239, 401] width 329 height 58
drag, startPoint x: 117, startPoint y: 380, endPoint x: 204, endPoint y: 378, distance: 87.3
click at [204, 378] on textarea "Fertilizer Kg 297,000.00 0.5850 173,745.00 Entec (13+10+20+3S) N : 13%, P2O5 : …" at bounding box center [239, 401] width 329 height 58
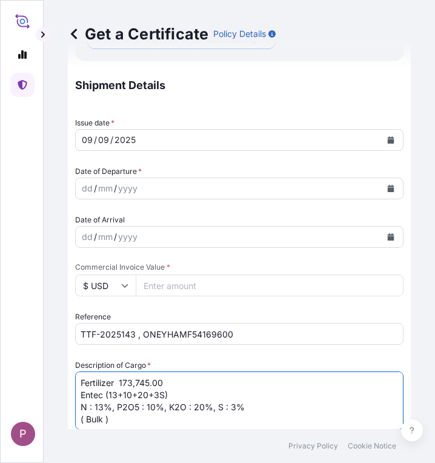
click at [204, 386] on textarea "Fertilizer 173,745.00 Entec (13+10+20+3S) N : 13%, P2O5 : 10%, K2O : 20%, S : 3…" at bounding box center [239, 401] width 329 height 58
type textarea "Fertilizer Entec (13+10+20+3S) N : 13%, P2O5 : 10%, K2O : 20%, S : 3% ( Bulk )"
click at [170, 286] on input "Commercial Invoice Value *" at bounding box center [270, 286] width 268 height 22
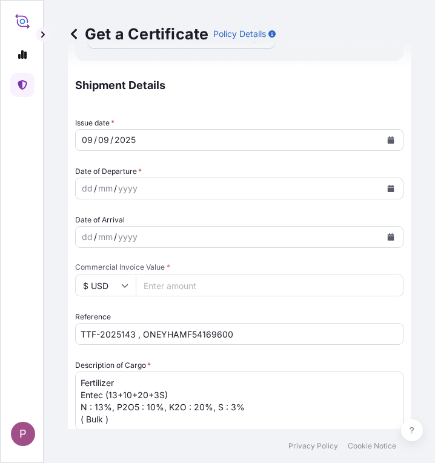
paste input "191119.5"
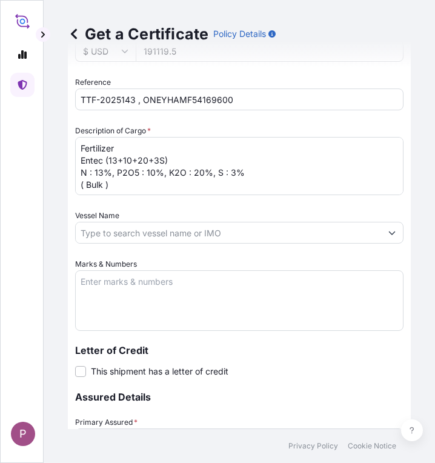
scroll to position [565, 0]
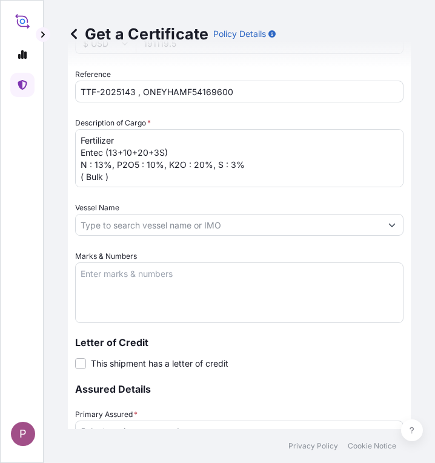
type input "191119.5"
click at [123, 280] on textarea "Marks & Numbers" at bounding box center [239, 293] width 329 height 61
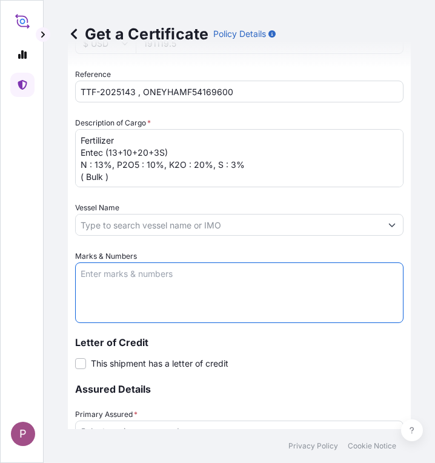
paste textarea "Myanma Awba Industries Co.,Ltd [STREET_ADDRESS][PERSON_NAME]."
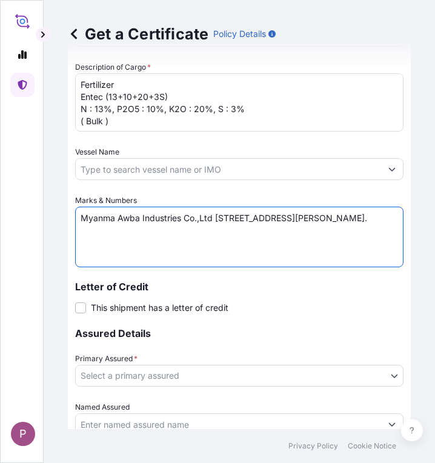
scroll to position [686, 0]
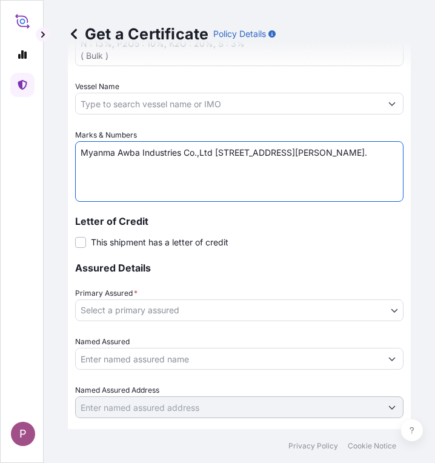
type textarea "Myanma Awba Industries Co.,Ltd [STREET_ADDRESS][PERSON_NAME]."
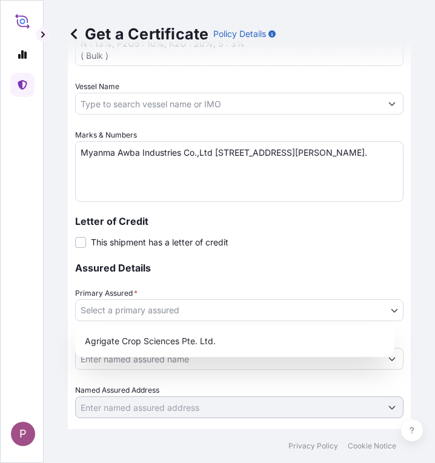
click at [169, 315] on body "P Get a Certificate Policy Details Route Details Cover door to port - Add loadi…" at bounding box center [217, 231] width 435 height 463
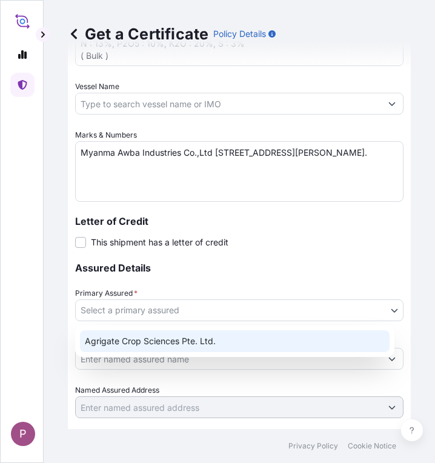
click at [189, 348] on div "Agrigate Crop Sciences Pte. Ltd." at bounding box center [235, 341] width 310 height 22
select select "31456"
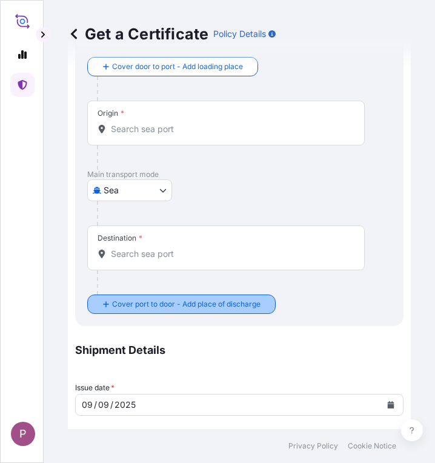
scroll to position [0, 0]
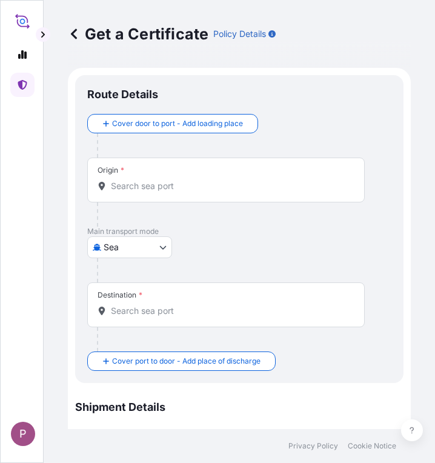
click at [138, 188] on input "Origin *" at bounding box center [230, 186] width 239 height 12
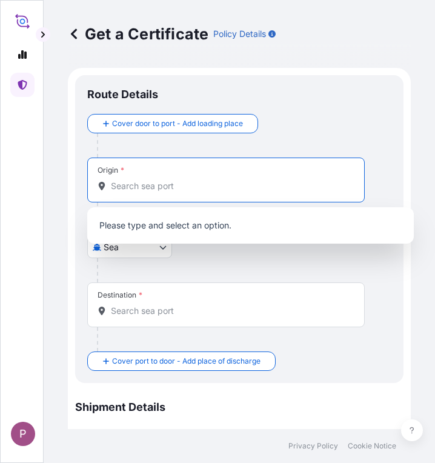
paste input "[GEOGRAPHIC_DATA]"
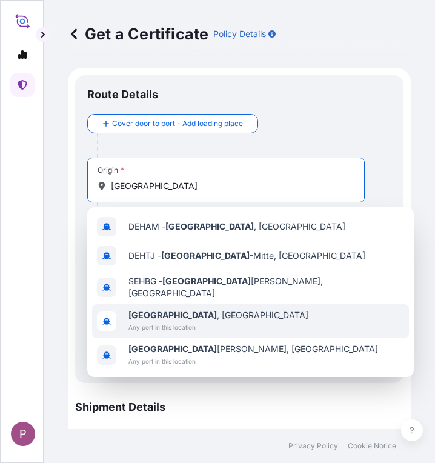
click at [195, 322] on span "Any port in this location" at bounding box center [219, 327] width 180 height 12
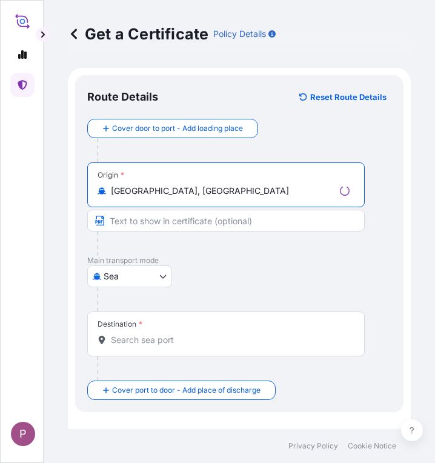
type input "[GEOGRAPHIC_DATA], [GEOGRAPHIC_DATA]"
click at [142, 344] on input "Destination *" at bounding box center [230, 340] width 239 height 12
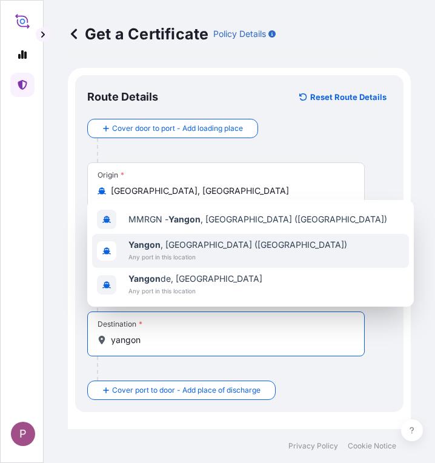
click at [190, 250] on span "[GEOGRAPHIC_DATA] , [GEOGRAPHIC_DATA] ([GEOGRAPHIC_DATA])" at bounding box center [238, 245] width 219 height 12
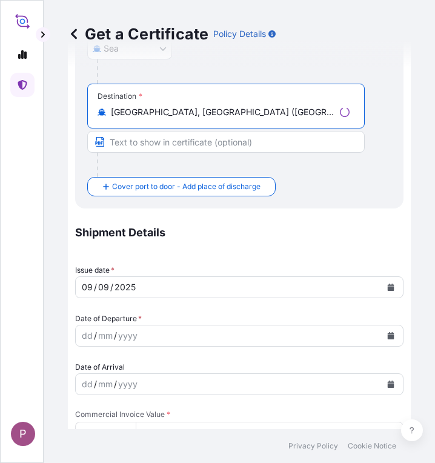
scroll to position [243, 0]
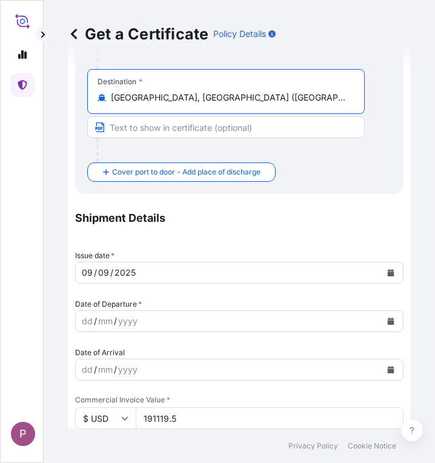
type input "[GEOGRAPHIC_DATA], [GEOGRAPHIC_DATA] ([GEOGRAPHIC_DATA])"
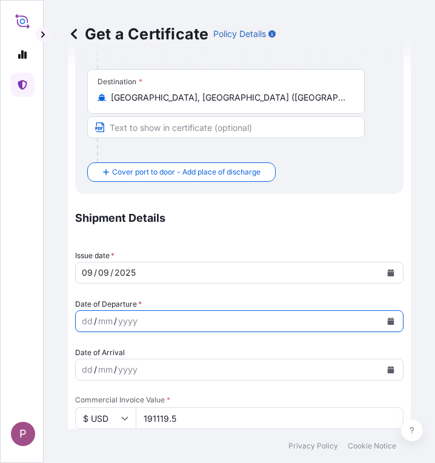
click at [387, 320] on icon "Calendar" at bounding box center [390, 321] width 7 height 7
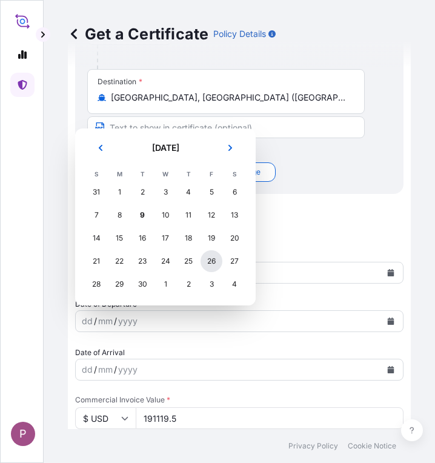
click at [206, 263] on div "26" at bounding box center [212, 261] width 22 height 22
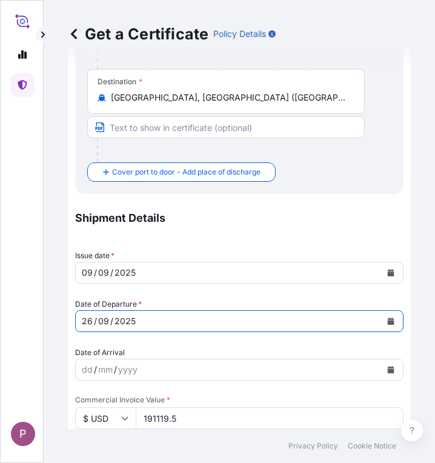
click at [382, 316] on button "Calendar" at bounding box center [390, 321] width 19 height 19
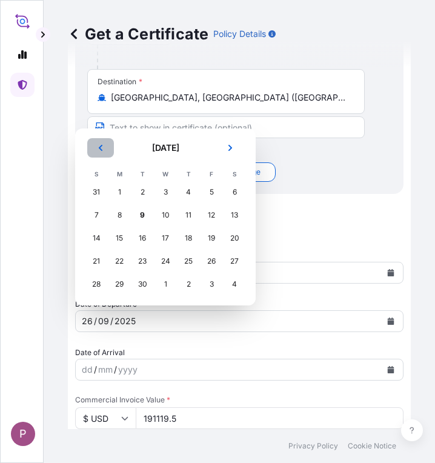
click at [107, 150] on button "Previous" at bounding box center [100, 147] width 27 height 19
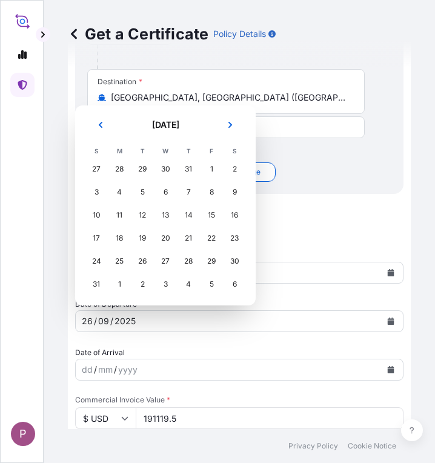
click at [107, 150] on th "S" at bounding box center [96, 150] width 23 height 13
click at [100, 119] on button "Previous" at bounding box center [100, 124] width 27 height 19
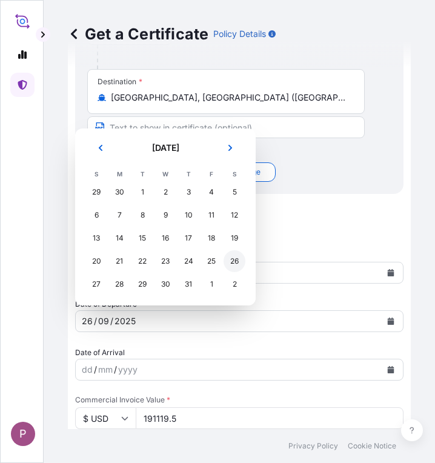
click at [235, 261] on div "26" at bounding box center [235, 261] width 22 height 22
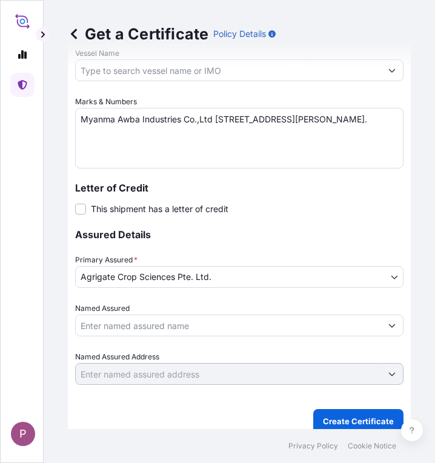
scroll to position [783, 0]
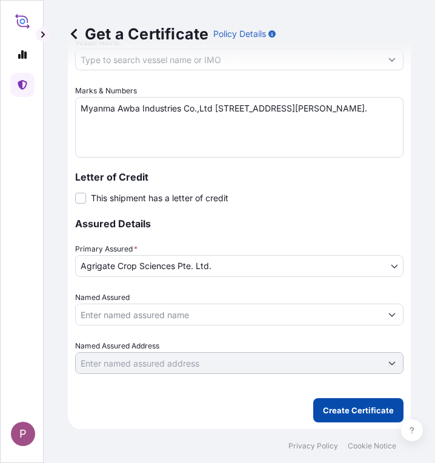
click at [352, 411] on p "Create Certificate" at bounding box center [358, 410] width 71 height 12
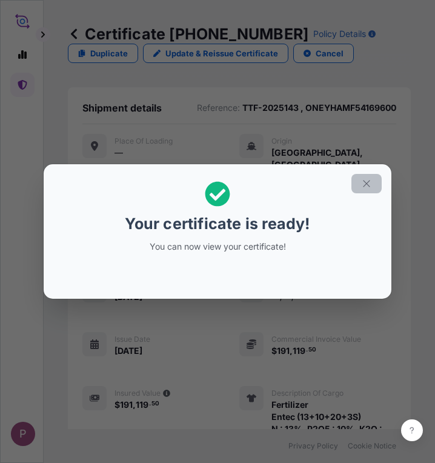
click at [366, 186] on icon "button" at bounding box center [366, 183] width 11 height 11
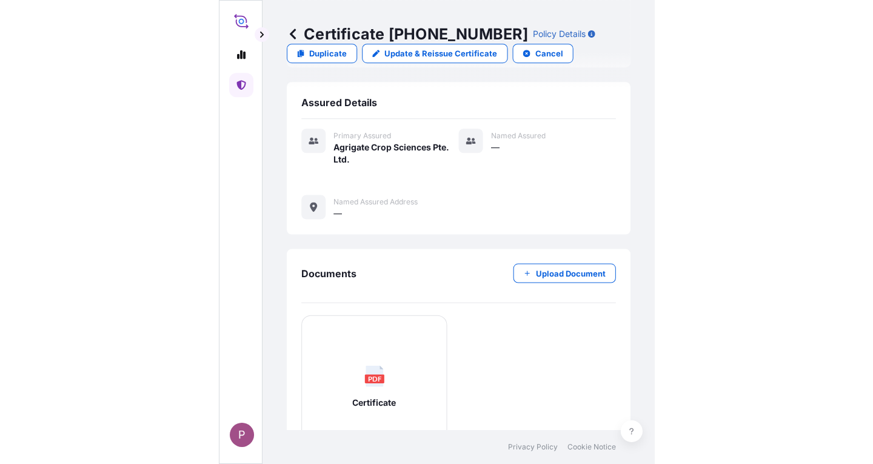
scroll to position [528, 0]
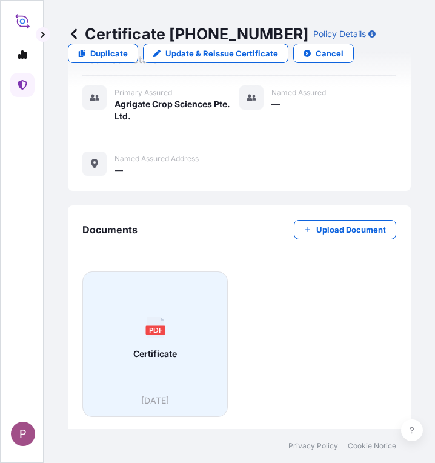
click at [166, 339] on div "PDF Certificate" at bounding box center [155, 338] width 125 height 113
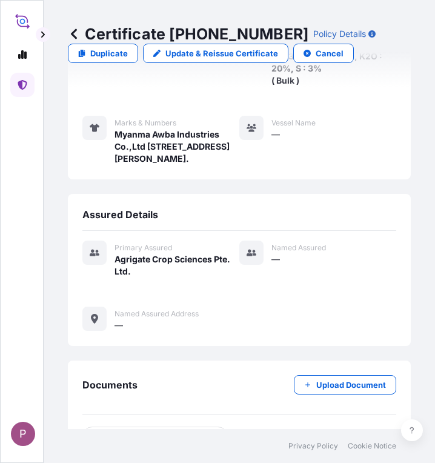
scroll to position [349, 0]
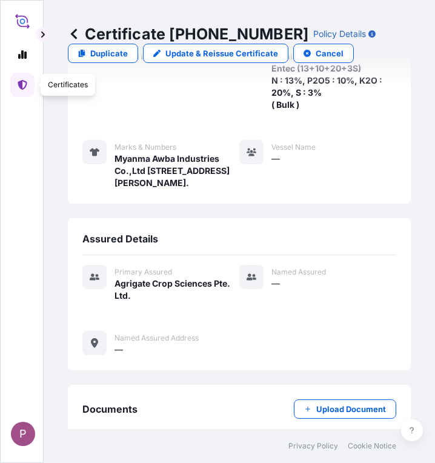
click at [22, 85] on icon at bounding box center [22, 85] width 9 height 10
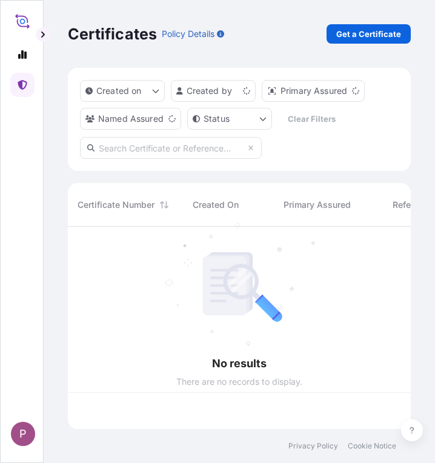
scroll to position [200, 334]
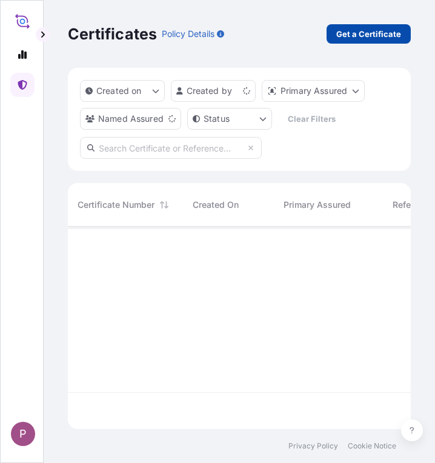
click at [340, 39] on p "Get a Certificate" at bounding box center [369, 34] width 65 height 12
select select "Sea"
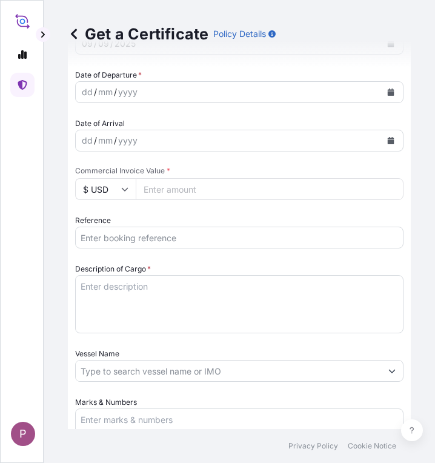
scroll to position [424, 0]
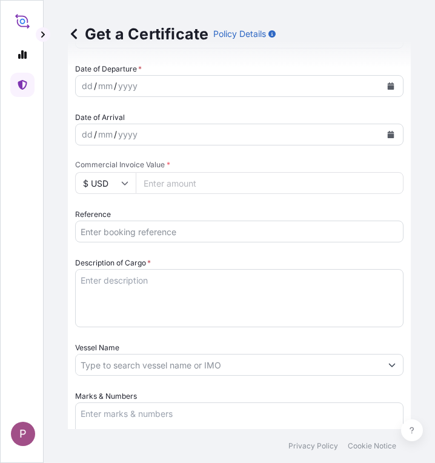
click at [110, 243] on div "Shipment Details Issue date * [DATE] Date of Departure * dd / mm / yyyy Date of…" at bounding box center [239, 330] width 329 height 728
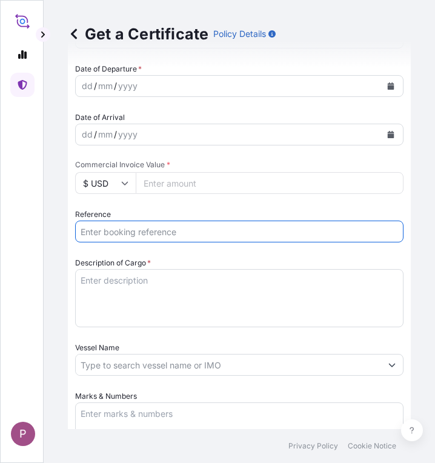
click at [107, 230] on input "Reference" at bounding box center [239, 232] width 329 height 22
paste input "TTF-2025137"
click at [164, 235] on input "TTF-2025137 ," at bounding box center [239, 232] width 329 height 22
paste input "ONEYHAMF58347800"
type input "TTF-2025137 ,ONEYHAMF58347800"
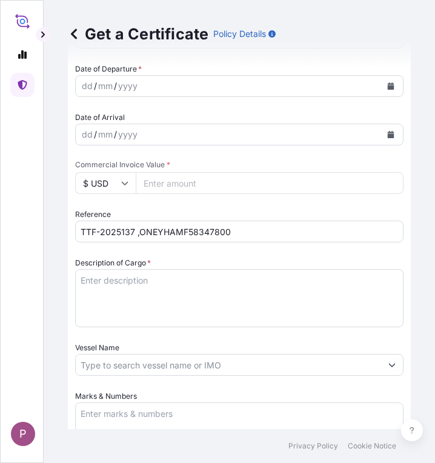
click at [95, 283] on textarea "Description of Cargo *" at bounding box center [239, 298] width 329 height 58
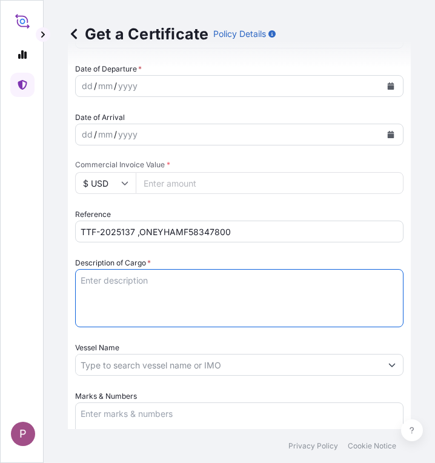
paste textarea "Fertilizer Kg 1,080,000.00 0.5850 631,800.00 Nitrophoska ( R ) (15:15:15) N : 1…"
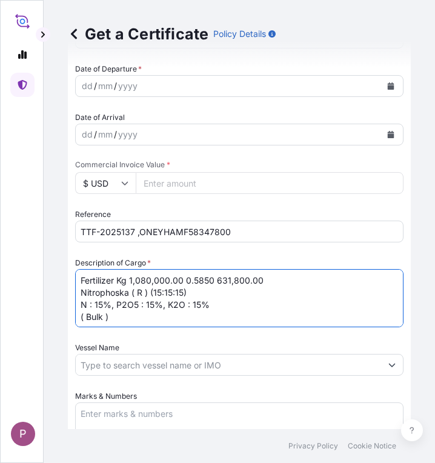
drag, startPoint x: 119, startPoint y: 281, endPoint x: 215, endPoint y: 284, distance: 96.5
click at [215, 284] on textarea "Fertilizer Kg 1,080,000.00 0.5850 631,800.00 Nitrophoska ( R ) (15:15:15) N : 1…" at bounding box center [239, 298] width 329 height 58
click at [170, 280] on textarea "Fertilizer 631,800.00 Nitrophoska ( R ) (15:15:15) N : 15%, P2O5 : 15%, K2O : 1…" at bounding box center [239, 298] width 329 height 58
type textarea "Fertilizer 631,800.00 Nitrophoska ( R ) (15:15:15) N : 15%, P2O5 : 15%, K2O : 1…"
click at [182, 183] on input "Commercial Invoice Value *" at bounding box center [270, 183] width 268 height 22
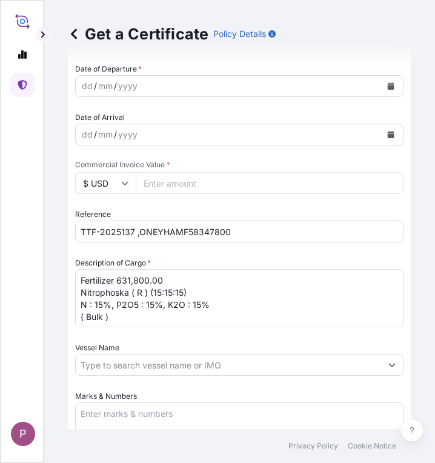
paste input "694980"
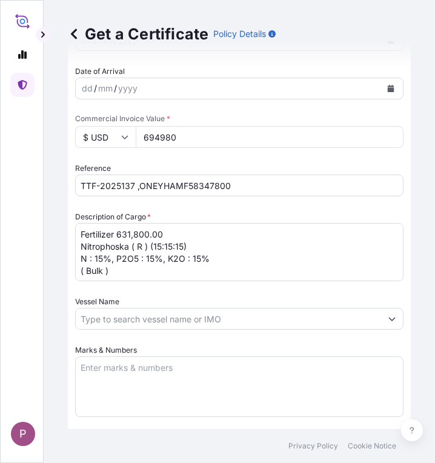
scroll to position [485, 0]
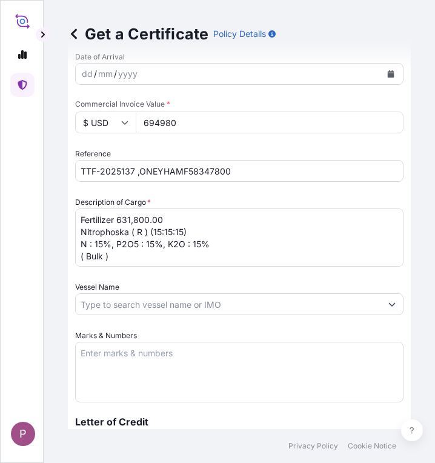
type input "694980"
click at [106, 360] on textarea "Marks & Numbers" at bounding box center [239, 372] width 329 height 61
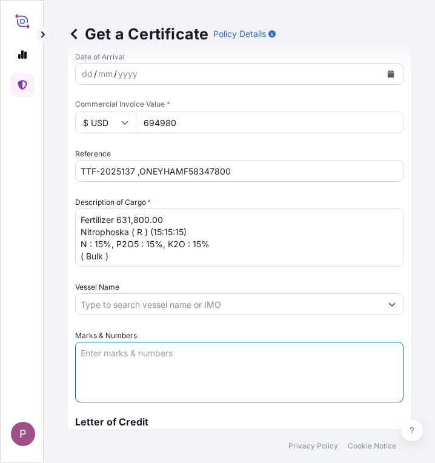
paste textarea "Myanma Awba Industries Co.,Ltd [STREET_ADDRESS][PERSON_NAME]."
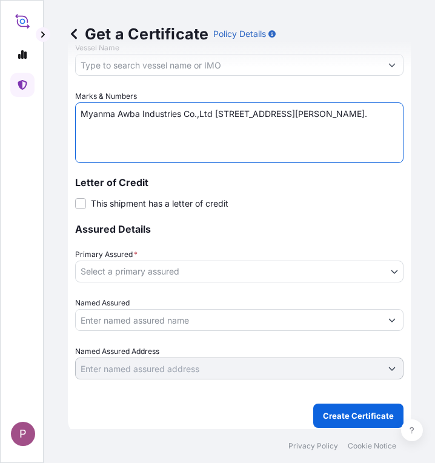
scroll to position [728, 0]
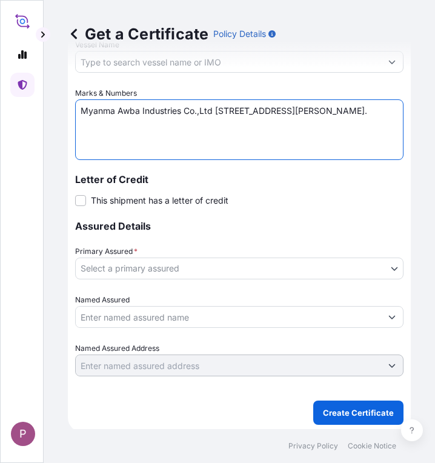
type textarea "Myanma Awba Industries Co.,Ltd [STREET_ADDRESS][PERSON_NAME]."
click at [144, 269] on body "P Get a Certificate Policy Details Route Details Cover door to port - Add loadi…" at bounding box center [217, 231] width 435 height 463
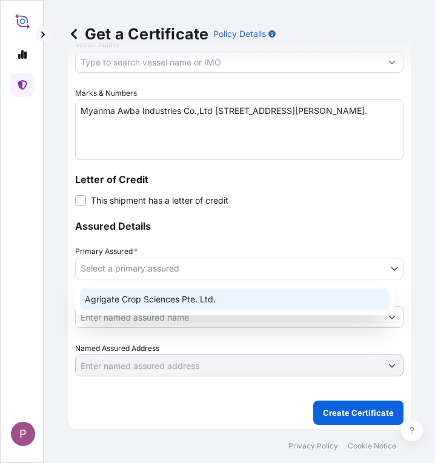
click at [152, 298] on div "Agrigate Crop Sciences Pte. Ltd." at bounding box center [235, 300] width 310 height 22
select select "31456"
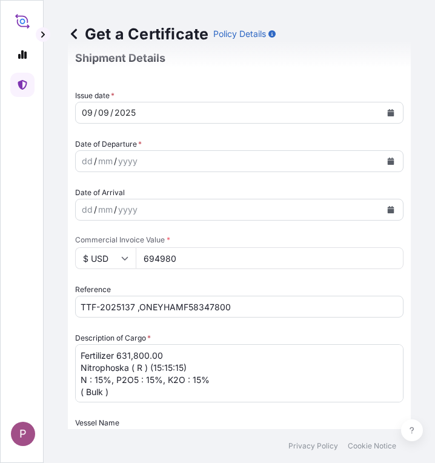
scroll to position [364, 0]
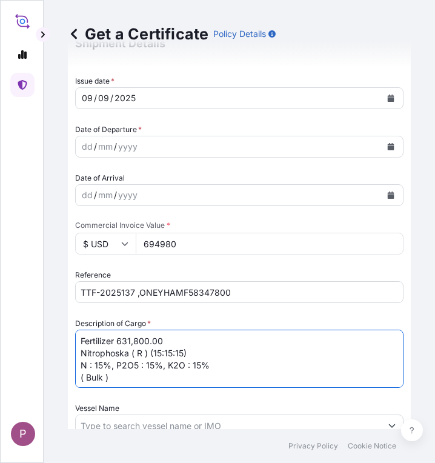
drag, startPoint x: 172, startPoint y: 343, endPoint x: 119, endPoint y: 343, distance: 53.4
click at [119, 343] on textarea "Fertilizer 631,800.00 Nitrophoska ( R ) (15:15:15) N : 15%, P2O5 : 15%, K2O : 1…" at bounding box center [239, 359] width 329 height 58
type textarea "Fertilizer Nitrophoska ( R ) (15:15:15) N : 15%, P2O5 : 15%, K2O : 15% ( Bulk )"
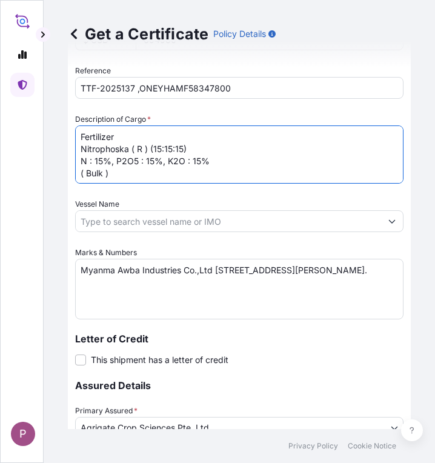
scroll to position [606, 0]
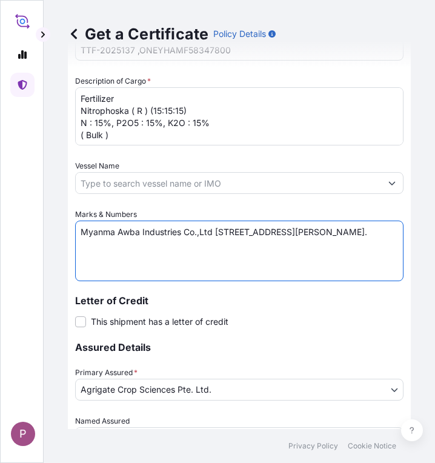
drag, startPoint x: 381, startPoint y: 246, endPoint x: 67, endPoint y: 234, distance: 313.7
click at [67, 234] on div "Get a Certificate Policy Details Route Details Cover door to port - Add loading…" at bounding box center [240, 214] width 392 height 429
paste textarea "San Pya Crop Nutrition Co., Ltd. [STREET_ADDRESS]."
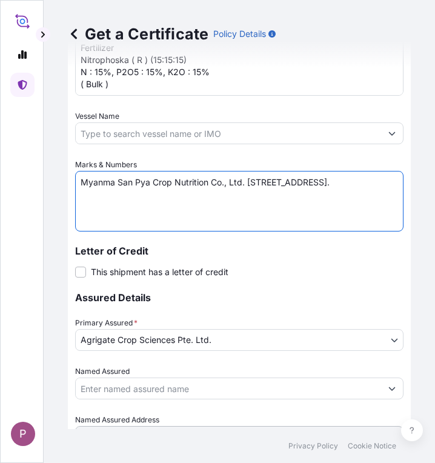
scroll to position [427, 0]
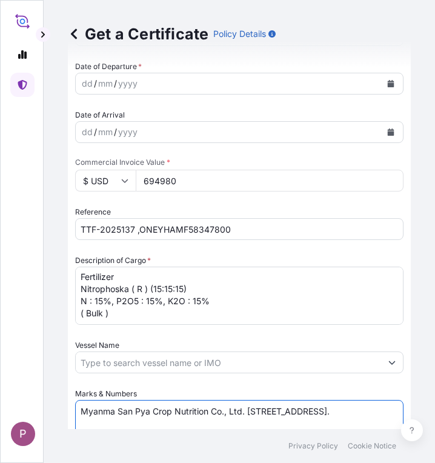
type textarea "Myanma San Pya Crop Nutrition Co., Ltd. [STREET_ADDRESS]."
click at [388, 81] on icon "Calendar" at bounding box center [391, 83] width 7 height 7
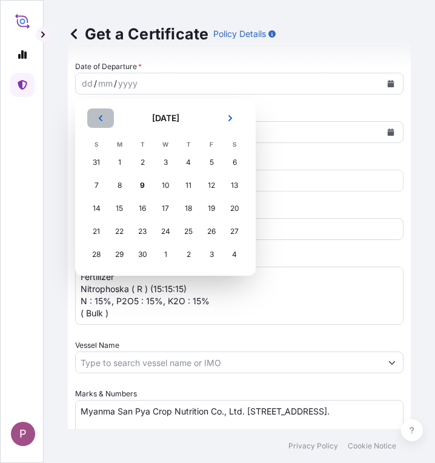
click at [100, 119] on icon "Previous" at bounding box center [100, 118] width 7 height 7
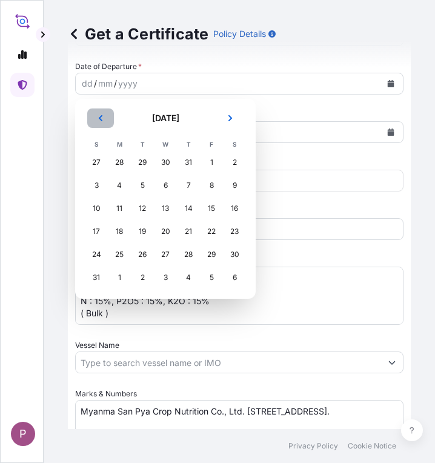
click at [100, 119] on icon "Previous" at bounding box center [100, 118] width 7 height 7
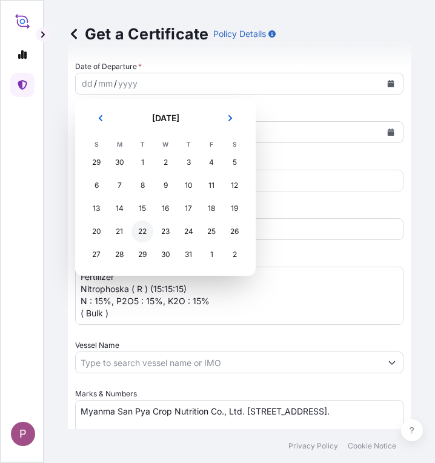
click at [140, 227] on div "22" at bounding box center [143, 232] width 22 height 22
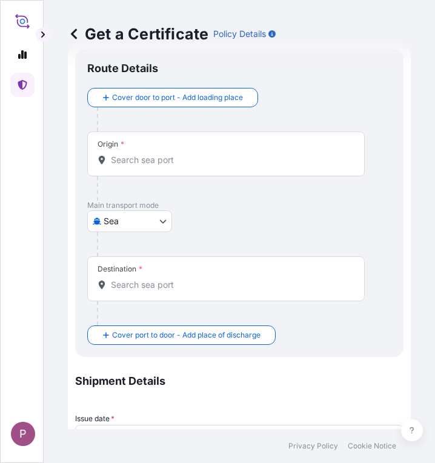
scroll to position [0, 0]
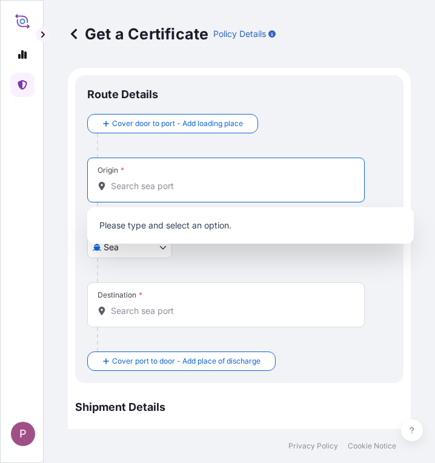
click at [153, 190] on input "Origin *" at bounding box center [230, 186] width 239 height 12
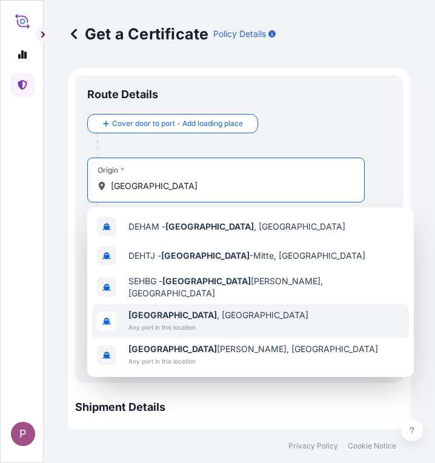
click at [233, 306] on div "[GEOGRAPHIC_DATA] , [GEOGRAPHIC_DATA] Any port in this location" at bounding box center [250, 321] width 317 height 34
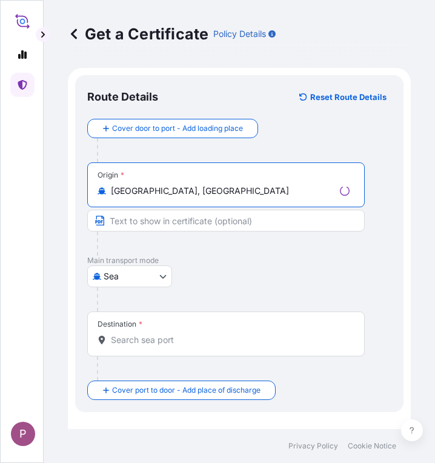
type input "[GEOGRAPHIC_DATA], [GEOGRAPHIC_DATA]"
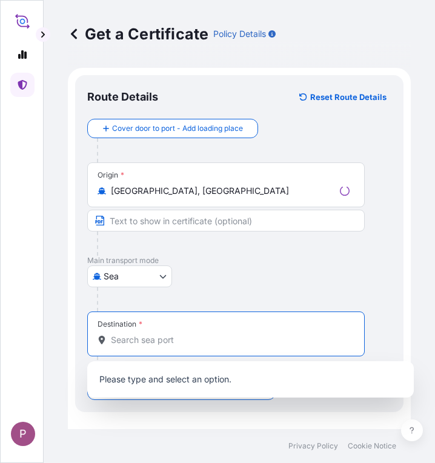
click at [169, 341] on input "Destination *" at bounding box center [230, 340] width 239 height 12
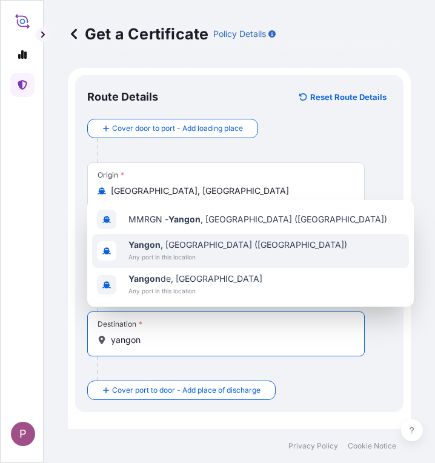
click at [185, 252] on span "Any port in this location" at bounding box center [238, 257] width 219 height 12
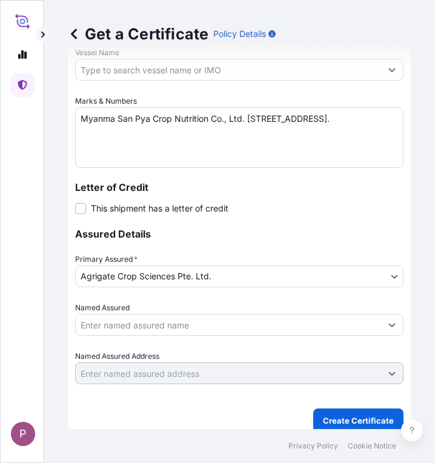
scroll to position [783, 0]
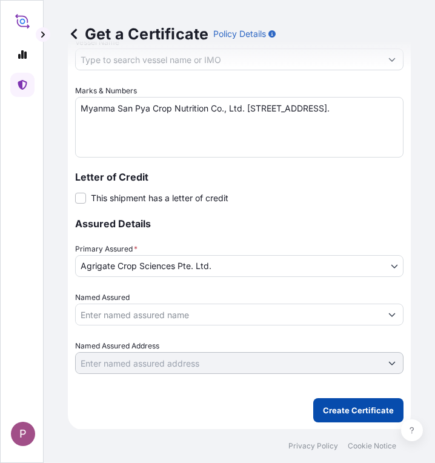
type input "[GEOGRAPHIC_DATA], [GEOGRAPHIC_DATA] ([GEOGRAPHIC_DATA])"
click at [363, 413] on p "Create Certificate" at bounding box center [358, 410] width 71 height 12
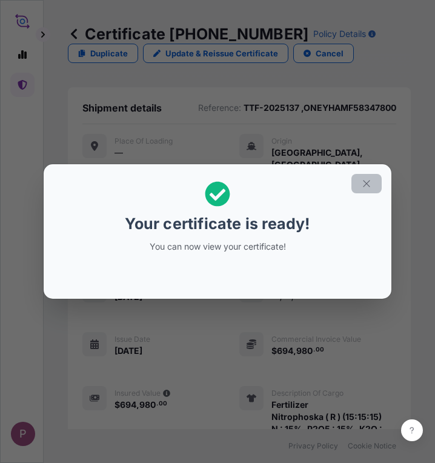
click at [369, 184] on icon "button" at bounding box center [366, 183] width 11 height 11
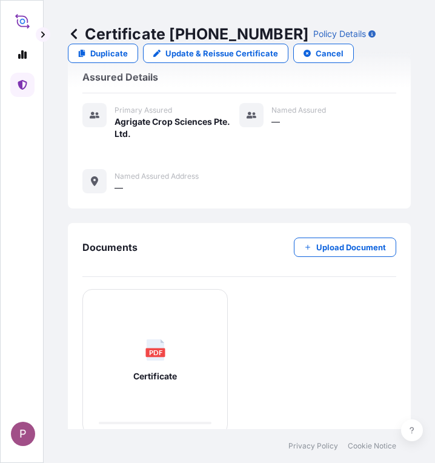
scroll to position [516, 0]
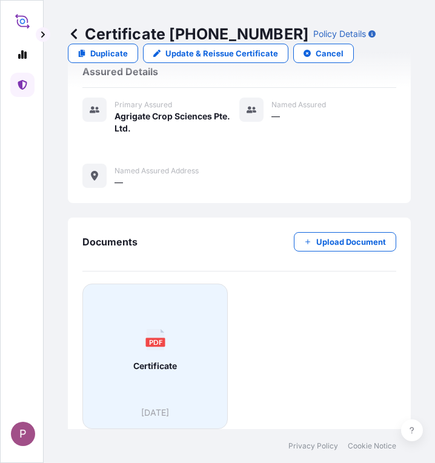
click at [157, 335] on icon at bounding box center [155, 339] width 18 height 21
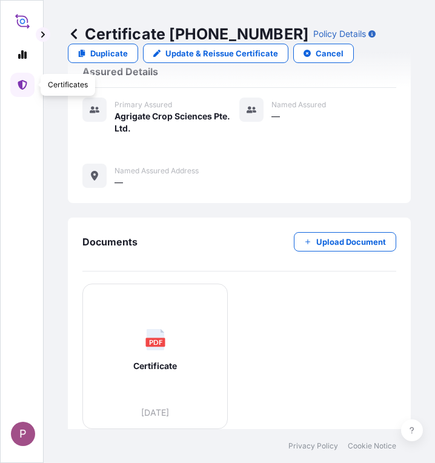
click at [23, 82] on icon at bounding box center [23, 85] width 10 height 10
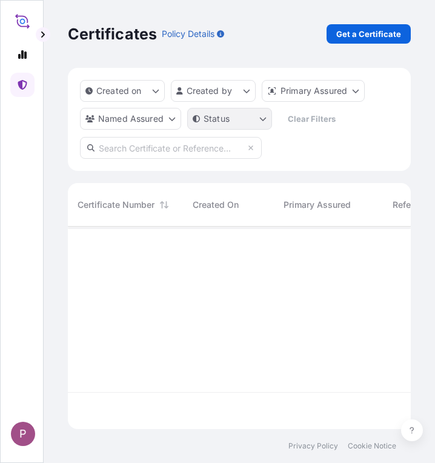
scroll to position [200, 334]
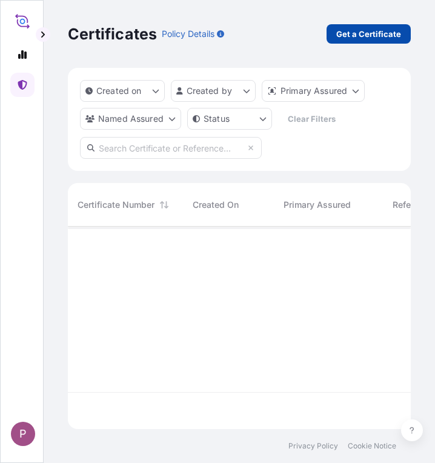
click at [340, 28] on p "Get a Certificate" at bounding box center [369, 34] width 65 height 12
select select "Sea"
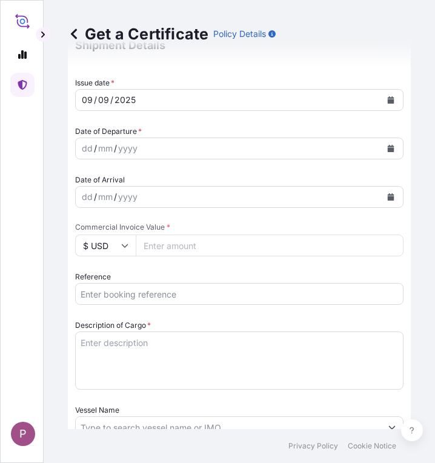
scroll to position [364, 0]
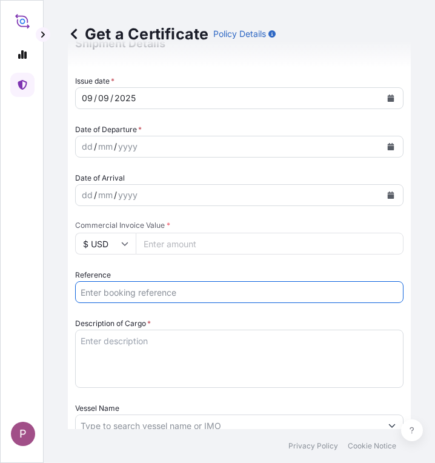
click at [119, 295] on input "Reference" at bounding box center [239, 292] width 329 height 22
paste input "TTF-2025138"
click at [161, 293] on input "TTF-2025138 ," at bounding box center [239, 292] width 329 height 22
paste input ". ONEYHAMF58032600"
drag, startPoint x: 149, startPoint y: 292, endPoint x: 153, endPoint y: 301, distance: 9.5
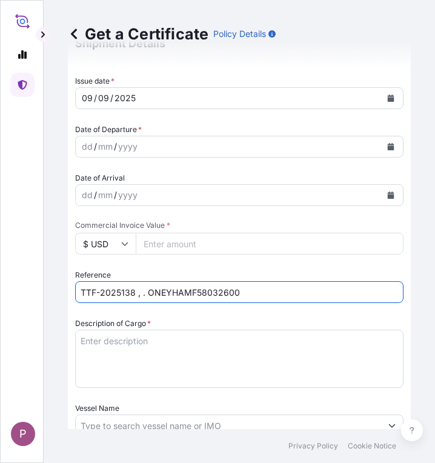
click at [147, 293] on input "TTF-2025138 , . ONEYHAMF58032600" at bounding box center [239, 292] width 329 height 22
type input "TTF-2025138 , ONEYHAMF58032600"
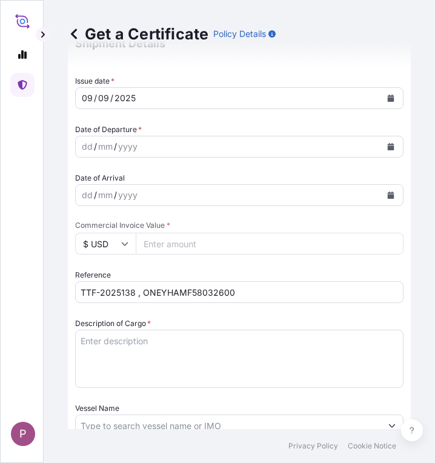
click at [93, 334] on textarea "Description of Cargo *" at bounding box center [239, 359] width 329 height 58
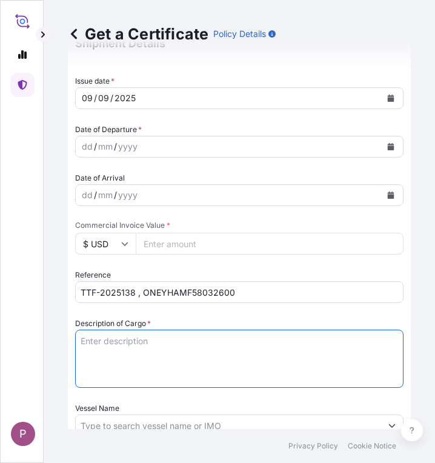
paste textarea "1 Fertilizer Kg 513,000.00 0.7200 369,360.00 Nitrophoska (R) Perfect (15+5+20+2…"
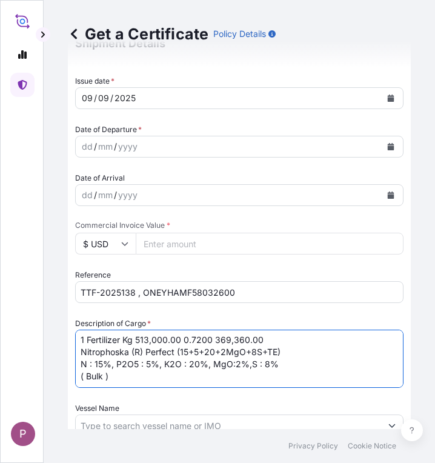
scroll to position [0, 0]
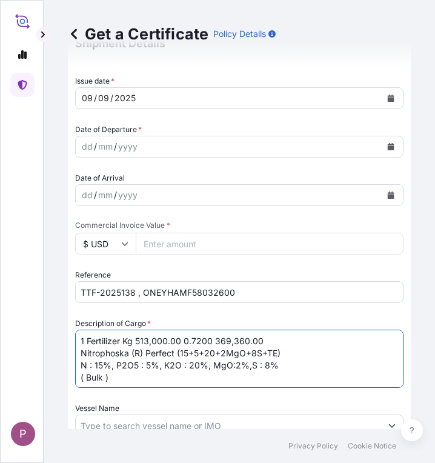
drag, startPoint x: 124, startPoint y: 341, endPoint x: 213, endPoint y: 340, distance: 89.1
click at [213, 340] on textarea "1 Fertilizer Kg 513,000.00 0.7200 369,360.00 Nitrophoska (R) Perfect (15+5+20+2…" at bounding box center [239, 359] width 329 height 58
click at [204, 340] on textarea "1 Fertilizer 369,360.00 Nitrophoska (R) Perfect (15+5+20+2MgO+8S+TE) N : 15%, P…" at bounding box center [239, 359] width 329 height 58
type textarea "1 Fertilizer Nitrophoska (R) Perfect (15+5+20+2MgO+8S+TE) N : 15%, P2O5 : 5%, K…"
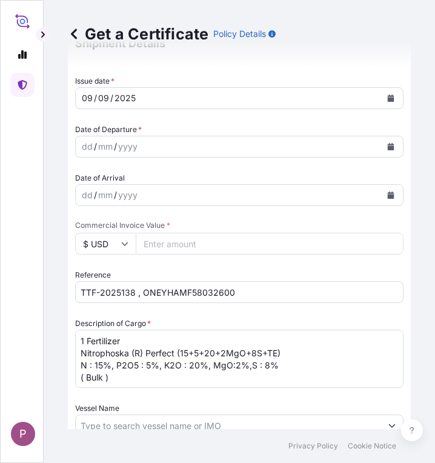
click at [175, 239] on input "Commercial Invoice Value *" at bounding box center [270, 244] width 268 height 22
paste input "406296"
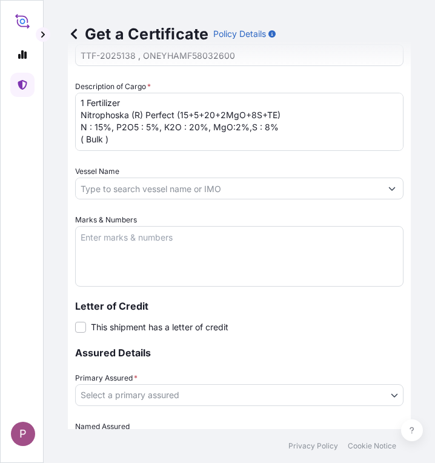
scroll to position [606, 0]
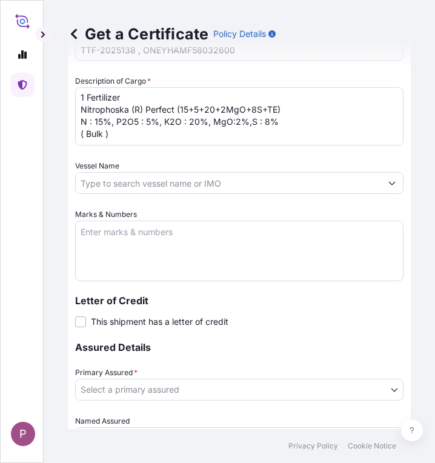
type input "406296"
click at [115, 242] on textarea "Marks & Numbers" at bounding box center [239, 251] width 329 height 61
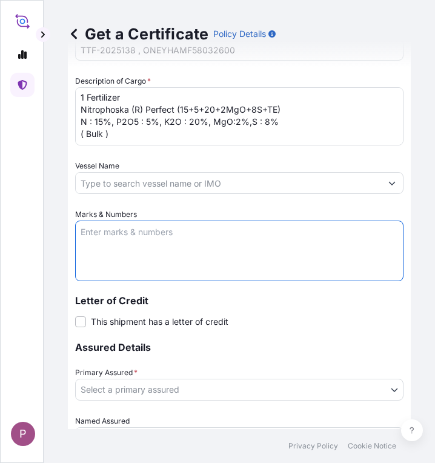
paste textarea "Myanma San Pya Crop Nutrition Co., Ltd. [STREET_ADDRESS]."
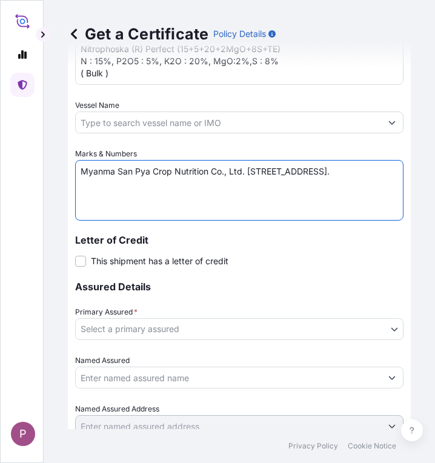
type textarea "Myanma San Pya Crop Nutrition Co., Ltd. [STREET_ADDRESS]."
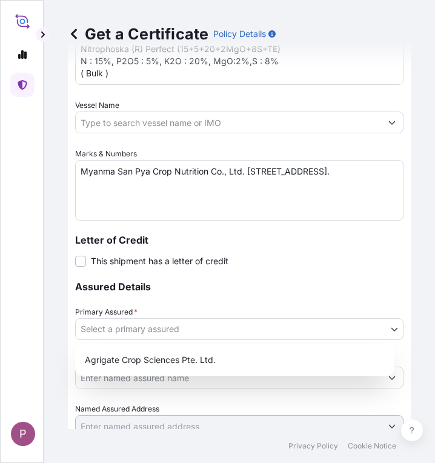
click at [173, 330] on body "P Get a Certificate Policy Details Route Details Cover door to port - Add loadi…" at bounding box center [217, 231] width 435 height 463
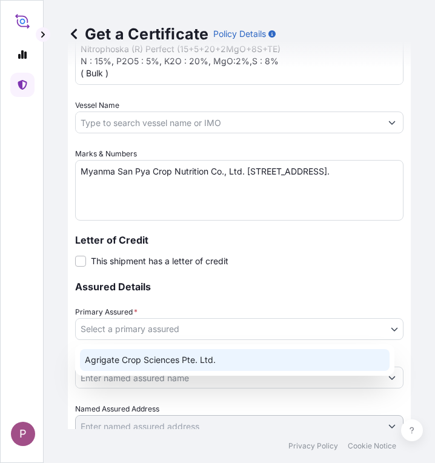
click at [160, 355] on div "Agrigate Crop Sciences Pte. Ltd." at bounding box center [235, 360] width 310 height 22
select select "31456"
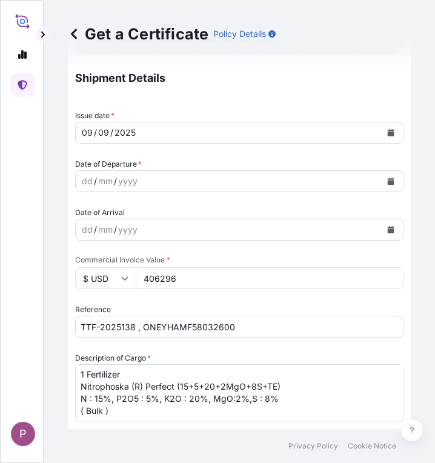
scroll to position [306, 0]
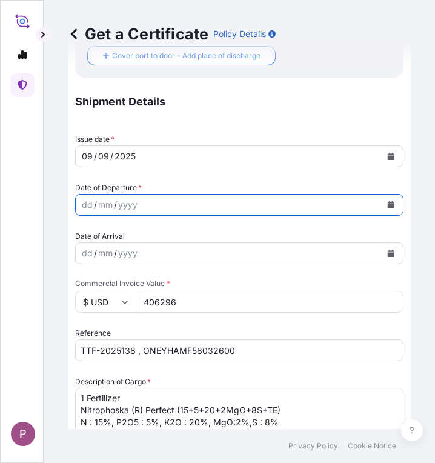
click at [387, 204] on icon "Calendar" at bounding box center [390, 204] width 7 height 7
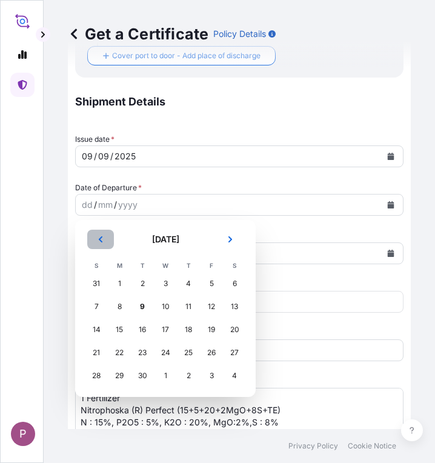
click at [106, 236] on button "Previous" at bounding box center [100, 239] width 27 height 19
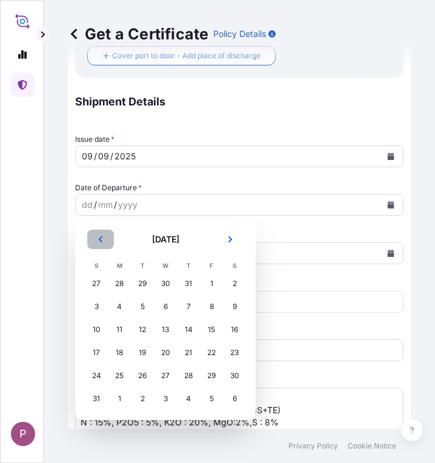
click at [106, 236] on button "Previous" at bounding box center [100, 239] width 27 height 19
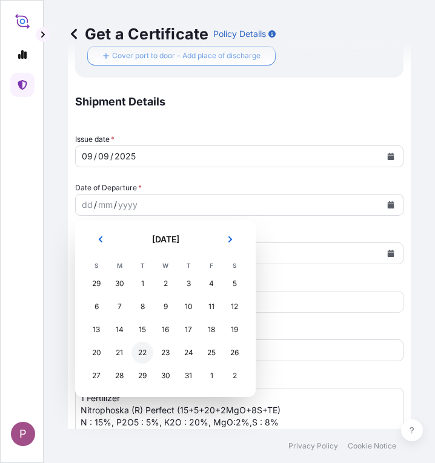
click at [142, 352] on div "22" at bounding box center [143, 353] width 22 height 22
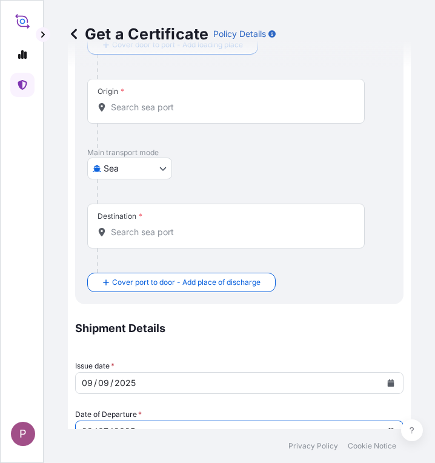
scroll to position [0, 0]
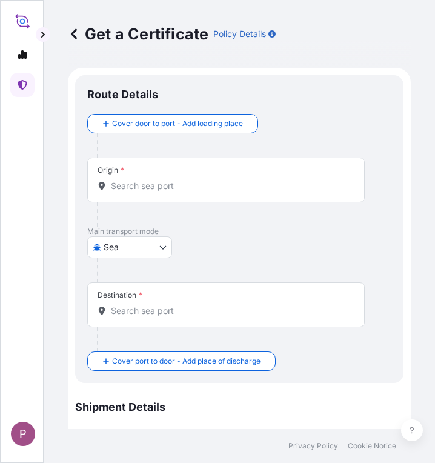
click at [150, 188] on input "Origin *" at bounding box center [230, 186] width 239 height 12
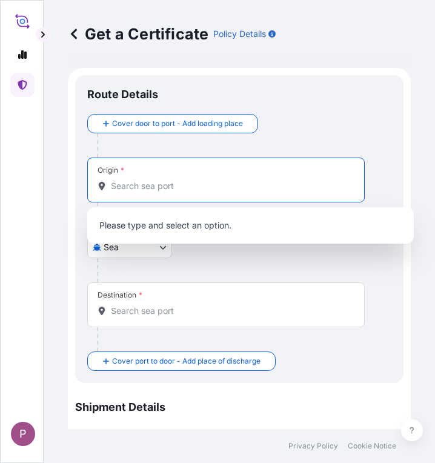
paste input "[GEOGRAPHIC_DATA]"
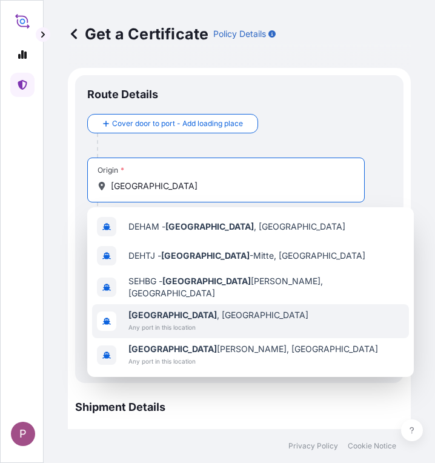
click at [241, 321] on div "[GEOGRAPHIC_DATA] , [GEOGRAPHIC_DATA] Any port in this location" at bounding box center [250, 321] width 317 height 34
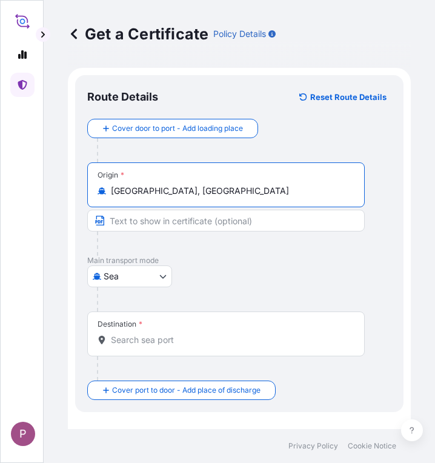
type input "[GEOGRAPHIC_DATA], [GEOGRAPHIC_DATA]"
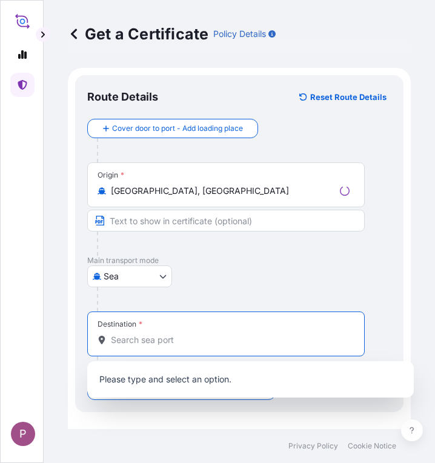
click at [155, 338] on input "Destination *" at bounding box center [230, 340] width 239 height 12
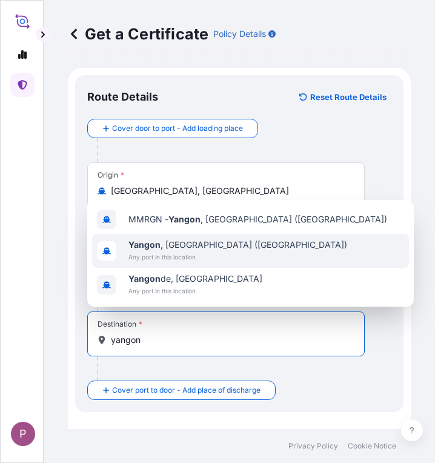
click at [184, 254] on span "Any port in this location" at bounding box center [238, 257] width 219 height 12
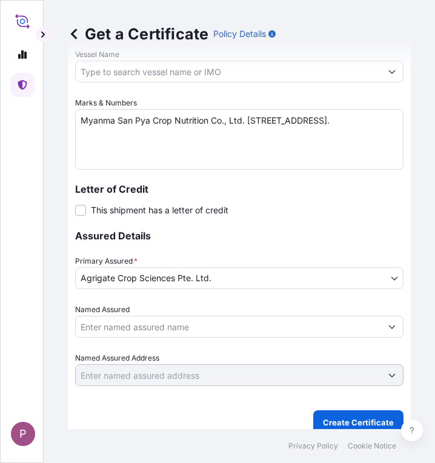
scroll to position [783, 0]
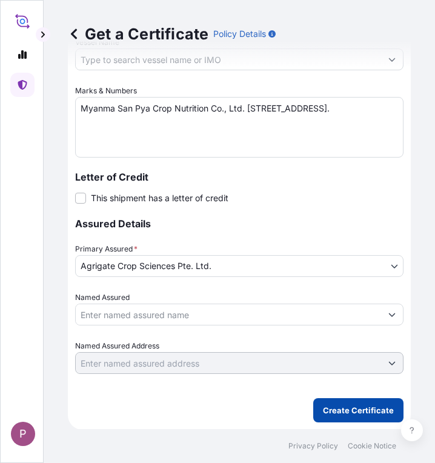
type input "[GEOGRAPHIC_DATA], [GEOGRAPHIC_DATA] ([GEOGRAPHIC_DATA])"
click at [343, 412] on p "Create Certificate" at bounding box center [358, 410] width 71 height 12
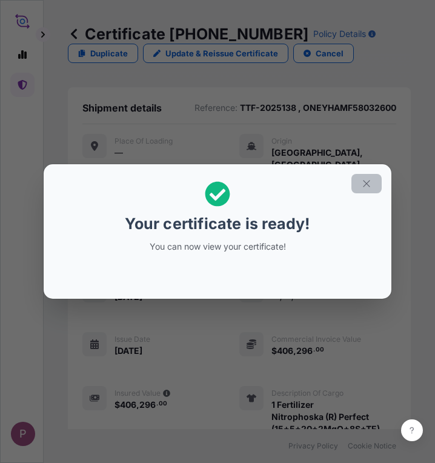
click at [369, 181] on icon "button" at bounding box center [366, 183] width 7 height 7
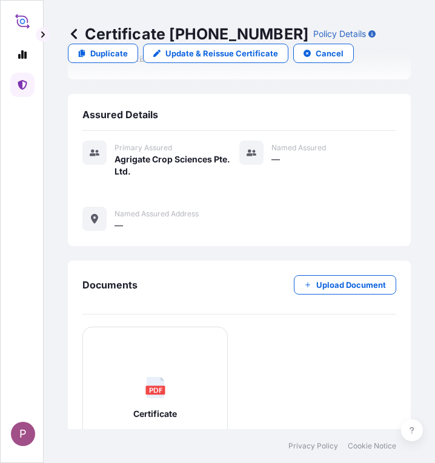
scroll to position [528, 0]
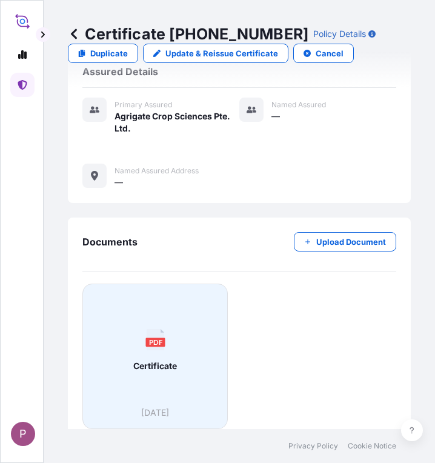
click at [177, 352] on div "PDF Certificate" at bounding box center [155, 350] width 125 height 113
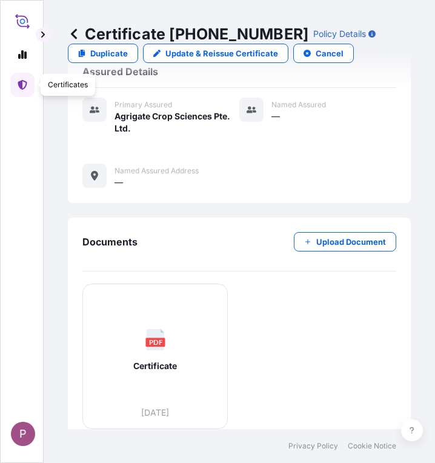
click at [28, 89] on link at bounding box center [22, 85] width 24 height 24
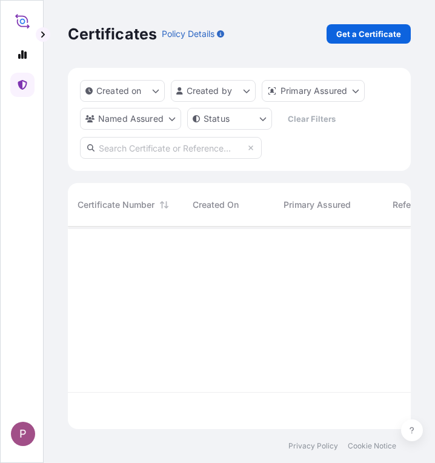
scroll to position [200, 334]
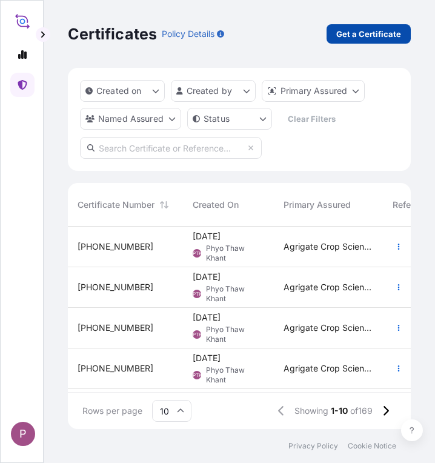
click at [339, 36] on p "Get a Certificate" at bounding box center [369, 34] width 65 height 12
select select "Sea"
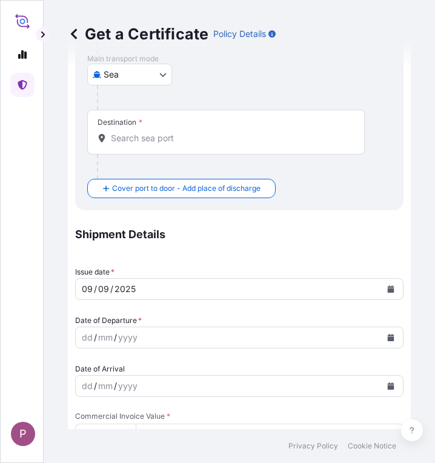
scroll to position [364, 0]
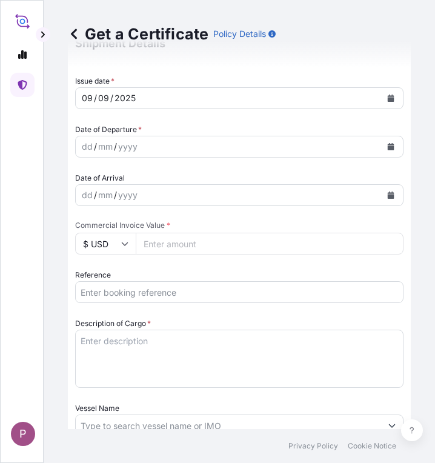
click at [109, 297] on input "Reference" at bounding box center [239, 292] width 329 height 22
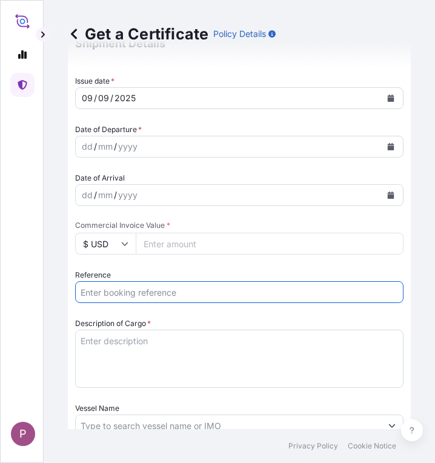
paste input "TTF-2025139"
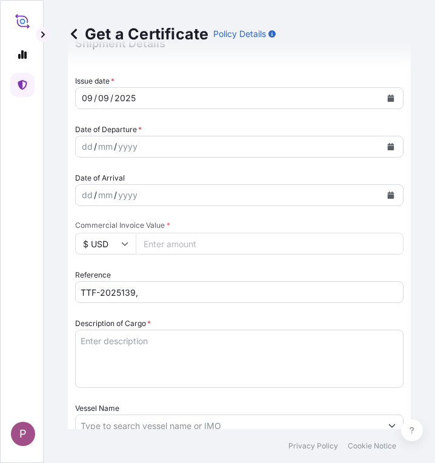
click at [156, 291] on input "TTF-2025139," at bounding box center [239, 292] width 329 height 22
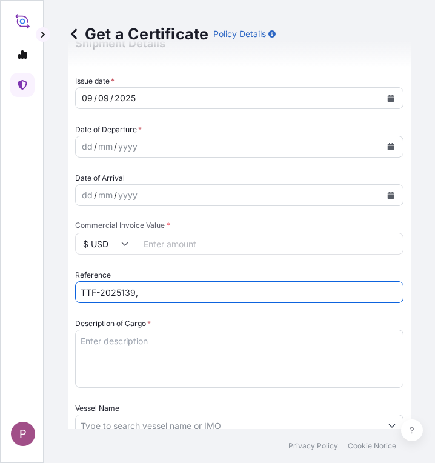
paste input "ONEYNB5JIG358400"
type input "TTF-2025139, ONEYNB5JIG358400"
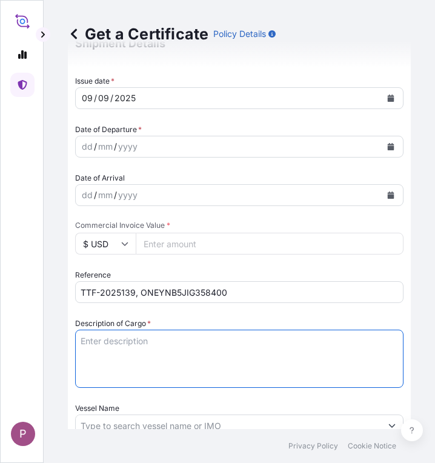
click at [106, 343] on textarea "Description of Cargo *" at bounding box center [239, 359] width 329 height 58
paste textarea "Fertilizer Kg 500,000.00 0.2050 102,500.00 Ammonium Sulphate Fertilizer N : 20.…"
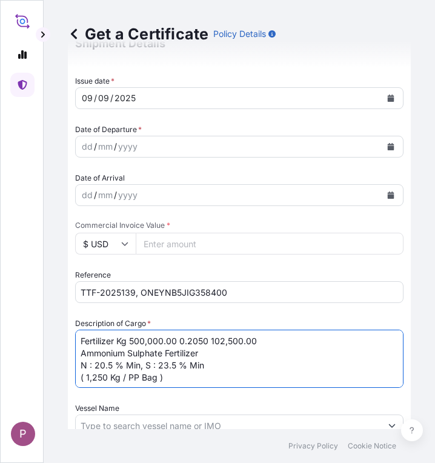
drag, startPoint x: 212, startPoint y: 340, endPoint x: 119, endPoint y: 339, distance: 93.4
click at [119, 343] on textarea "Fertilizer Kg 500,000.00 0.2050 102,500.00 Ammonium Sulphate Fertilizer N : 20.…" at bounding box center [239, 359] width 329 height 58
click at [119, 342] on textarea "Fertilizer 102,500.00 Ammonium Sulphate Fertilizer N : 20.5 % Min, S : 23.5 % M…" at bounding box center [239, 359] width 329 height 58
click at [116, 343] on textarea "Fertilizer 102,500.00 Ammonium Sulphate Fertilizer N : 20.5 % Min, S : 23.5 % M…" at bounding box center [239, 359] width 329 height 58
click at [119, 341] on textarea "Fertilizer 102,500.00 Ammonium Sulphate Fertilizer N : 20.5 % Min, S : 23.5 % M…" at bounding box center [239, 359] width 329 height 58
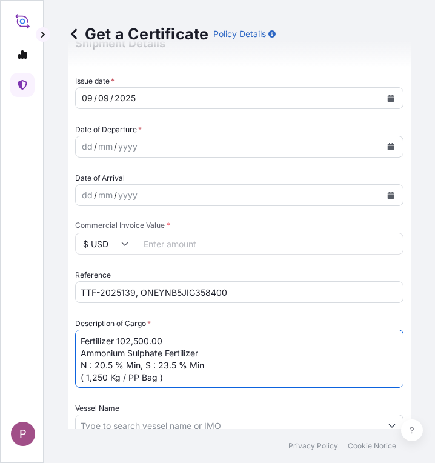
click at [162, 340] on textarea "Fertilizer 102,500.00 Ammonium Sulphate Fertilizer N : 20.5 % Min, S : 23.5 % M…" at bounding box center [239, 359] width 329 height 58
type textarea "Fertilizer Ammonium Sulphate Fertilizer N : 20.5 % Min, S : 23.5 % Min ( 1,250 …"
click at [166, 248] on input "Commercial Invoice Value *" at bounding box center [270, 244] width 268 height 22
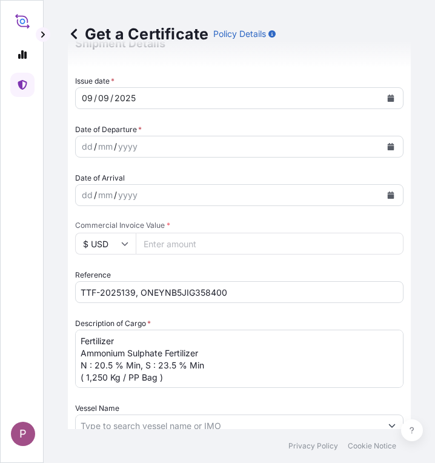
paste input "112750"
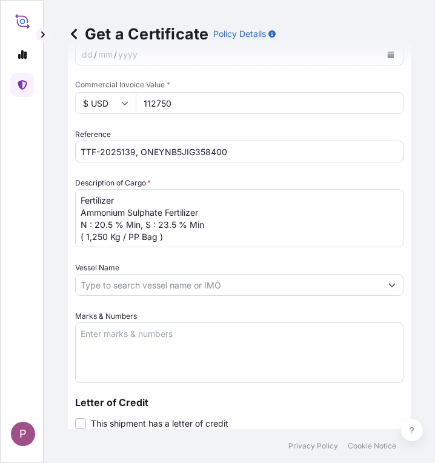
scroll to position [546, 0]
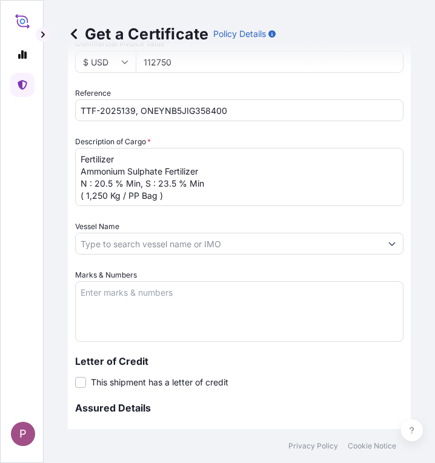
type input "112750"
click at [112, 295] on textarea "Marks & Numbers" at bounding box center [239, 311] width 329 height 61
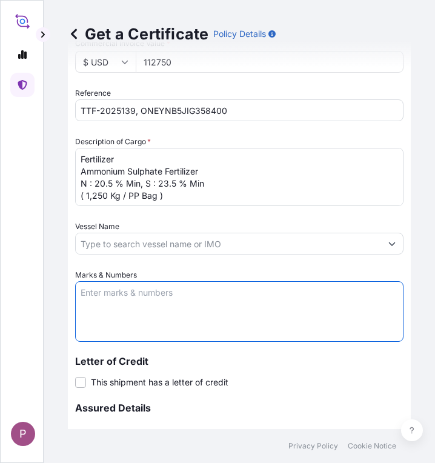
paste
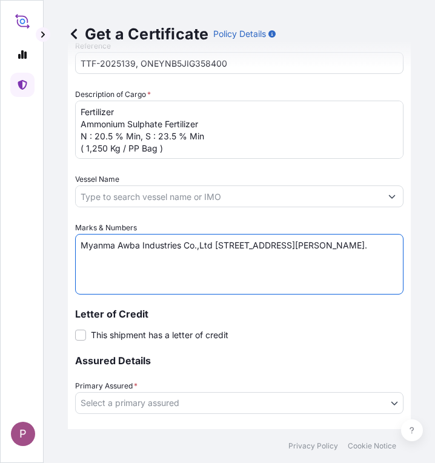
scroll to position [728, 0]
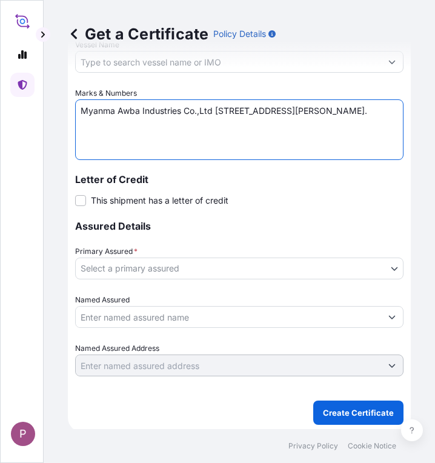
type textarea "Myanma Awba Industries Co.,Ltd [STREET_ADDRESS][PERSON_NAME]."
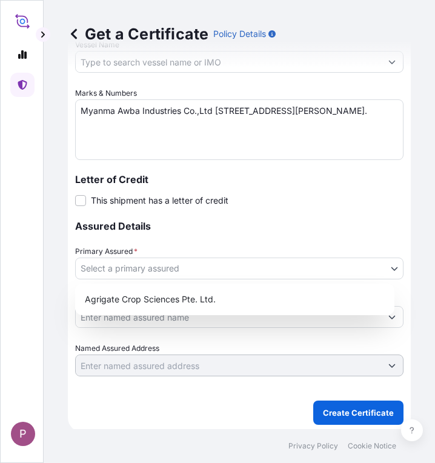
click at [163, 270] on body "P Get a Certificate Policy Details Route Details Cover door to port - Add loadi…" at bounding box center [217, 231] width 435 height 463
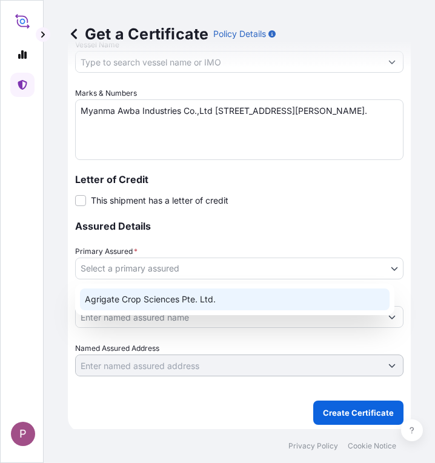
click at [189, 308] on div "Agrigate Crop Sciences Pte. Ltd." at bounding box center [235, 300] width 310 height 22
select select "31456"
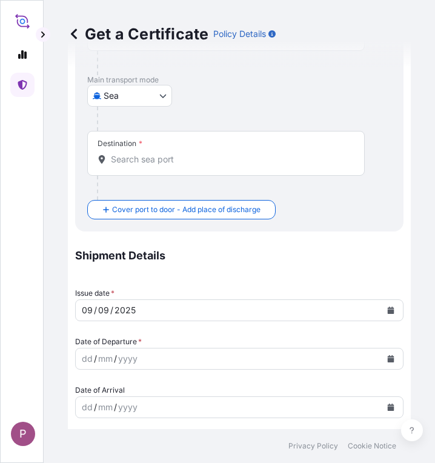
scroll to position [182, 0]
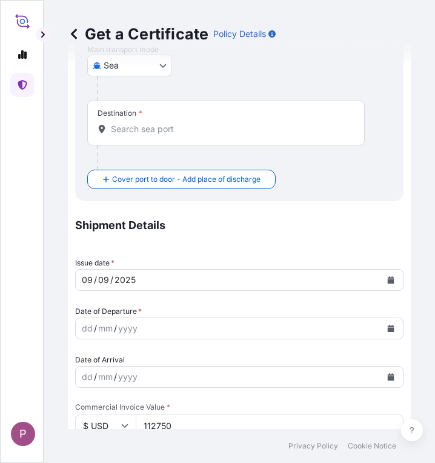
click at [387, 326] on icon "Calendar" at bounding box center [390, 328] width 7 height 7
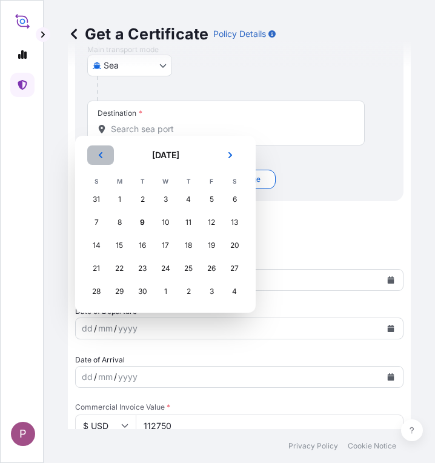
click at [107, 159] on button "Previous" at bounding box center [100, 155] width 27 height 19
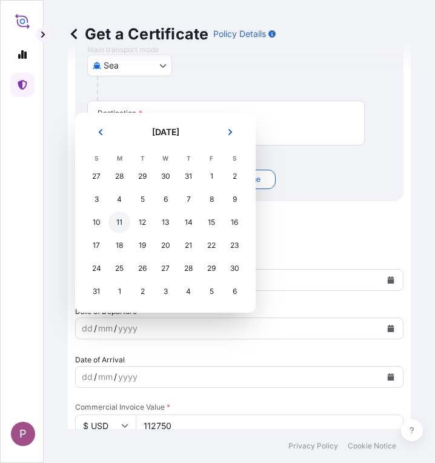
click at [123, 224] on div "11" at bounding box center [120, 223] width 22 height 22
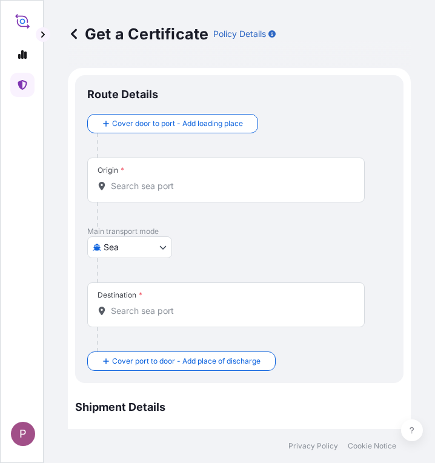
scroll to position [0, 0]
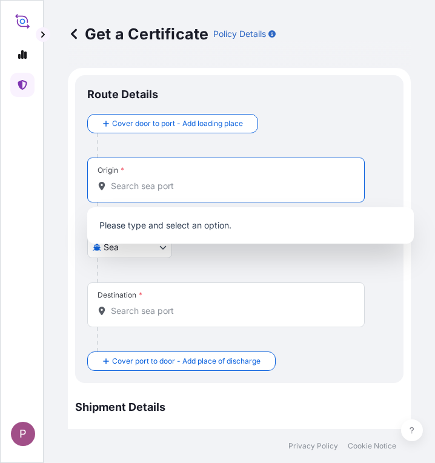
click at [135, 187] on input "Origin *" at bounding box center [230, 186] width 239 height 12
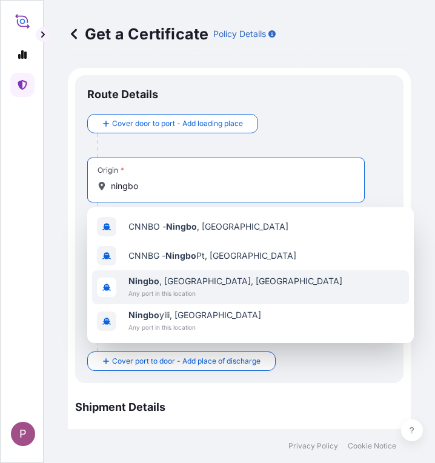
click at [210, 284] on span "[GEOGRAPHIC_DATA] , [GEOGRAPHIC_DATA], [GEOGRAPHIC_DATA]" at bounding box center [236, 281] width 214 height 12
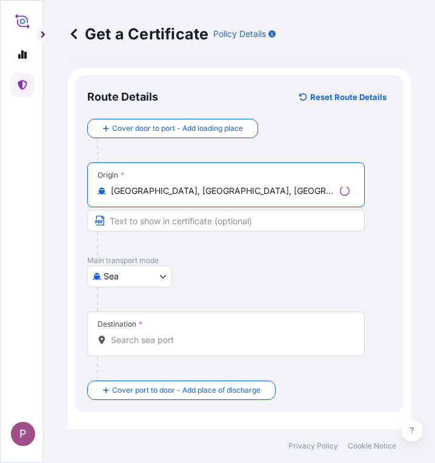
type input "[GEOGRAPHIC_DATA], [GEOGRAPHIC_DATA], [GEOGRAPHIC_DATA]"
click at [188, 337] on input "Destination *" at bounding box center [230, 340] width 239 height 12
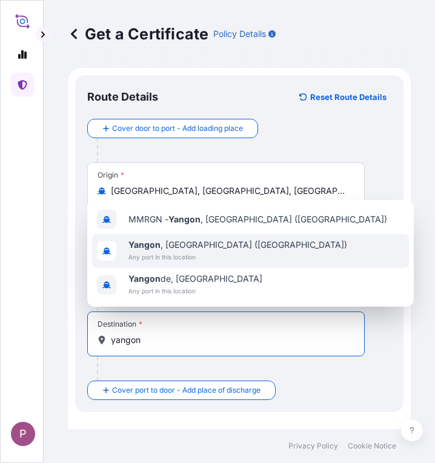
click at [192, 247] on span "[GEOGRAPHIC_DATA] , [GEOGRAPHIC_DATA] ([GEOGRAPHIC_DATA])" at bounding box center [238, 245] width 219 height 12
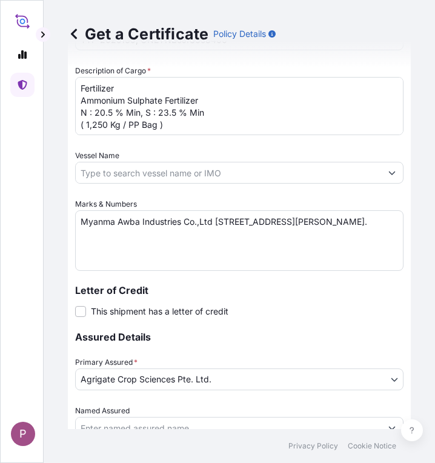
scroll to position [783, 0]
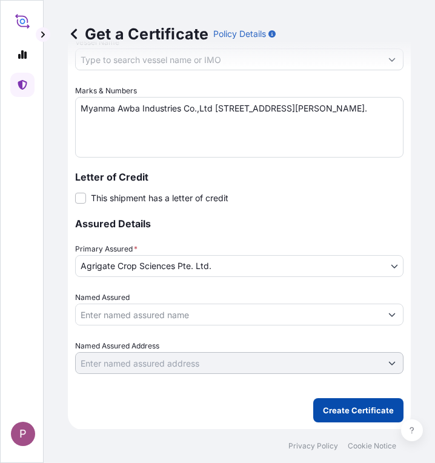
type input "[GEOGRAPHIC_DATA], [GEOGRAPHIC_DATA] ([GEOGRAPHIC_DATA])"
click at [356, 411] on p "Create Certificate" at bounding box center [358, 410] width 71 height 12
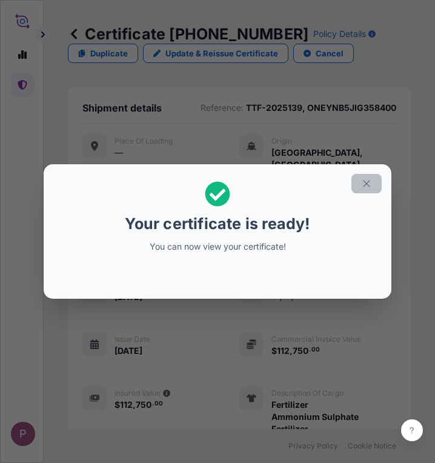
click at [371, 180] on icon "button" at bounding box center [366, 183] width 11 height 11
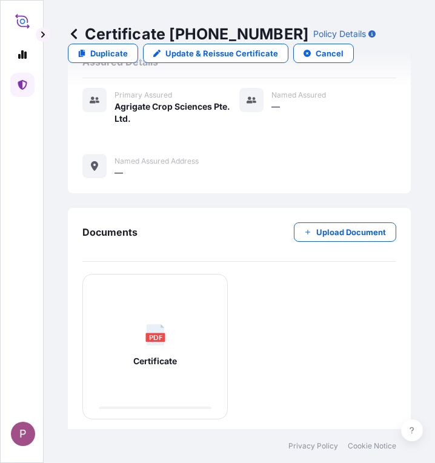
scroll to position [540, 0]
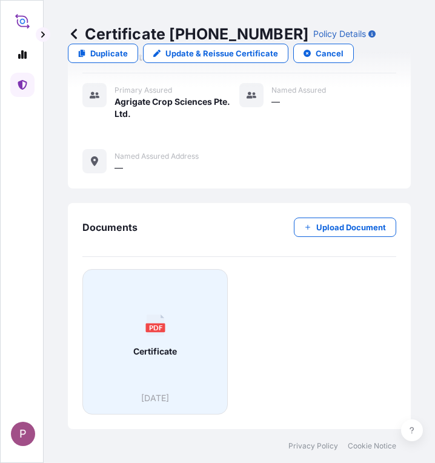
click at [169, 335] on div "PDF Certificate" at bounding box center [155, 336] width 125 height 113
